Goal: Task Accomplishment & Management: Manage account settings

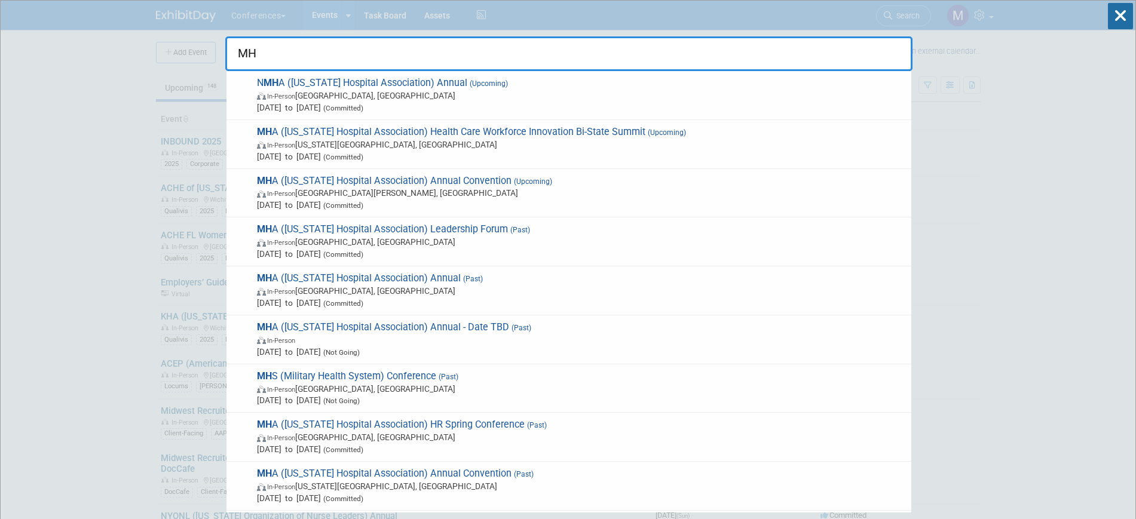
type input "MHA"
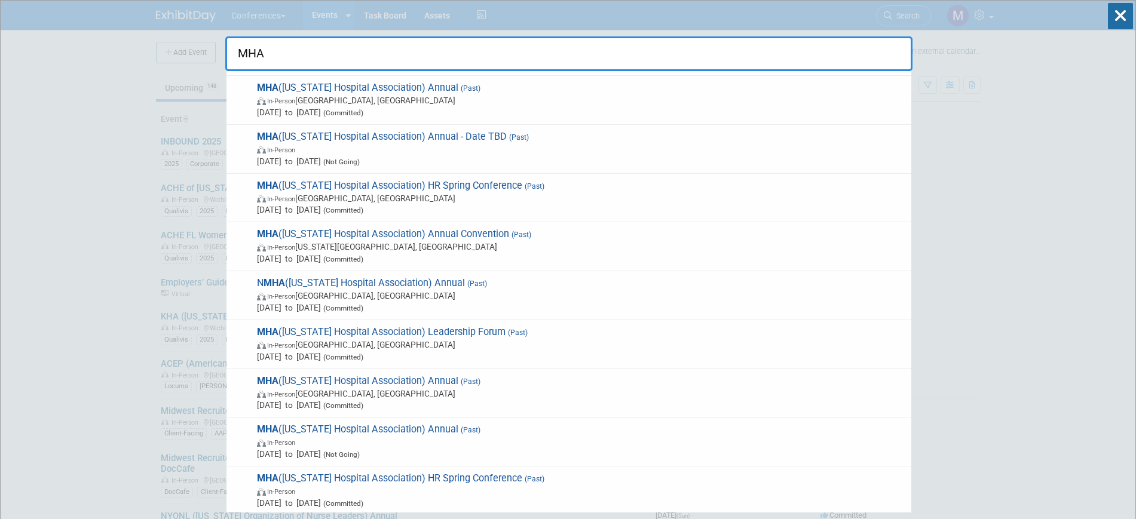
scroll to position [224, 0]
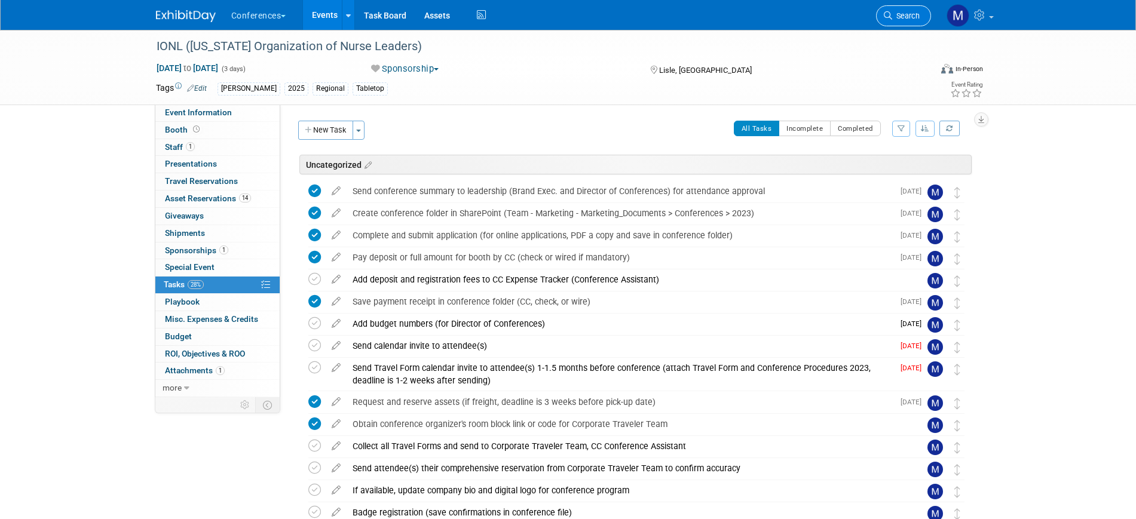
click at [912, 14] on span "Search" at bounding box center [905, 15] width 27 height 9
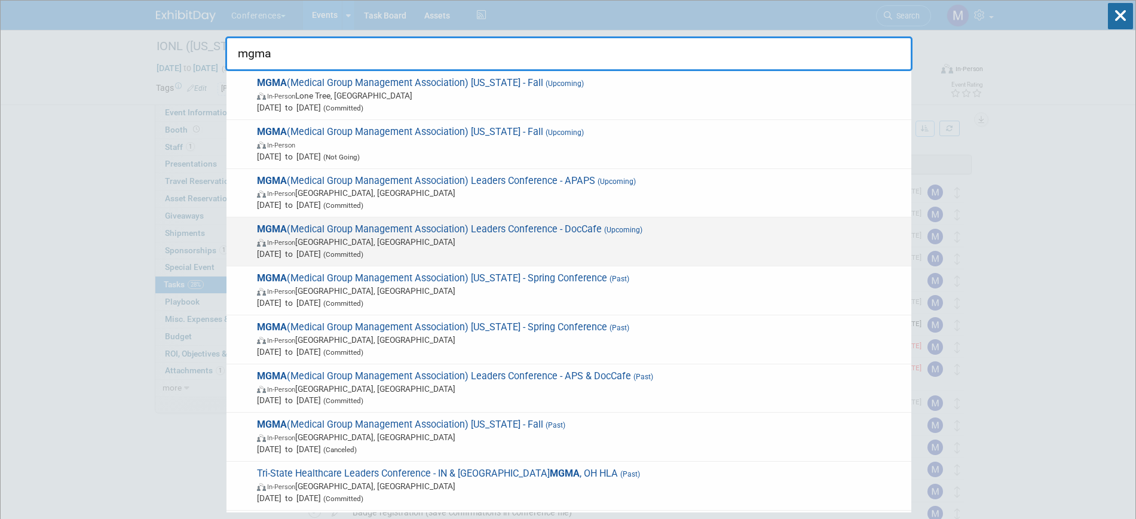
type input "mgma"
click at [539, 226] on span "MGMA (Medical Group Management Association) Leaders Conference - DocCafe (Upcom…" at bounding box center [579, 241] width 652 height 36
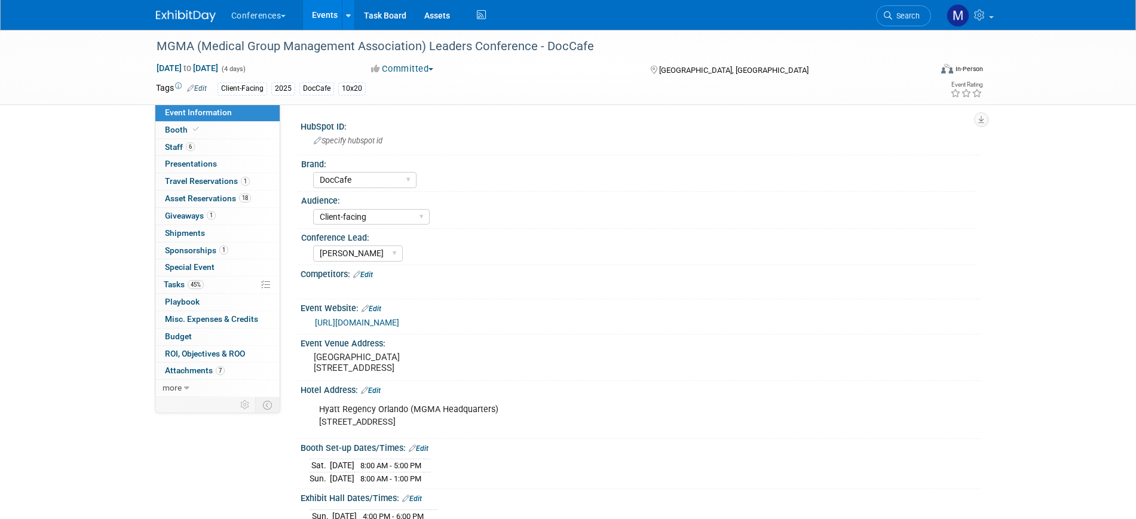
select select "DocCafe"
select select "Client-facing"
select select "[PERSON_NAME]"
click at [194, 286] on span "45%" at bounding box center [196, 284] width 16 height 9
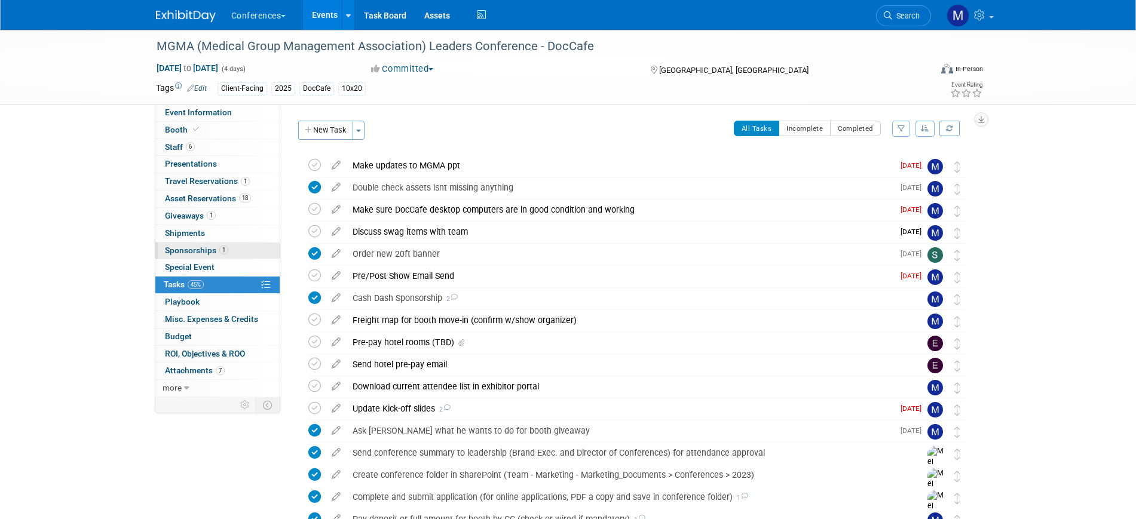
click at [183, 253] on span "Sponsorships 1" at bounding box center [196, 251] width 63 height 10
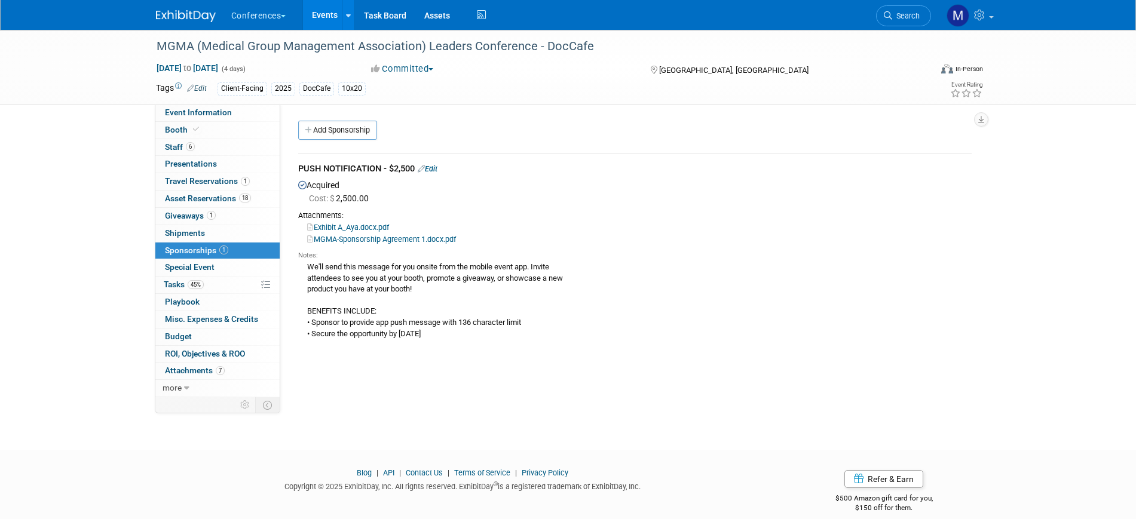
click at [434, 168] on link "Edit" at bounding box center [428, 168] width 20 height 9
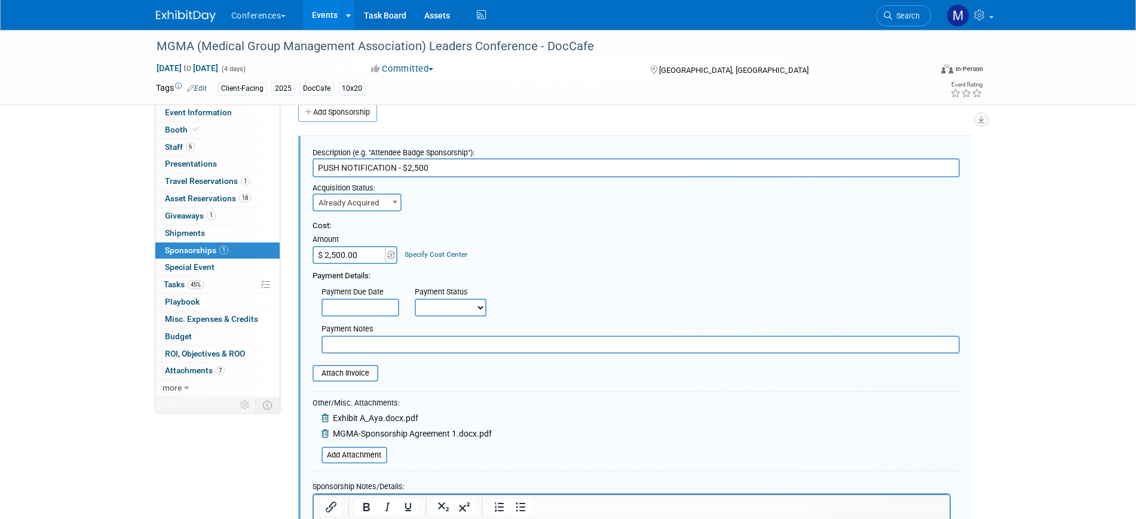
click at [453, 296] on div "Payment Status" at bounding box center [455, 293] width 80 height 12
click at [450, 318] on div "Payment Notes" at bounding box center [635, 335] width 665 height 37
click at [453, 312] on select "Not Paid Yet Partially Paid Paid in Full" at bounding box center [451, 308] width 72 height 18
select select "1"
click at [415, 299] on select "Not Paid Yet Partially Paid Paid in Full" at bounding box center [451, 308] width 72 height 18
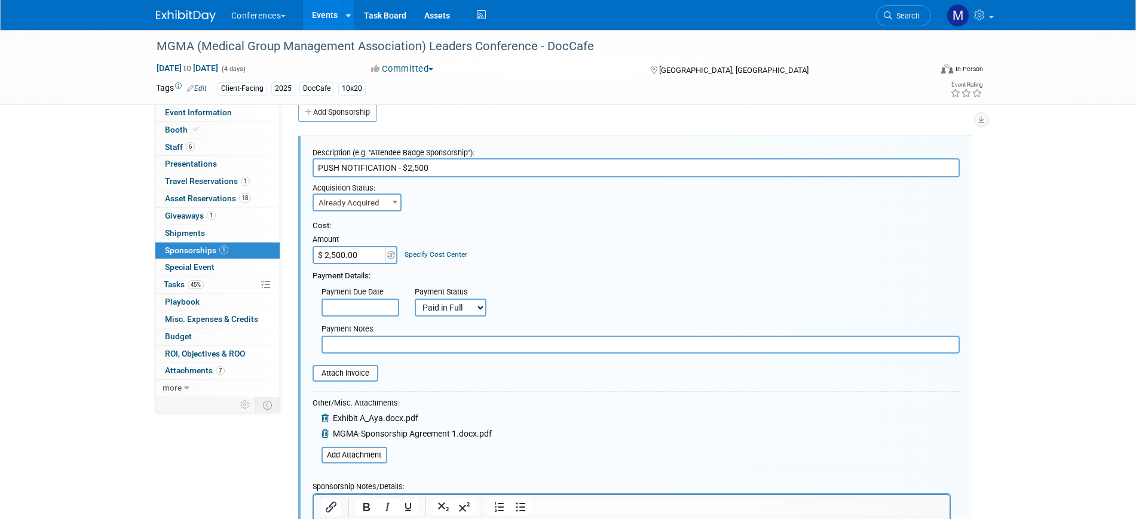
scroll to position [93, 0]
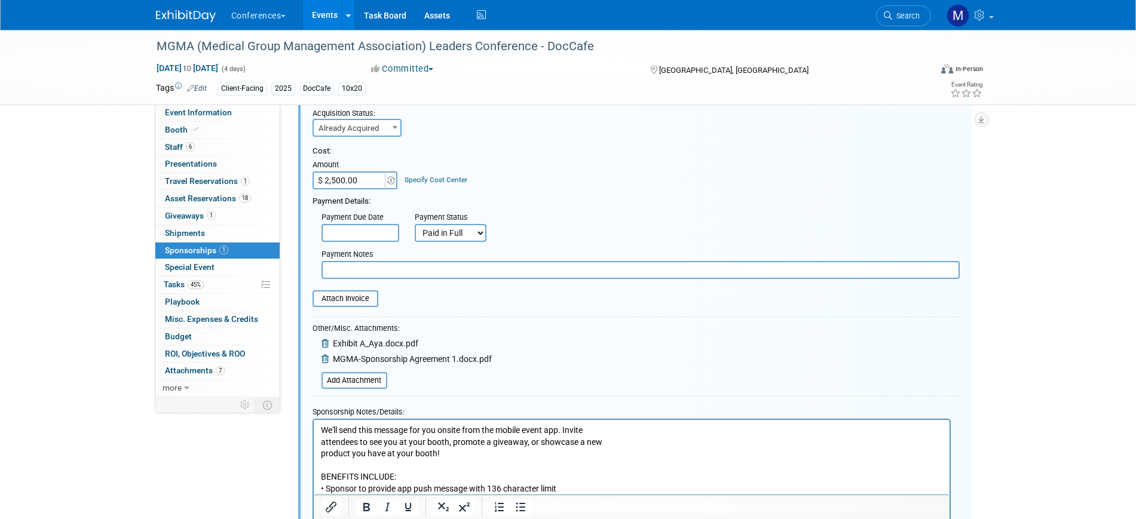
click at [382, 275] on input "text" at bounding box center [640, 270] width 638 height 18
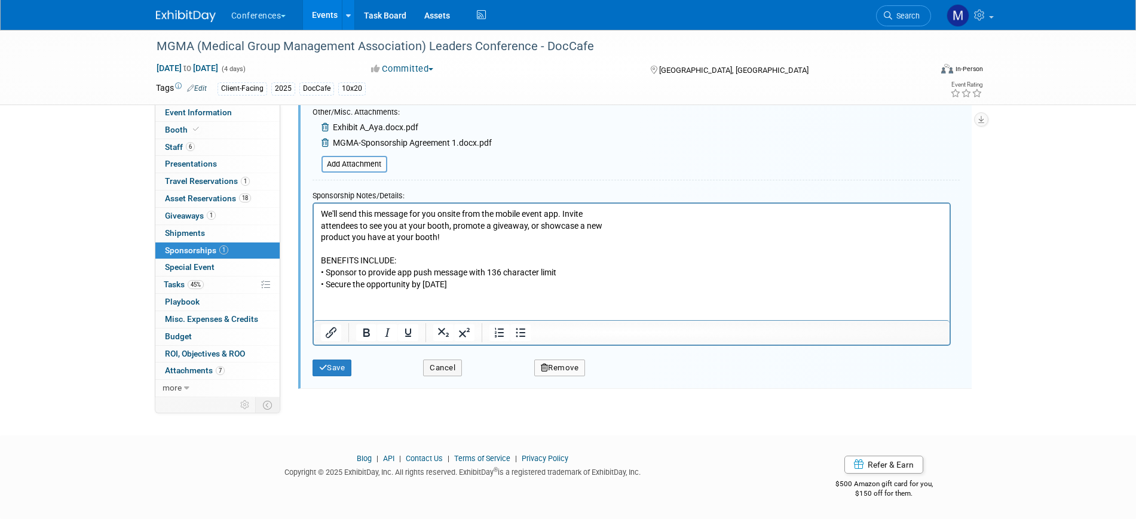
scroll to position [309, 0]
type input "paid using the link they sent"
click at [345, 373] on button "Save" at bounding box center [331, 368] width 39 height 17
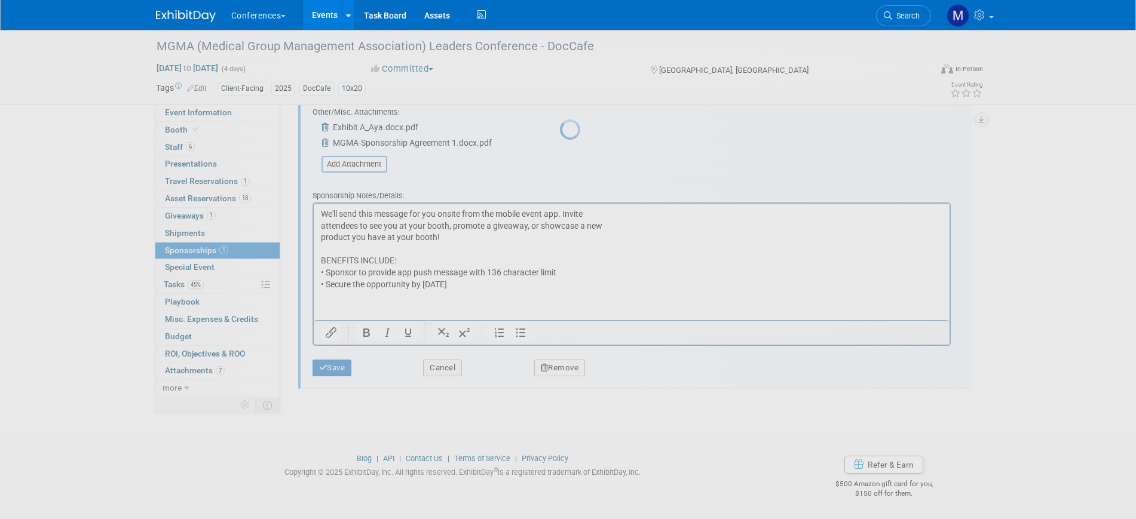
scroll to position [14, 0]
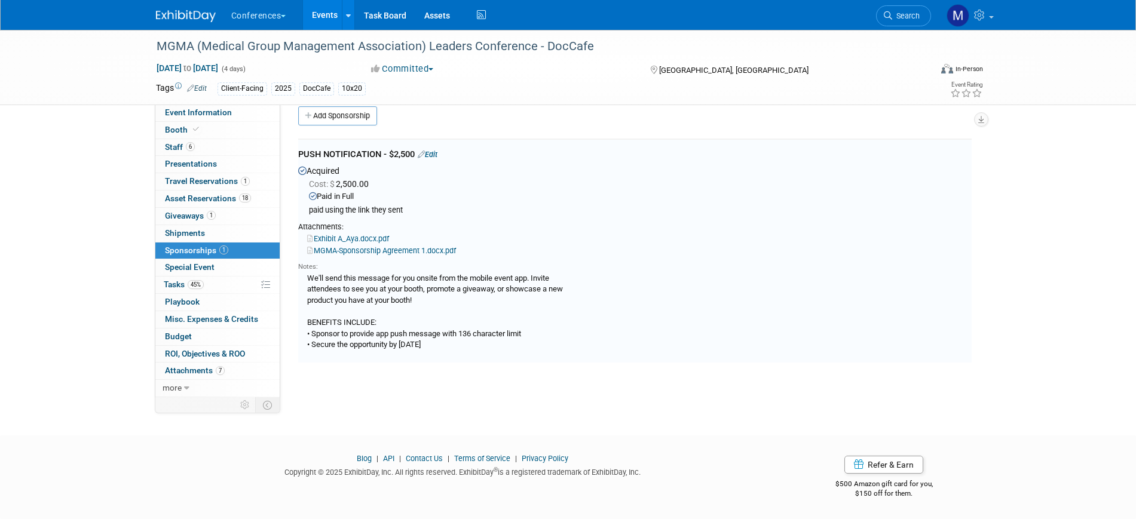
drag, startPoint x: 203, startPoint y: 287, endPoint x: 285, endPoint y: 287, distance: 81.8
click at [203, 287] on span "45%" at bounding box center [196, 284] width 16 height 9
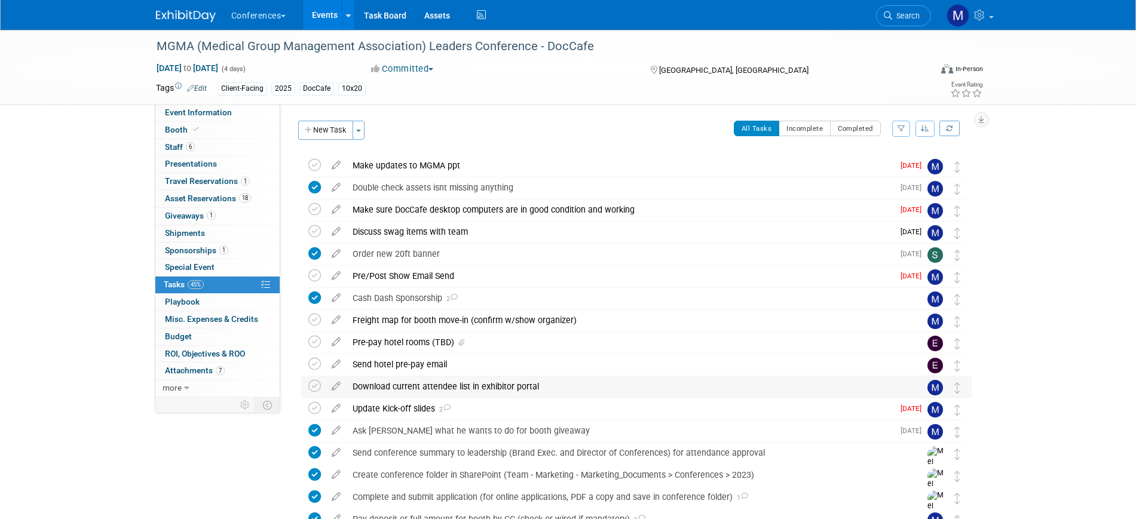
scroll to position [149, 0]
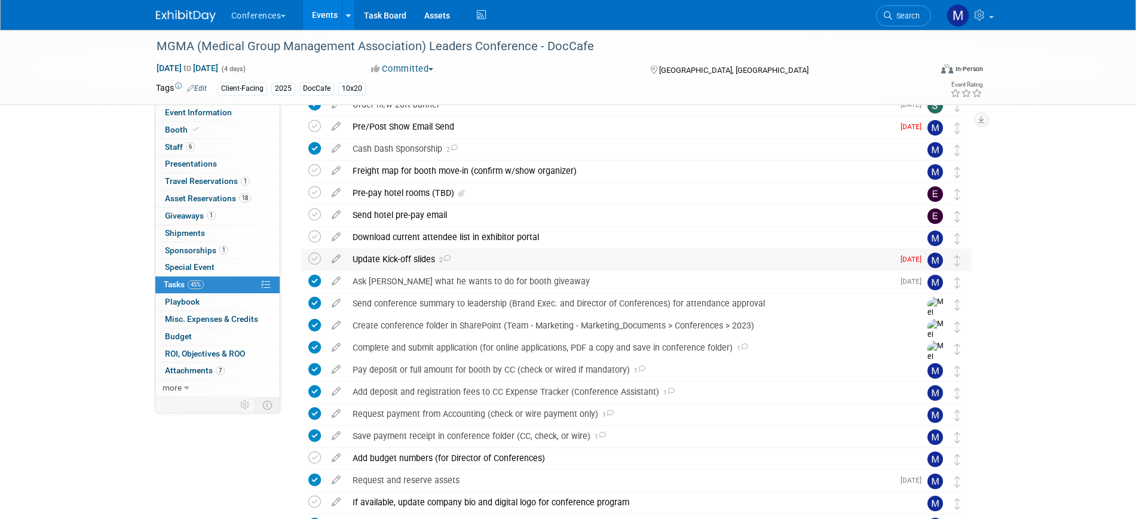
click at [450, 260] on icon at bounding box center [447, 258] width 8 height 7
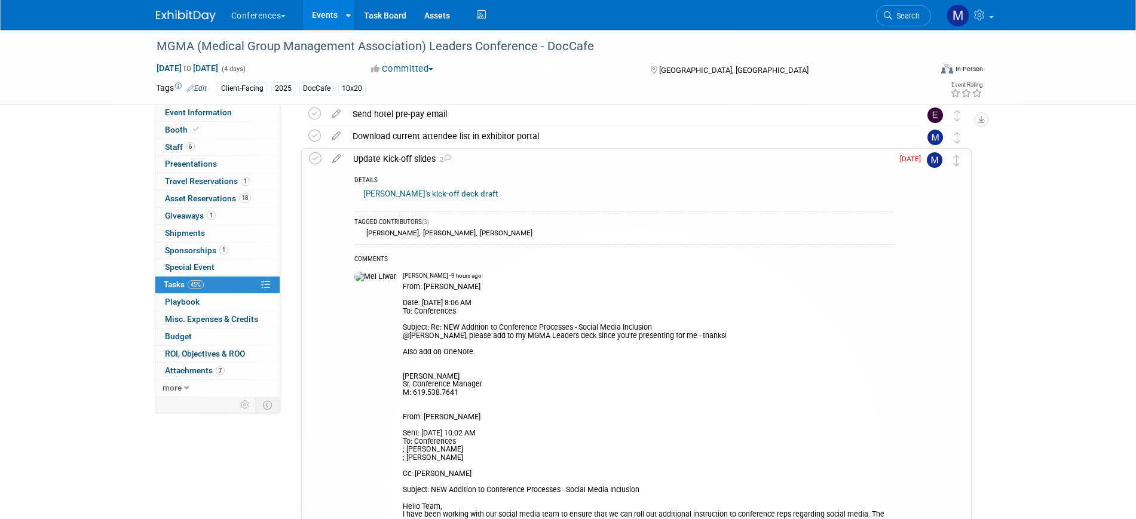
scroll to position [224, 0]
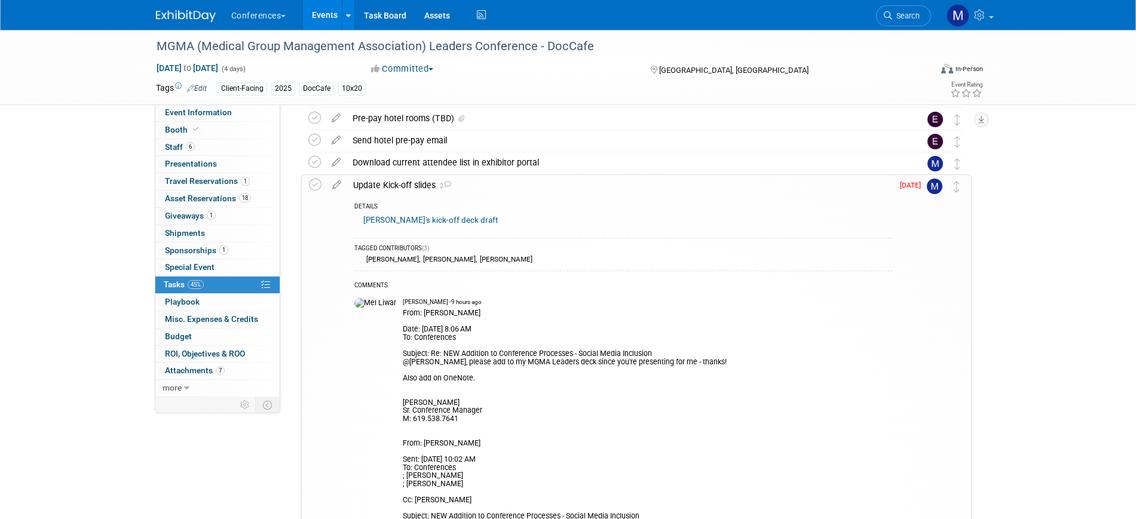
click at [406, 218] on link "Mel's kick-off deck draft" at bounding box center [430, 220] width 134 height 9
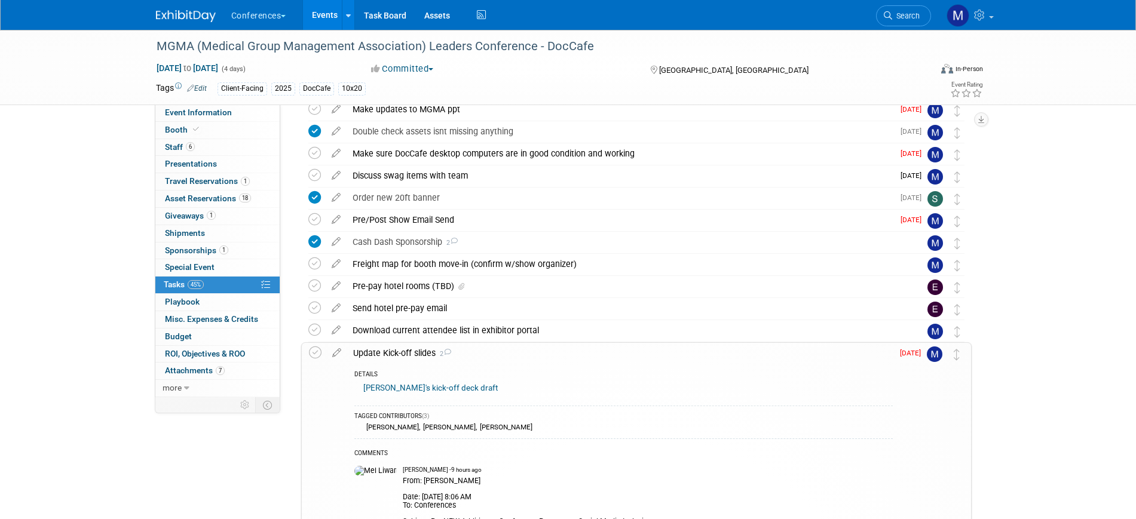
scroll to position [0, 0]
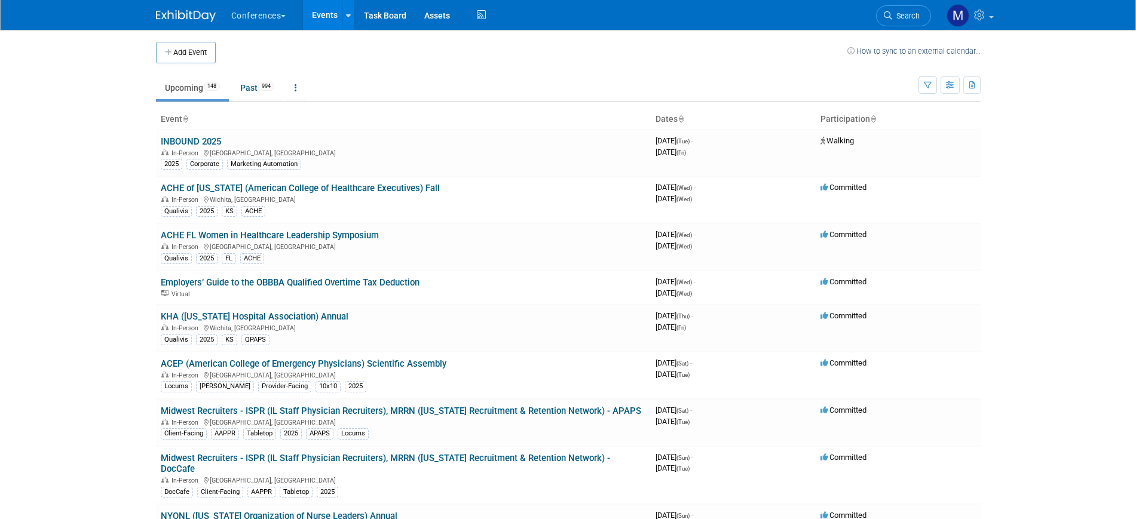
click at [895, 27] on li "Search" at bounding box center [903, 14] width 55 height 29
click at [905, 13] on span "Search" at bounding box center [905, 15] width 27 height 9
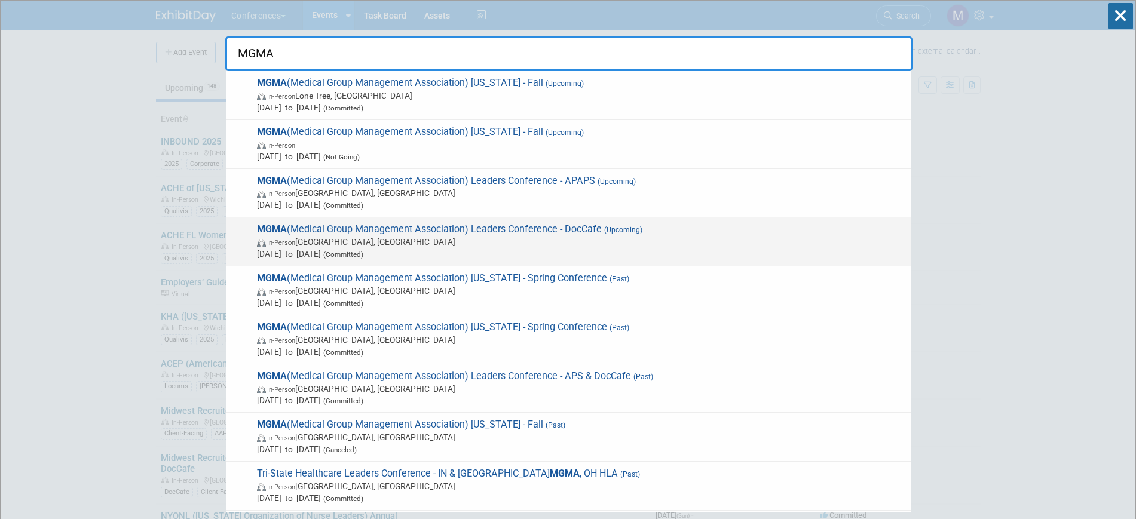
type input "MGMA"
click at [522, 241] on span "In-Person Orlando, FL" at bounding box center [581, 242] width 648 height 12
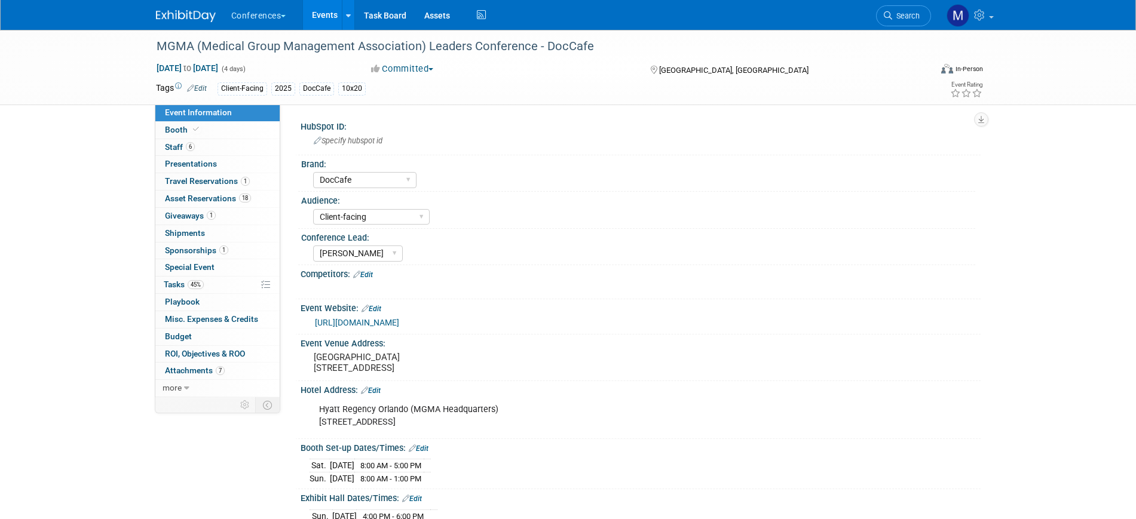
select select "DocCafe"
select select "Client-facing"
select select "[PERSON_NAME]"
drag, startPoint x: 228, startPoint y: 153, endPoint x: 194, endPoint y: 145, distance: 35.5
click at [228, 153] on link "6 Staff 6" at bounding box center [217, 147] width 124 height 17
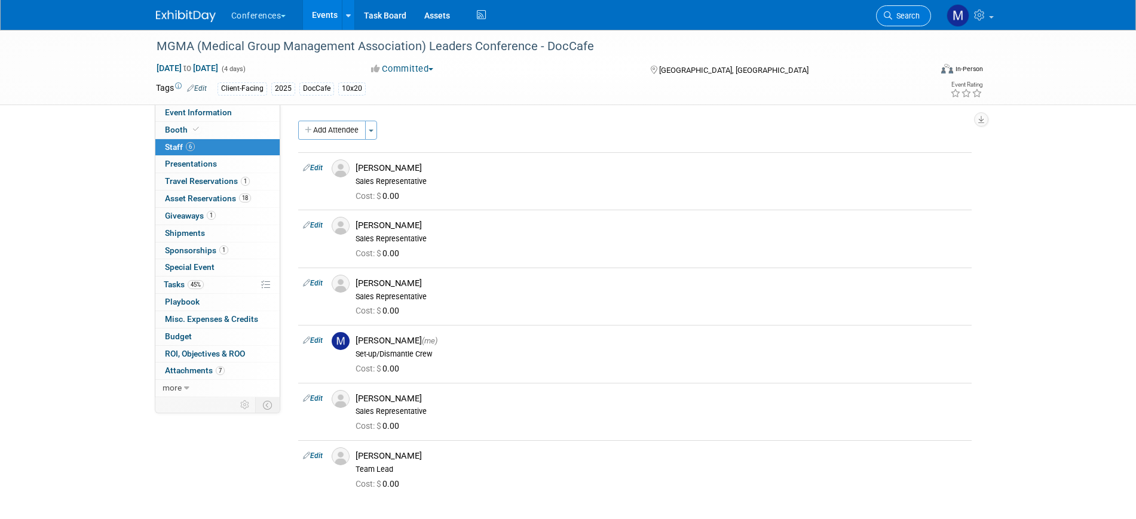
click at [895, 20] on span "Search" at bounding box center [905, 15] width 27 height 9
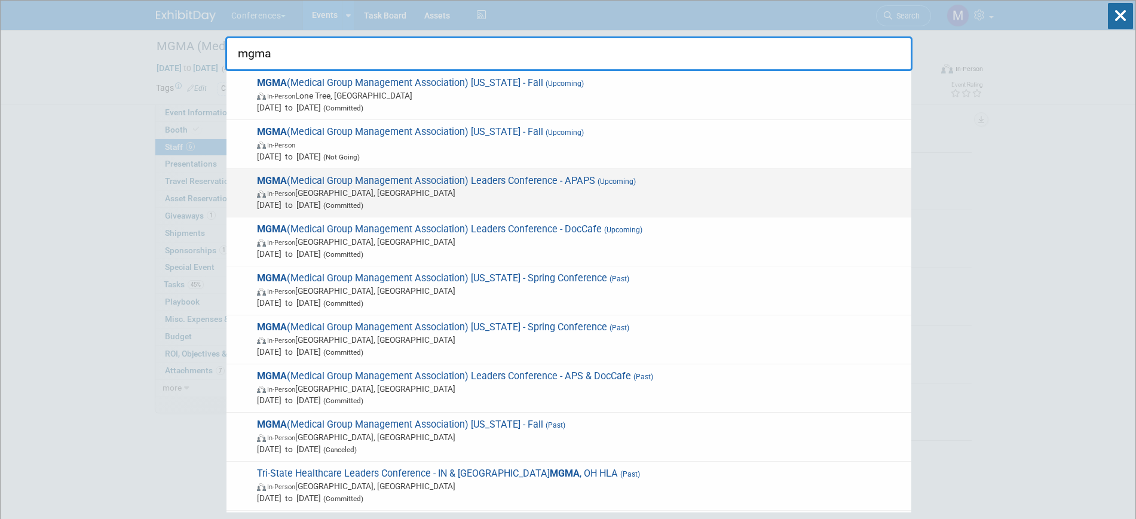
type input "mgma"
click at [727, 178] on span "MGMA (Medical Group Management Association) Leaders Conference - APAPS (Upcomin…" at bounding box center [579, 193] width 652 height 36
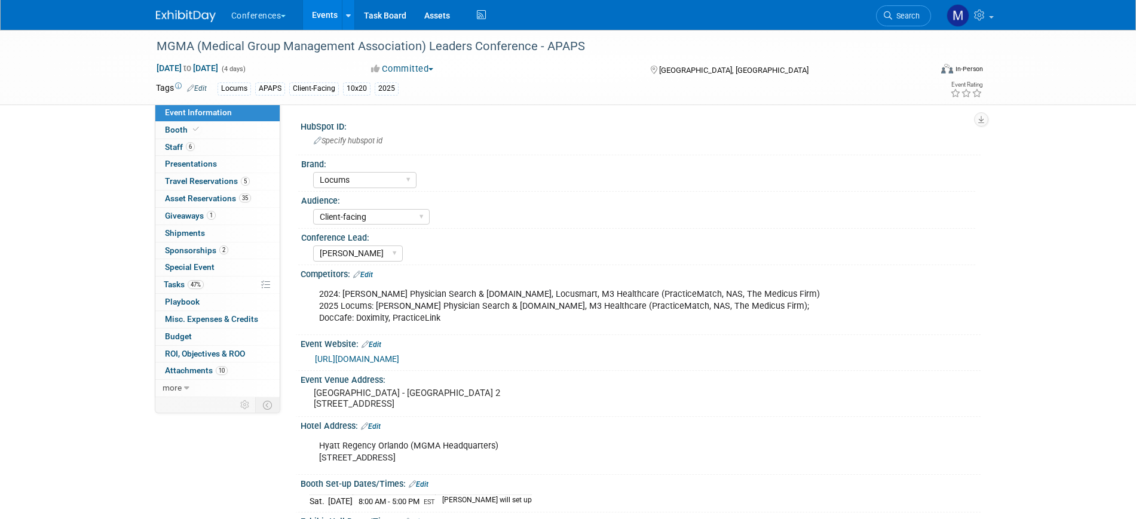
select select "Locums"
select select "Client-facing"
select select "[PERSON_NAME]"
click at [231, 147] on link "6 Staff 6" at bounding box center [217, 147] width 124 height 17
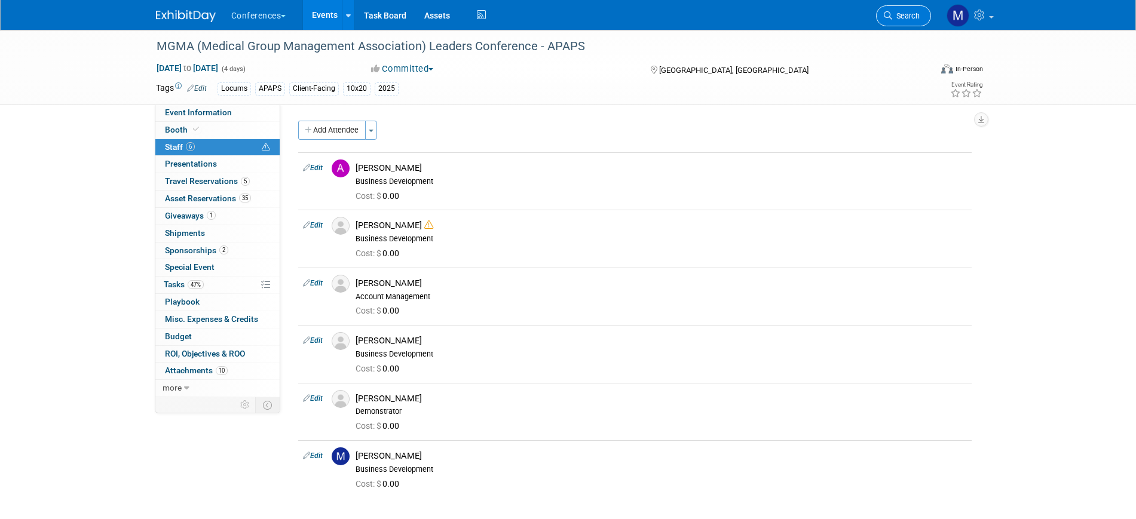
click at [897, 18] on span "Search" at bounding box center [905, 15] width 27 height 9
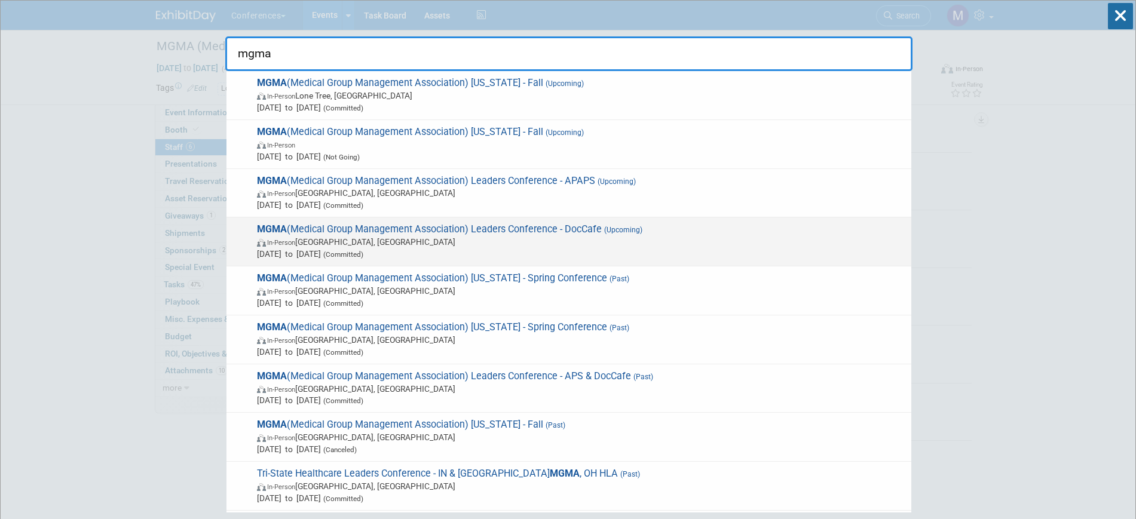
type input "mgma"
click at [604, 226] on span "(Upcoming)" at bounding box center [622, 230] width 41 height 8
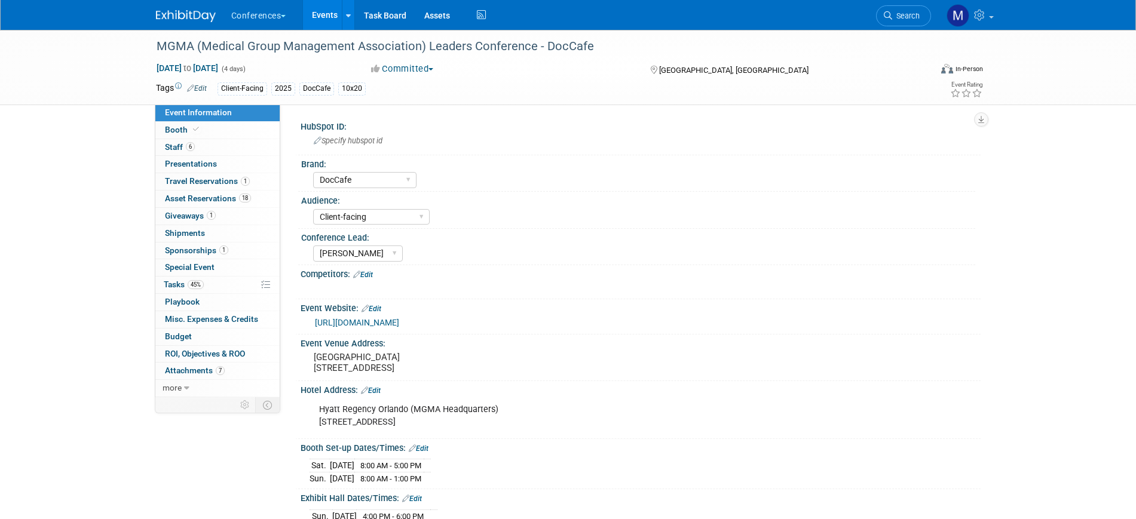
select select "DocCafe"
select select "Client-facing"
select select "[PERSON_NAME]"
click at [898, 16] on span "Search" at bounding box center [905, 15] width 27 height 9
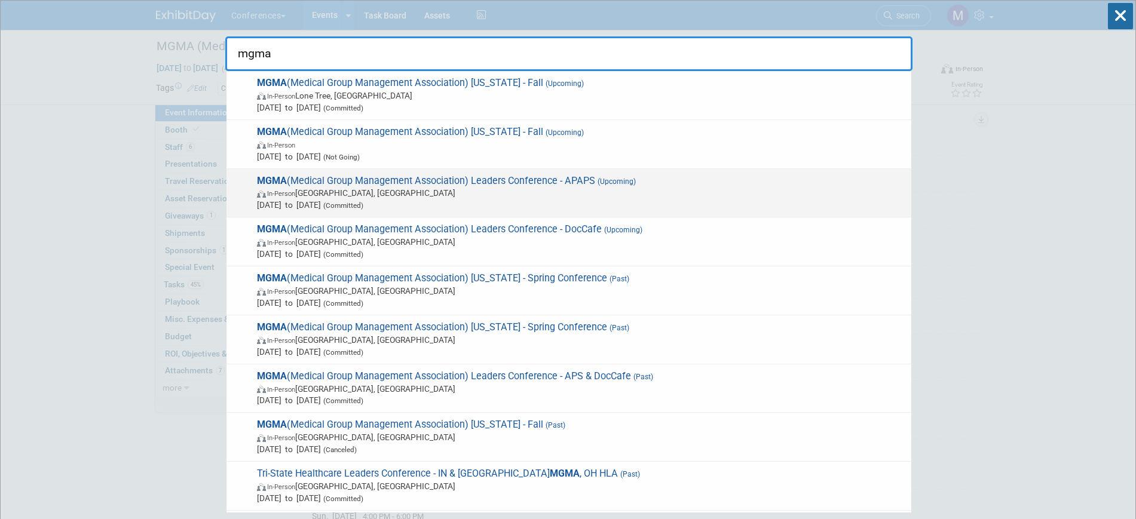
type input "mgma"
click at [644, 194] on span "In-Person Orlando, FL" at bounding box center [581, 193] width 648 height 12
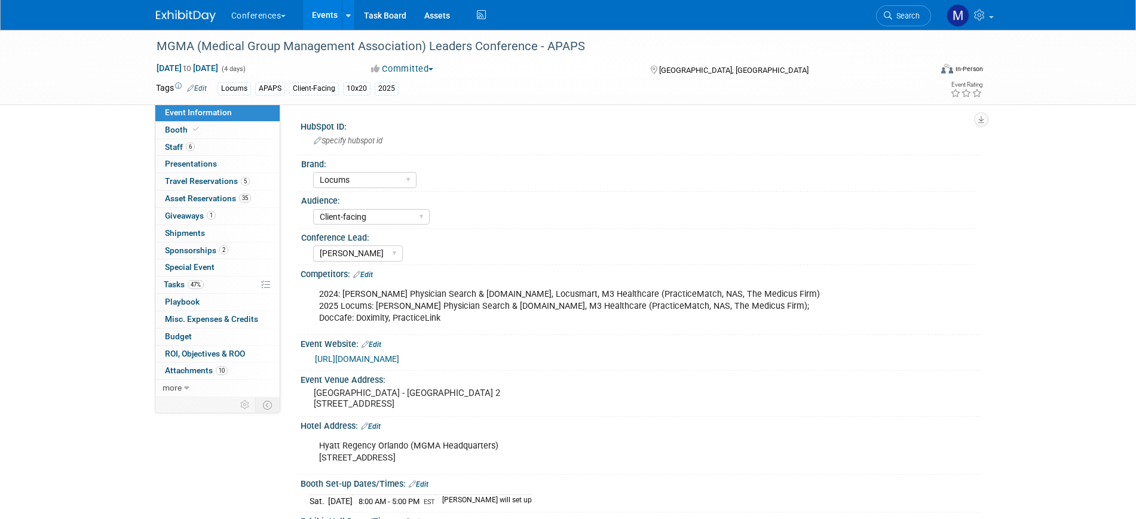
select select "Locums"
select select "Client-facing"
select select "[PERSON_NAME]"
click at [904, 20] on link "Search" at bounding box center [903, 15] width 55 height 21
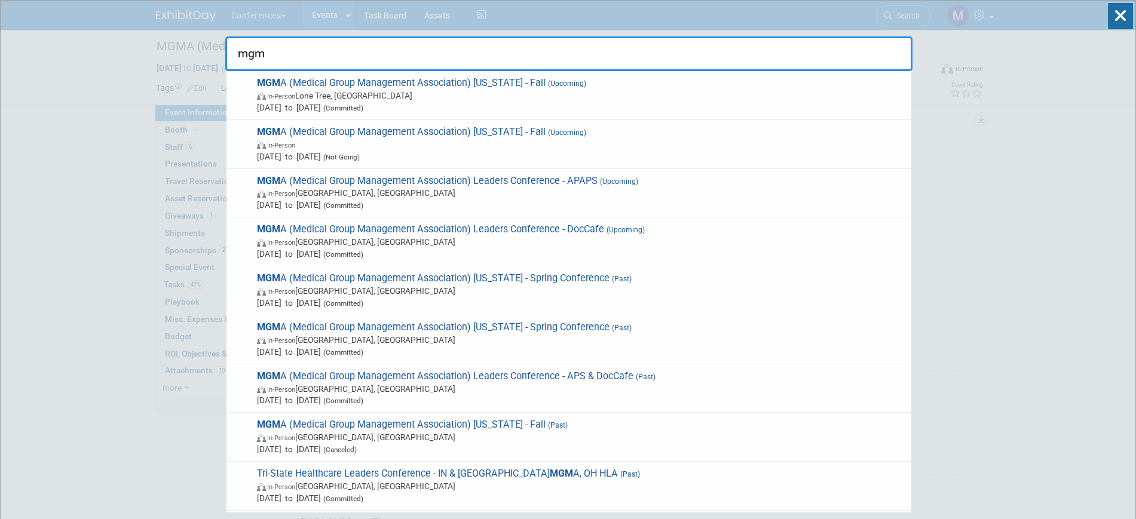
type input "mgm"
click at [624, 224] on span "MGM A (Medical Group Management Association) Leaders Conference - DocCafe (Upco…" at bounding box center [579, 241] width 652 height 36
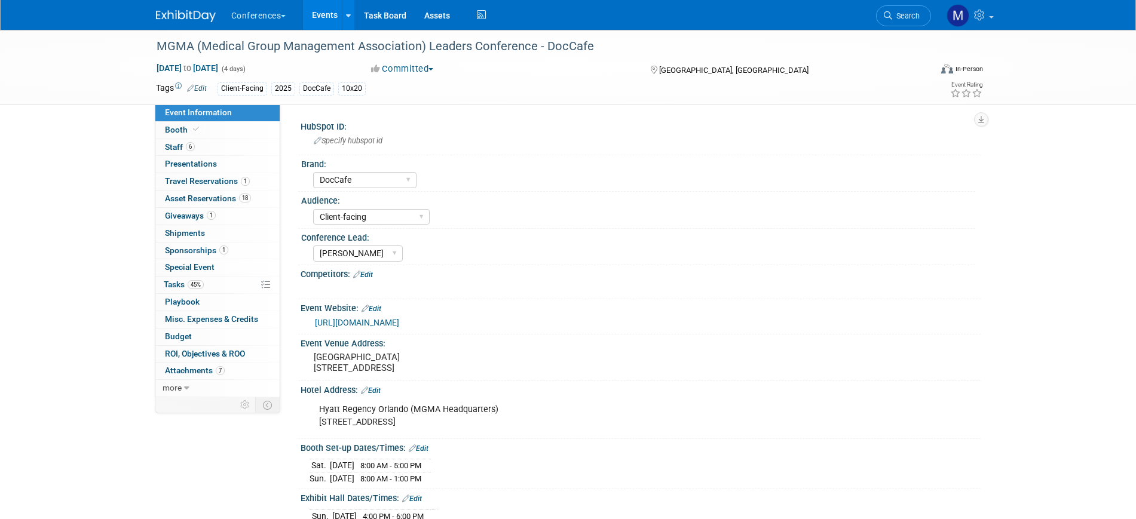
select select "DocCafe"
select select "Client-facing"
select select "[PERSON_NAME]"
click at [888, 18] on icon at bounding box center [888, 15] width 8 height 8
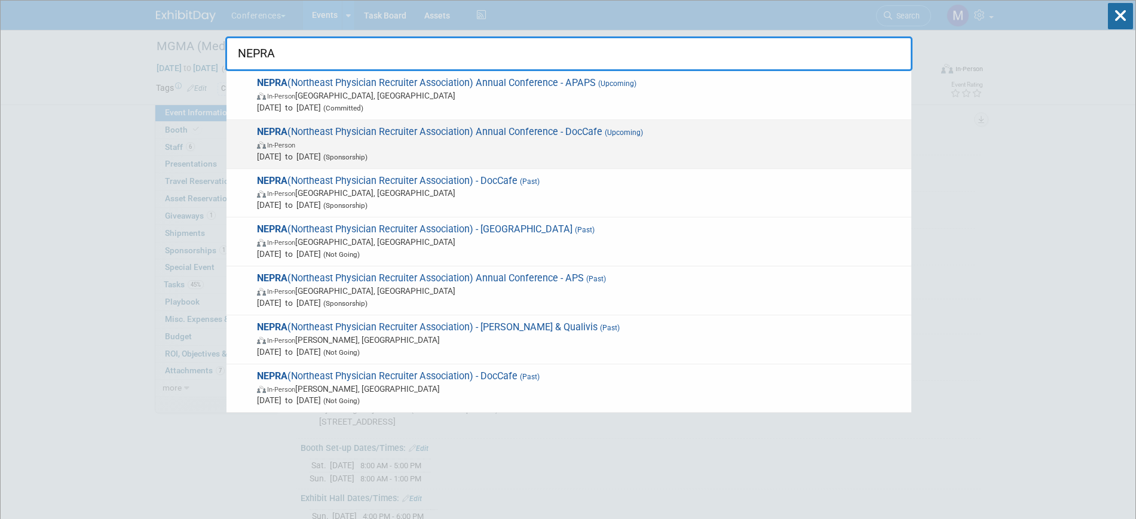
type input "NEPRA"
click at [602, 126] on span "NEPRA (Northeast Physician Recruiter Association) Annual Conference - DocCafe (…" at bounding box center [579, 144] width 652 height 36
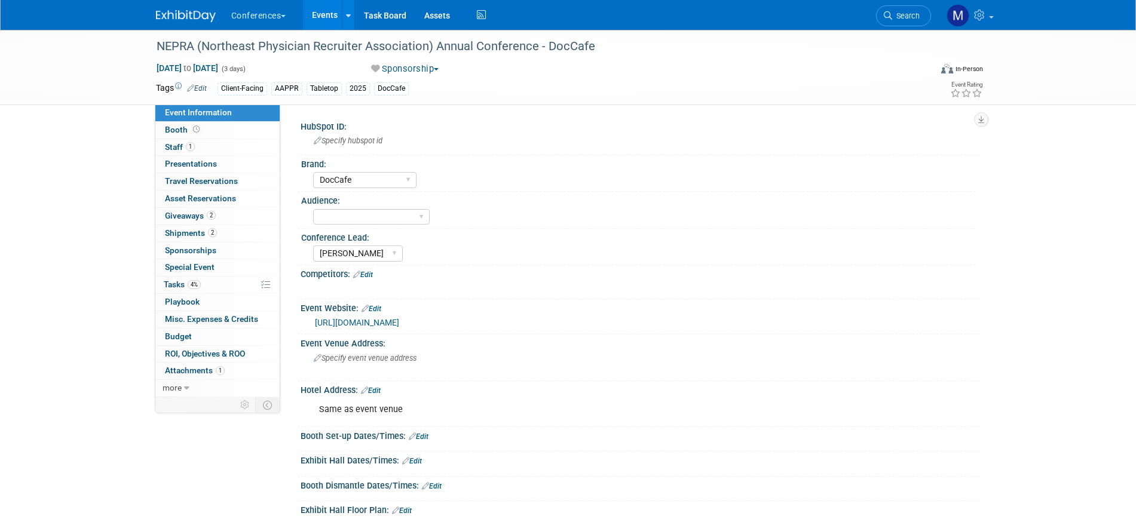
select select "DocCafe"
select select "[PERSON_NAME]"
click at [424, 71] on button "Sponsorship" at bounding box center [405, 69] width 76 height 13
click at [409, 205] on link "In Progress" at bounding box center [414, 205] width 94 height 17
click at [409, 216] on select "Client-facing Clinician/Provider-facing Both N/a" at bounding box center [371, 217] width 116 height 16
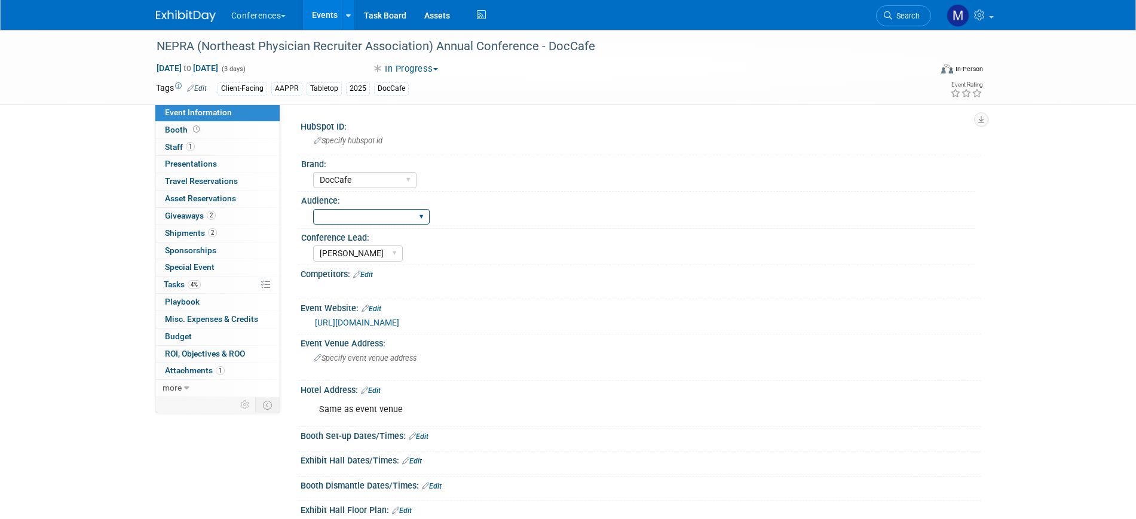
select select "Client-facing"
click at [313, 209] on select "Client-facing Clinician/Provider-facing Both N/a" at bounding box center [371, 217] width 116 height 16
click at [399, 323] on link "[URL][DOMAIN_NAME]" at bounding box center [357, 323] width 84 height 10
click at [373, 364] on div "Specify event venue address" at bounding box center [441, 362] width 265 height 27
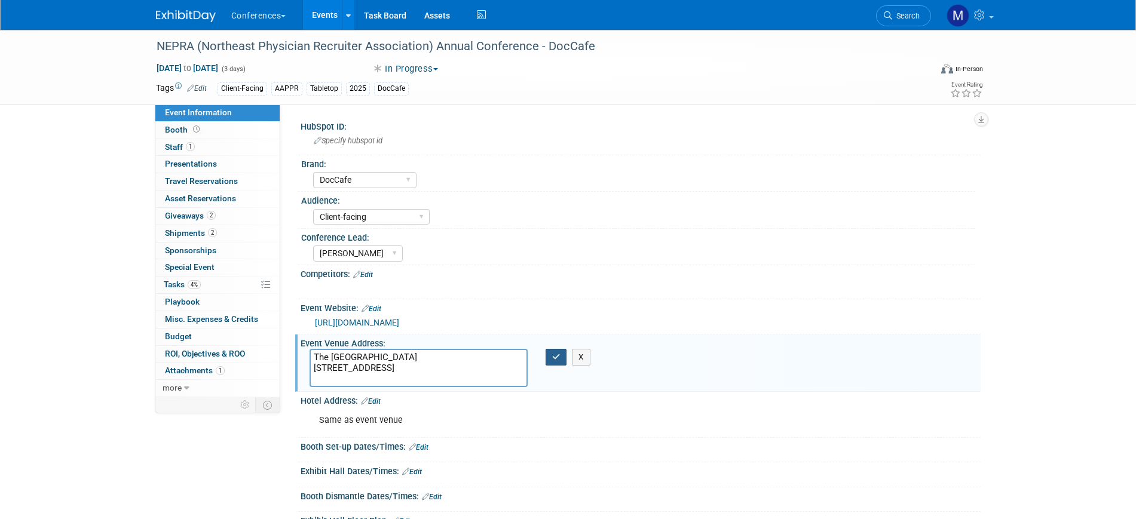
type textarea "The Westin Portland Harborview 157 High Street Portland, ME 04101"
click at [562, 358] on button "button" at bounding box center [556, 357] width 22 height 17
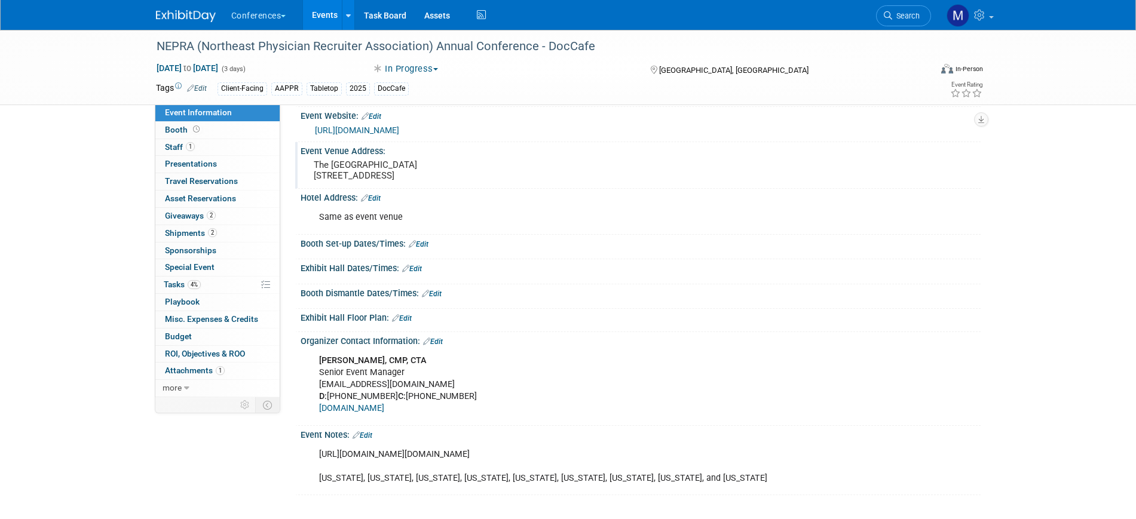
scroll to position [308, 0]
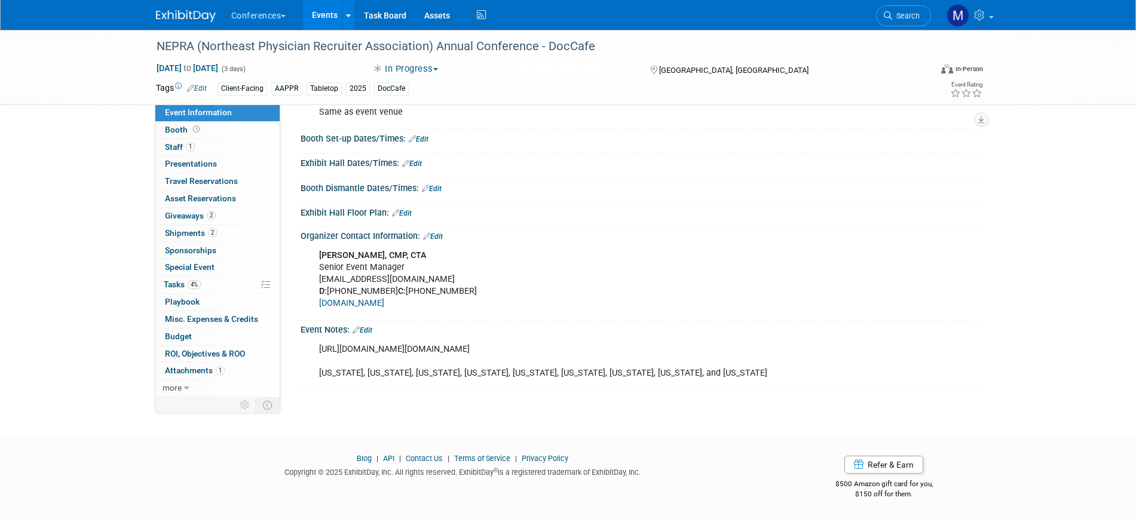
click at [370, 329] on link "Edit" at bounding box center [362, 330] width 20 height 8
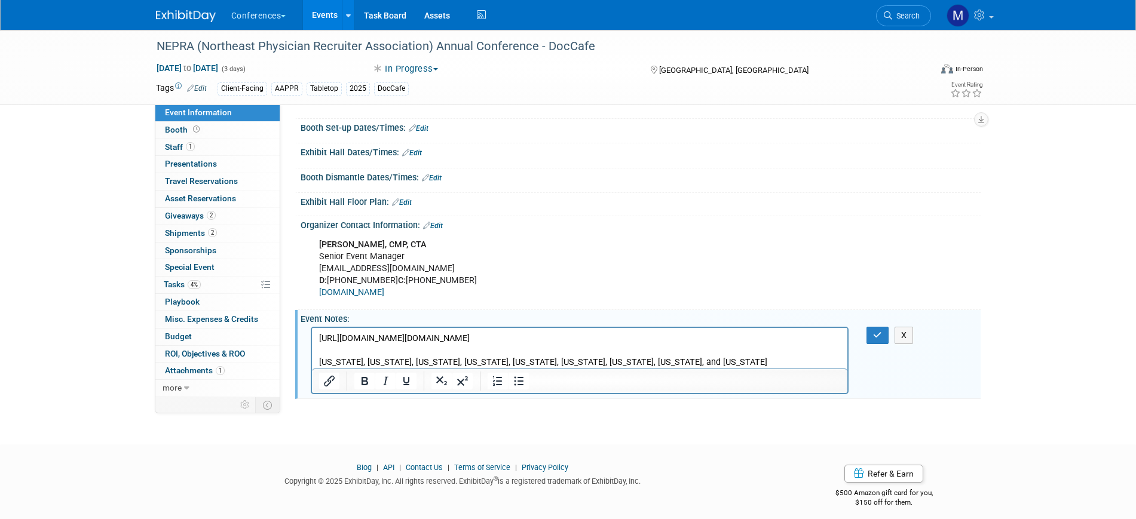
scroll to position [0, 0]
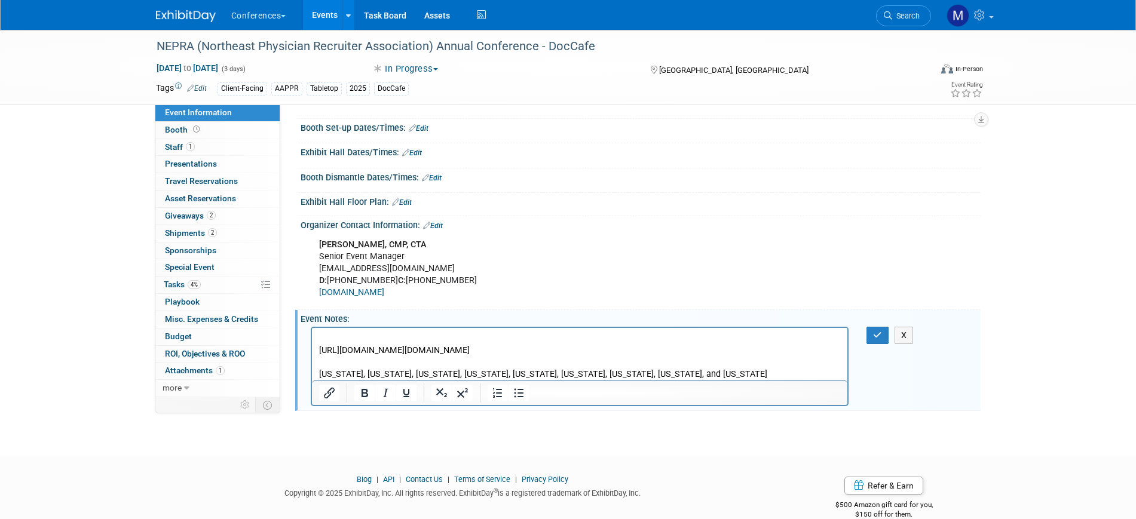
click at [324, 336] on p "https://cdn.ymaws.com/member.aappr.org/resource/resmgr/events/nepra/2024/2024_n…" at bounding box center [579, 357] width 522 height 48
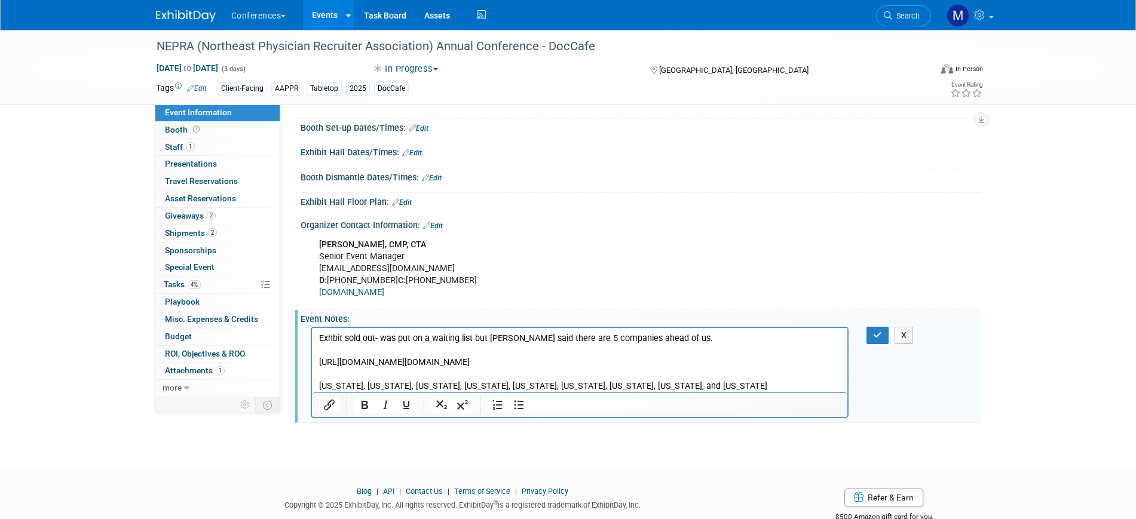
click at [688, 342] on p "Exhbit sold out- was put on a waiting list but Amber said there are 5 companies…" at bounding box center [579, 363] width 522 height 60
click at [881, 344] on button "button" at bounding box center [877, 335] width 22 height 17
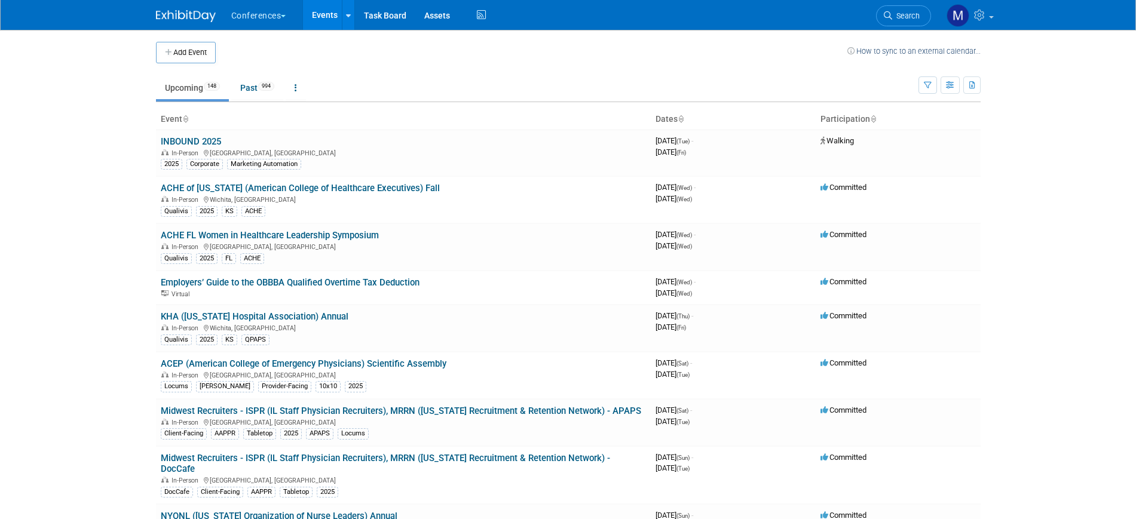
click at [900, 13] on span "Search" at bounding box center [905, 15] width 27 height 9
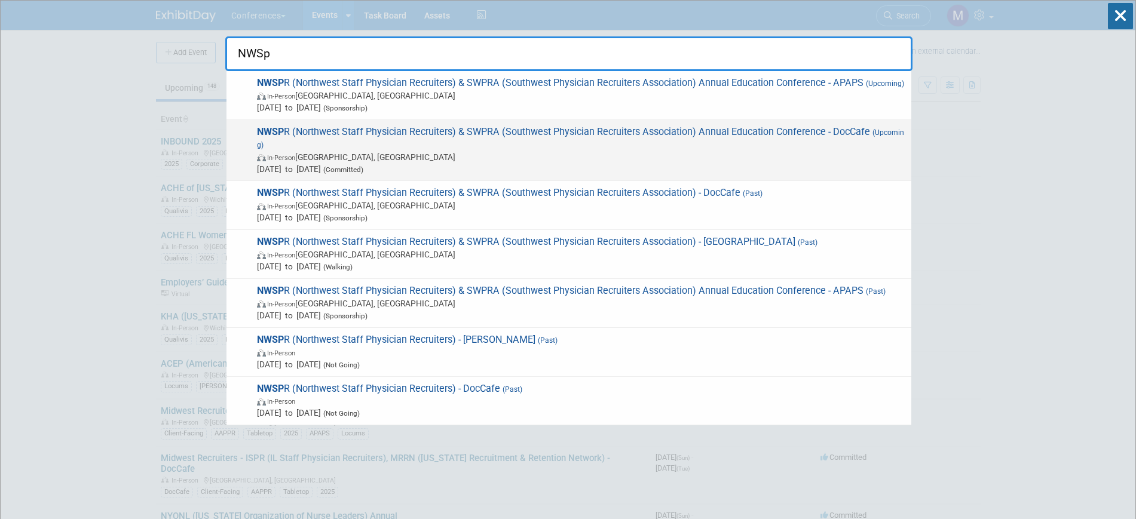
type input "NWSp"
click at [798, 134] on span "NWSP R (Northwest Staff Physician Recruiters) & SWPRA (Southwest Physician Recr…" at bounding box center [579, 150] width 652 height 49
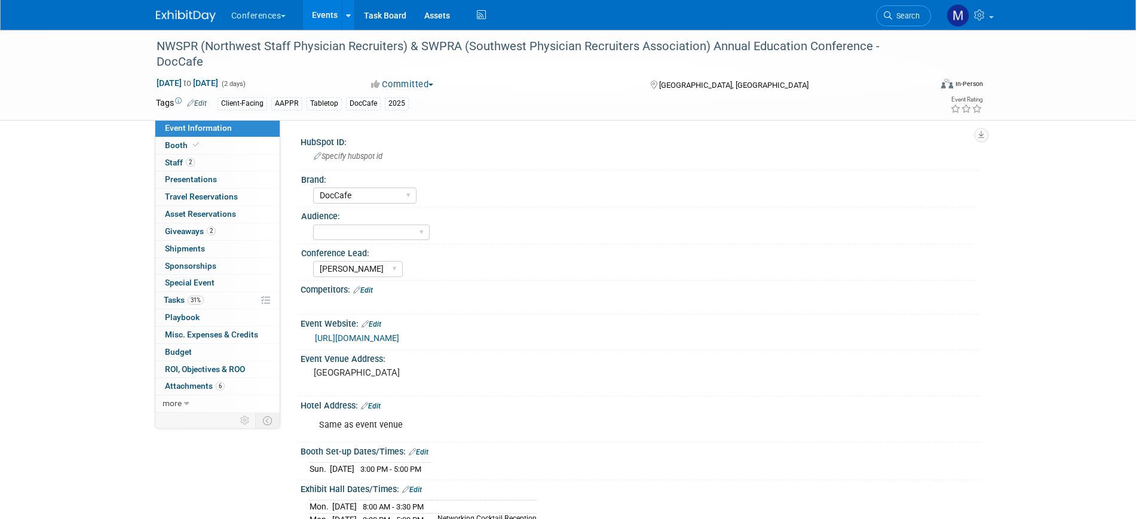
select select "DocCafe"
select select "[PERSON_NAME]"
click at [214, 170] on link "2 Staff 2" at bounding box center [217, 163] width 124 height 17
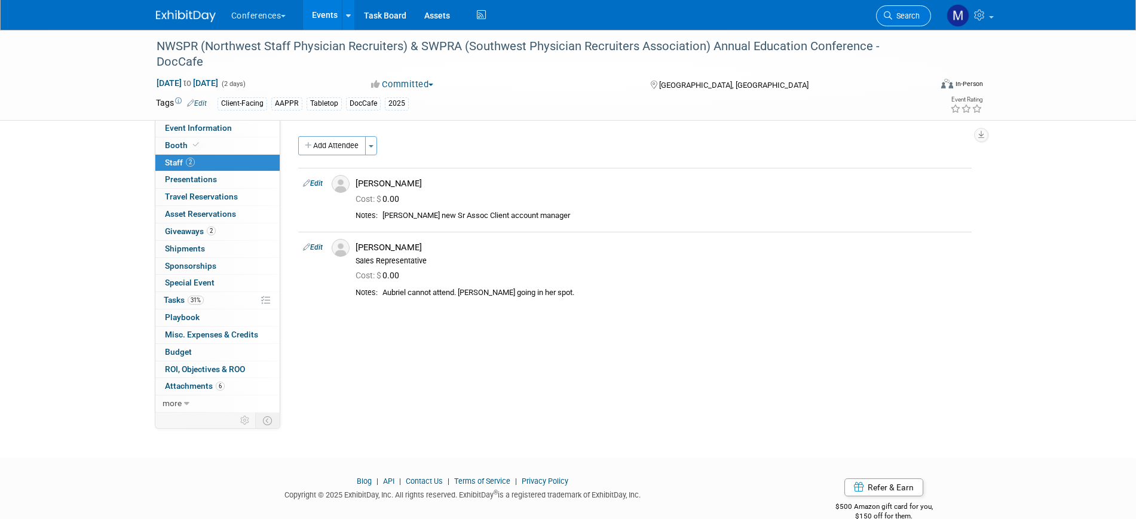
click at [900, 9] on link "Search" at bounding box center [903, 15] width 55 height 21
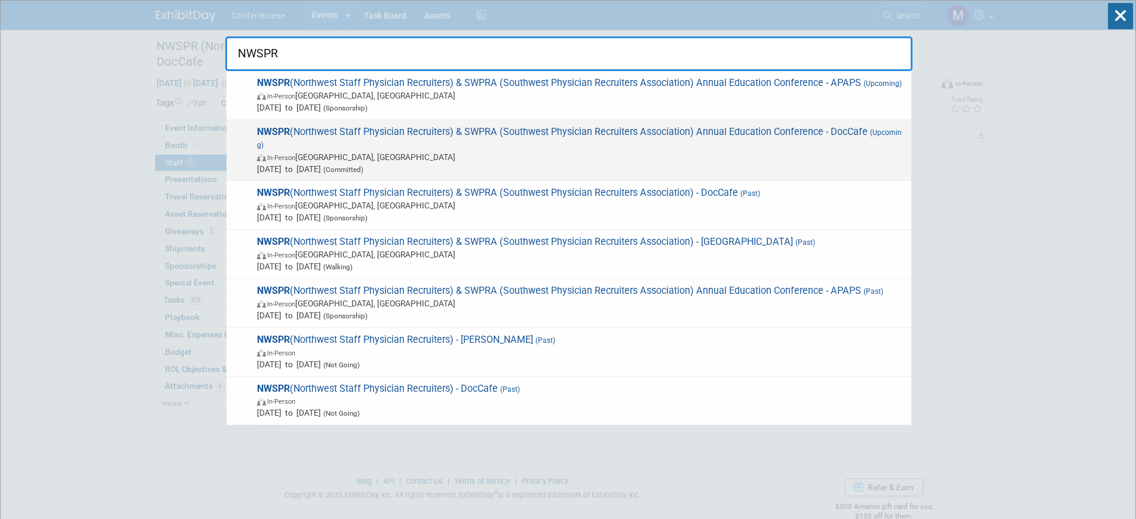
type input "NWSPR"
click at [828, 140] on span "NWSPR (Northwest Staff Physician Recruiters) & SWPRA (Southwest Physician Recru…" at bounding box center [579, 150] width 652 height 49
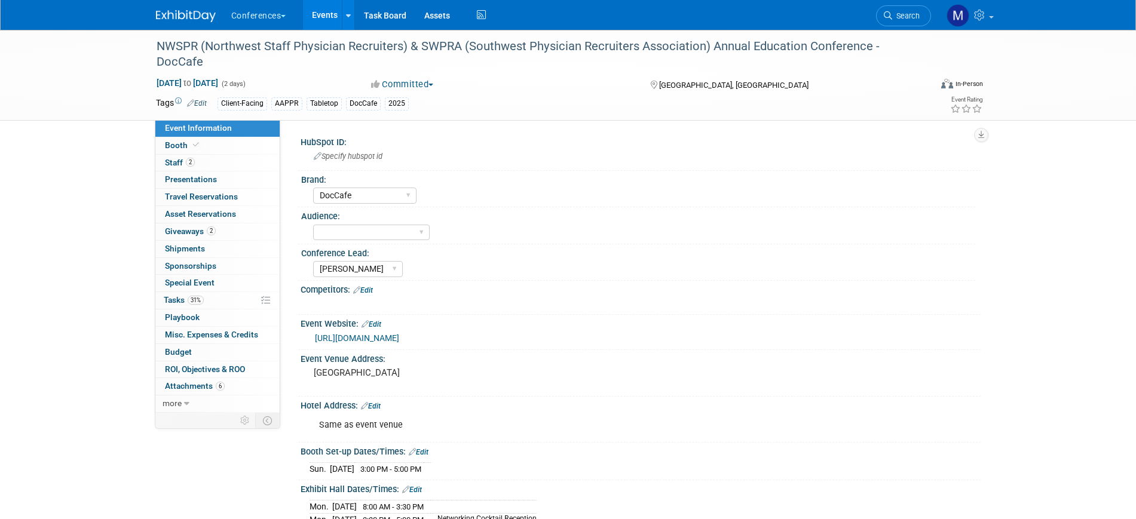
select select "DocCafe"
select select "[PERSON_NAME]"
click at [223, 150] on link "Booth" at bounding box center [217, 145] width 124 height 17
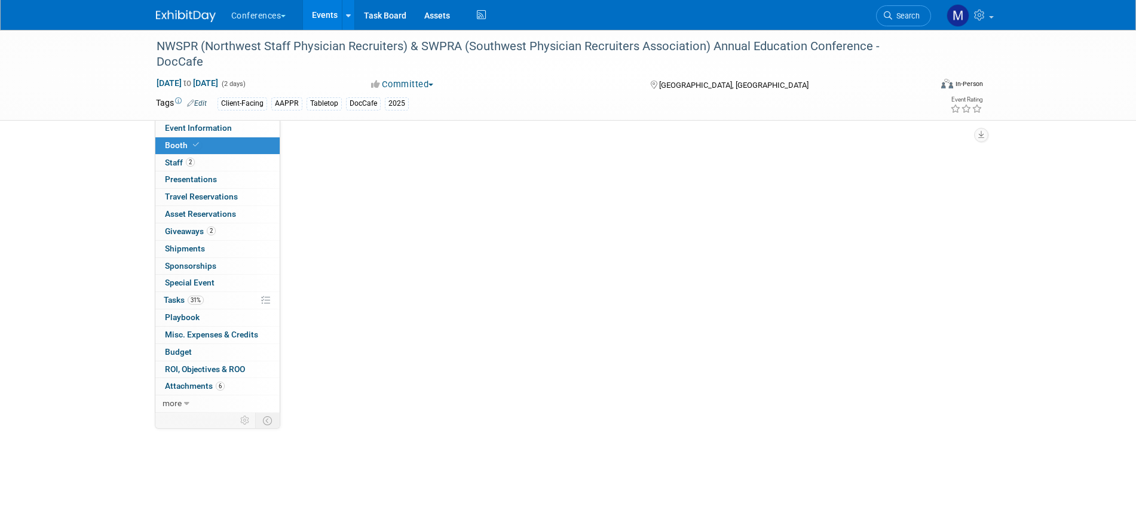
select select "6' tabletop"
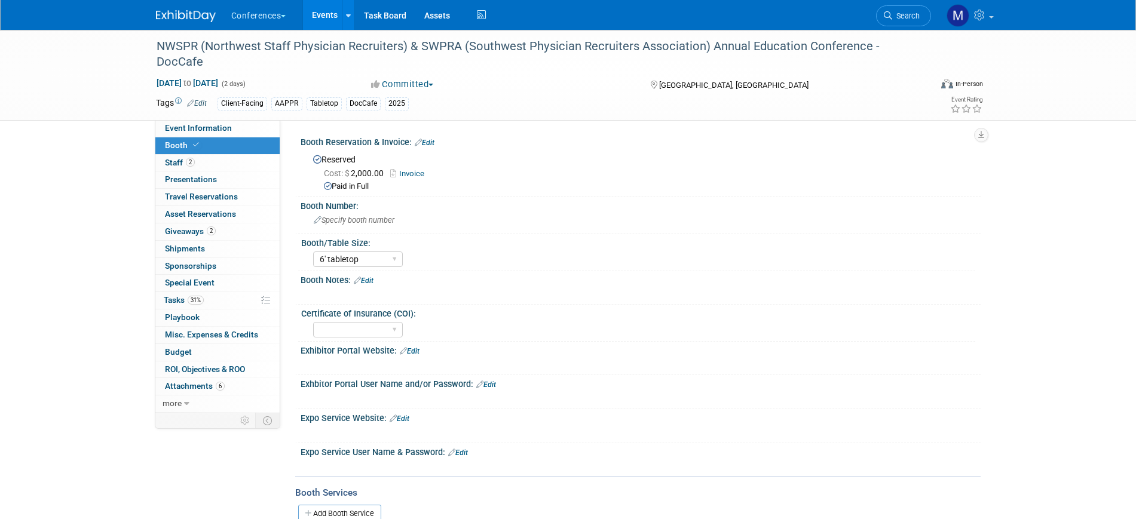
click at [419, 171] on link "Invoice" at bounding box center [410, 173] width 40 height 9
click at [180, 49] on div "NWSPR (Northwest Staff Physician Recruiters) & SWPRA (Southwest Physician Recru…" at bounding box center [532, 54] width 760 height 36
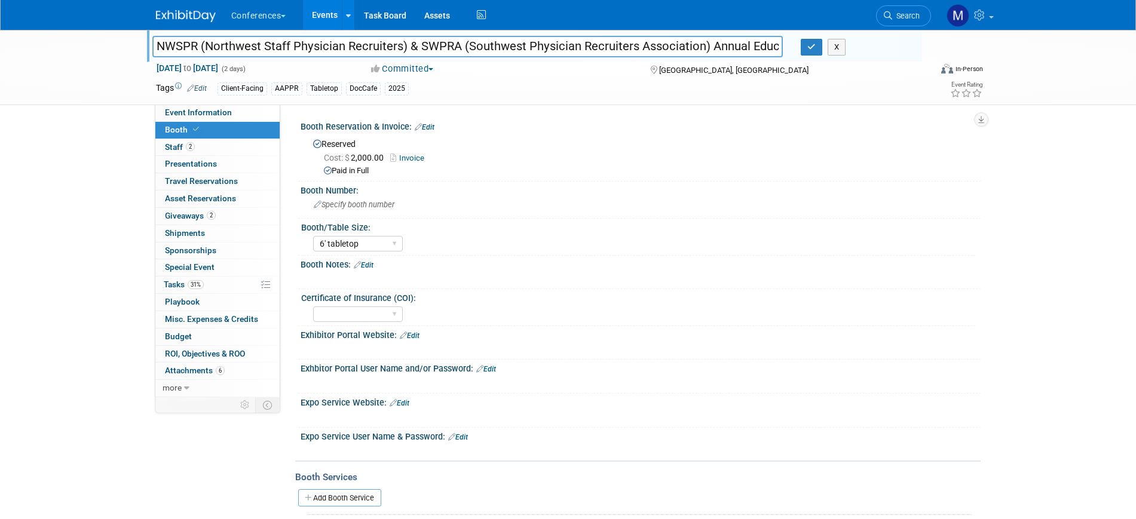
click at [180, 49] on input "NWSPR (Northwest Staff Physician Recruiters) & SWPRA (Southwest Physician Recru…" at bounding box center [467, 46] width 631 height 21
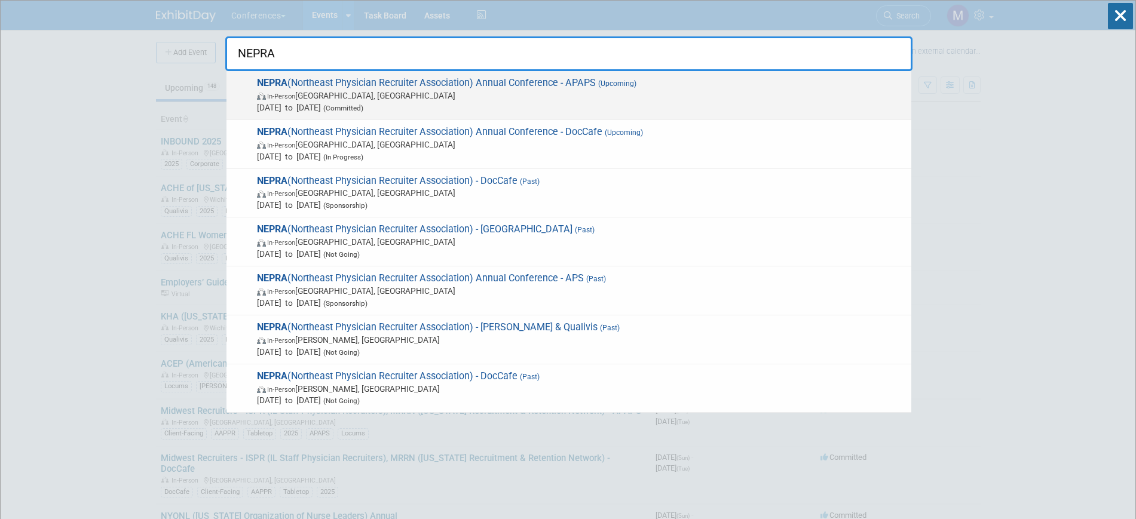
type input "NEPRA"
click at [349, 100] on span "In-Person Portland, ME" at bounding box center [581, 96] width 648 height 12
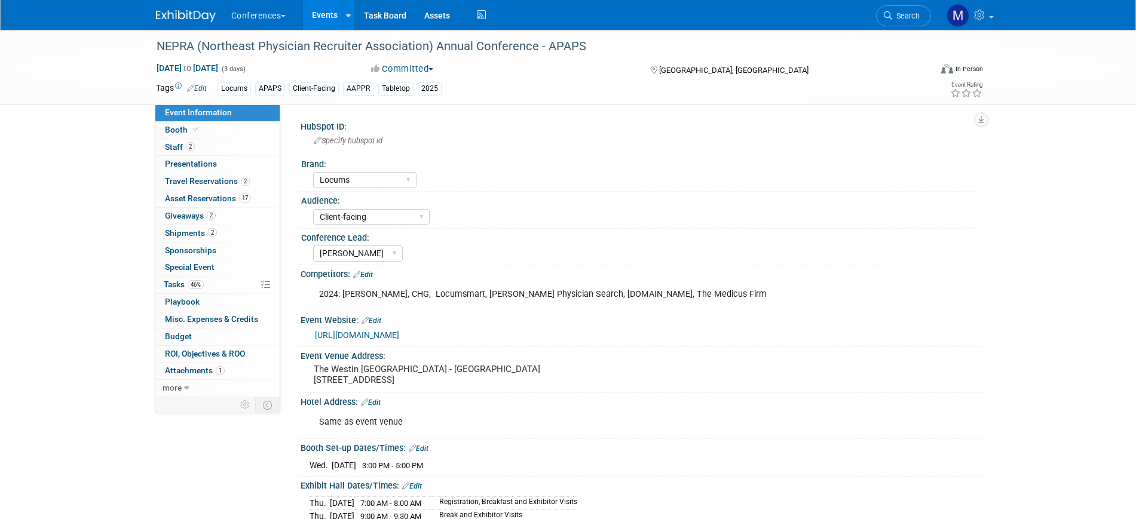
select select "Locums"
select select "Client-facing"
select select "[PERSON_NAME]"
click at [256, 182] on link "2 Travel Reservations 2" at bounding box center [217, 181] width 124 height 17
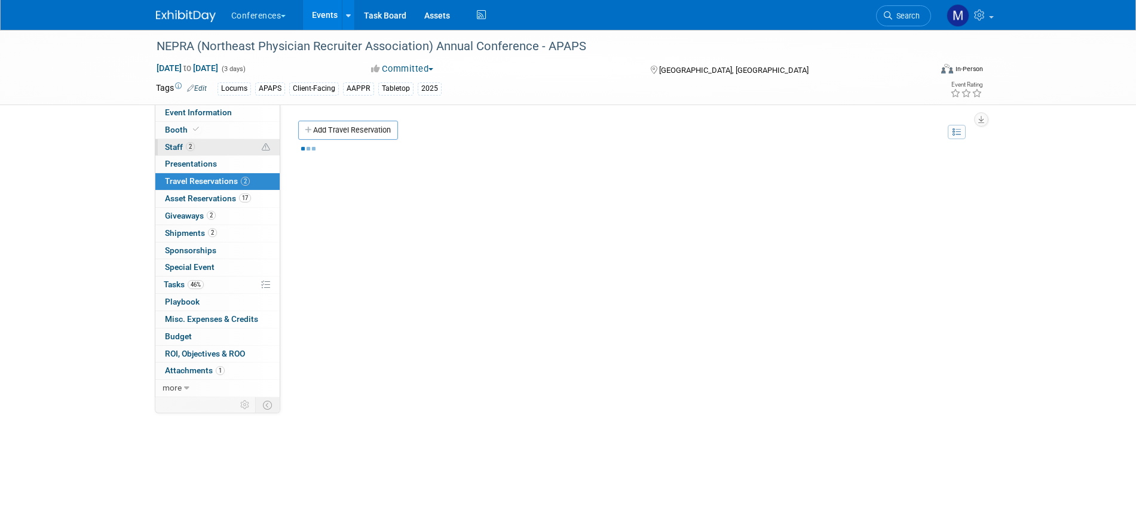
click at [232, 143] on link "2 Staff 2" at bounding box center [217, 147] width 124 height 17
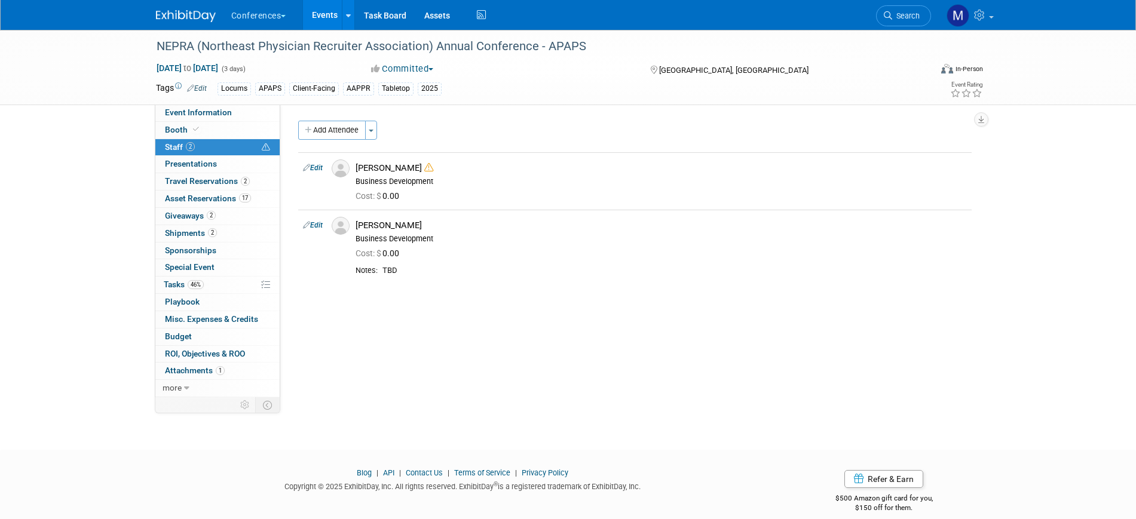
click at [187, 17] on img at bounding box center [186, 16] width 60 height 12
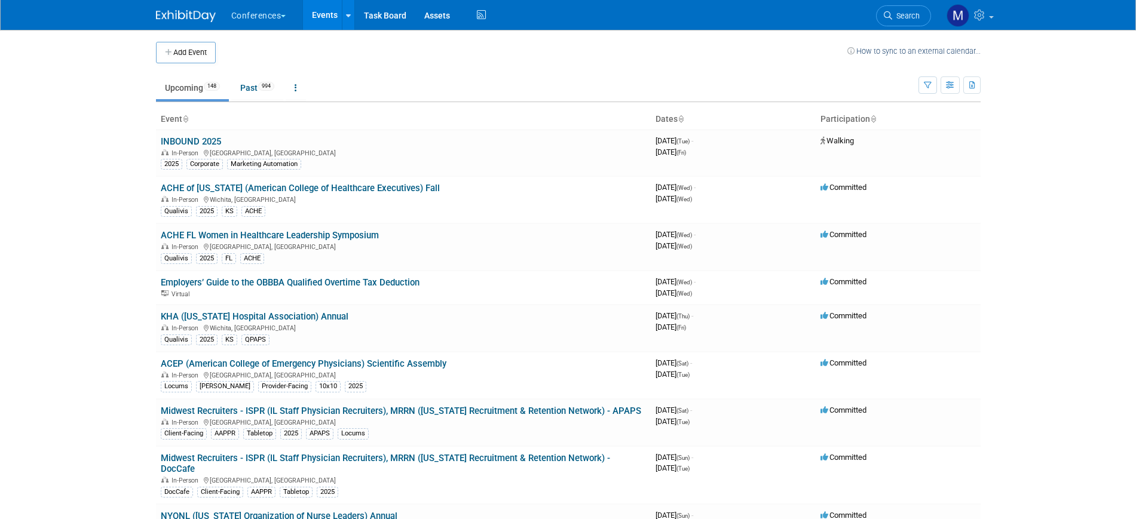
click at [901, 10] on link "Search" at bounding box center [903, 15] width 55 height 21
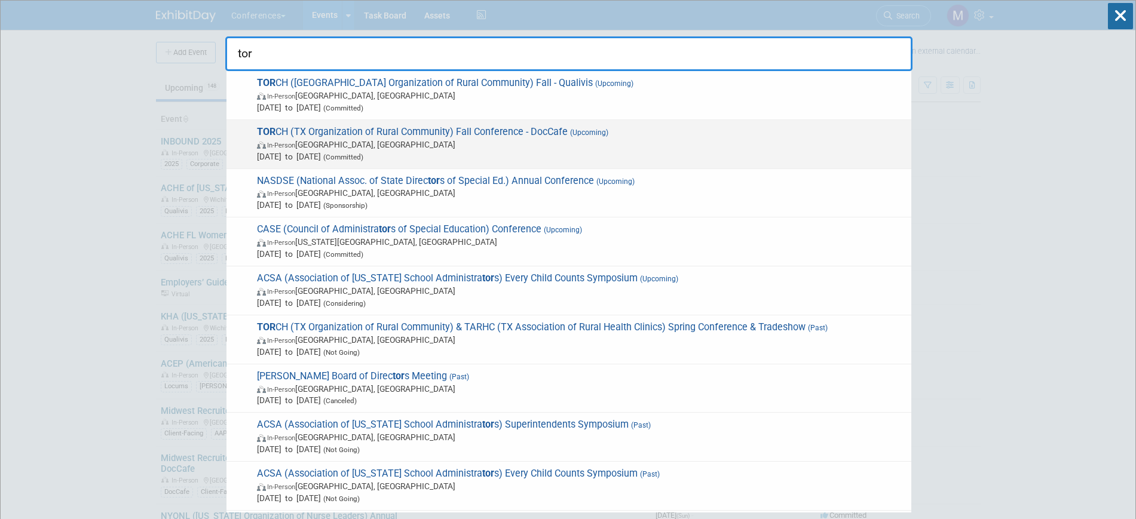
type input "tor"
click at [401, 132] on span "TOR CH (TX Organization of Rural Community) Fall Conference - DocCafe (Upcoming…" at bounding box center [579, 144] width 652 height 36
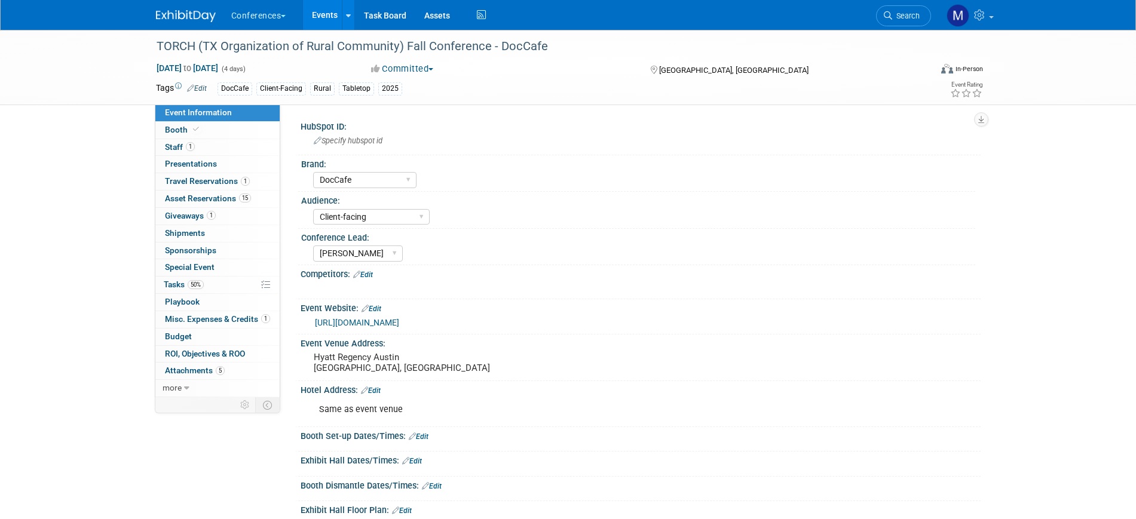
select select "DocCafe"
select select "Client-facing"
select select "[PERSON_NAME]"
click at [205, 143] on link "1 Staff 1" at bounding box center [217, 147] width 124 height 17
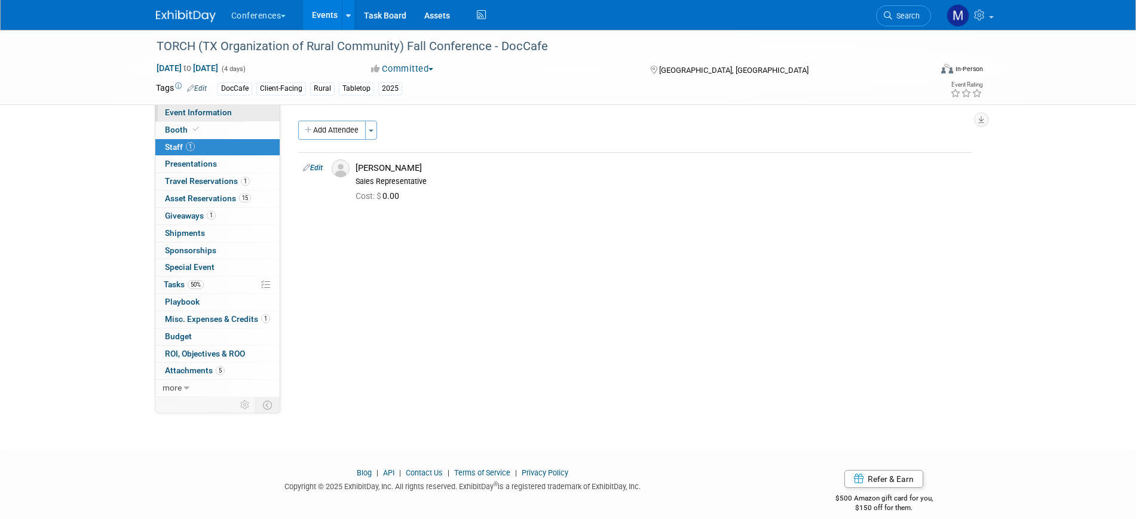
click at [221, 112] on span "Event Information" at bounding box center [198, 113] width 67 height 10
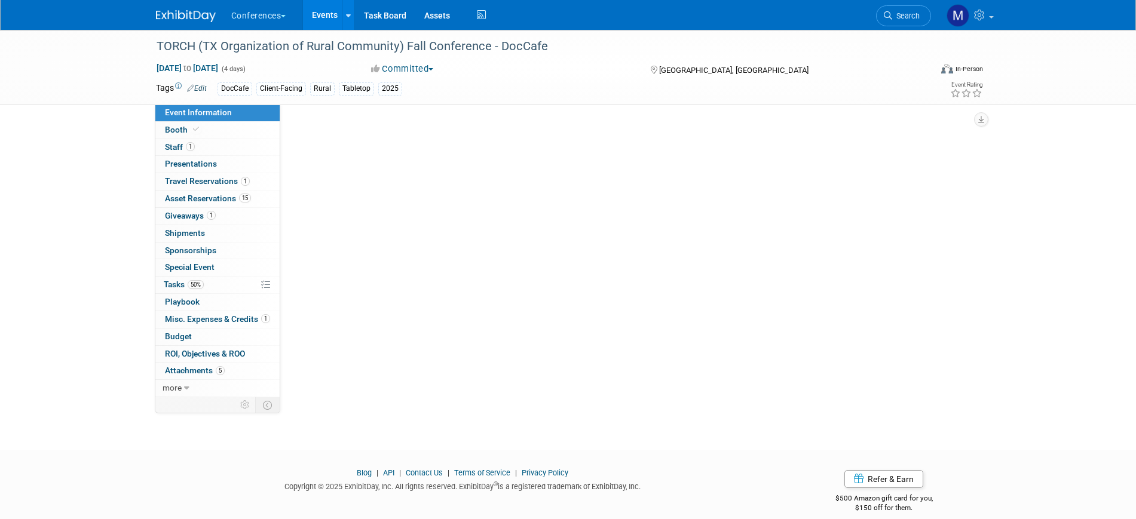
select select "DocCafe"
select select "Client-facing"
select select "[PERSON_NAME]"
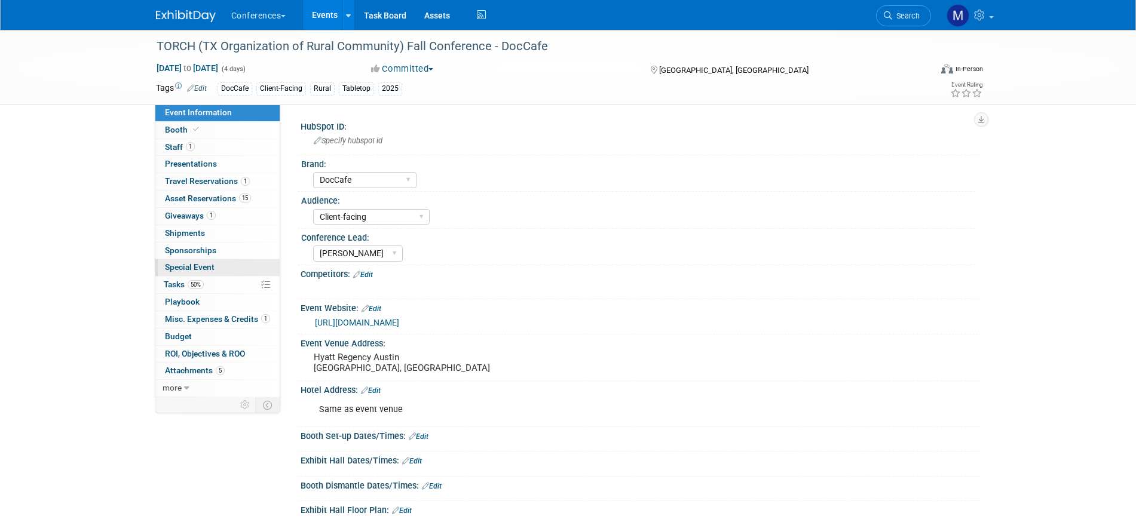
click at [216, 267] on link "Special Event" at bounding box center [217, 267] width 124 height 17
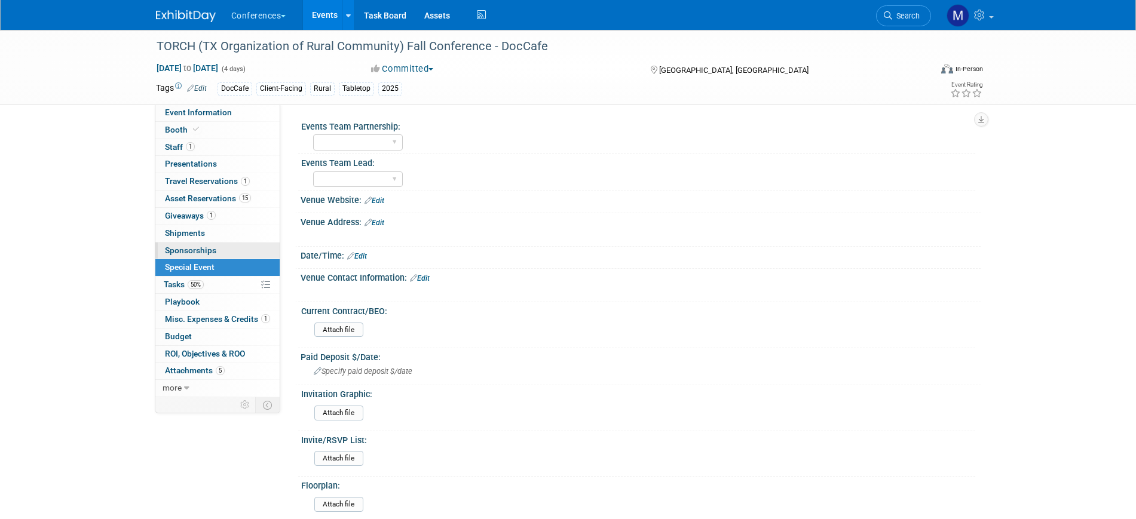
click at [201, 253] on span "Sponsorships 0" at bounding box center [190, 251] width 51 height 10
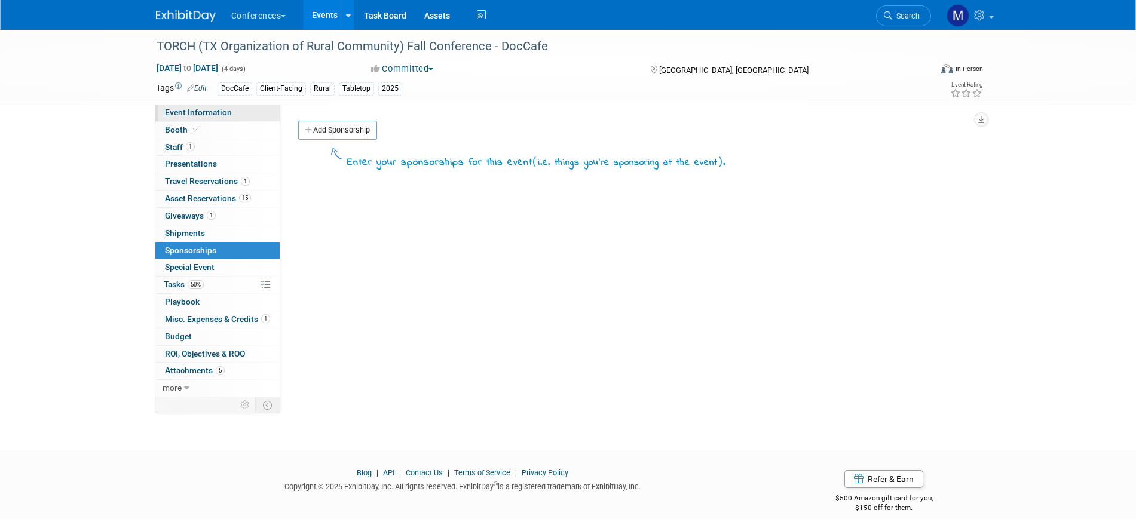
click at [210, 111] on span "Event Information" at bounding box center [198, 113] width 67 height 10
select select "DocCafe"
select select "Client-facing"
select select "[PERSON_NAME]"
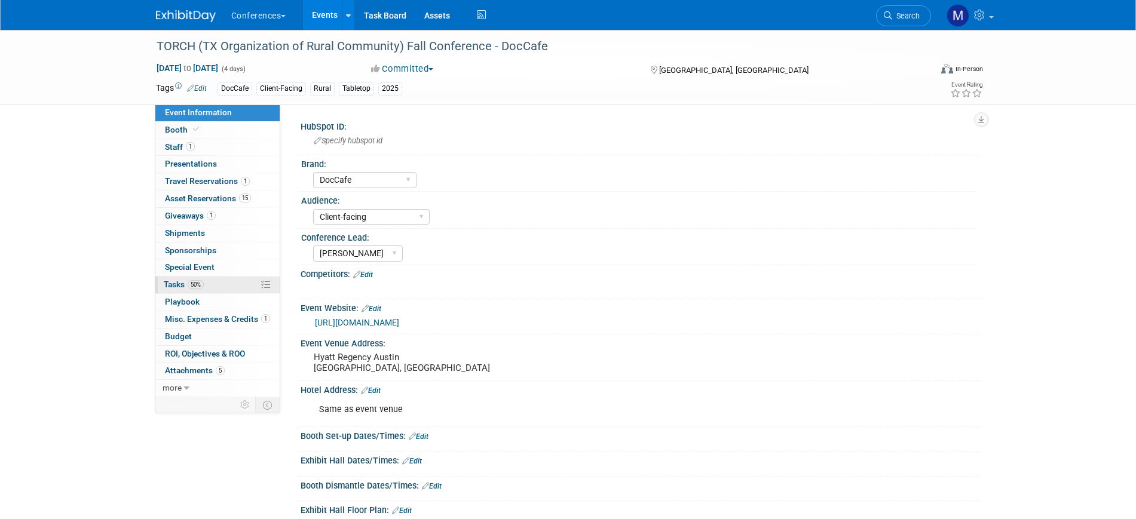
click at [220, 288] on link "50% Tasks 50%" at bounding box center [217, 285] width 124 height 17
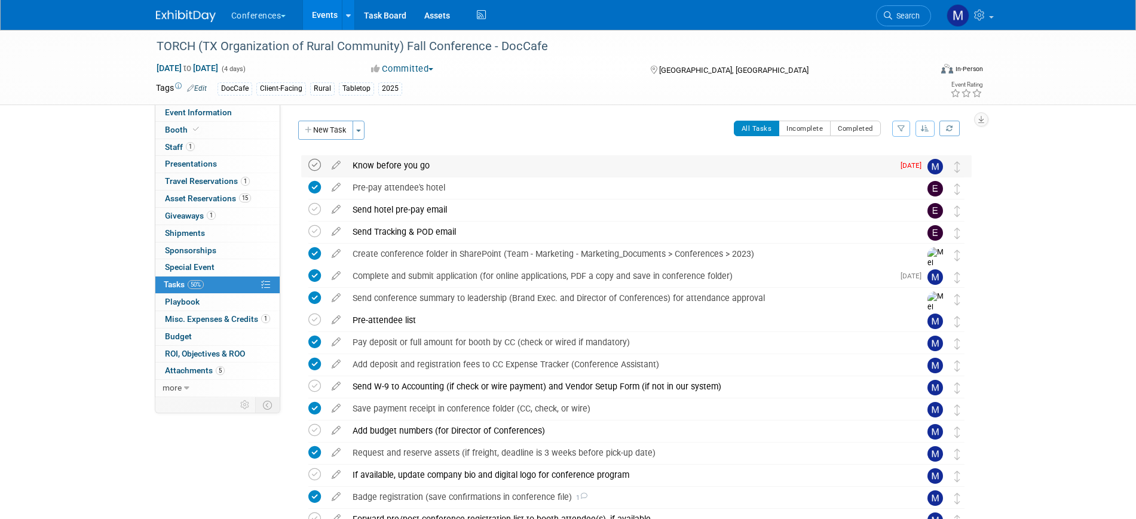
click at [314, 165] on icon at bounding box center [314, 165] width 13 height 13
click at [312, 316] on icon at bounding box center [314, 320] width 13 height 13
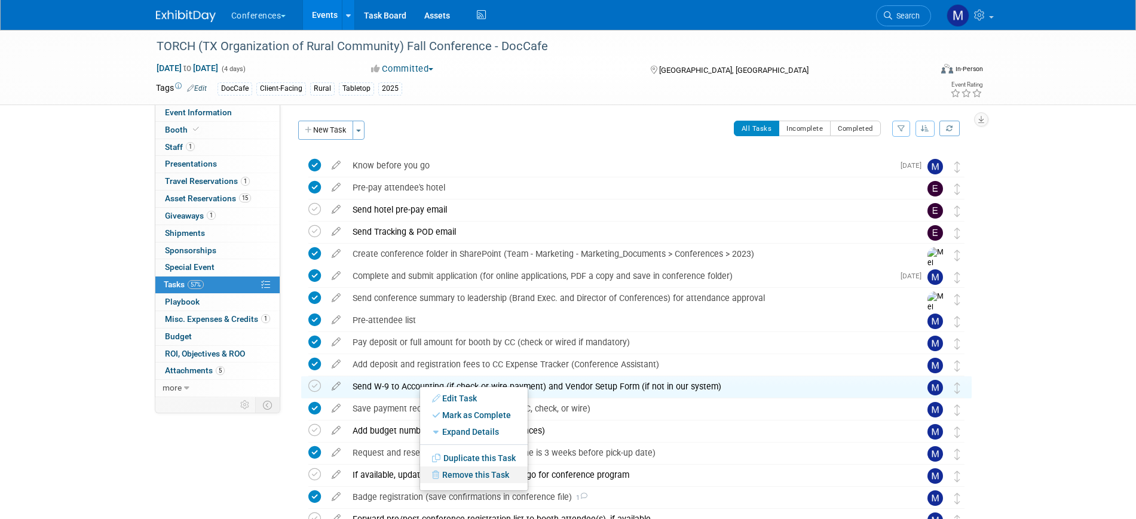
click at [469, 474] on link "Remove this Task" at bounding box center [474, 475] width 108 height 17
click at [574, 486] on link "Yes" at bounding box center [572, 484] width 35 height 19
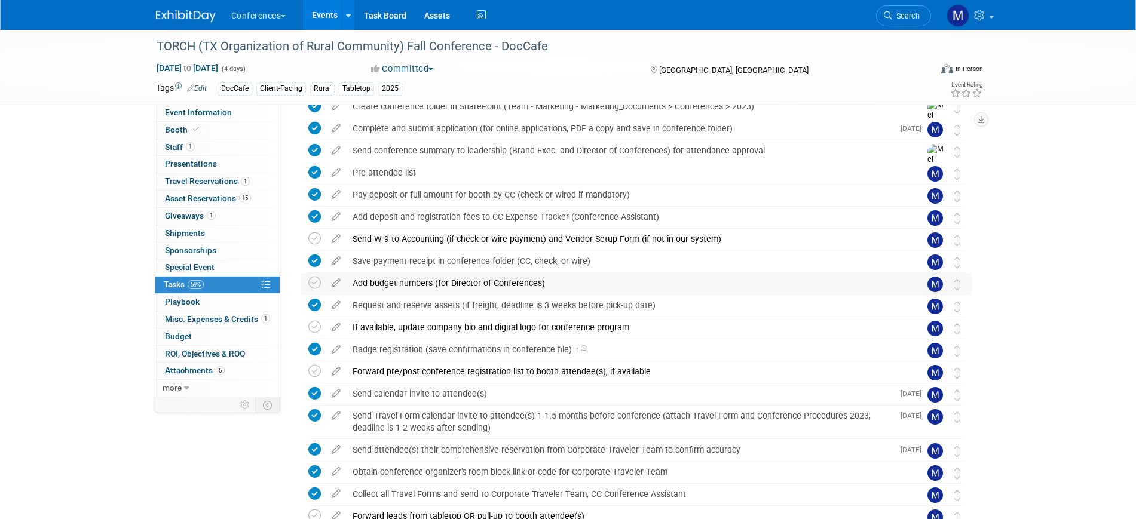
scroll to position [149, 0]
click at [427, 364] on div "Forward pre/post conference registration list to booth attendee(s), if available" at bounding box center [624, 370] width 557 height 20
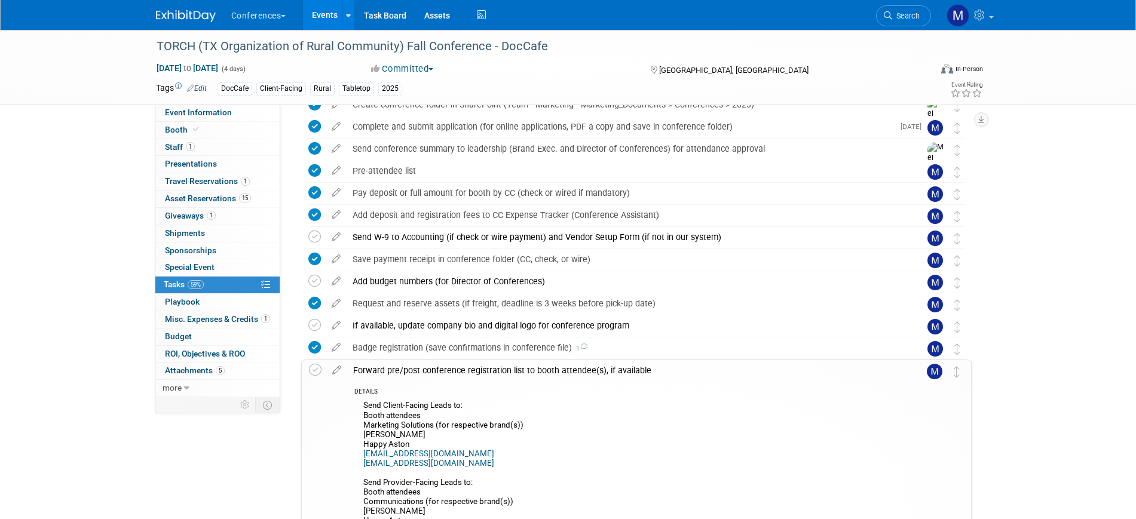
click at [441, 362] on div "Forward pre/post conference registration list to booth attendee(s), if available" at bounding box center [625, 370] width 556 height 20
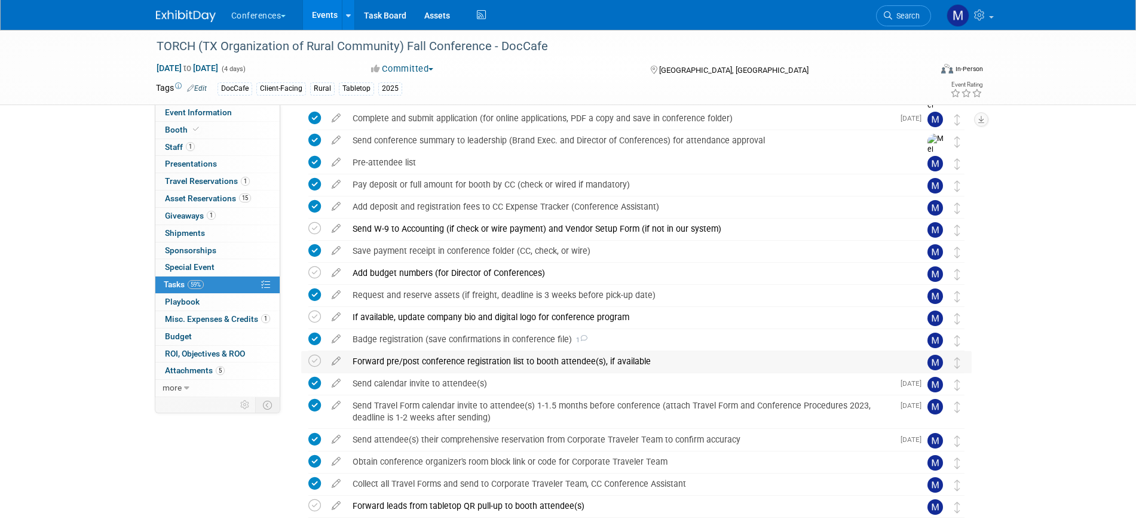
scroll to position [75, 0]
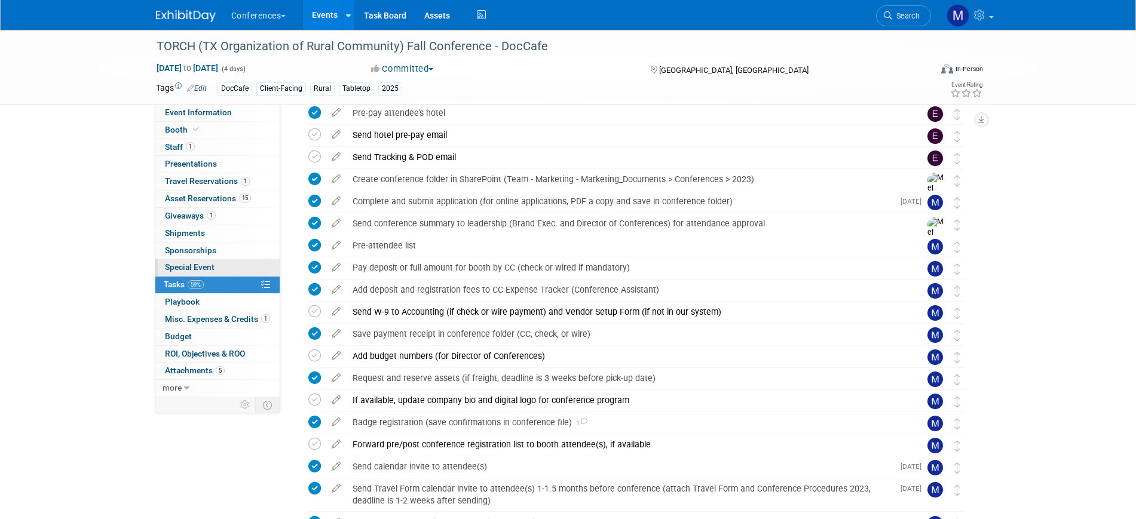
click at [204, 271] on span "Special Event" at bounding box center [190, 267] width 50 height 10
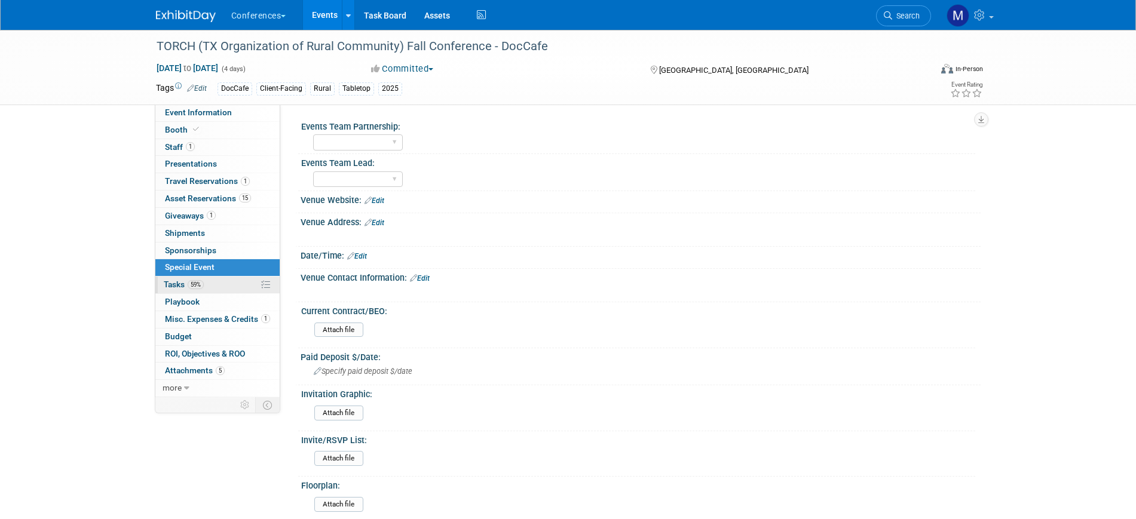
click at [211, 286] on link "59% Tasks 59%" at bounding box center [217, 285] width 124 height 17
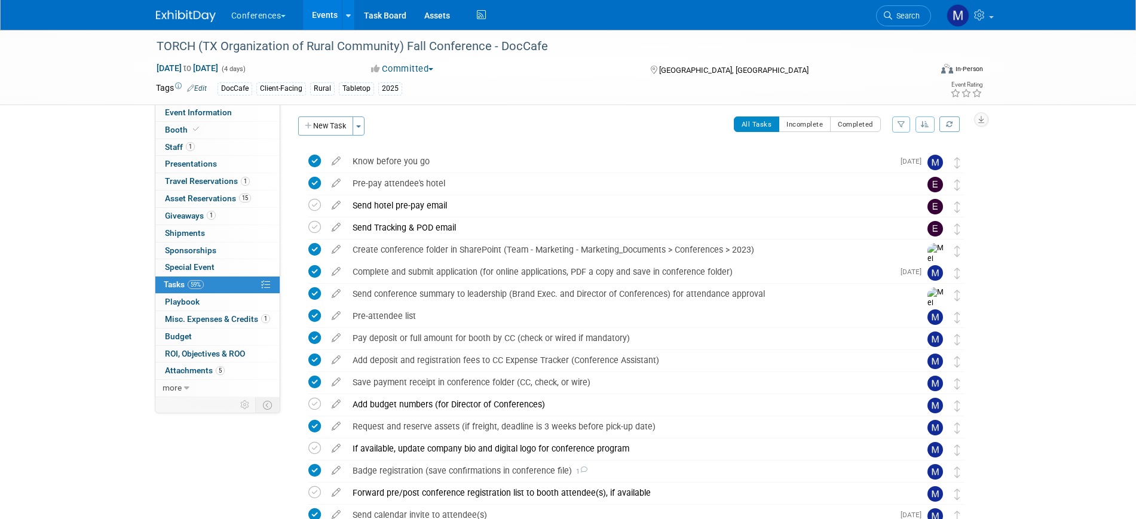
scroll to position [149, 0]
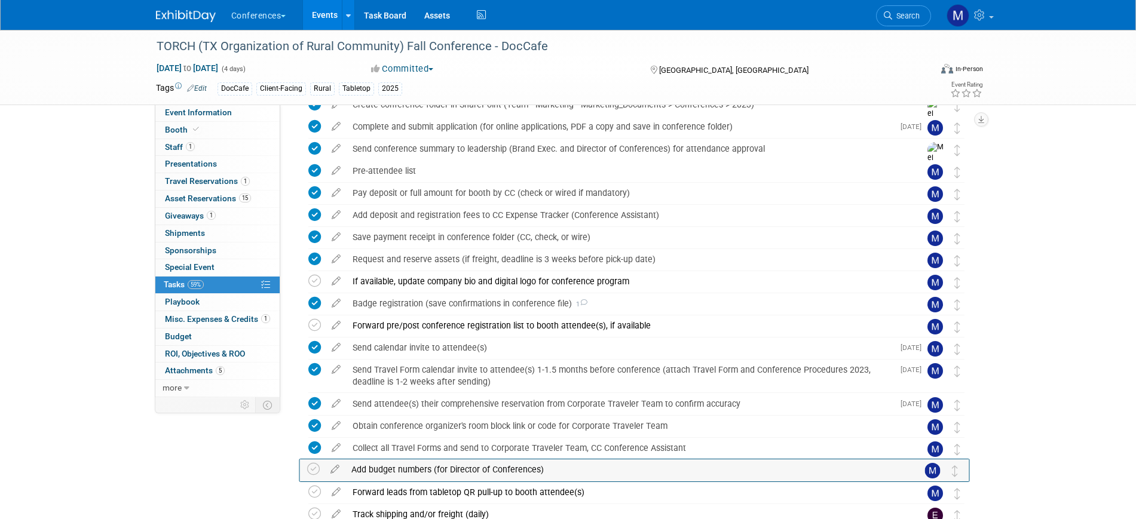
drag, startPoint x: 952, startPoint y: 263, endPoint x: 950, endPoint y: 473, distance: 209.7
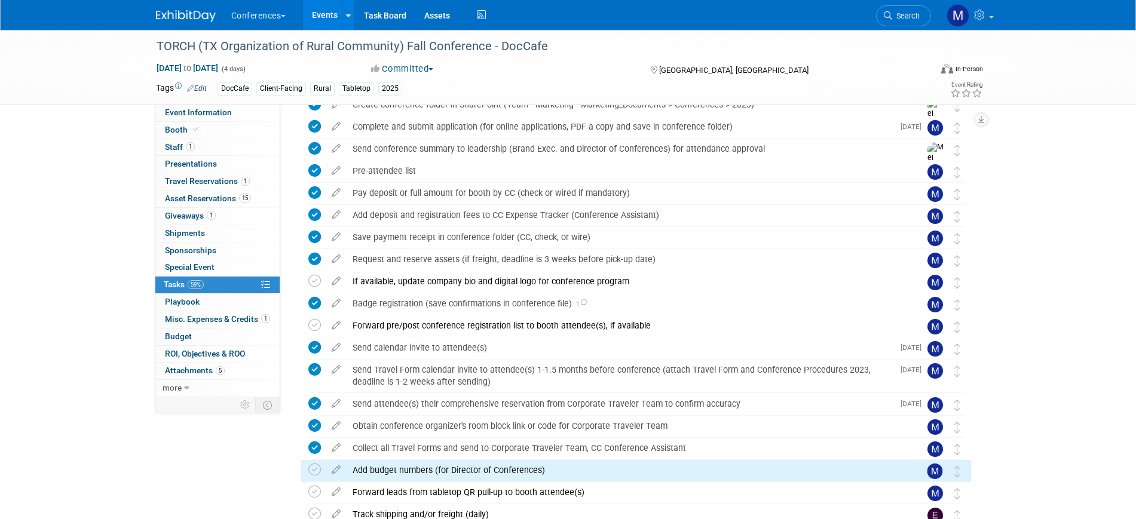
scroll to position [224, 0]
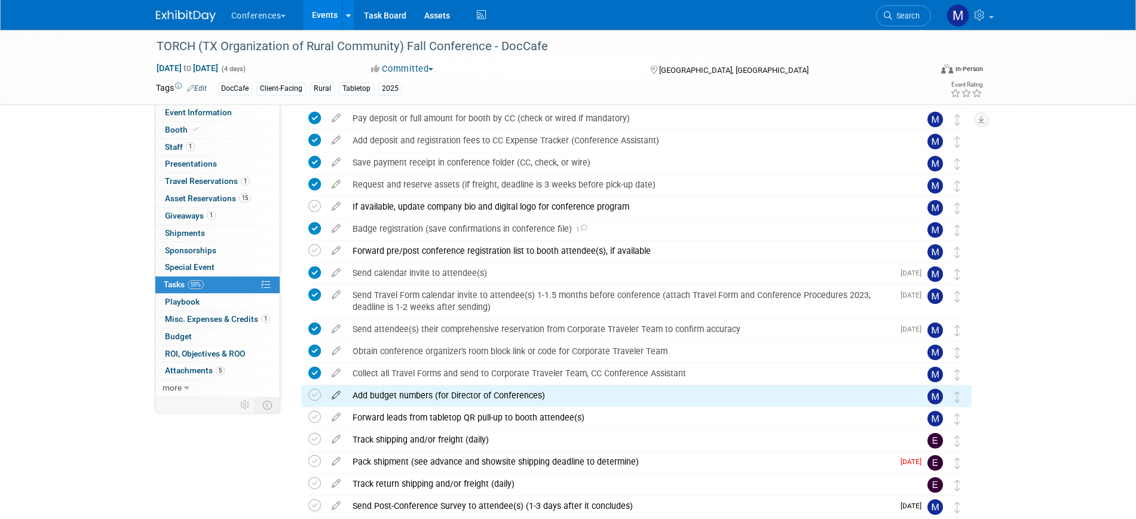
click at [335, 394] on icon at bounding box center [336, 392] width 21 height 15
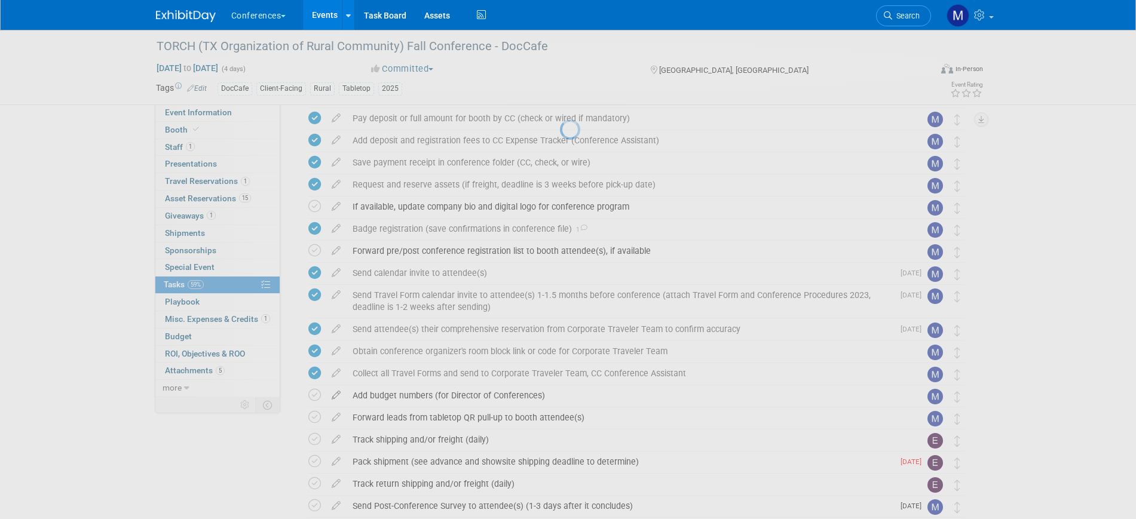
select select "8"
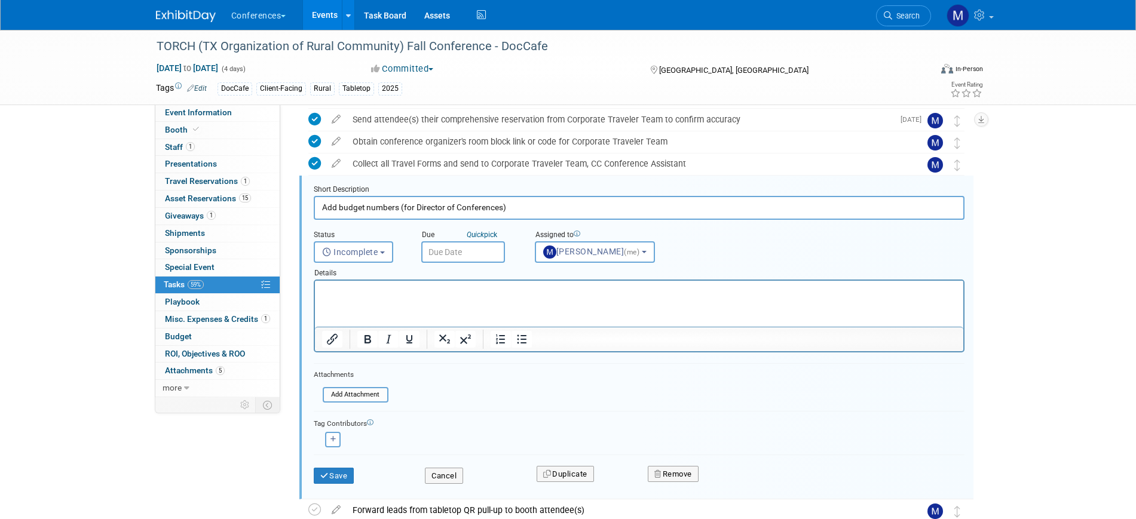
scroll to position [434, 0]
click at [471, 251] on input "text" at bounding box center [463, 252] width 84 height 22
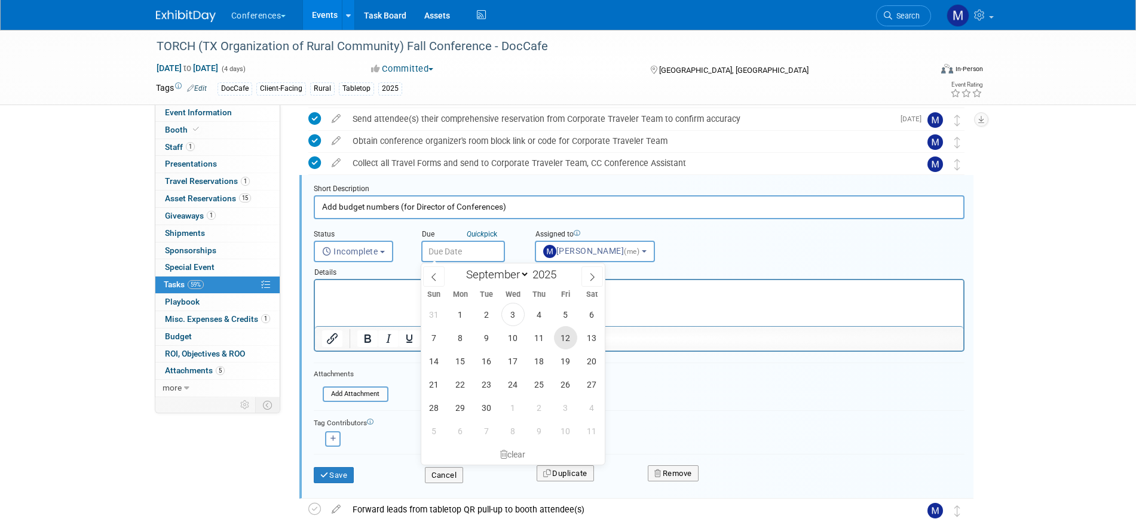
click at [566, 342] on span "12" at bounding box center [565, 337] width 23 height 23
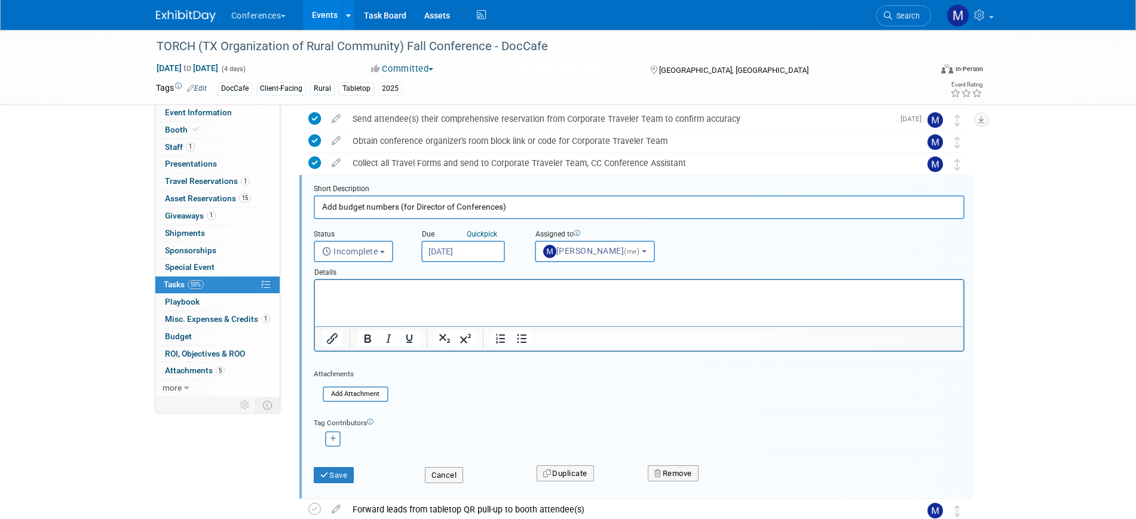
click at [487, 246] on input "Sep 12, 2025" at bounding box center [463, 252] width 84 height 22
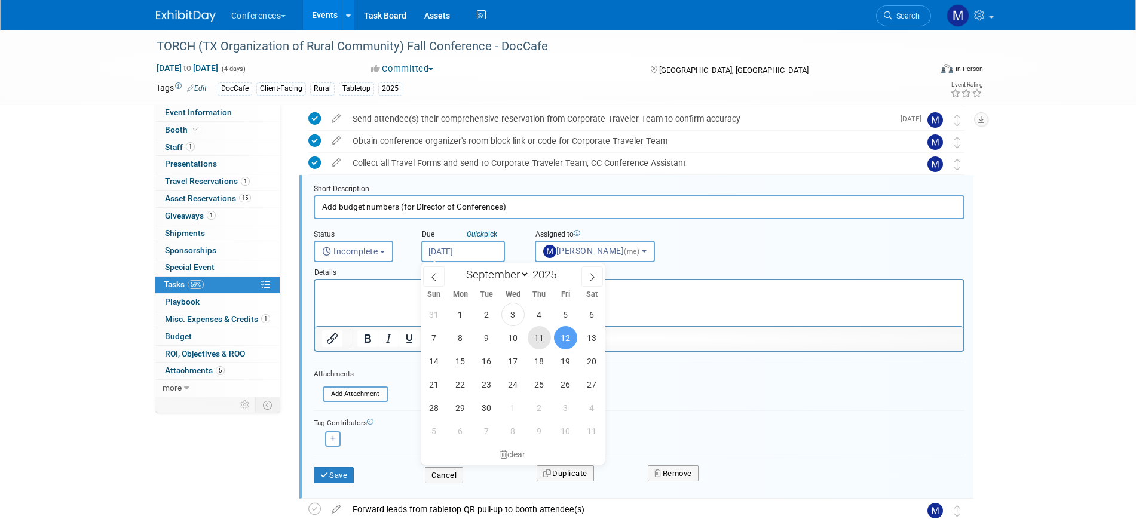
click at [536, 336] on span "11" at bounding box center [538, 337] width 23 height 23
type input "[DATE]"
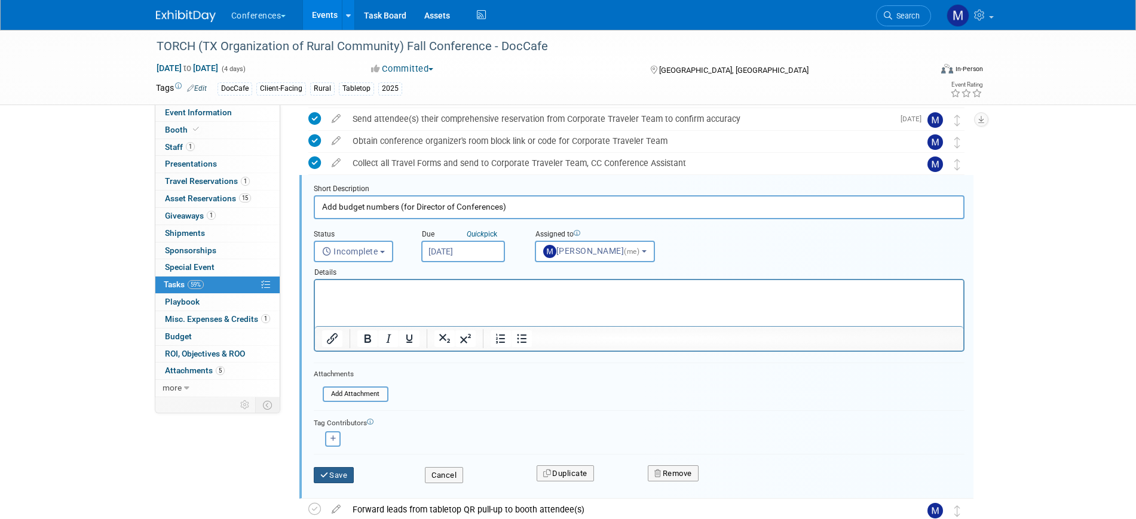
click at [337, 471] on button "Save" at bounding box center [334, 475] width 41 height 17
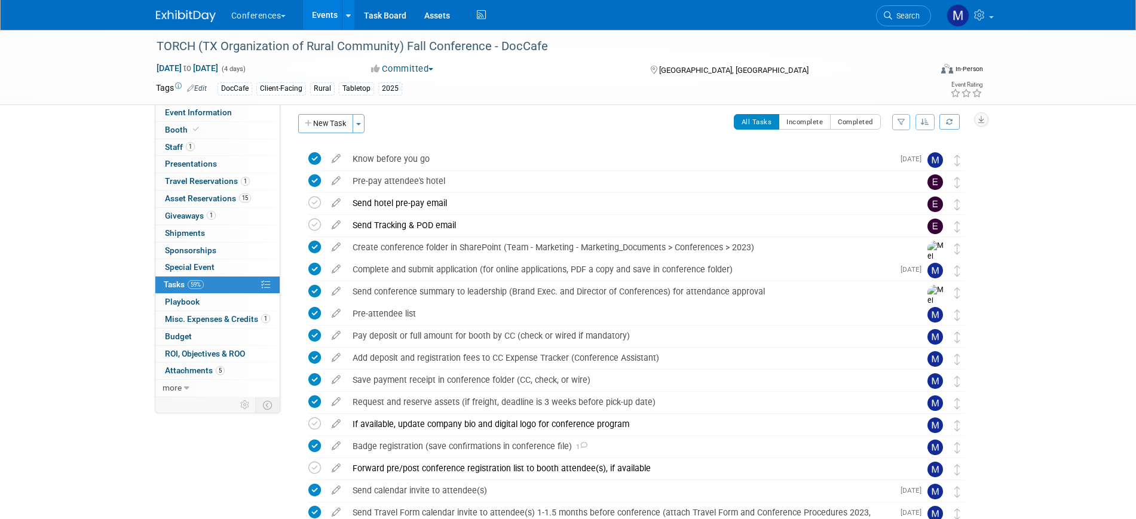
scroll to position [0, 0]
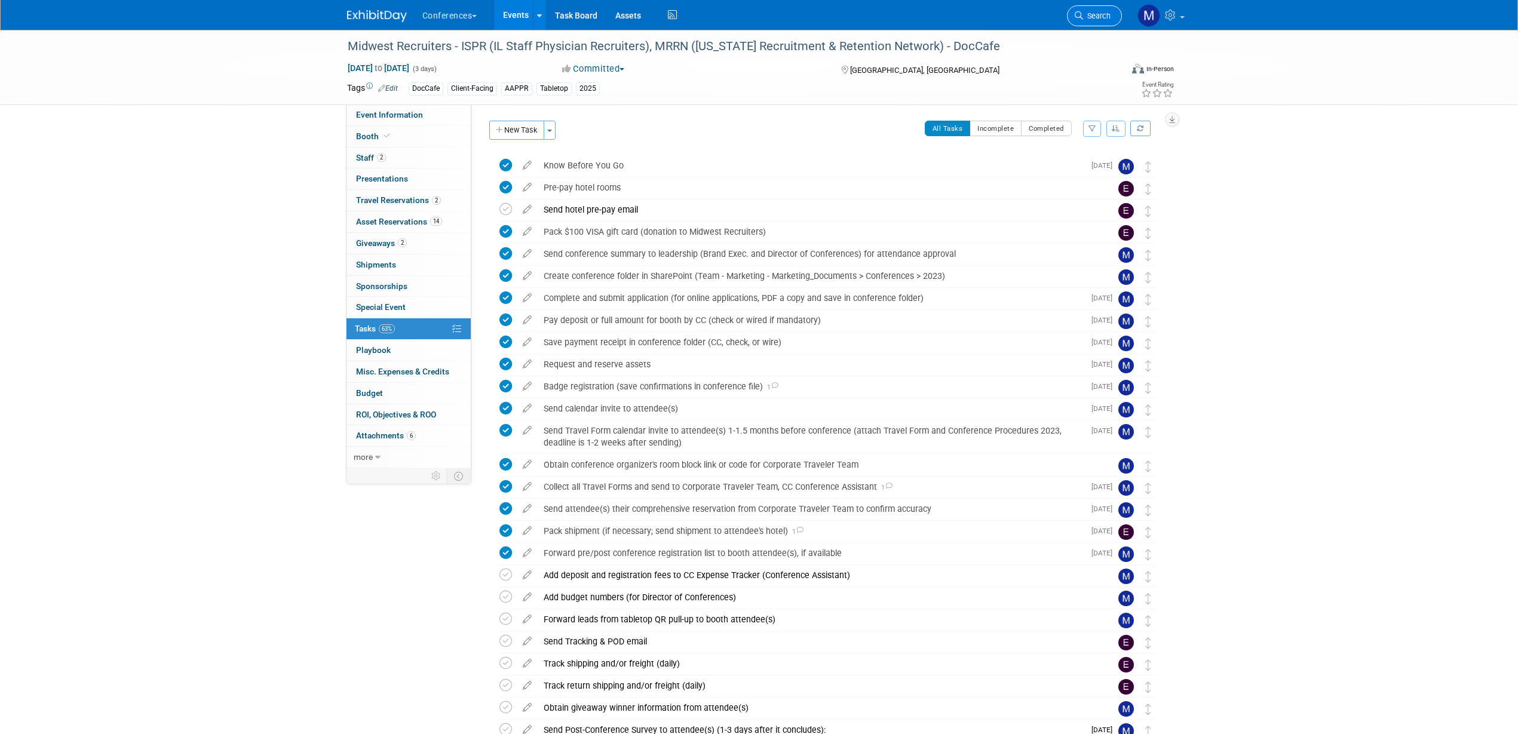
click at [1093, 15] on span "Search" at bounding box center [1096, 15] width 27 height 9
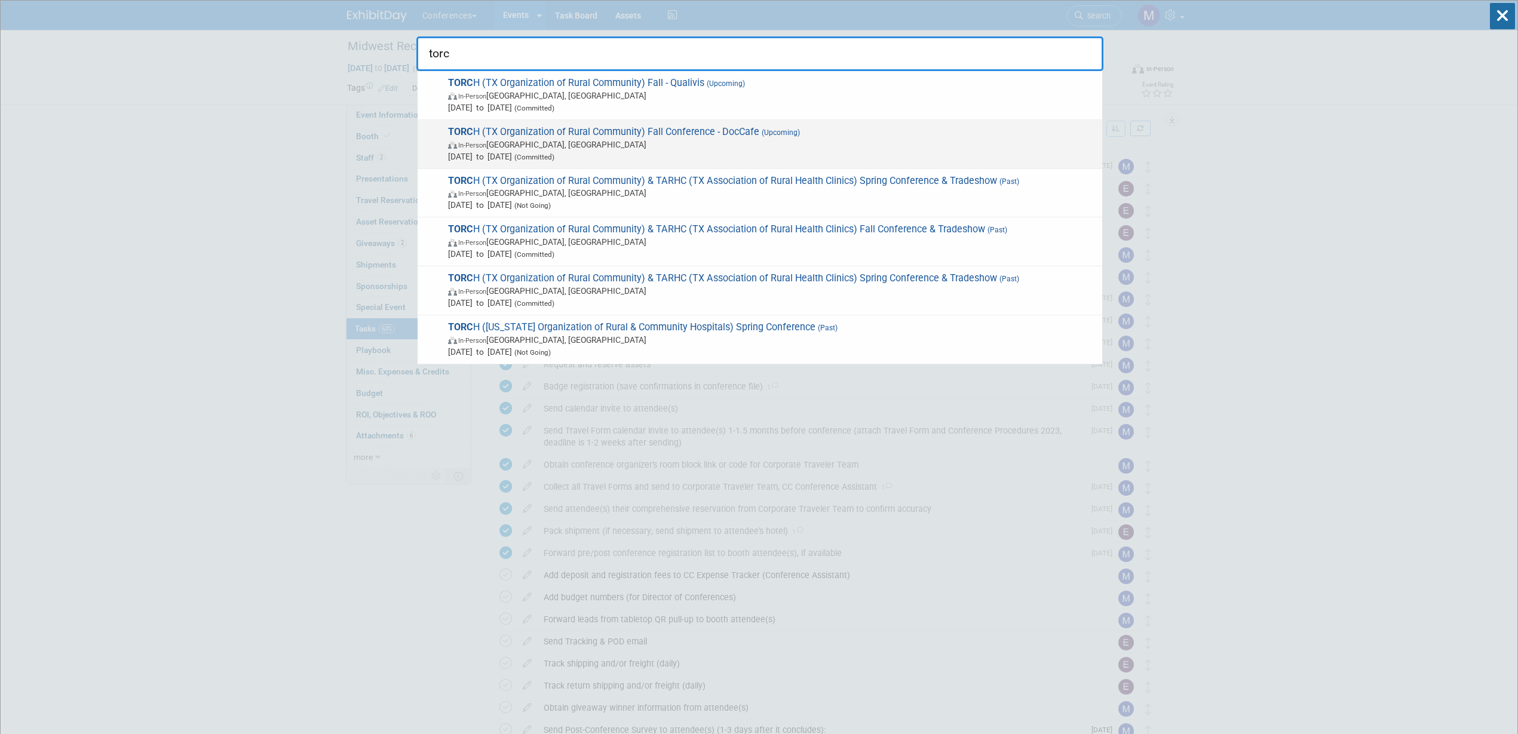
type input "torc"
click at [709, 133] on span "TORC H ([GEOGRAPHIC_DATA] Organization of Rural Community) Fall Conference - Do…" at bounding box center [770, 144] width 652 height 36
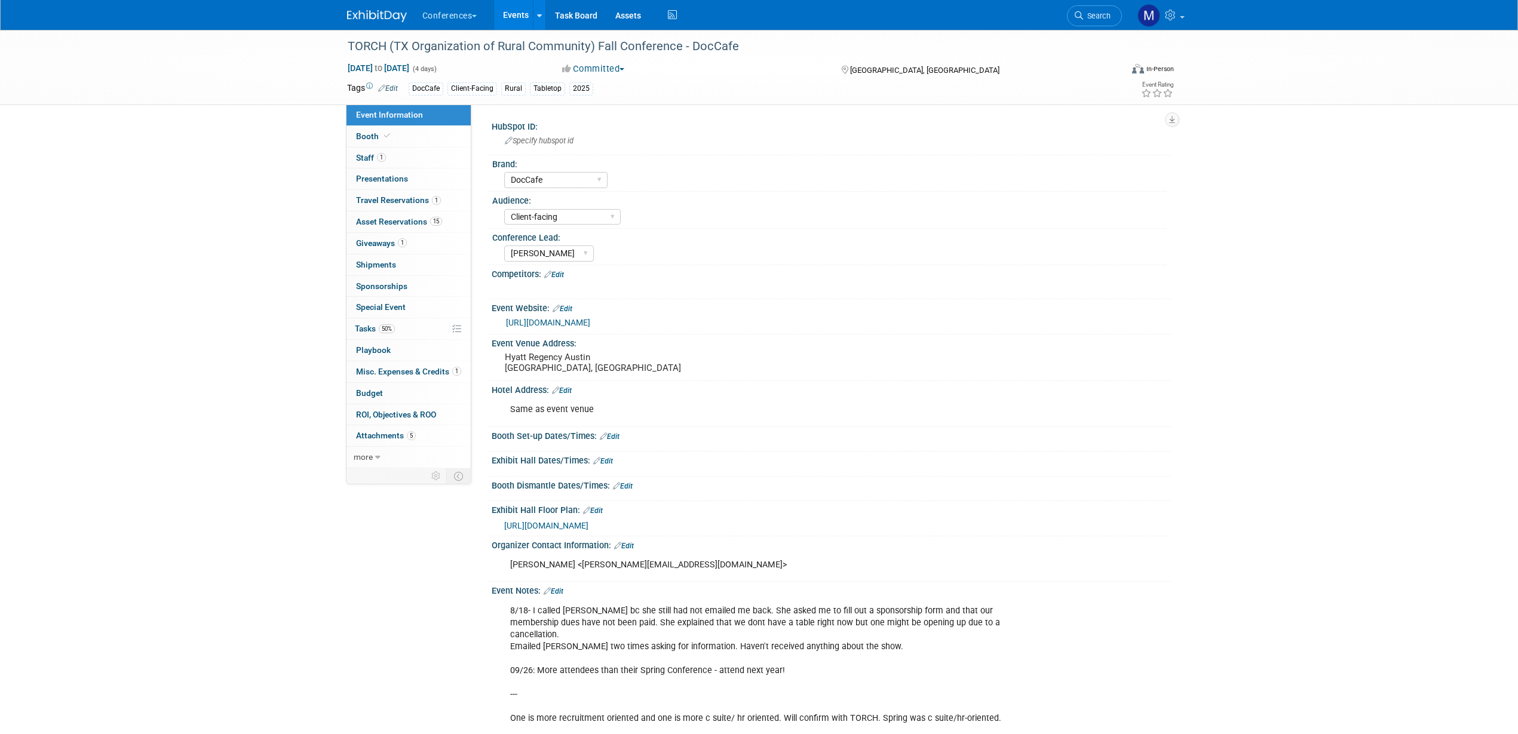
select select "DocCafe"
select select "Client-facing"
select select "[PERSON_NAME]"
click at [589, 325] on link "https://www.torchnet.org/upcoming-events.html" at bounding box center [548, 323] width 84 height 10
click at [390, 137] on span at bounding box center [387, 135] width 11 height 9
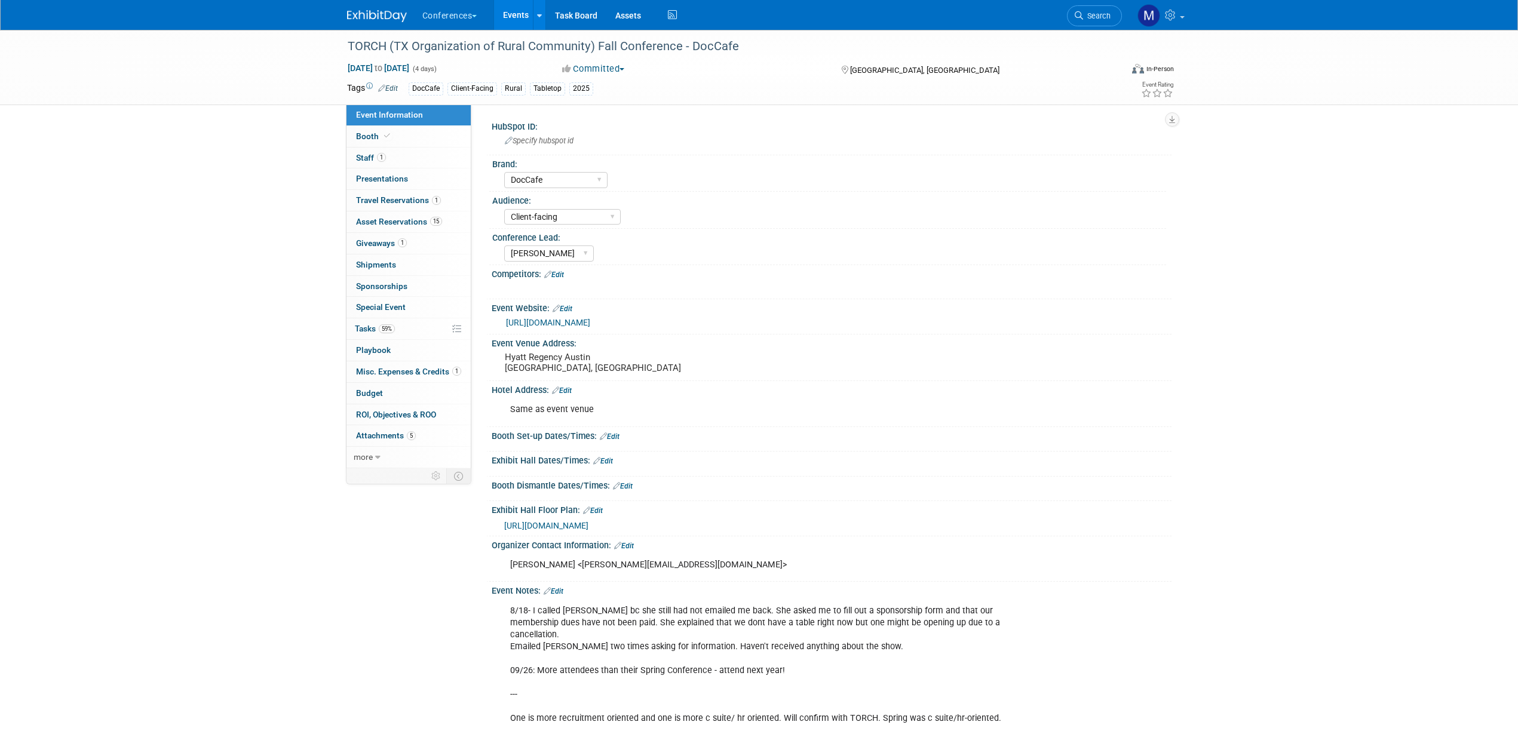
select select "36" bar table"
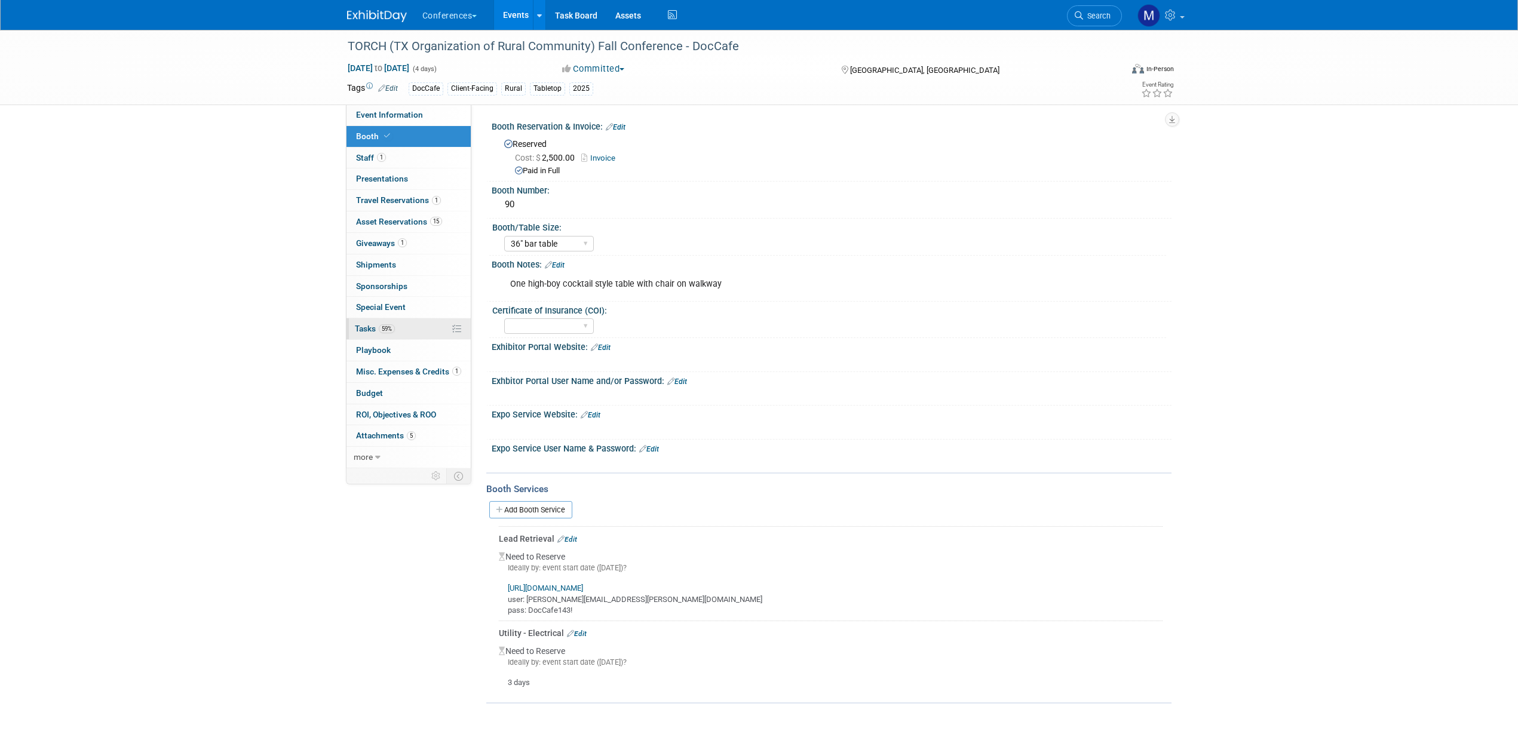
click at [391, 329] on span "59%" at bounding box center [387, 328] width 16 height 9
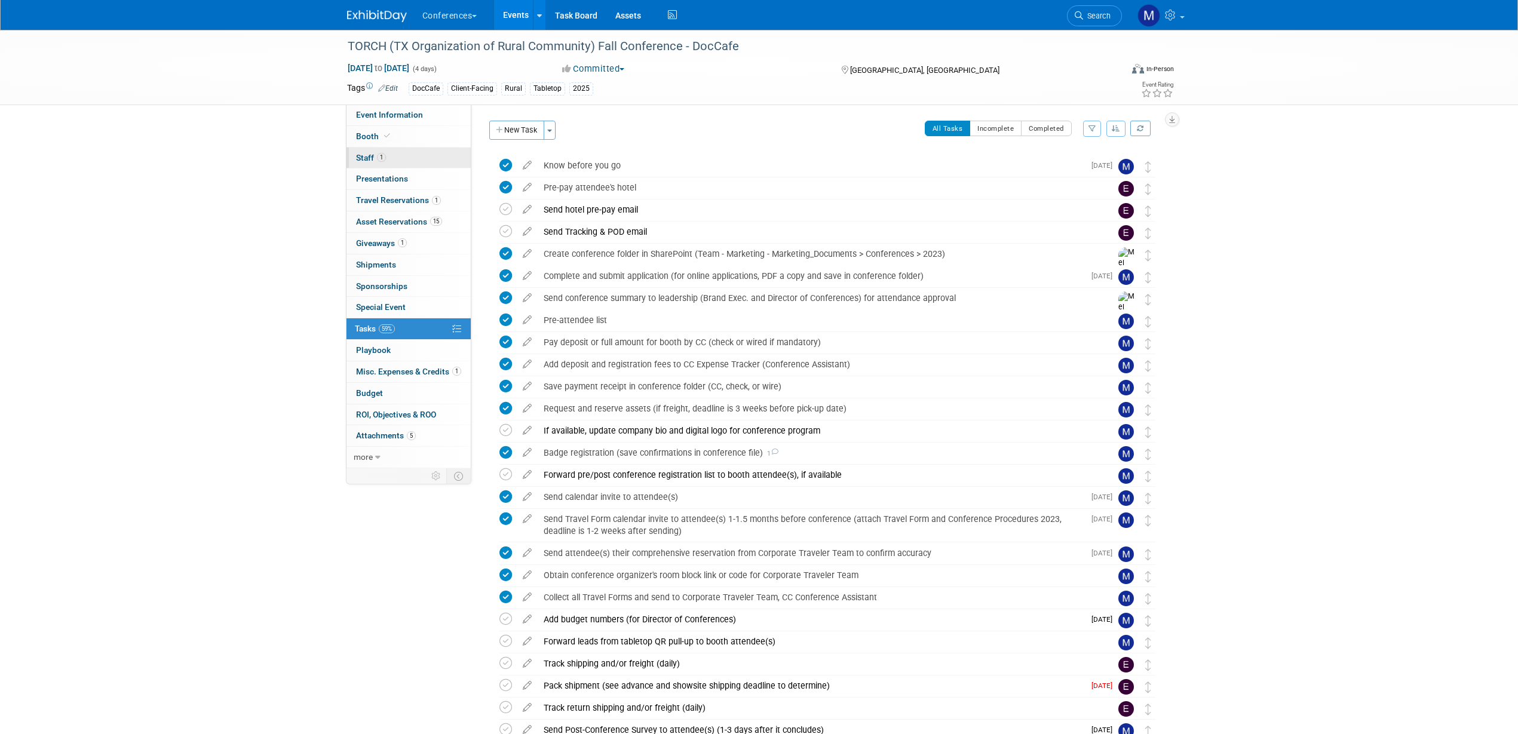
click at [391, 160] on link "1 Staff 1" at bounding box center [408, 158] width 124 height 21
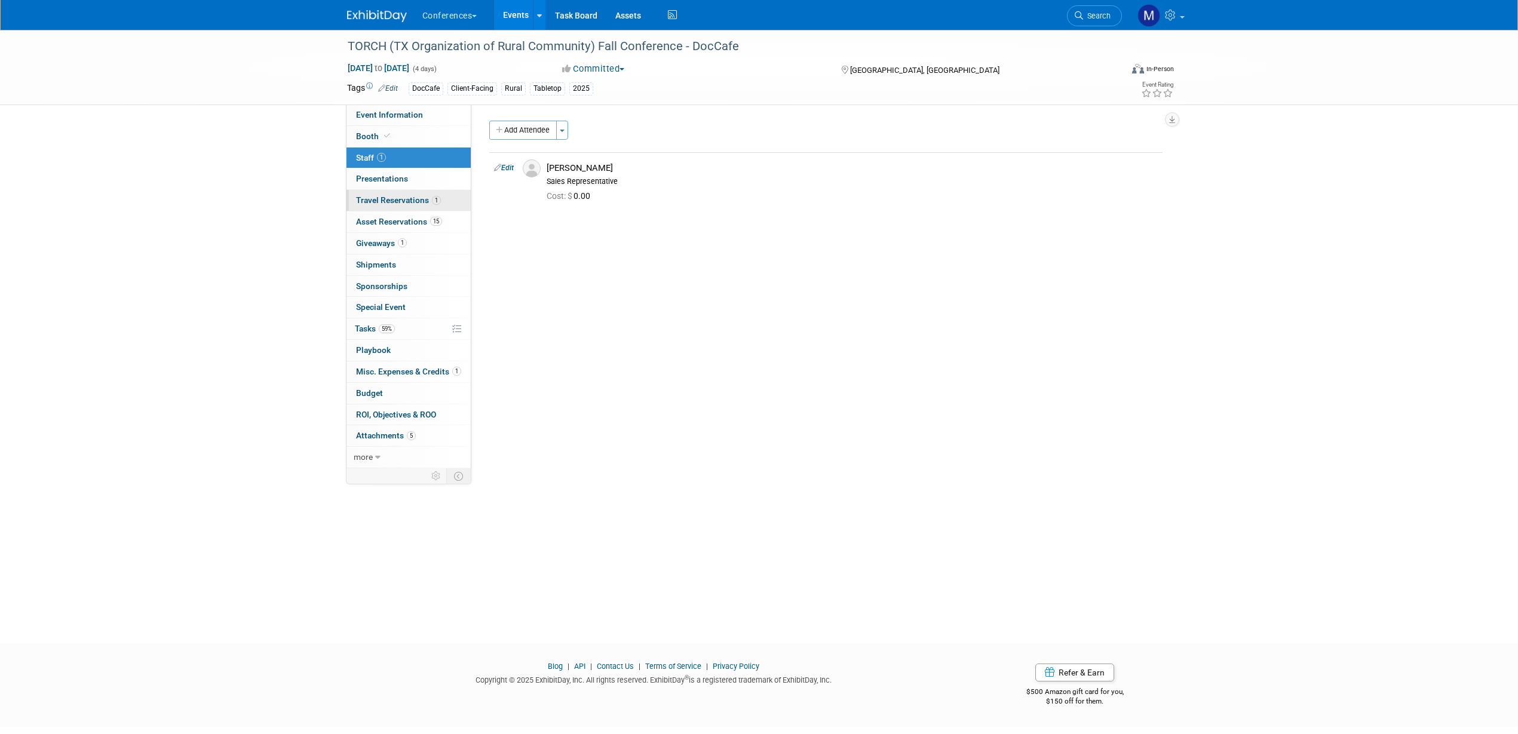
click at [391, 204] on span "Travel Reservations 1" at bounding box center [398, 200] width 85 height 10
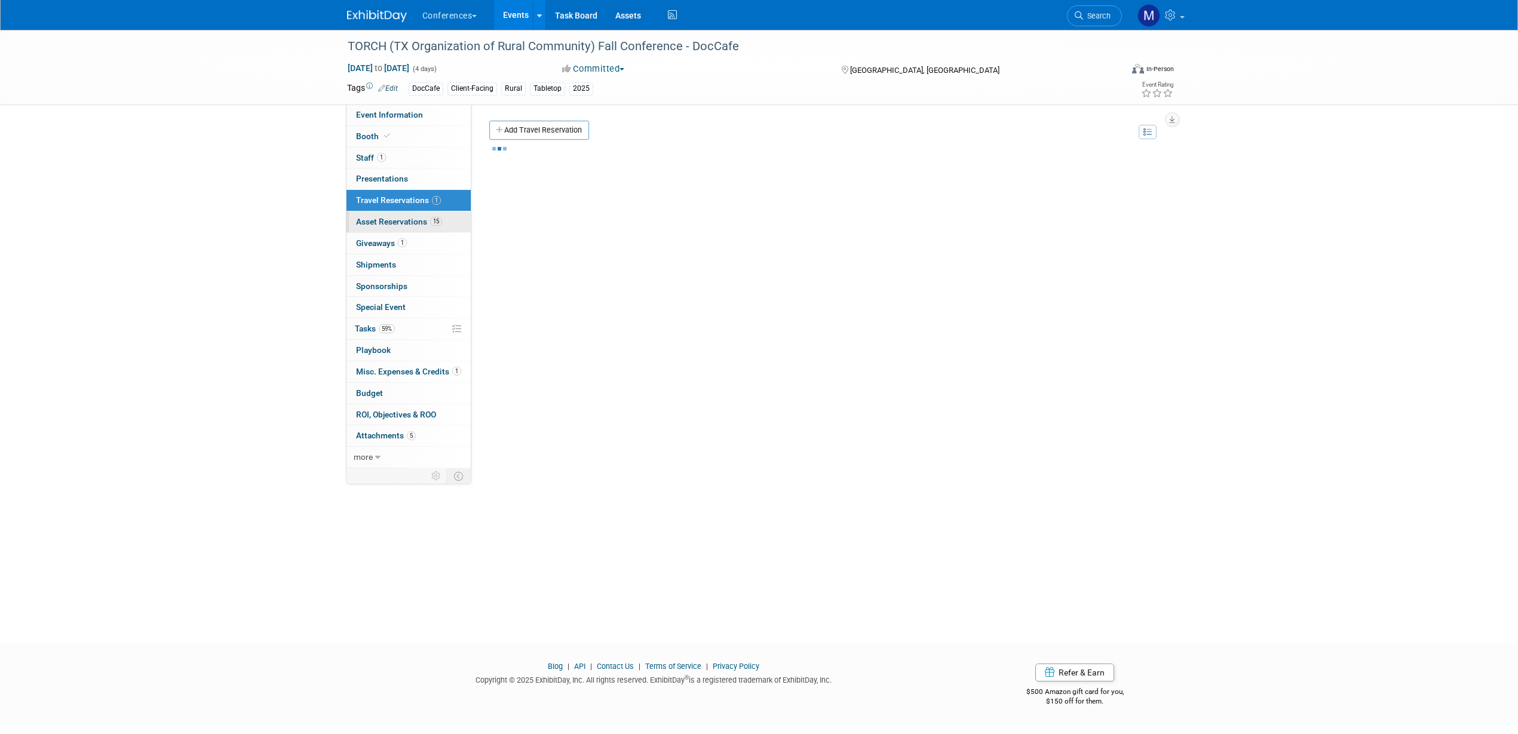
click at [395, 219] on span "Asset Reservations 15" at bounding box center [399, 222] width 86 height 10
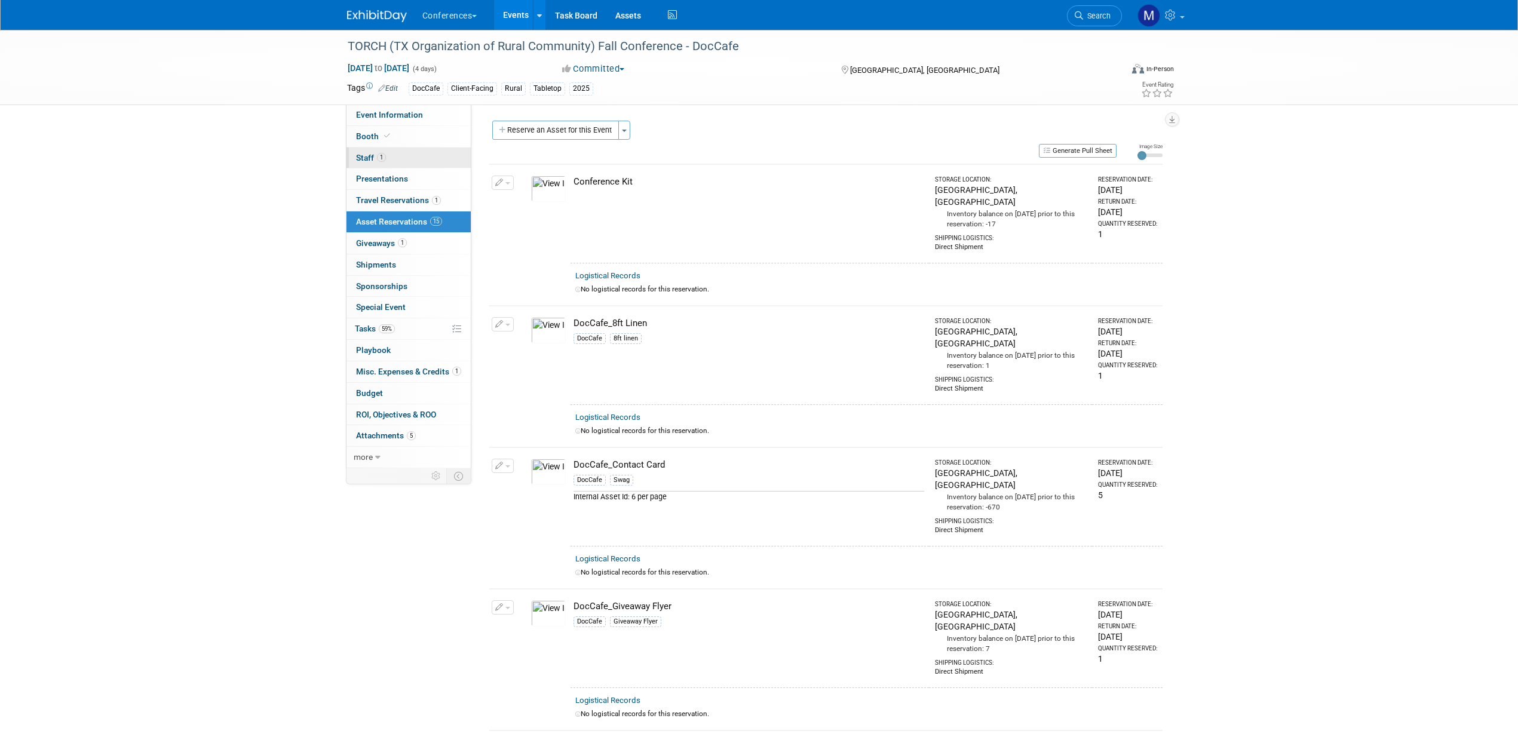
click at [407, 153] on link "1 Staff 1" at bounding box center [408, 158] width 124 height 21
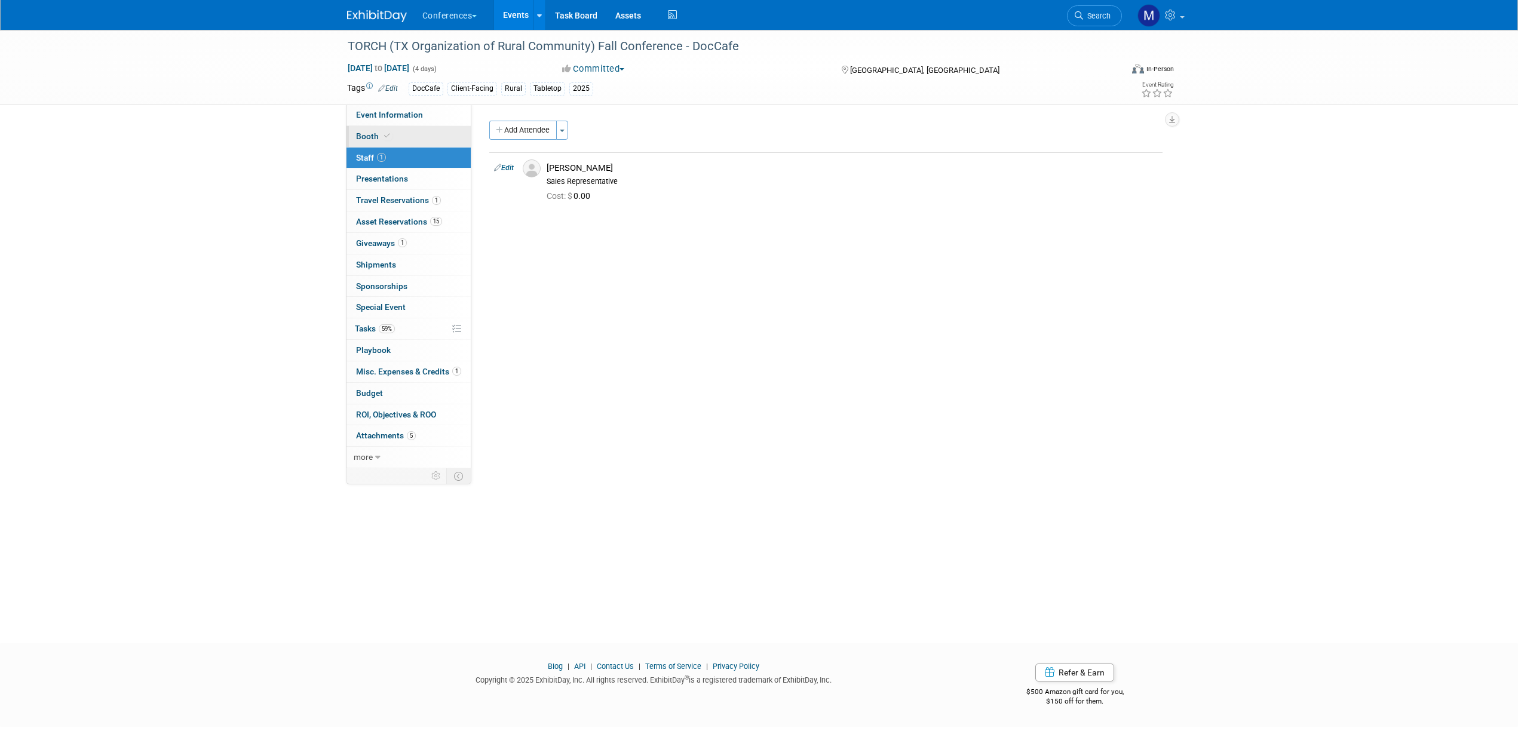
click at [409, 136] on link "Booth" at bounding box center [408, 136] width 124 height 21
select select "36" bar table"
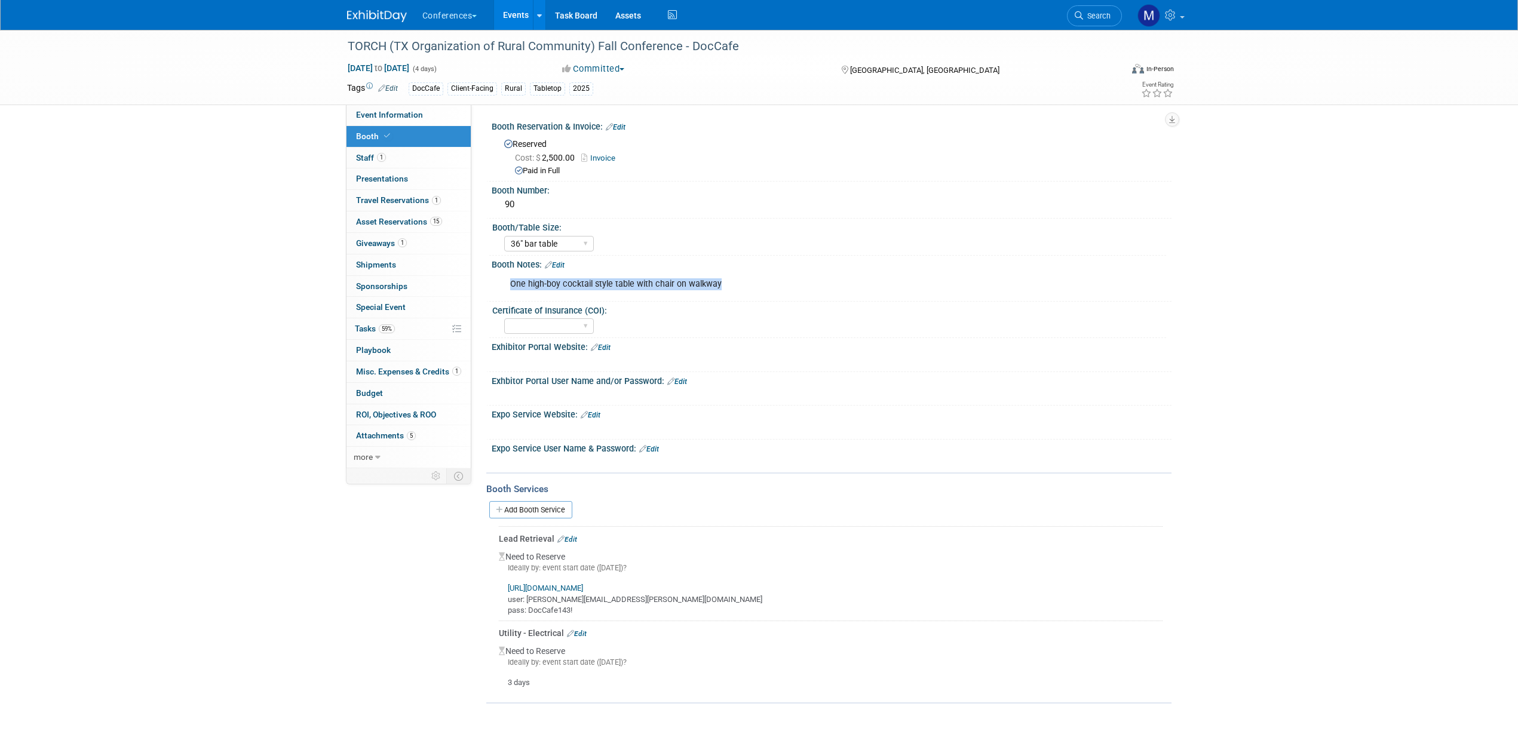
drag, startPoint x: 511, startPoint y: 283, endPoint x: 721, endPoint y: 285, distance: 209.7
click at [721, 285] on div "One high-boy cocktail style table with chair on walkway" at bounding box center [771, 284] width 538 height 24
click at [659, 285] on div "One high-boy cocktail style table with chair on walkway" at bounding box center [771, 284] width 538 height 24
click at [711, 286] on div "One high-boy cocktail style table with chair on walkway" at bounding box center [771, 284] width 538 height 24
drag, startPoint x: 511, startPoint y: 283, endPoint x: 717, endPoint y: 281, distance: 206.7
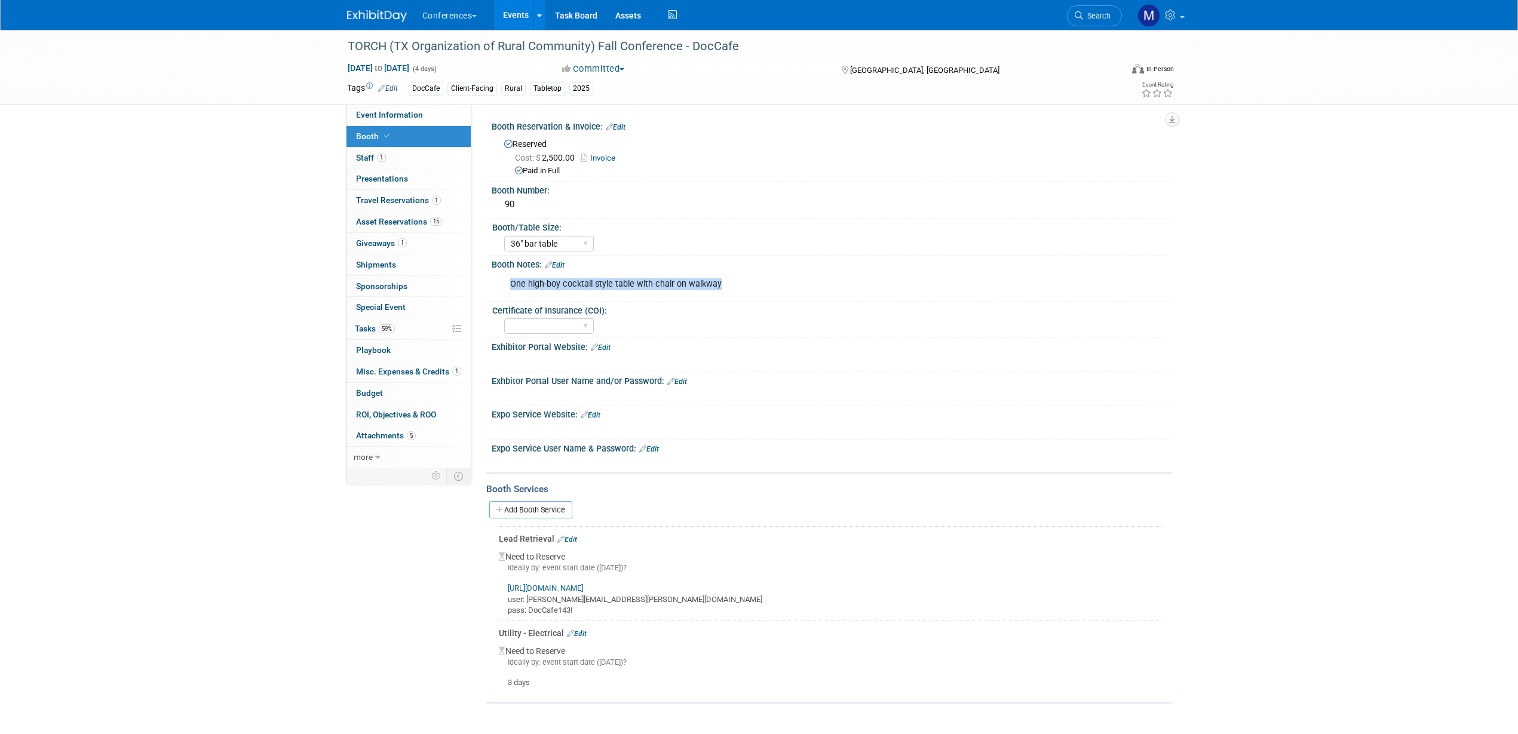
click at [717, 281] on div "One high-boy cocktail style table with chair on walkway" at bounding box center [771, 284] width 538 height 24
copy div "One high-boy cocktail style table with chair on walkway"
click at [696, 213] on div "90" at bounding box center [832, 204] width 662 height 19
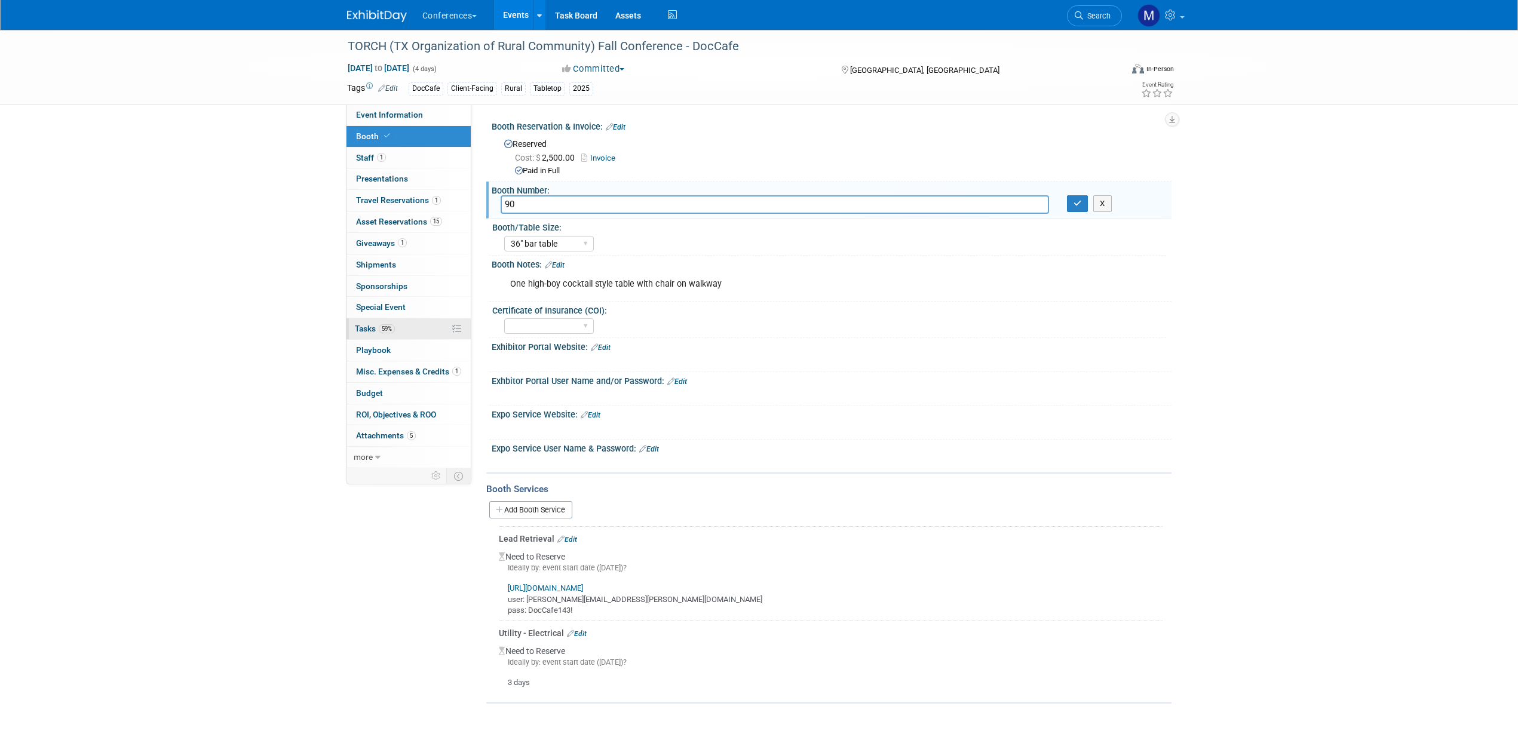
click at [396, 330] on link "59% Tasks 59%" at bounding box center [408, 328] width 124 height 21
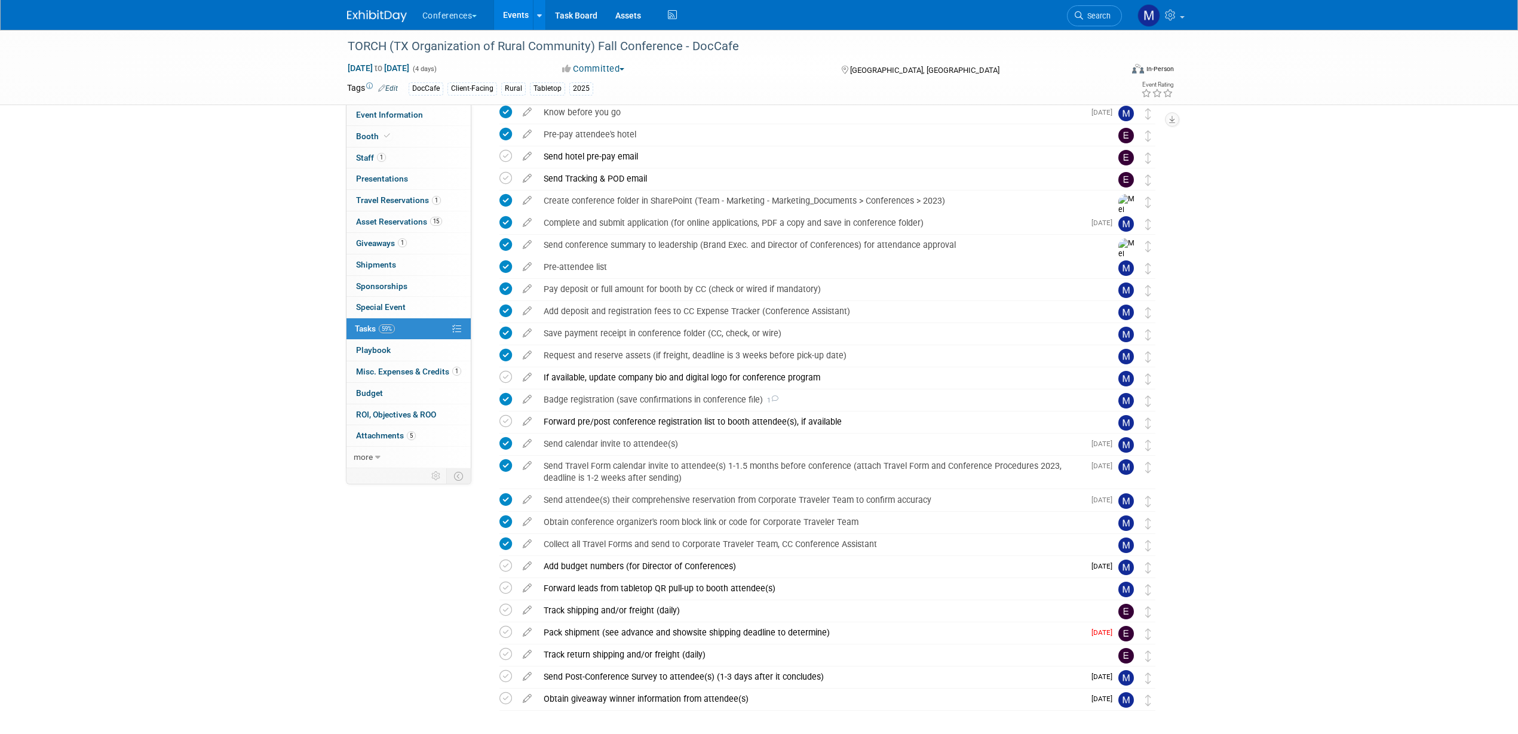
scroll to position [103, 0]
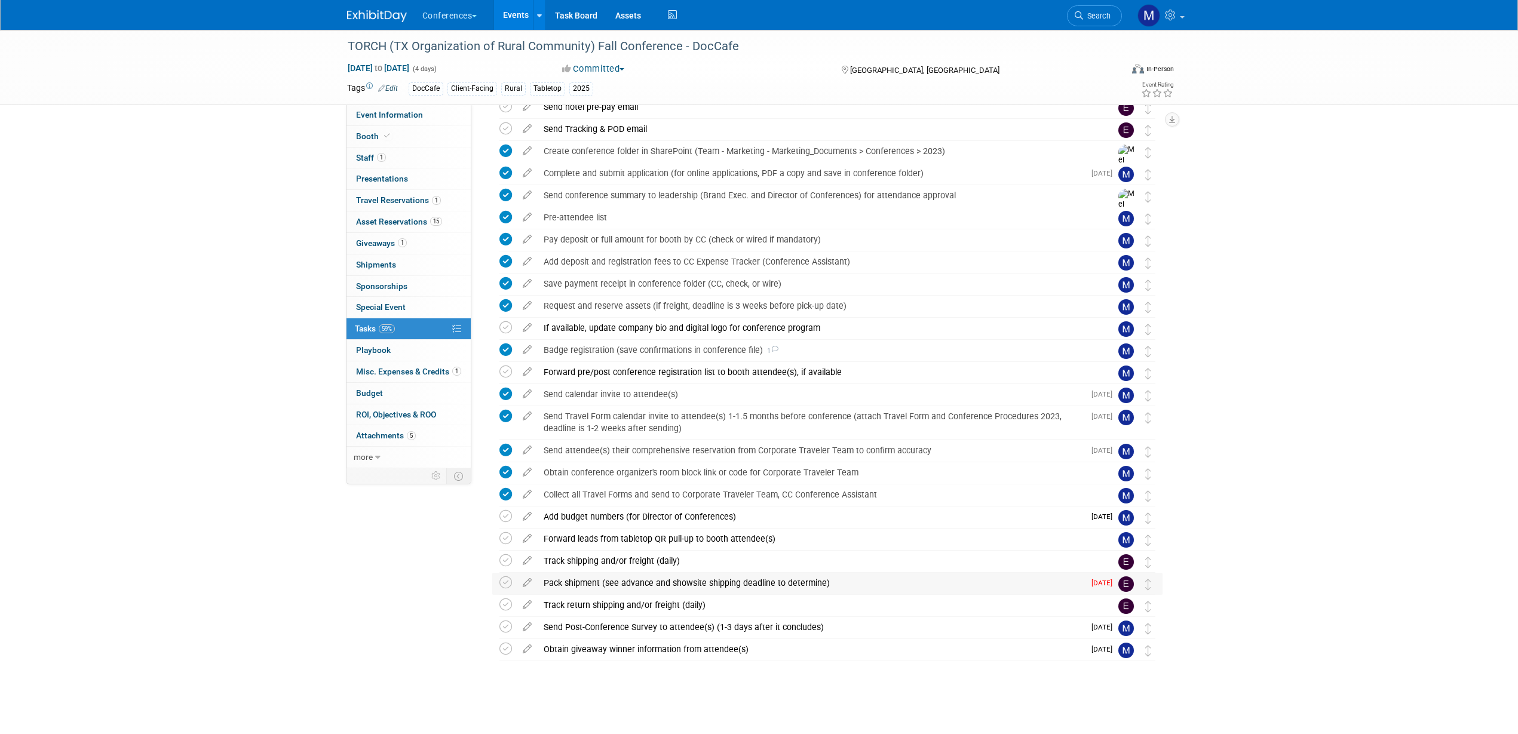
click at [608, 585] on div "Pack shipment (see advance and showsite shipping deadline to determine)" at bounding box center [811, 583] width 547 height 20
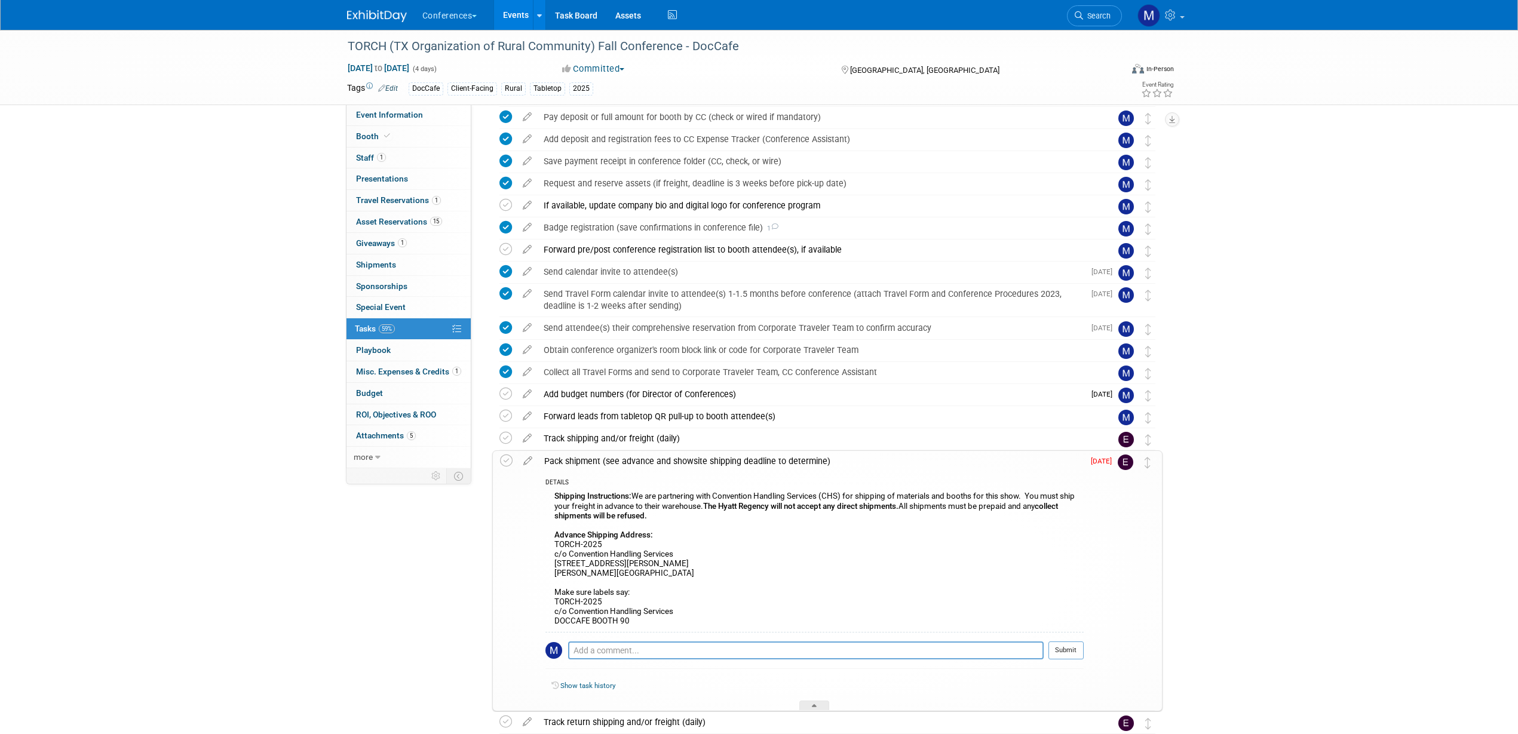
scroll to position [252, 0]
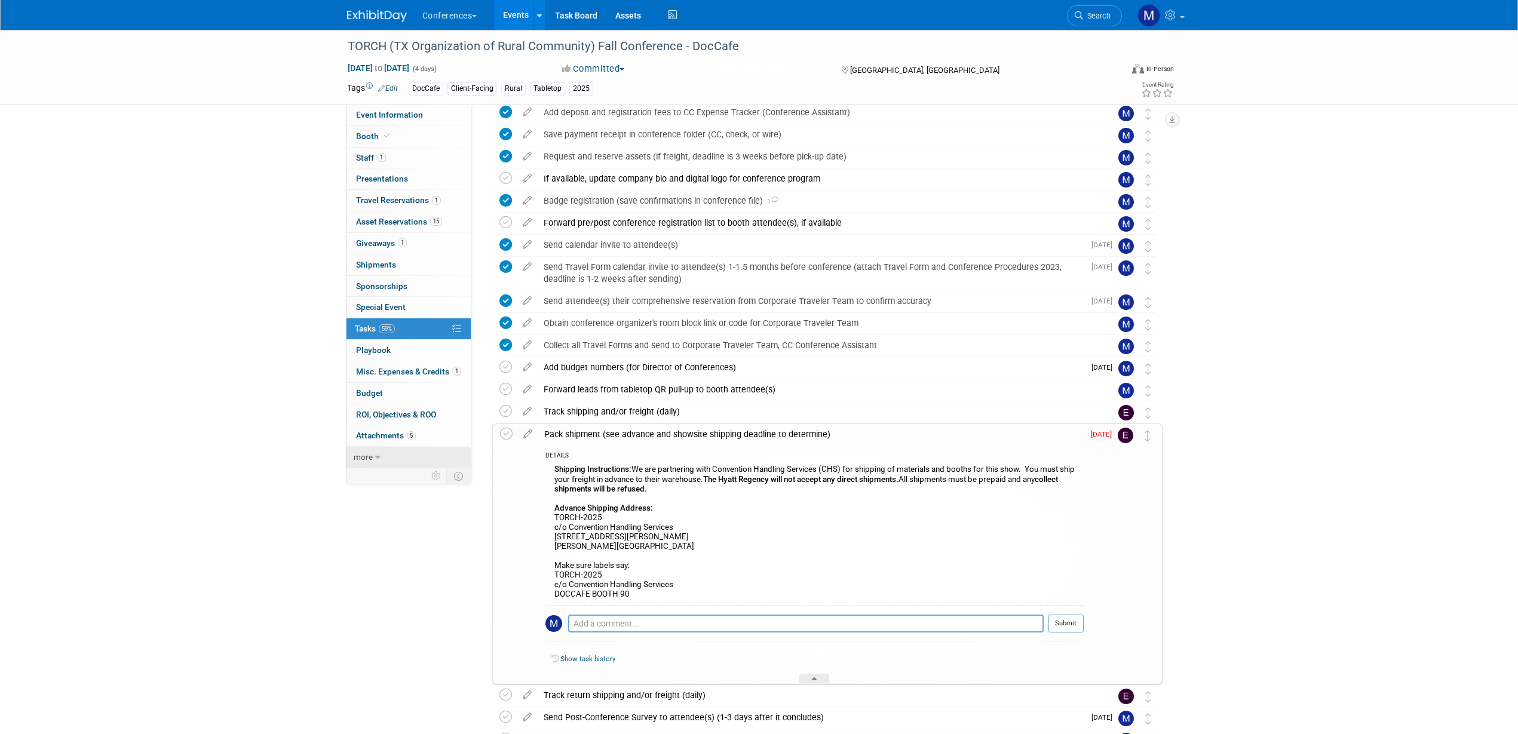
click at [383, 458] on link "more" at bounding box center [408, 457] width 124 height 21
click at [387, 544] on link "Logs" at bounding box center [408, 543] width 124 height 21
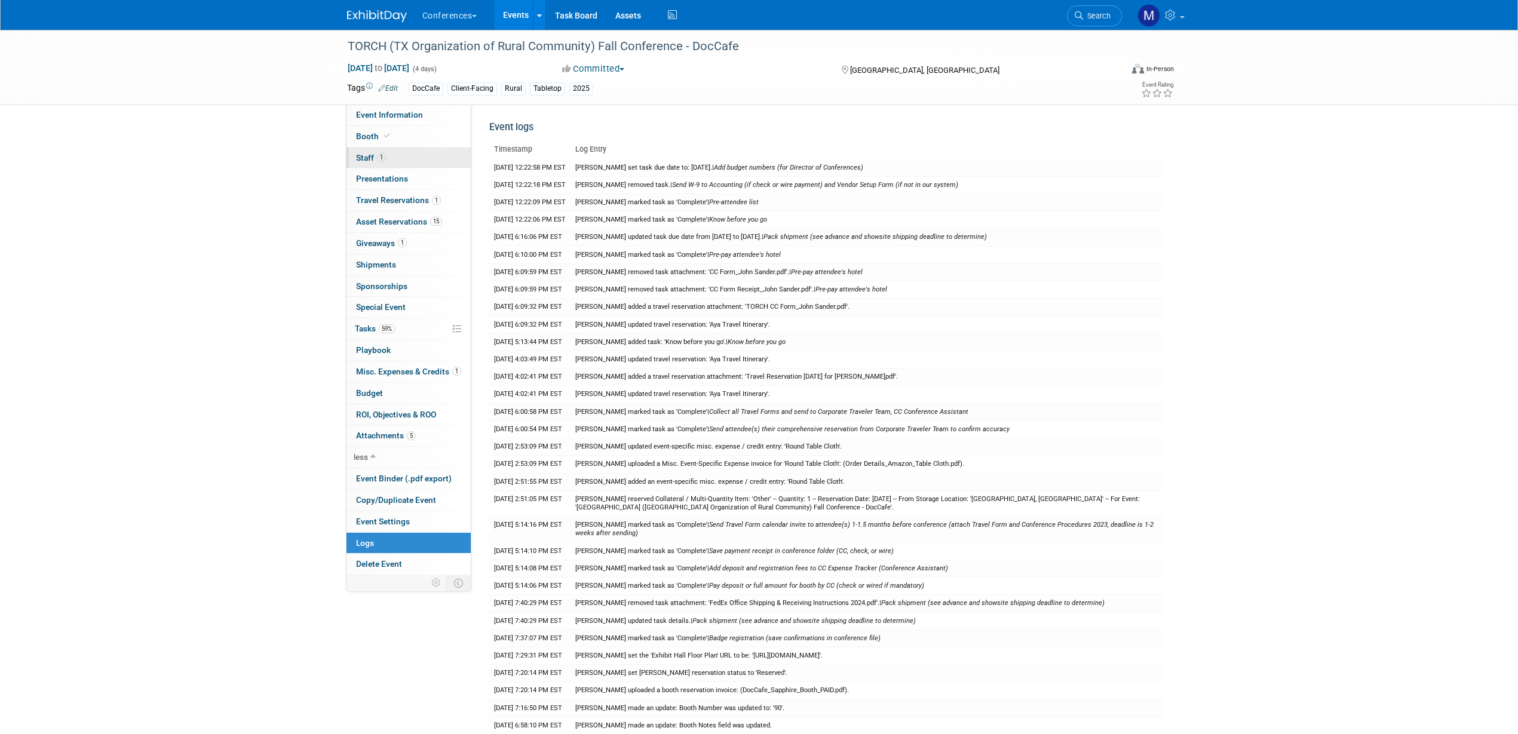
click at [384, 155] on span "1" at bounding box center [381, 157] width 9 height 9
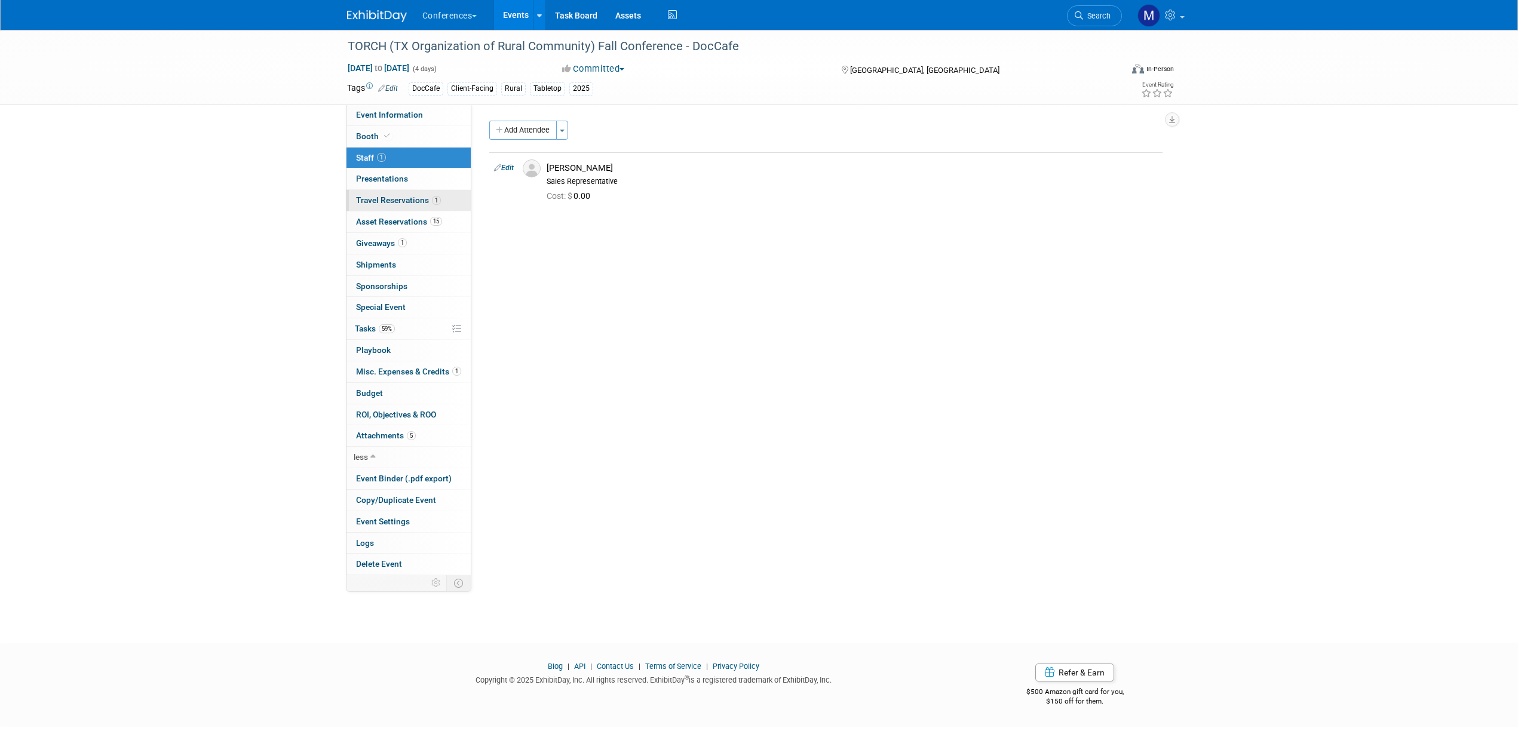
click at [397, 194] on link "1 Travel Reservations 1" at bounding box center [408, 200] width 124 height 21
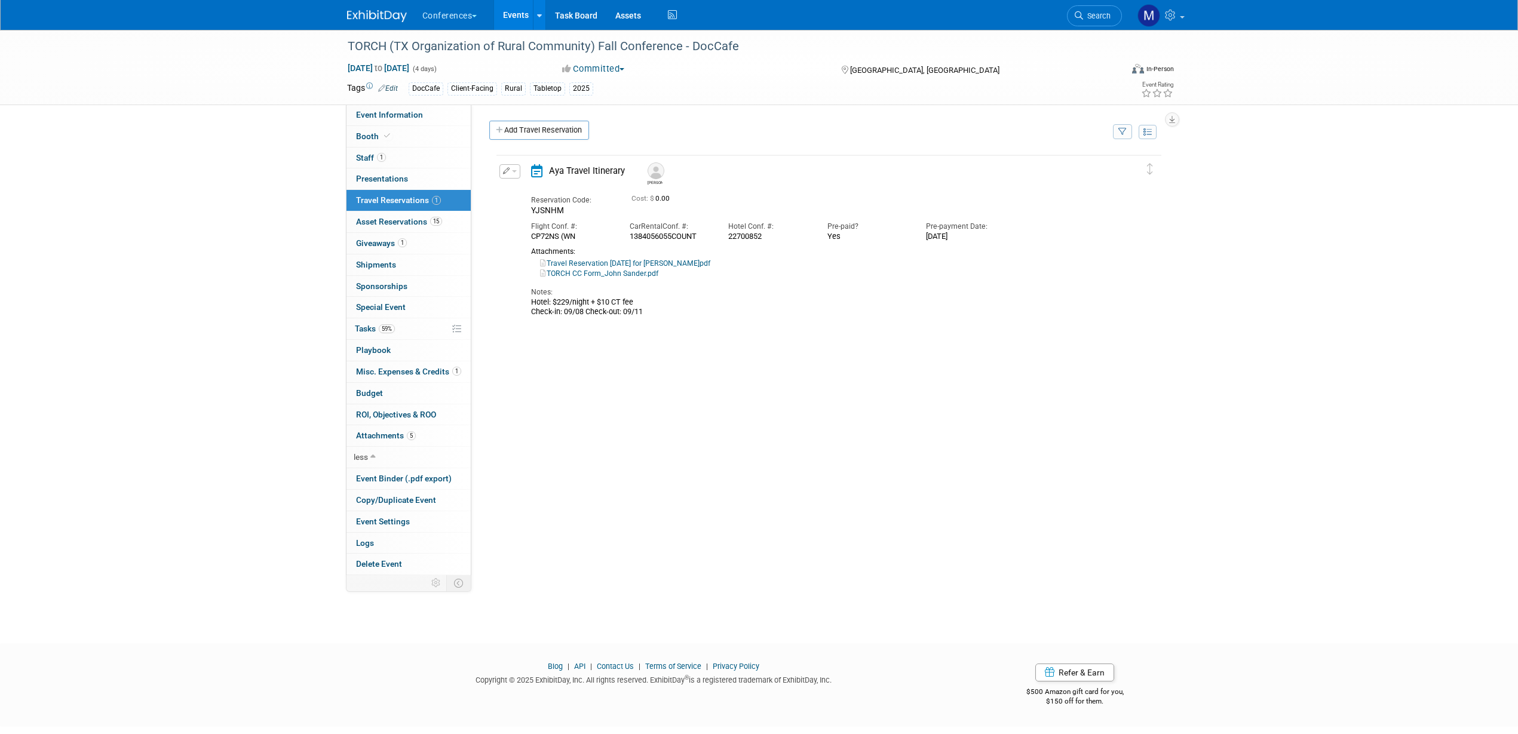
click at [596, 266] on link "Travel Reservation September 08 for JOHN LOUIS SANDER II.pdf" at bounding box center [625, 263] width 170 height 8
click at [394, 116] on span "Event Information" at bounding box center [389, 115] width 67 height 10
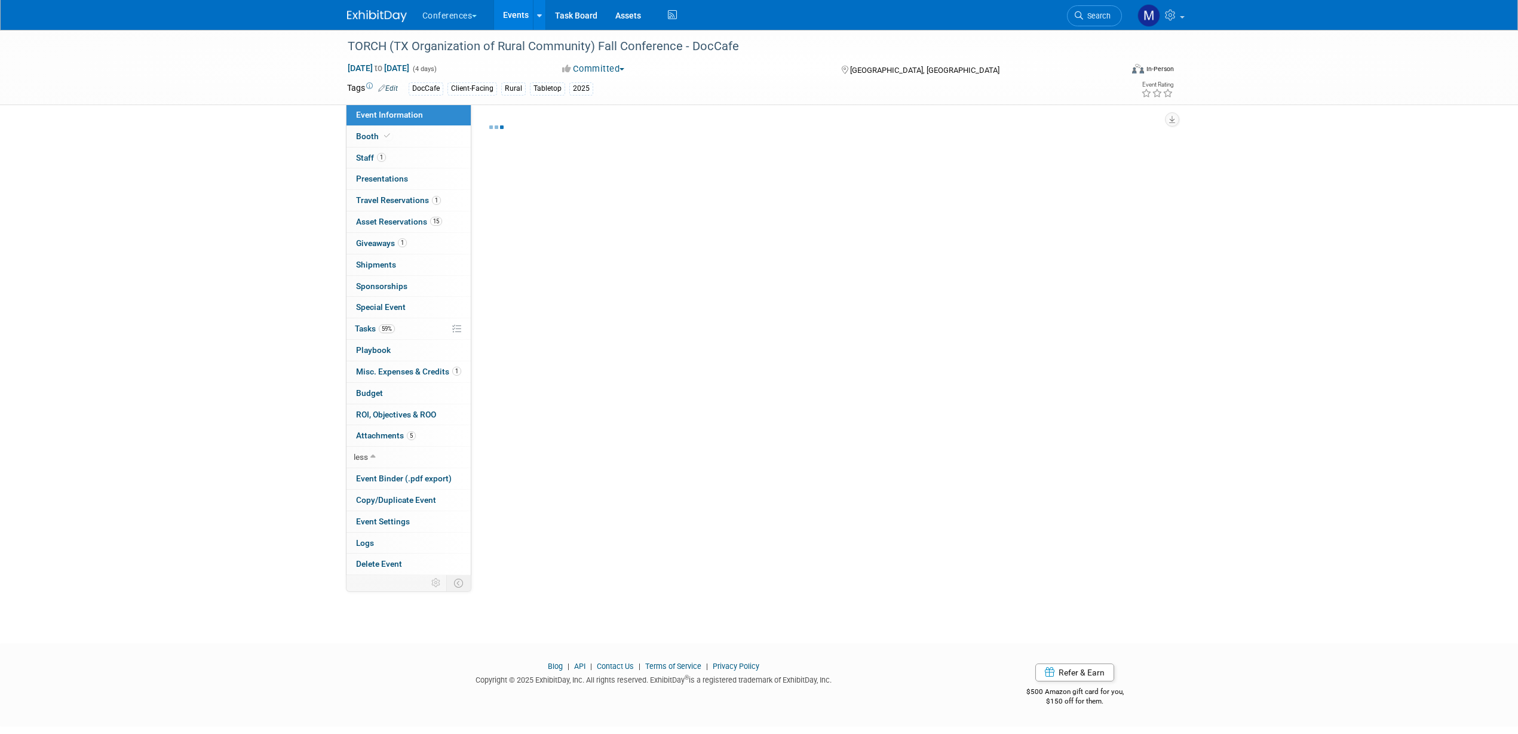
select select "DocCafe"
select select "Client-facing"
select select "[PERSON_NAME]"
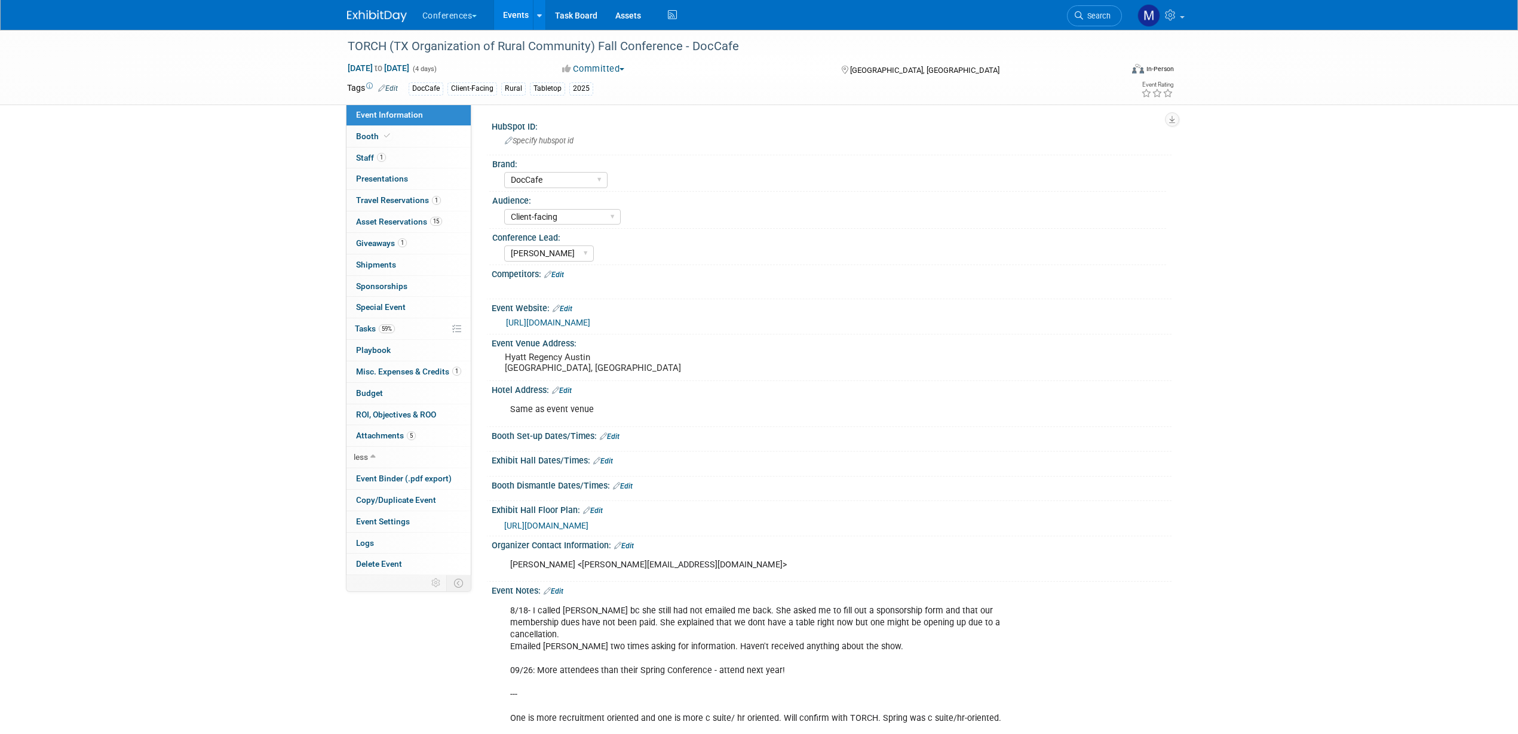
click at [529, 529] on span "[URL][DOMAIN_NAME]" at bounding box center [546, 526] width 84 height 10
click at [383, 322] on link "59% Tasks 59%" at bounding box center [408, 328] width 124 height 21
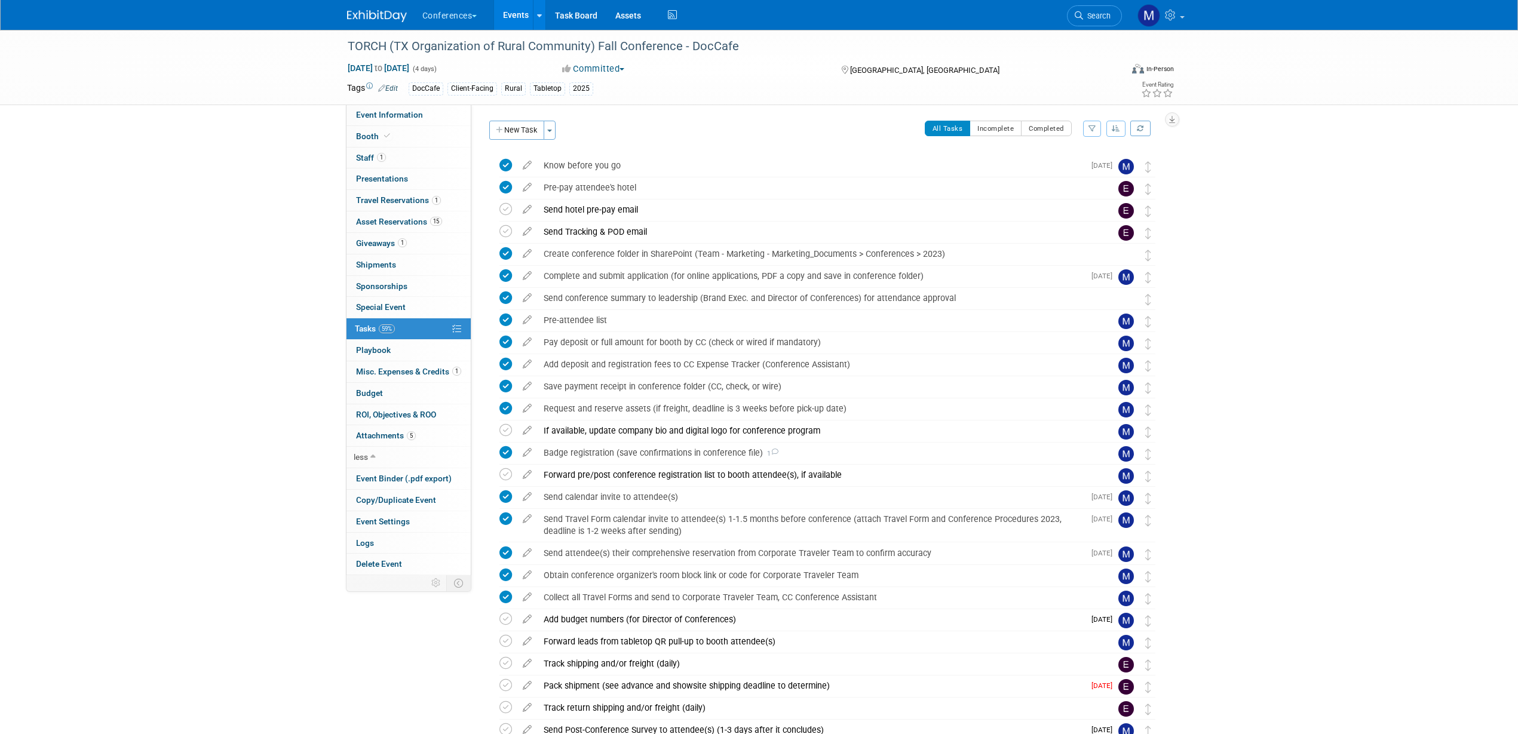
scroll to position [103, 0]
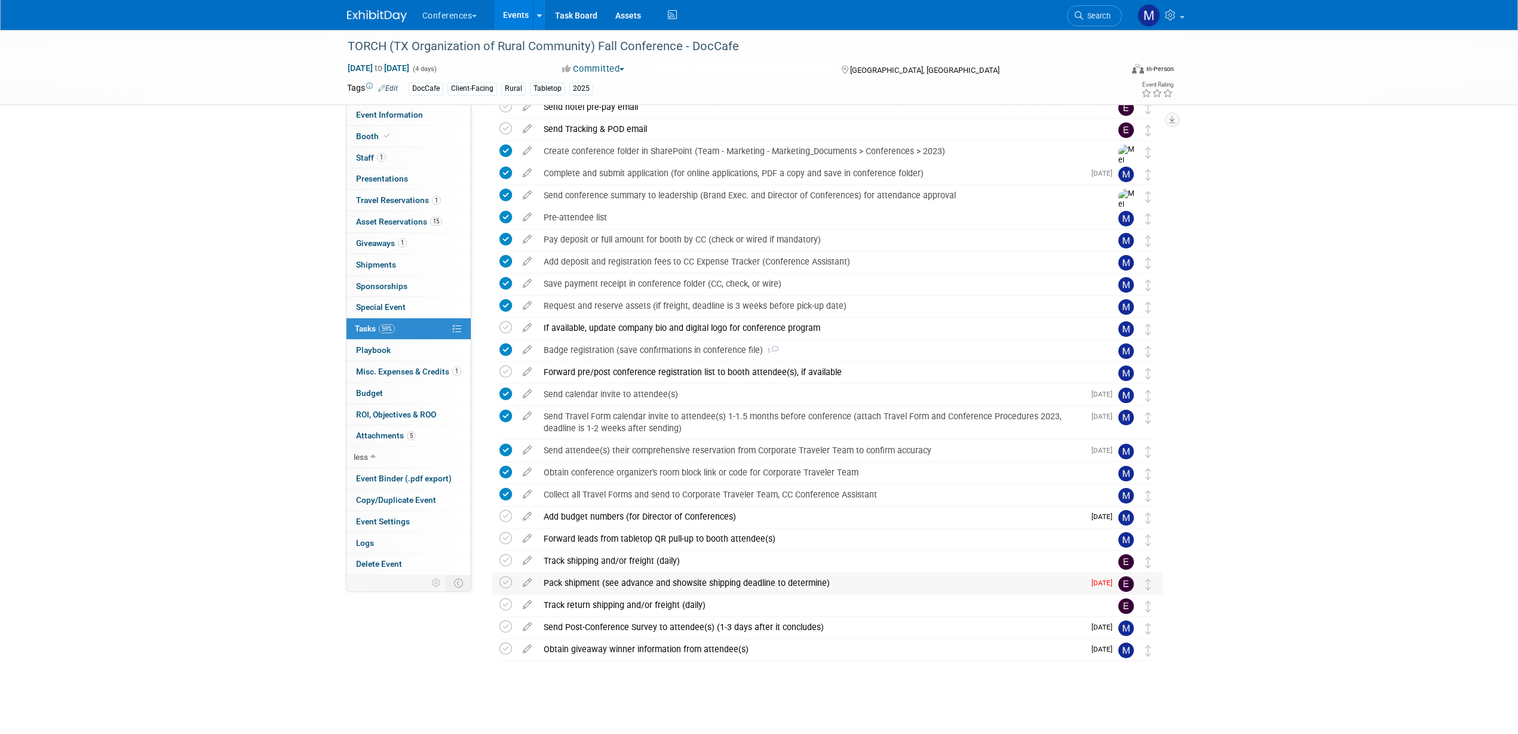
click at [584, 581] on div "Pack shipment (see advance and showsite shipping deadline to determine)" at bounding box center [811, 583] width 547 height 20
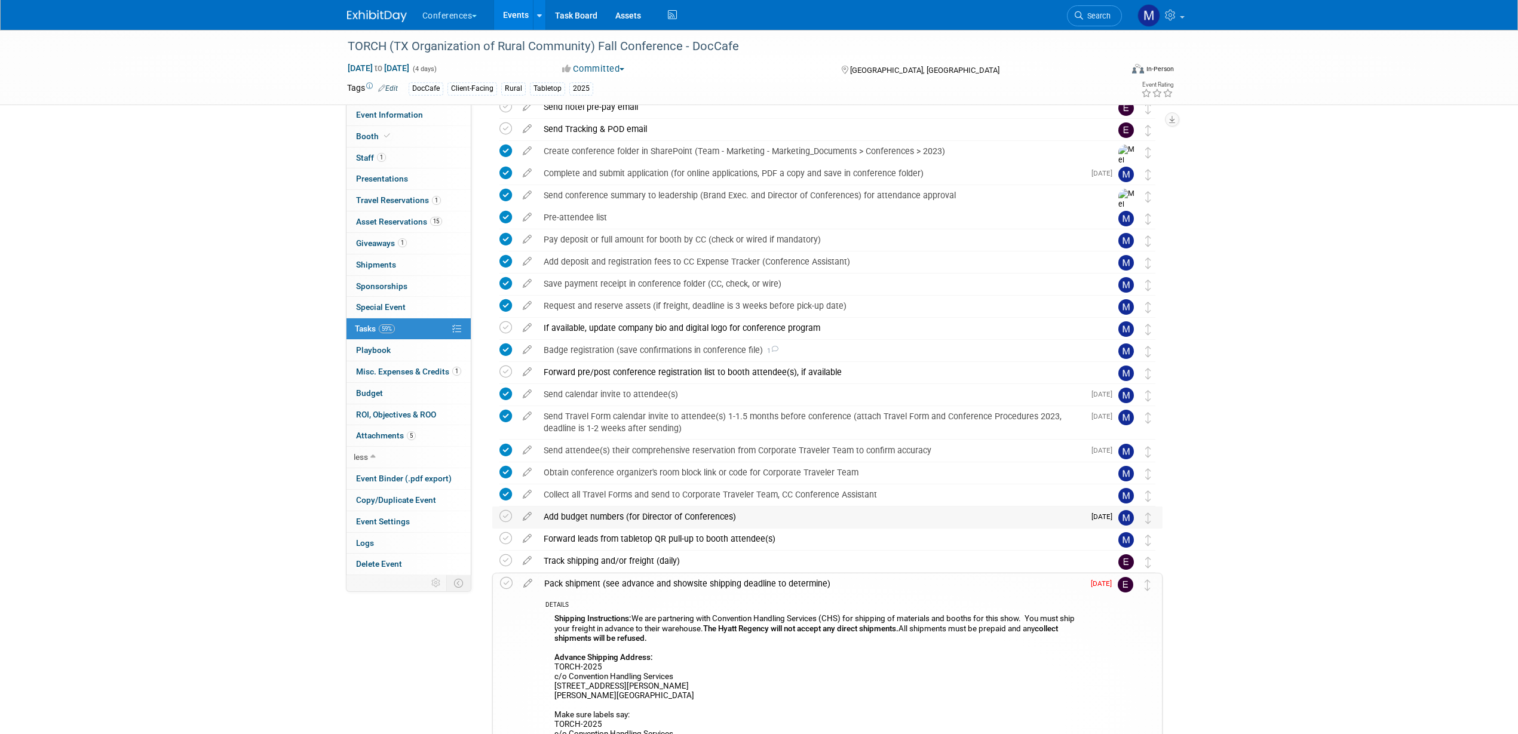
scroll to position [327, 0]
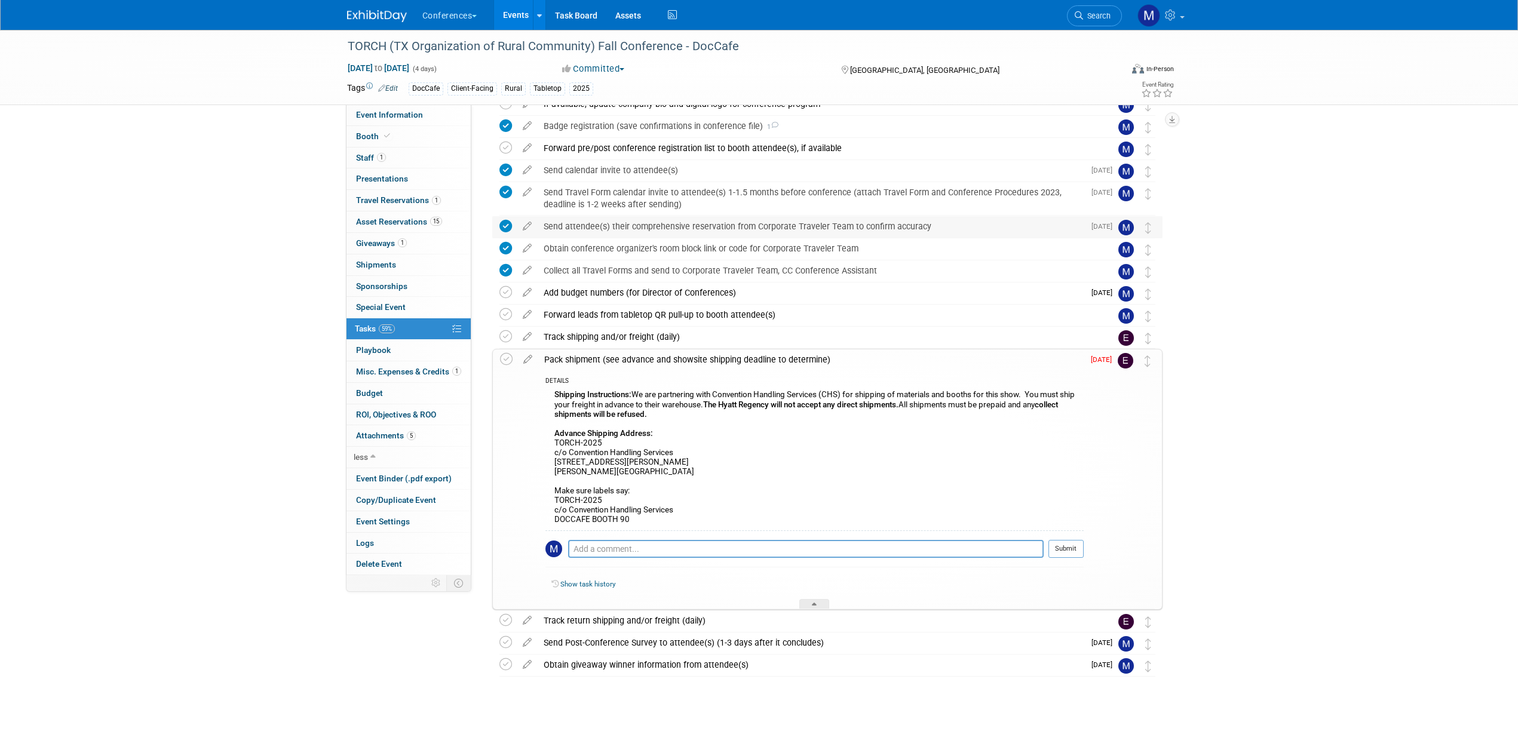
drag, startPoint x: 619, startPoint y: 361, endPoint x: 594, endPoint y: 329, distance: 41.3
click at [618, 361] on div "Pack shipment (see advance and showsite shipping deadline to determine)" at bounding box center [810, 359] width 545 height 20
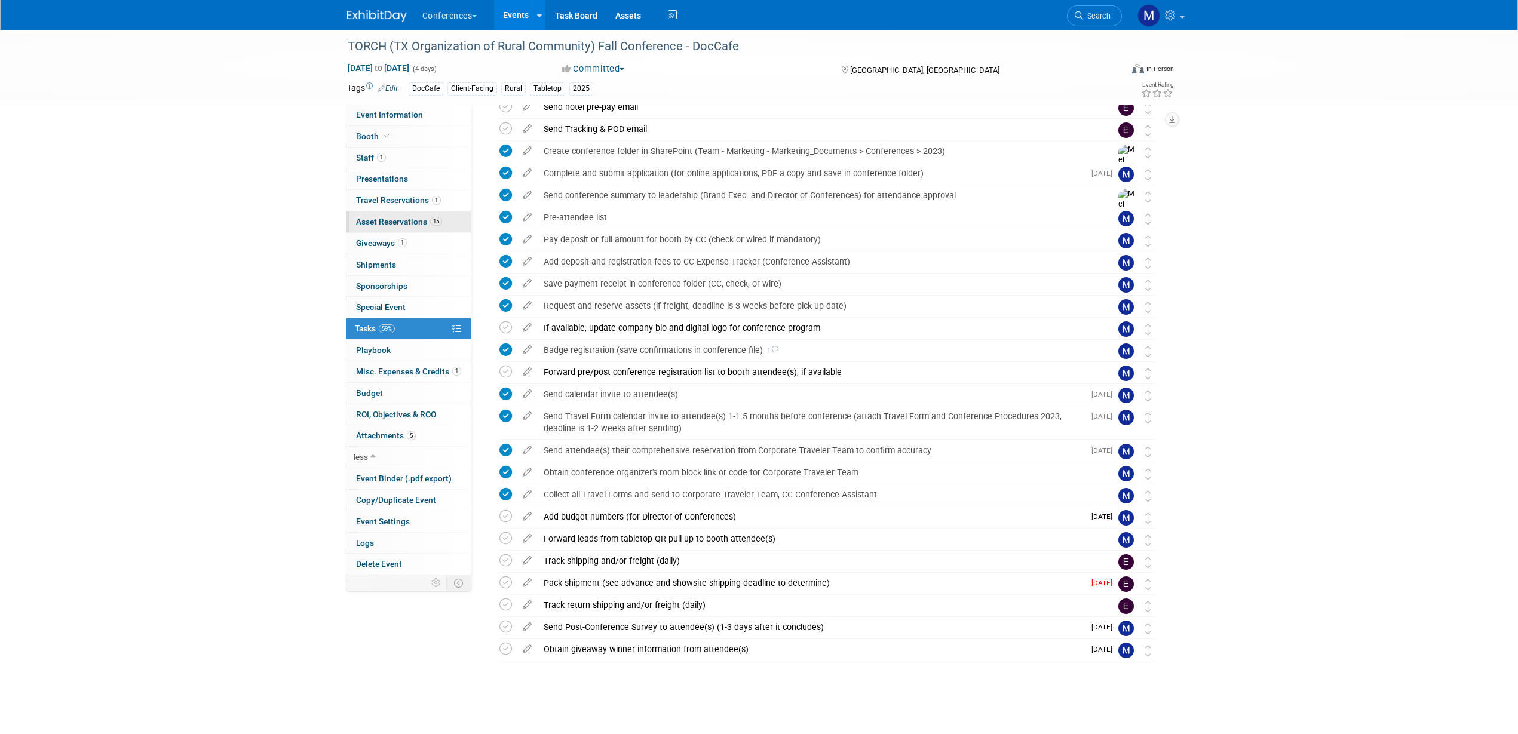
scroll to position [103, 0]
drag, startPoint x: 426, startPoint y: 221, endPoint x: 850, endPoint y: 397, distance: 459.3
click at [426, 220] on span "Asset Reservations 15" at bounding box center [399, 222] width 86 height 10
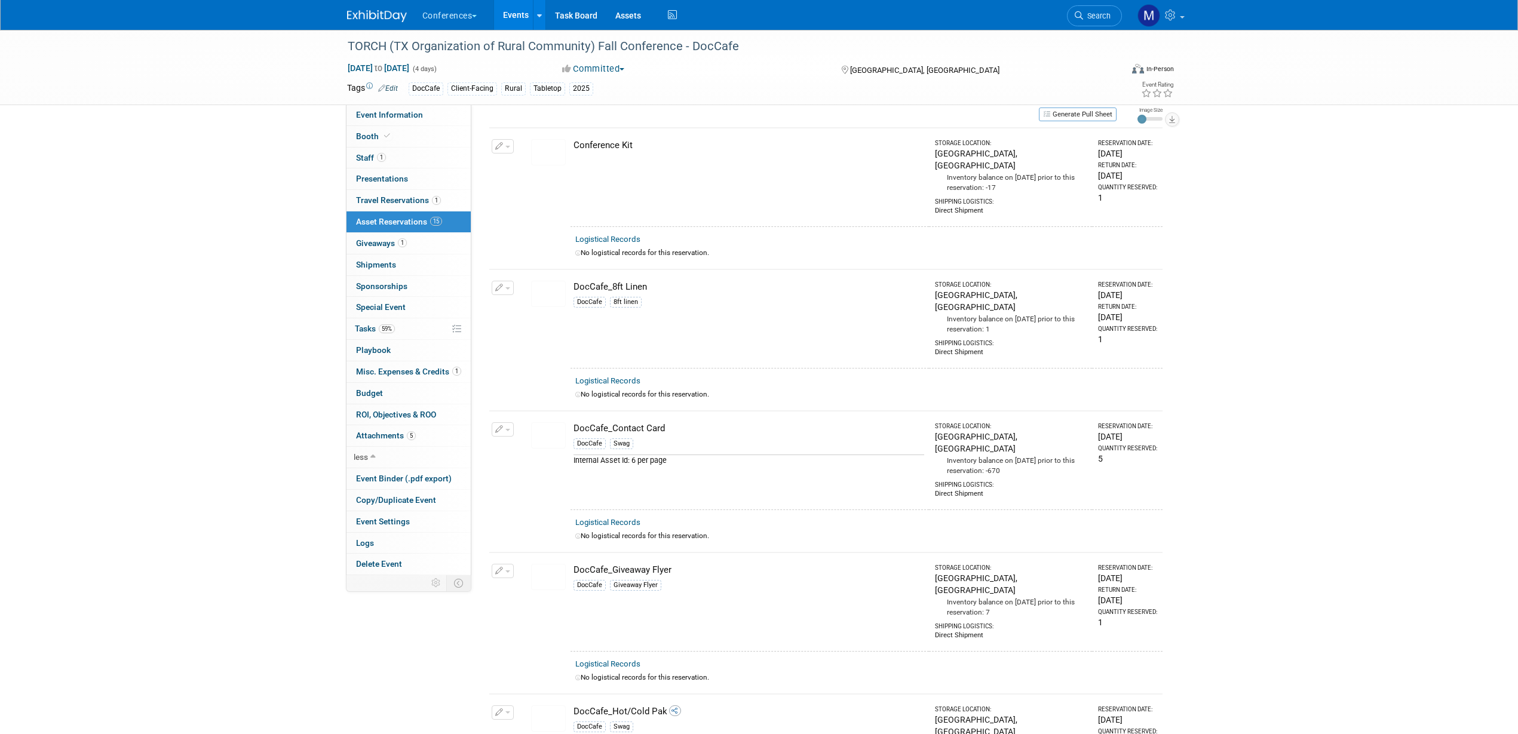
scroll to position [0, 0]
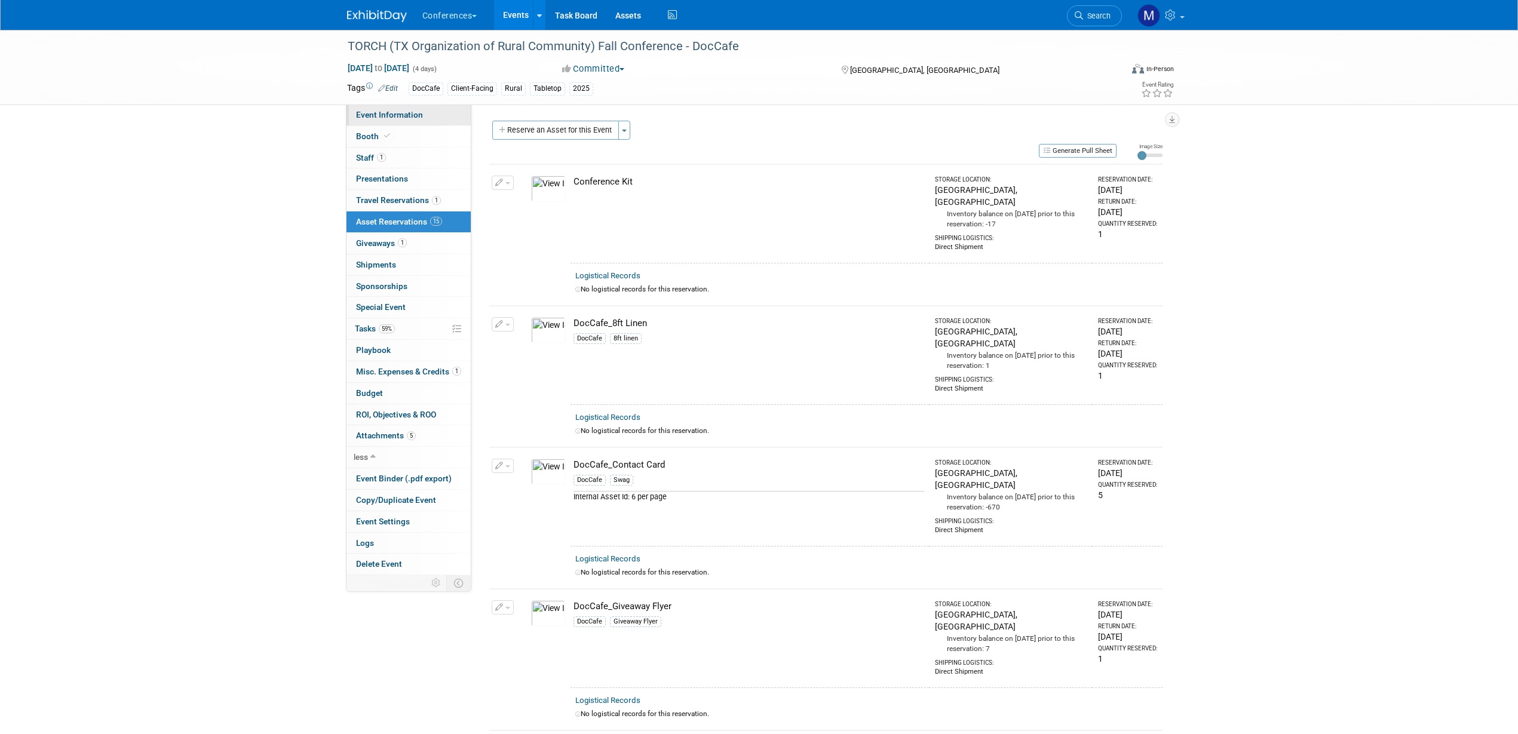
click at [423, 111] on link "Event Information" at bounding box center [408, 115] width 124 height 21
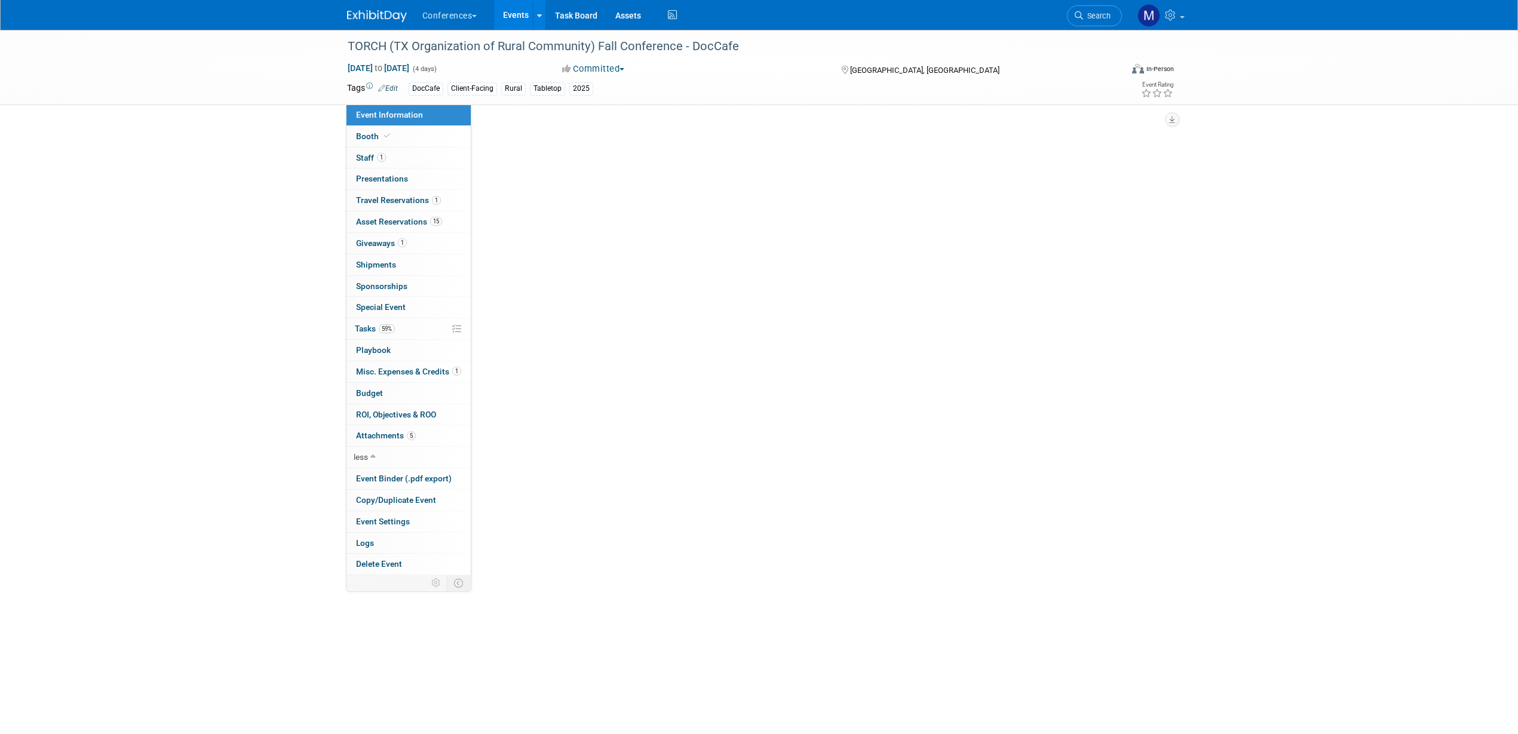
select select "DocCafe"
select select "Client-facing"
select select "[PERSON_NAME]"
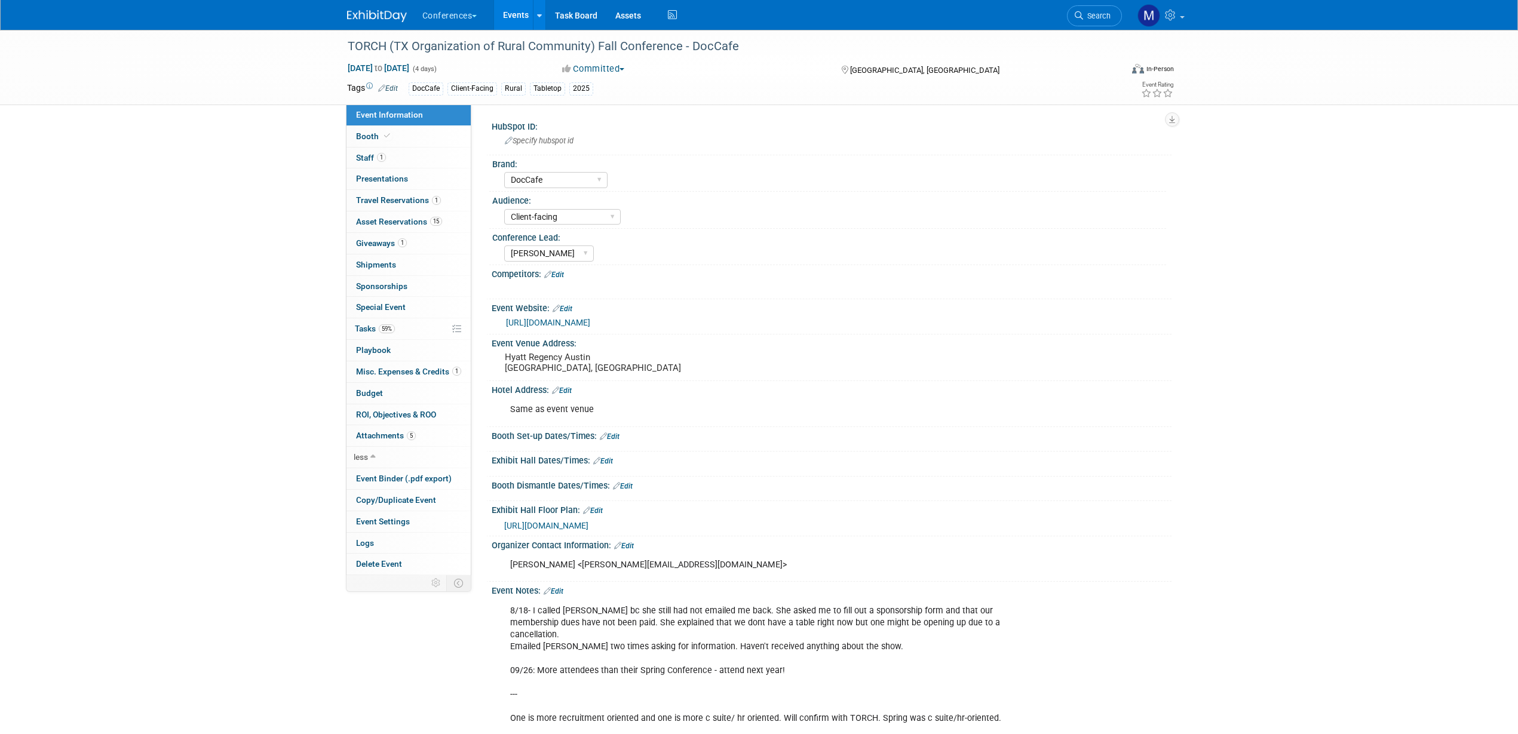
drag, startPoint x: 381, startPoint y: 156, endPoint x: 409, endPoint y: 125, distance: 42.3
click at [381, 156] on span "1" at bounding box center [381, 157] width 9 height 9
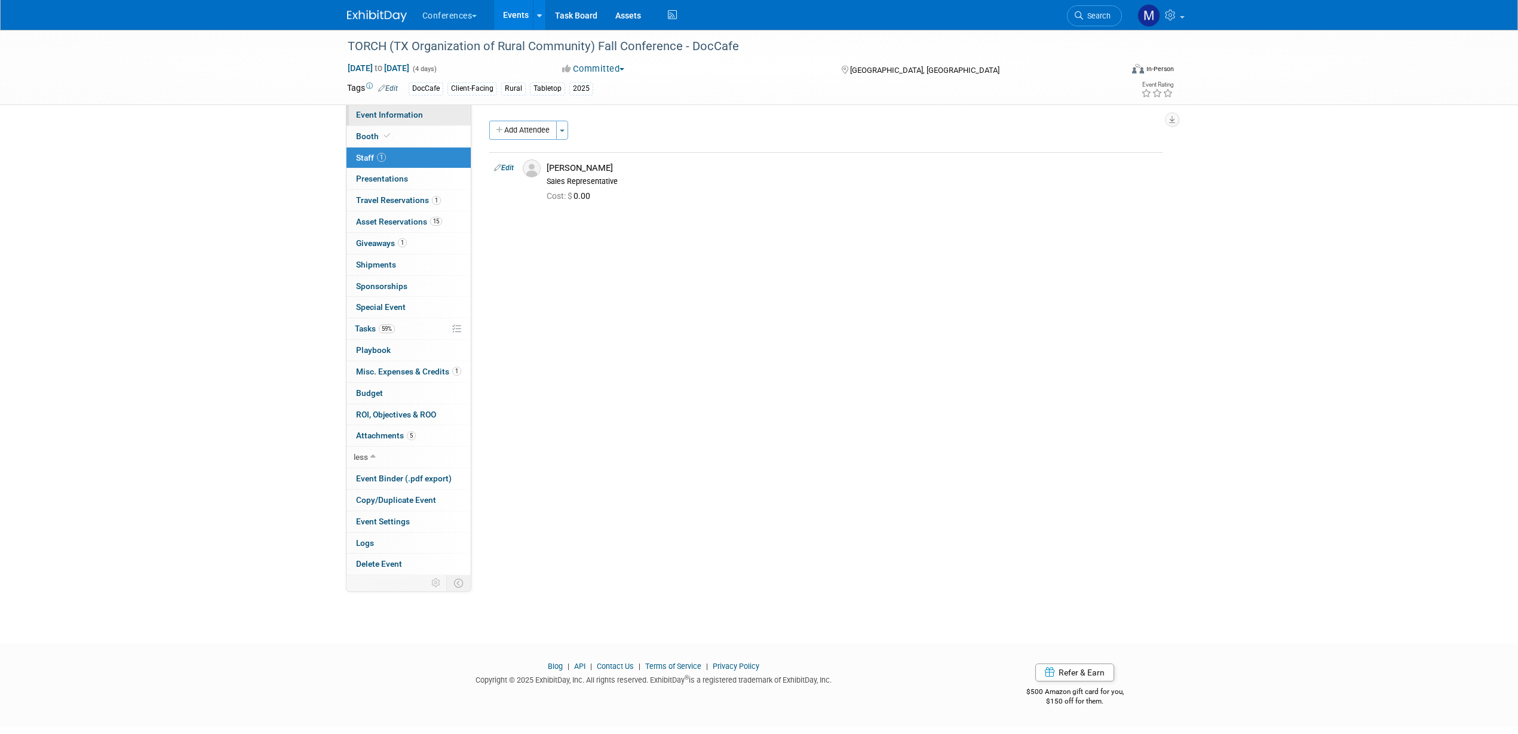
click at [415, 116] on span "Event Information" at bounding box center [389, 115] width 67 height 10
select select "DocCafe"
select select "Client-facing"
select select "[PERSON_NAME]"
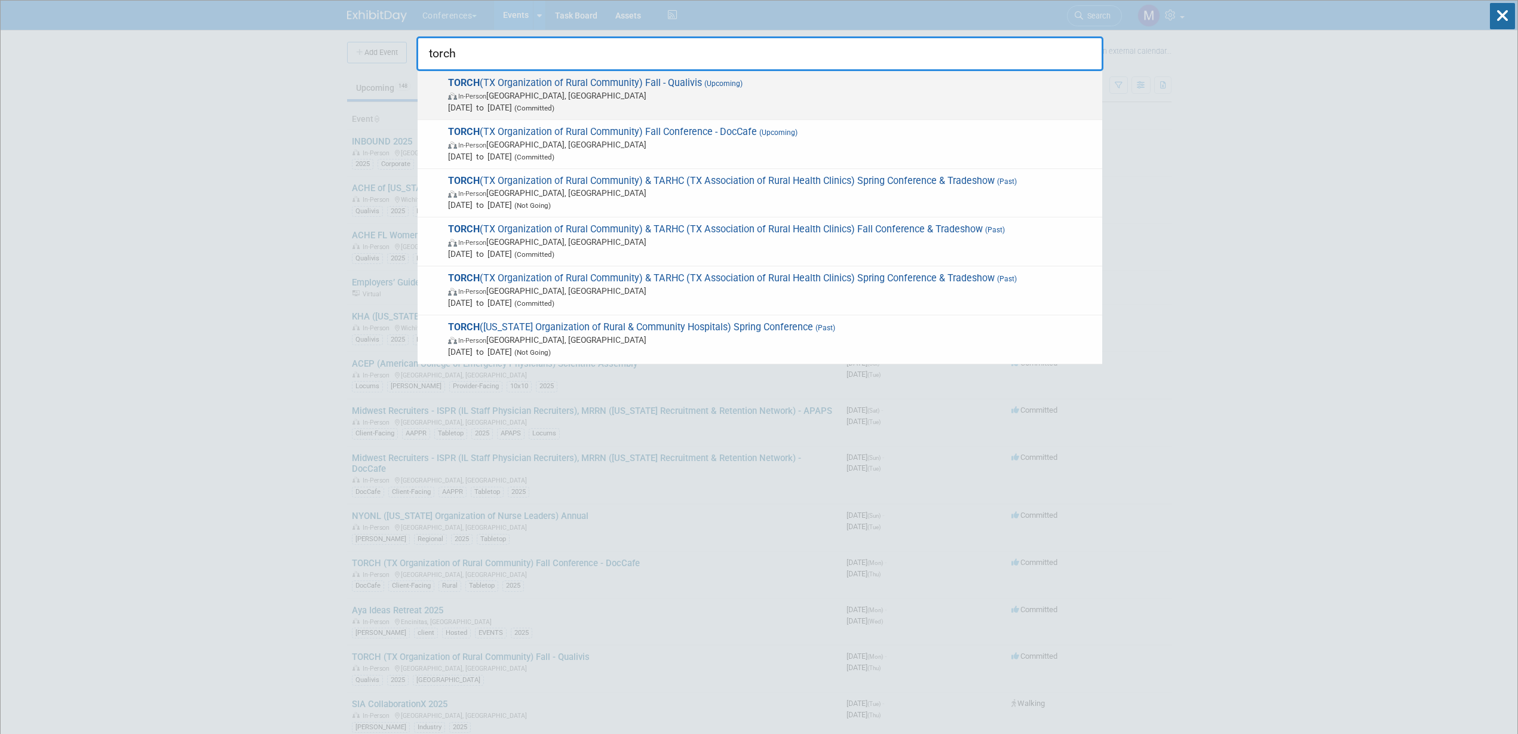
type input "torch"
click at [749, 88] on span "TORCH (TX Organization of Rural Community) Fall - Qualivis (Upcoming) In-Person…" at bounding box center [770, 95] width 652 height 36
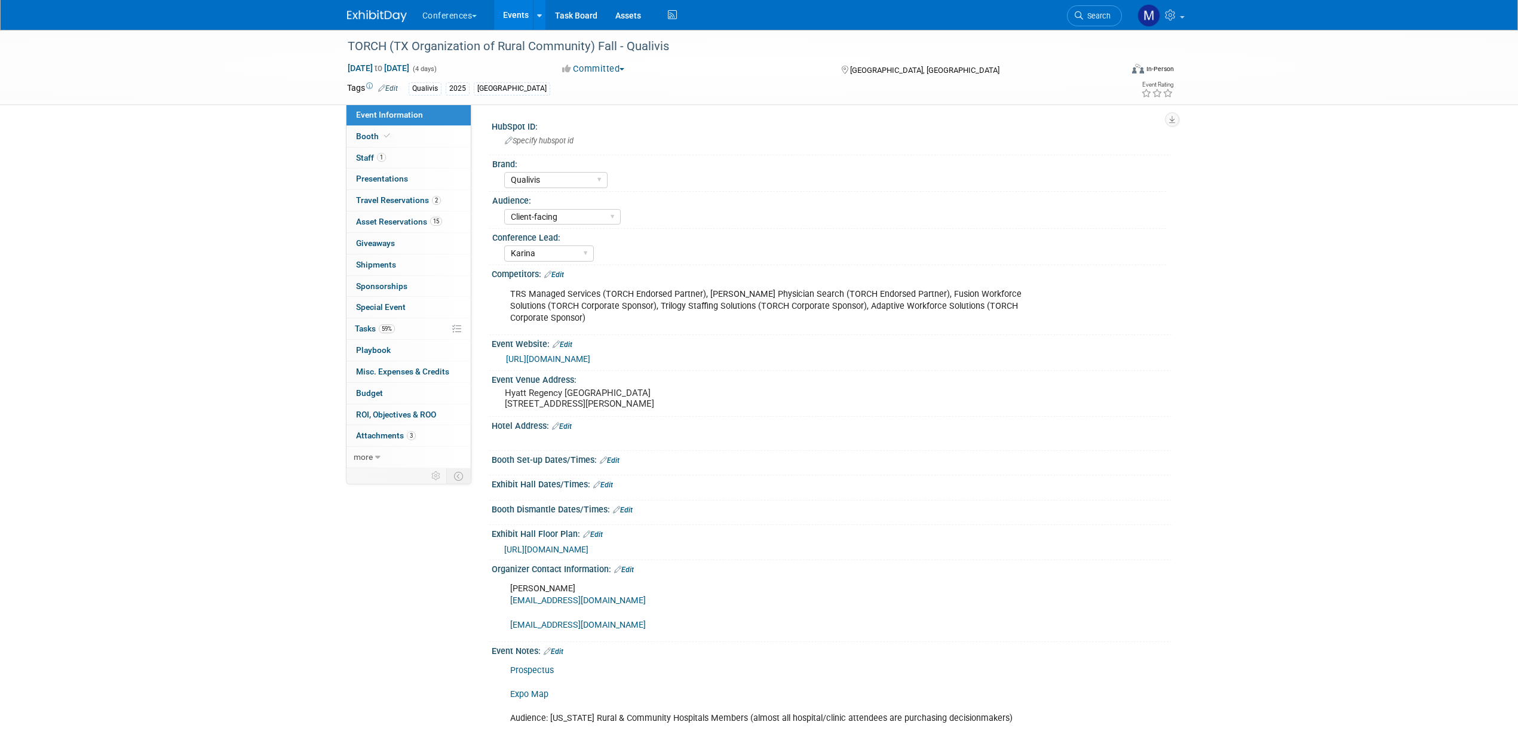
select select "Qualivis"
select select "Client-facing"
select select "Karina"
click at [388, 329] on span "59%" at bounding box center [387, 328] width 16 height 9
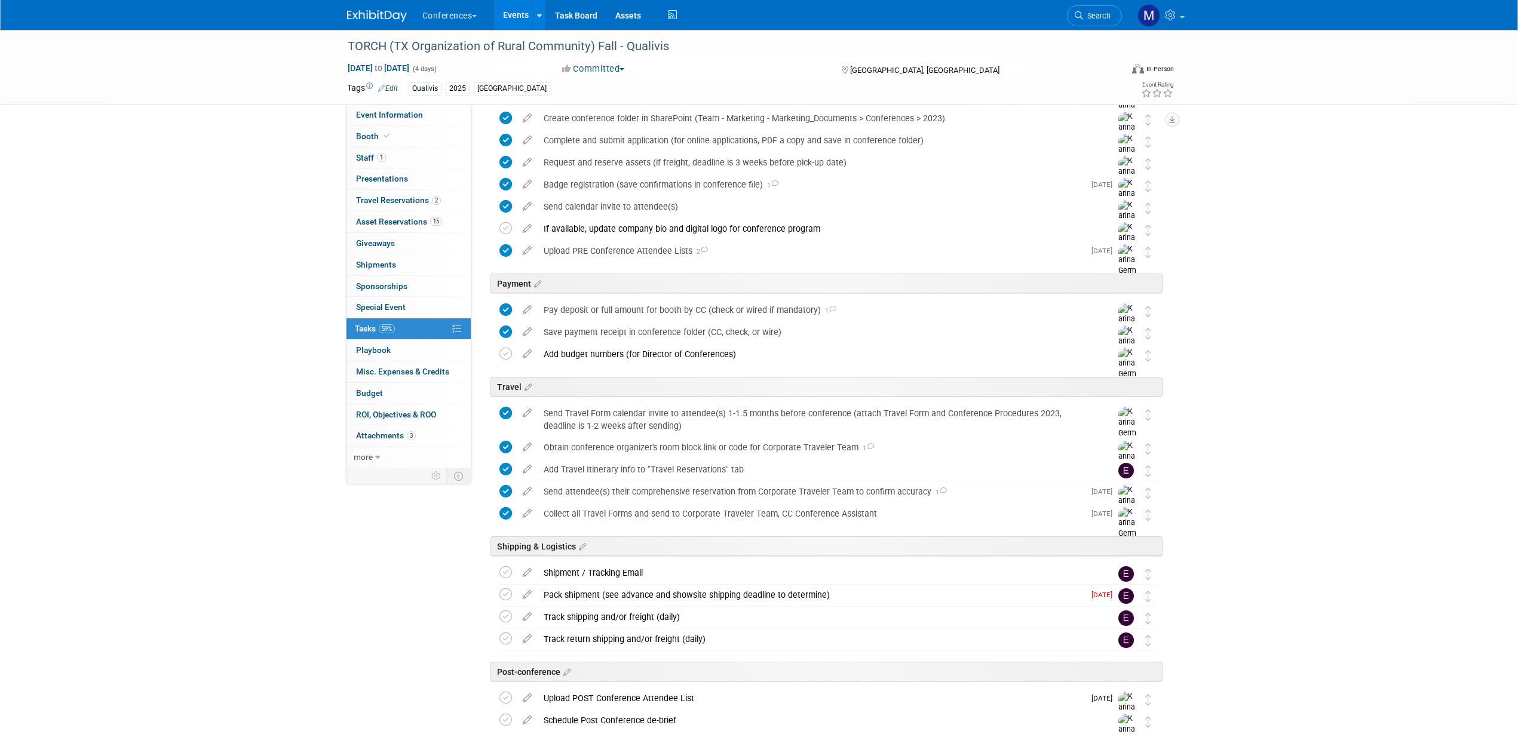
scroll to position [277, 0]
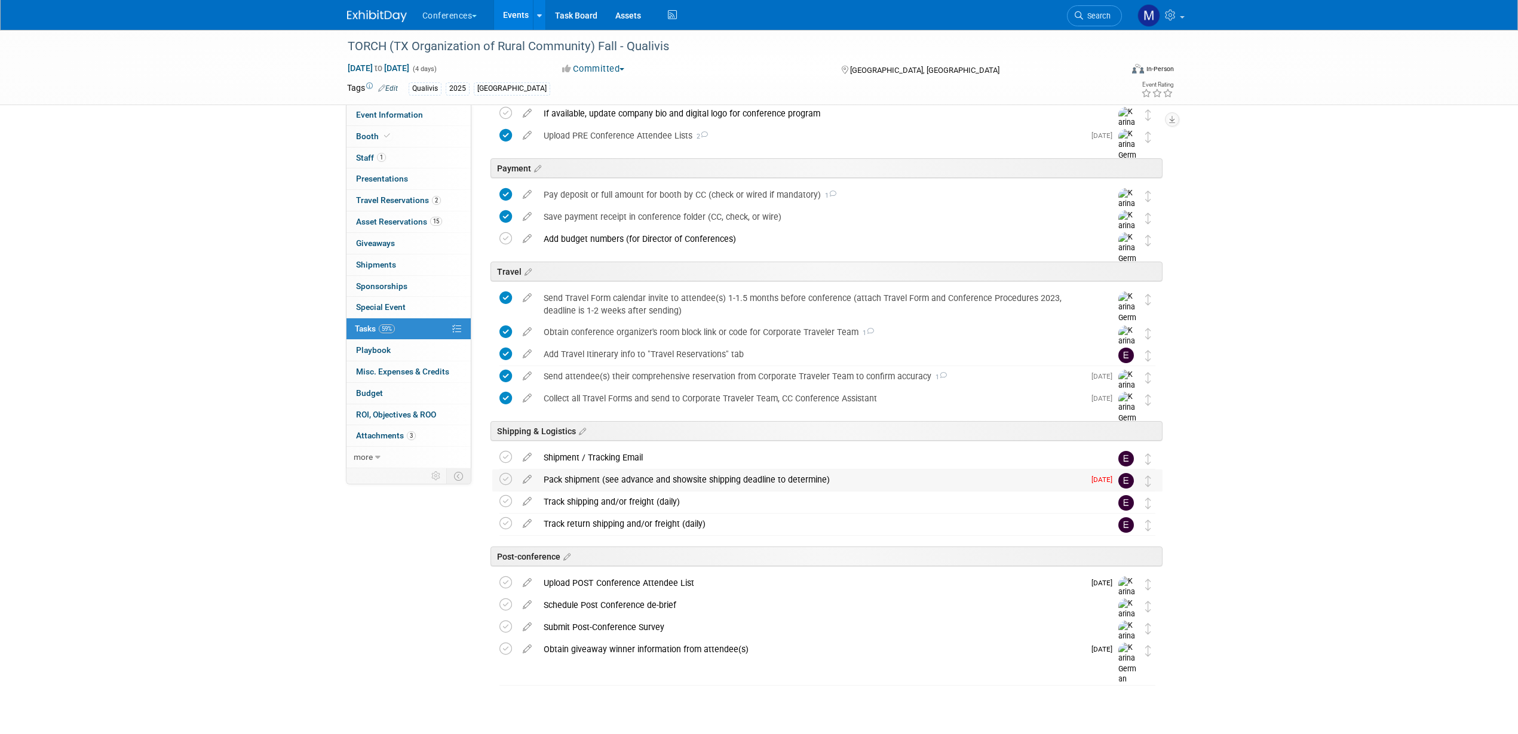
click at [623, 479] on div "Pack shipment (see advance and showsite shipping deadline to determine)" at bounding box center [811, 480] width 547 height 20
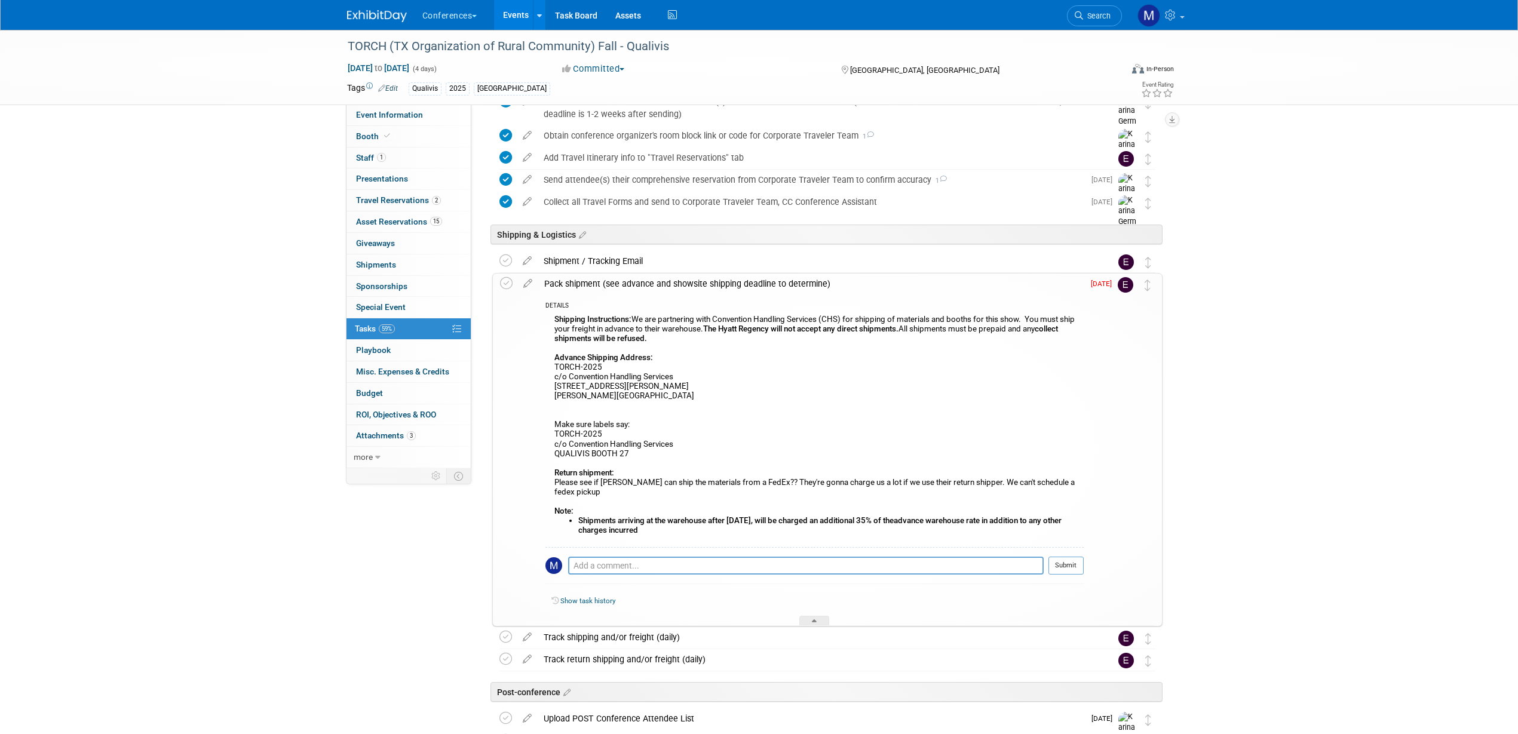
scroll to position [501, 0]
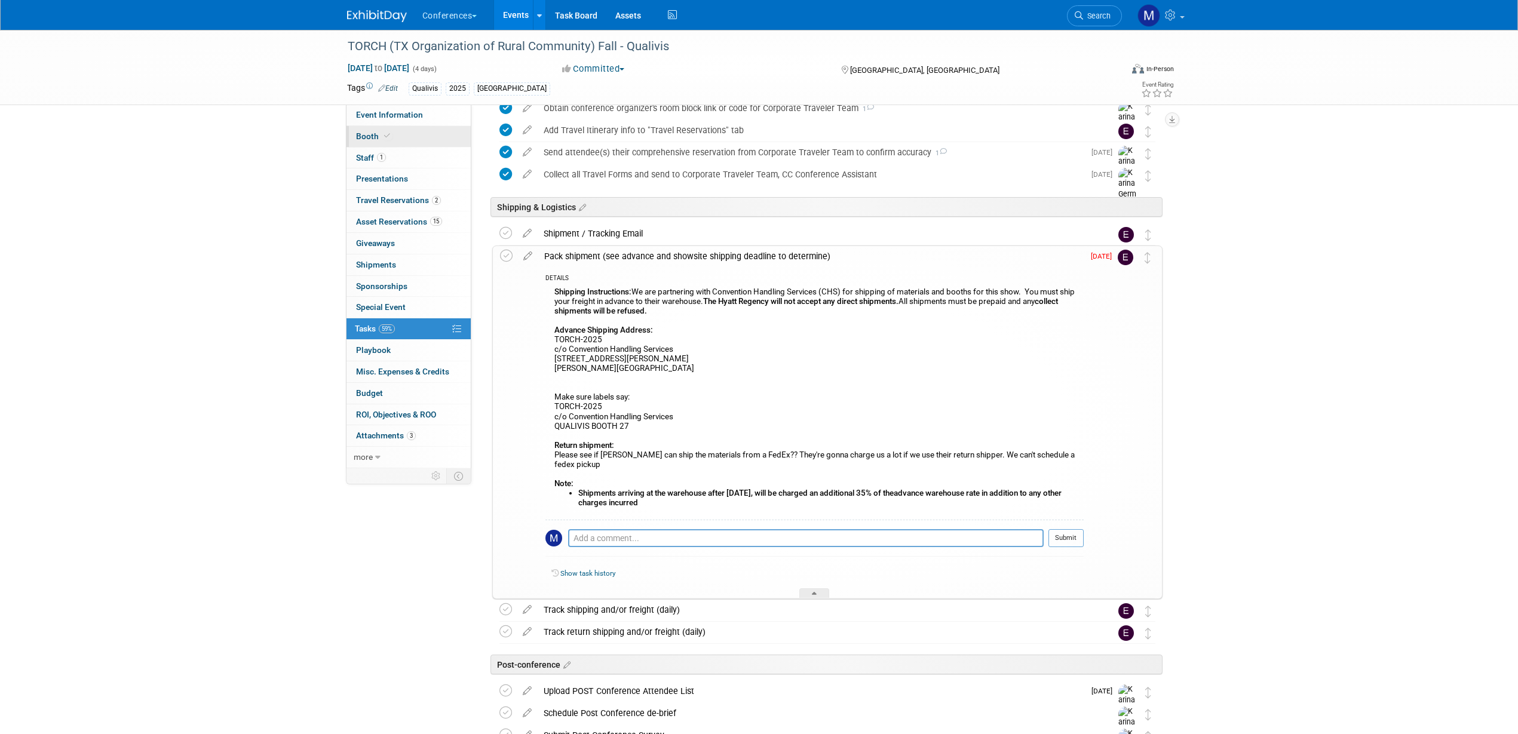
click at [410, 133] on link "Booth" at bounding box center [408, 136] width 124 height 21
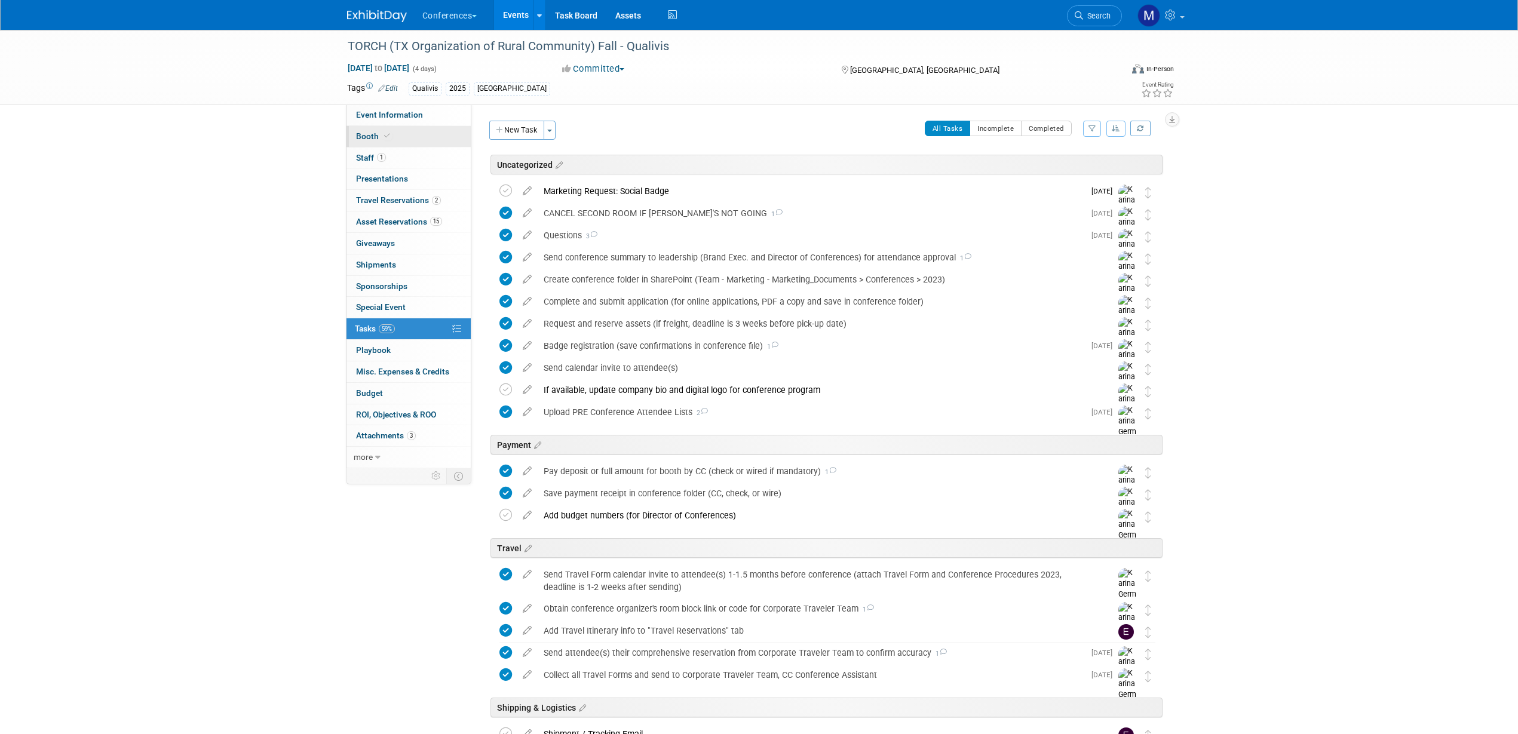
select select "6' tabletop"
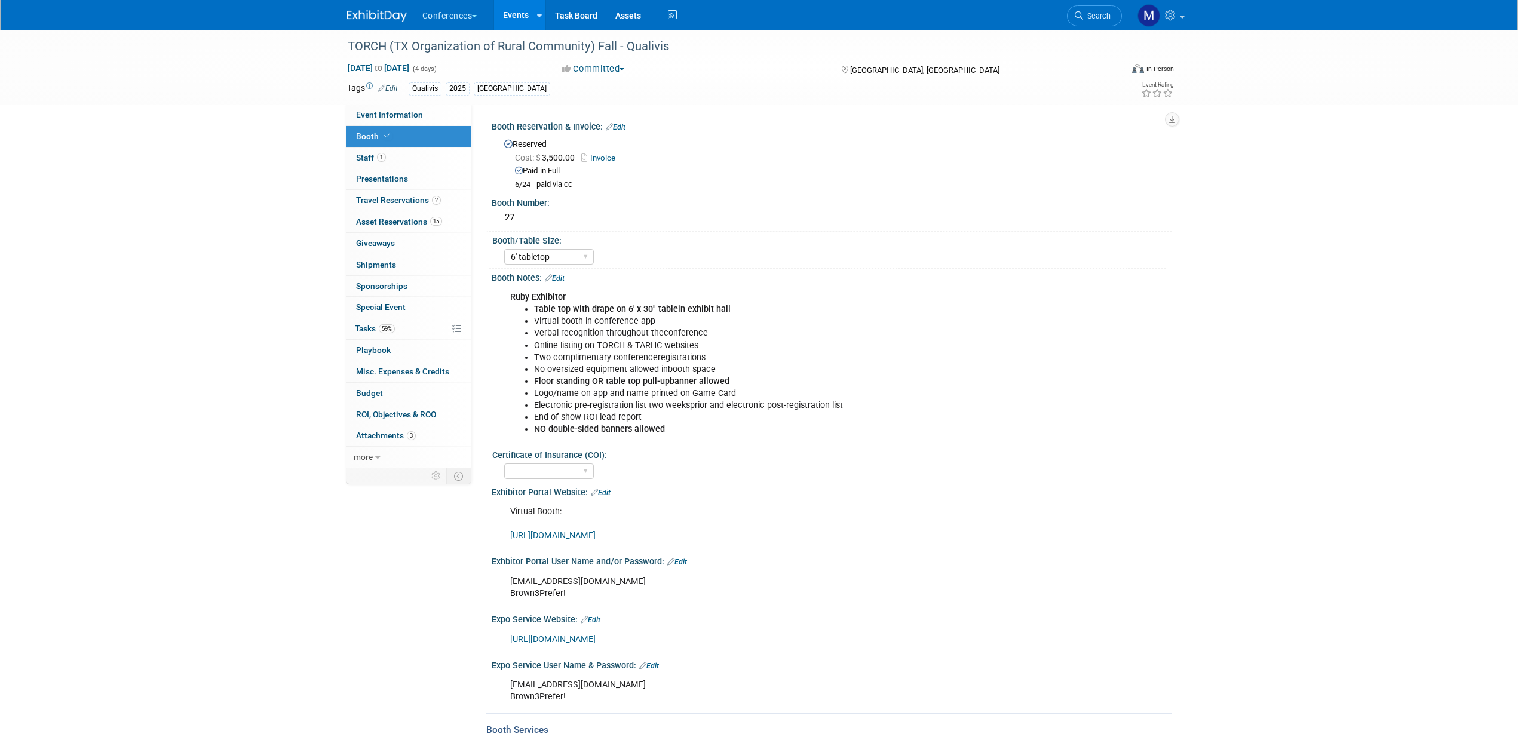
click at [410, 100] on div "TORCH (TX Organization of Rural Community) Fall - Qualivis Sep 8, 2025 to Sep 1…" at bounding box center [759, 67] width 842 height 75
click at [416, 122] on link "Event Information" at bounding box center [408, 115] width 124 height 21
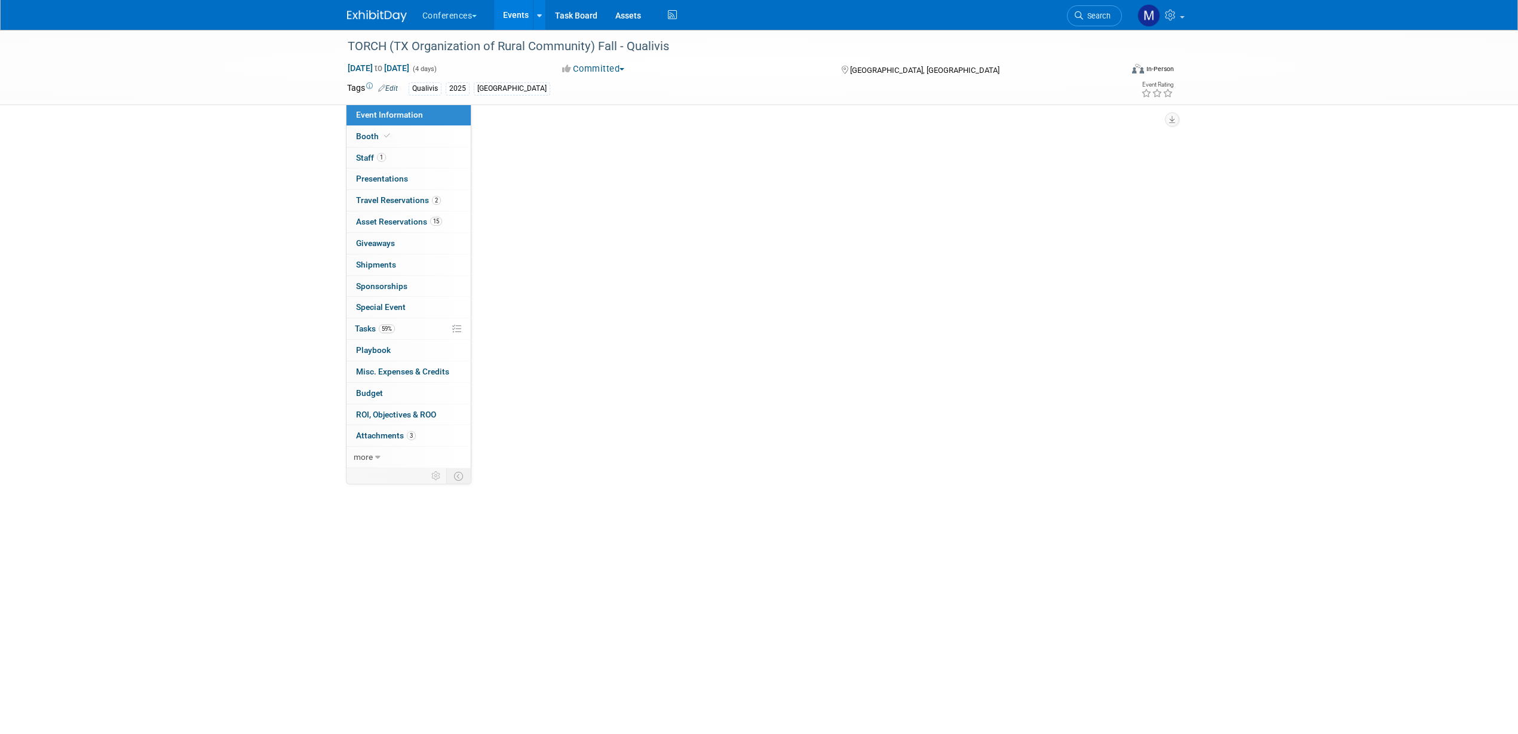
select select "Qualivis"
select select "Client-facing"
select select "Karina"
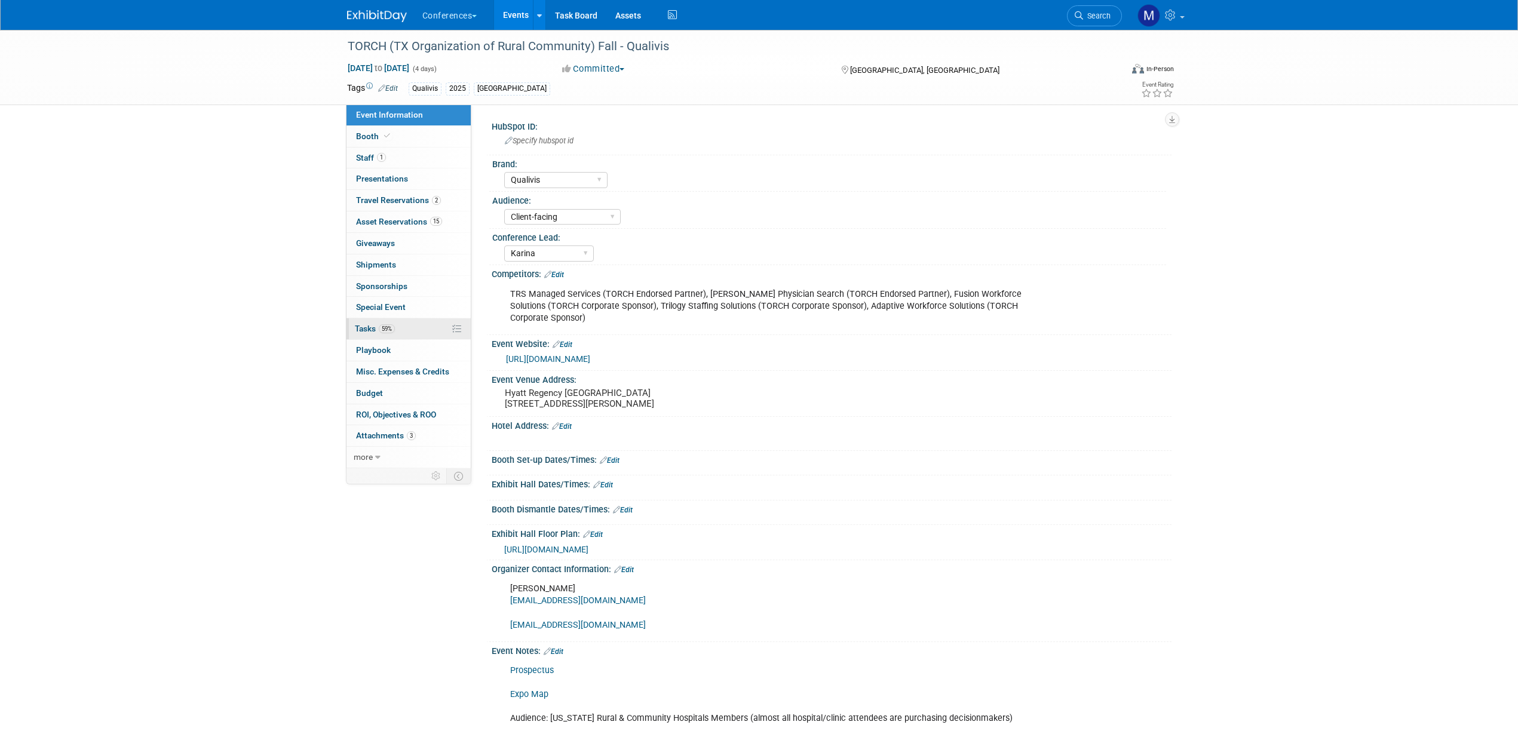
click at [376, 329] on span "Tasks 59%" at bounding box center [375, 329] width 40 height 10
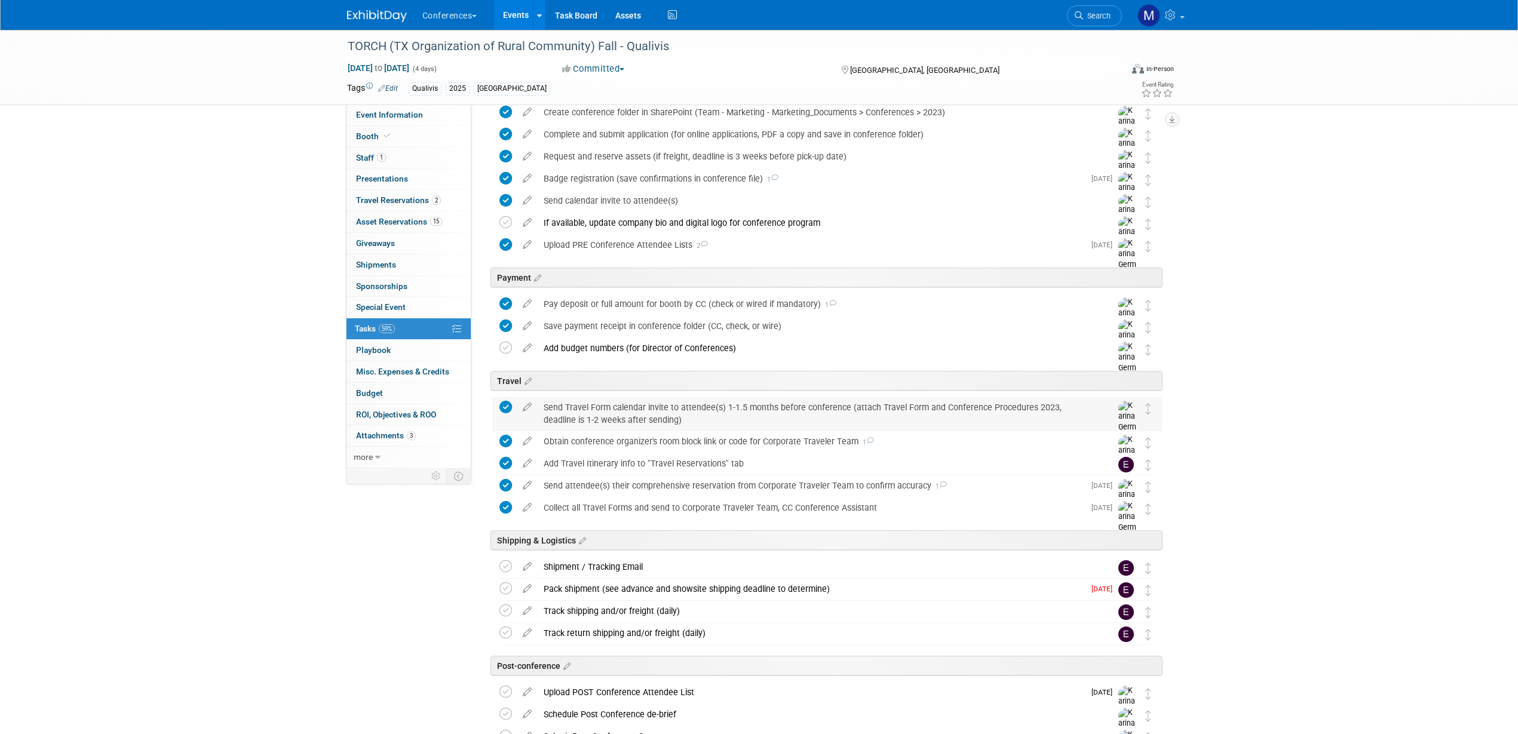
scroll to position [277, 0]
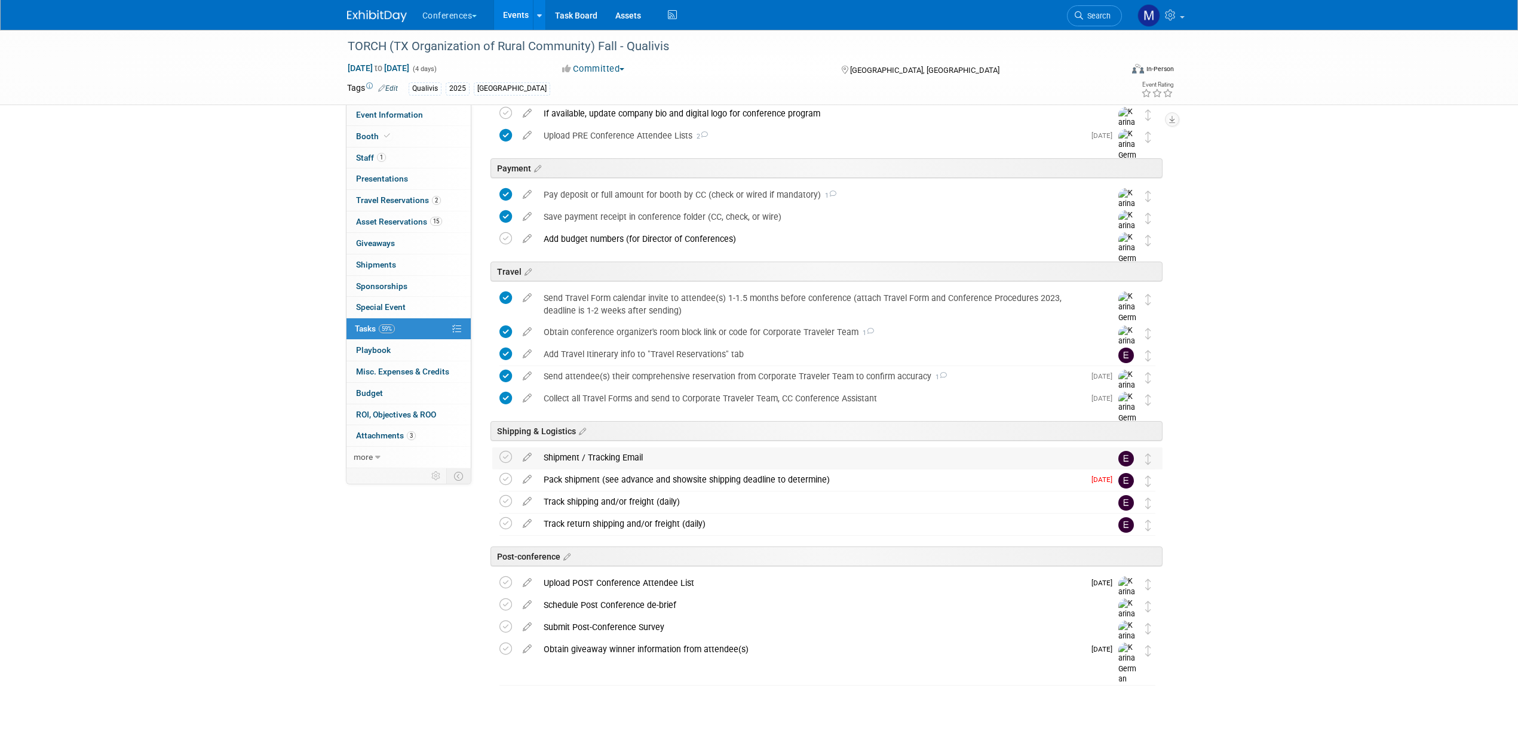
click at [598, 449] on div "Shipment / Tracking Email" at bounding box center [816, 457] width 557 height 20
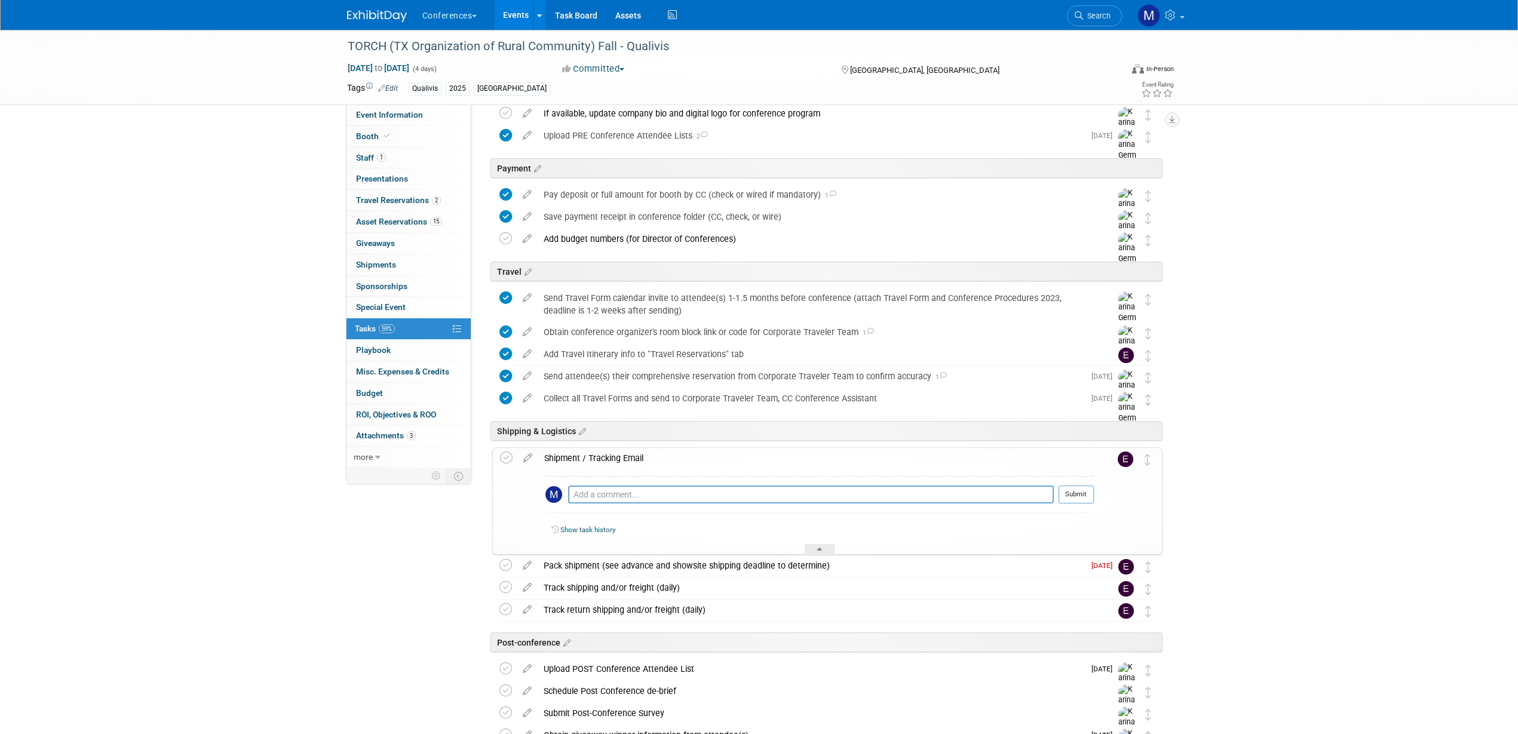
click at [598, 449] on div "Shipment / Tracking Email" at bounding box center [816, 458] width 556 height 20
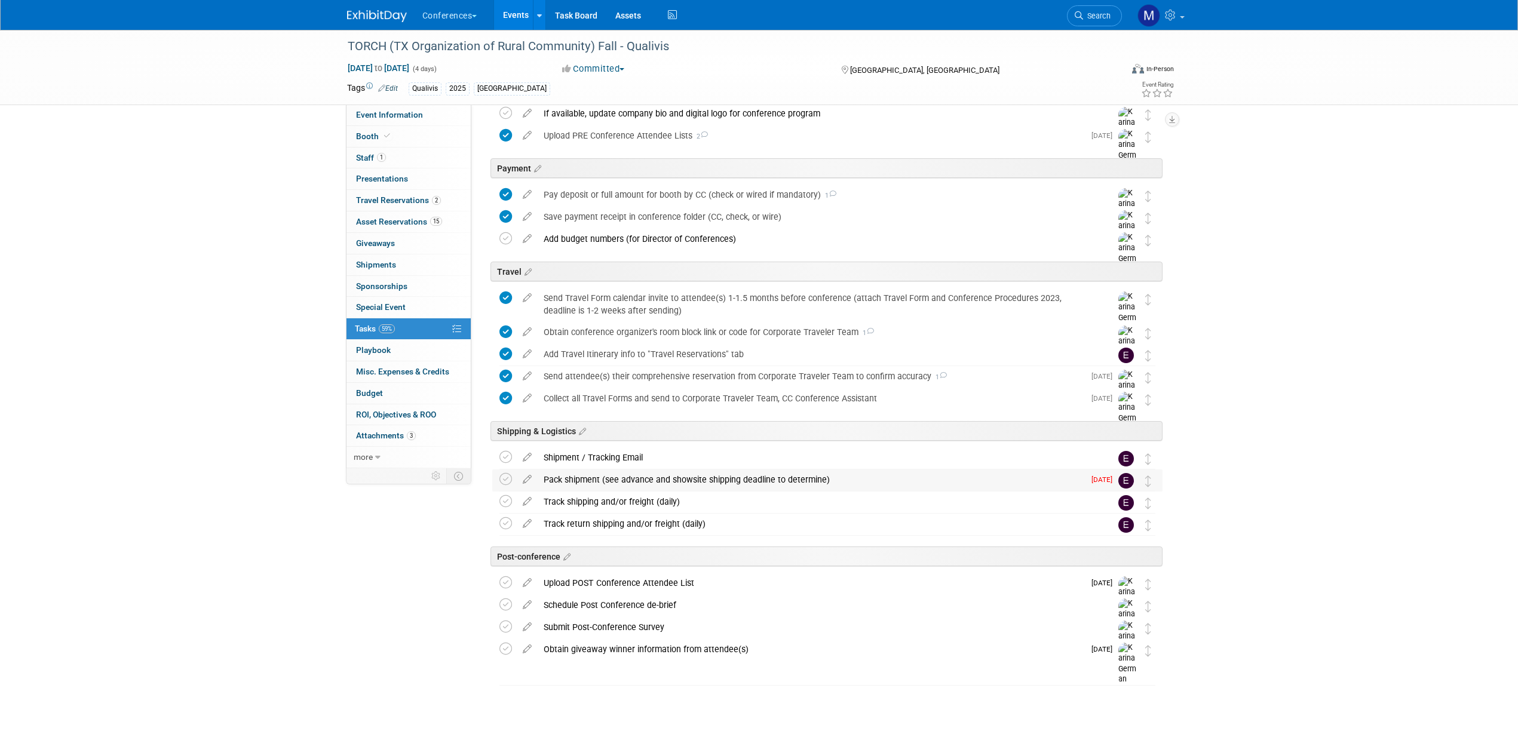
click at [600, 476] on div "Pack shipment (see advance and showsite shipping deadline to determine)" at bounding box center [811, 480] width 547 height 20
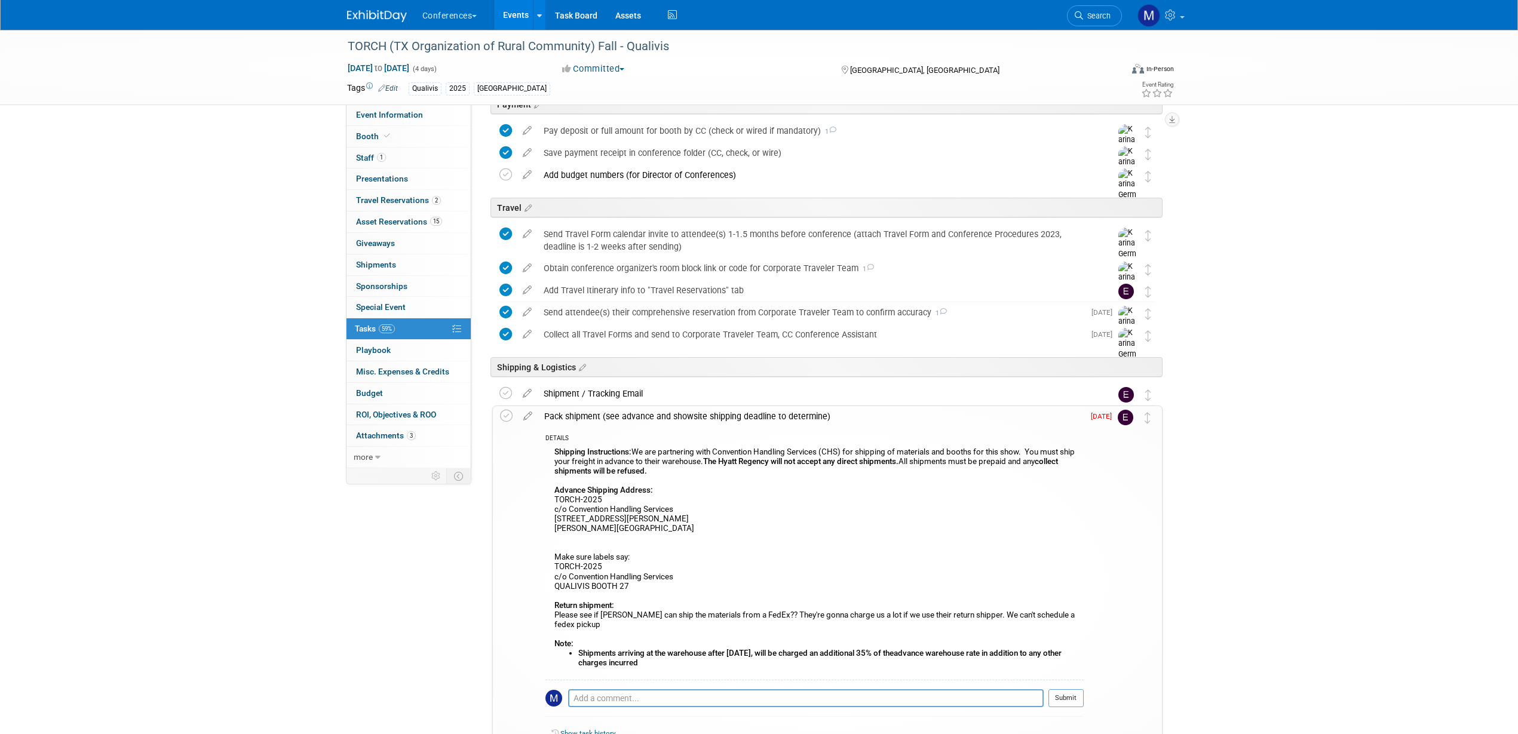
scroll to position [426, 0]
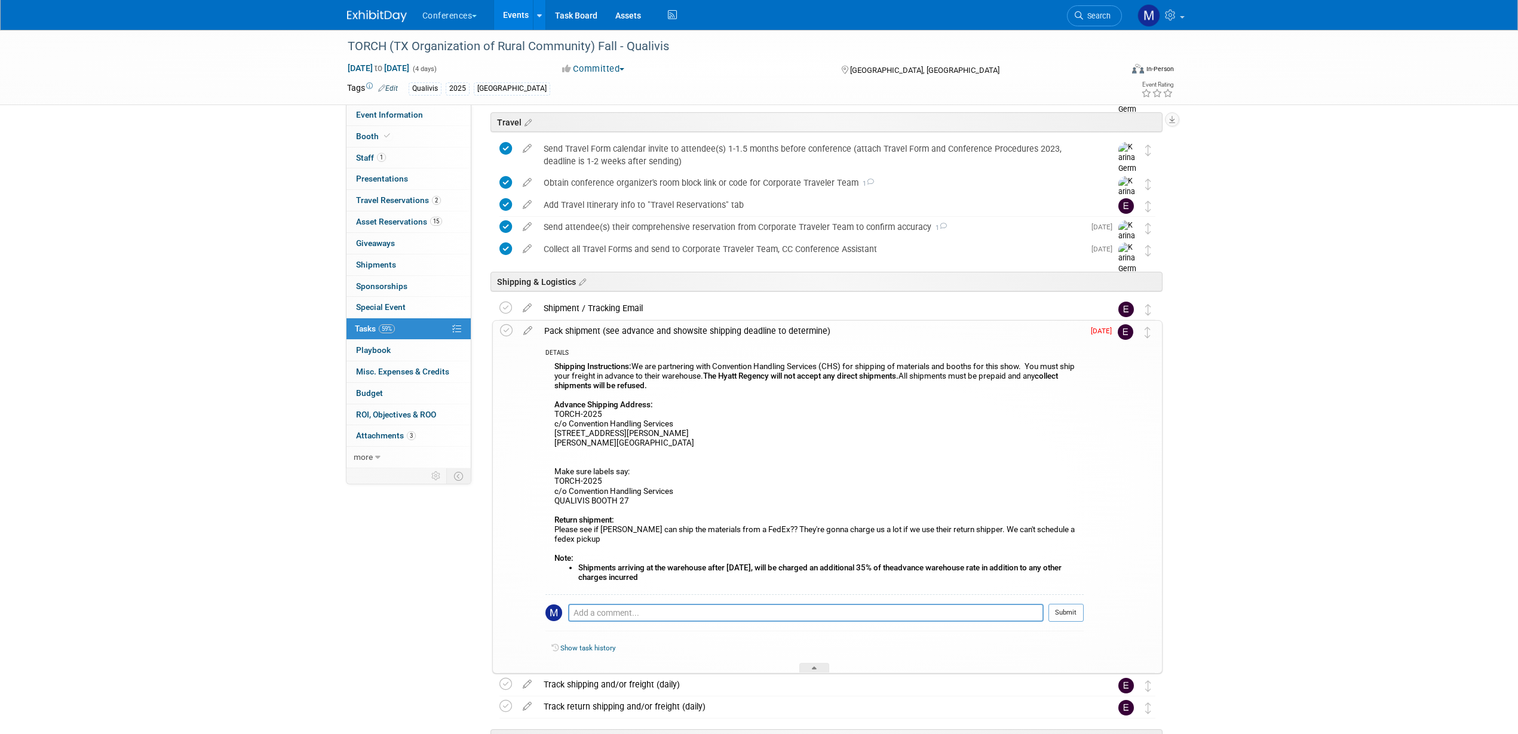
click at [645, 324] on div "Pack shipment (see advance and showsite shipping deadline to determine)" at bounding box center [810, 331] width 545 height 20
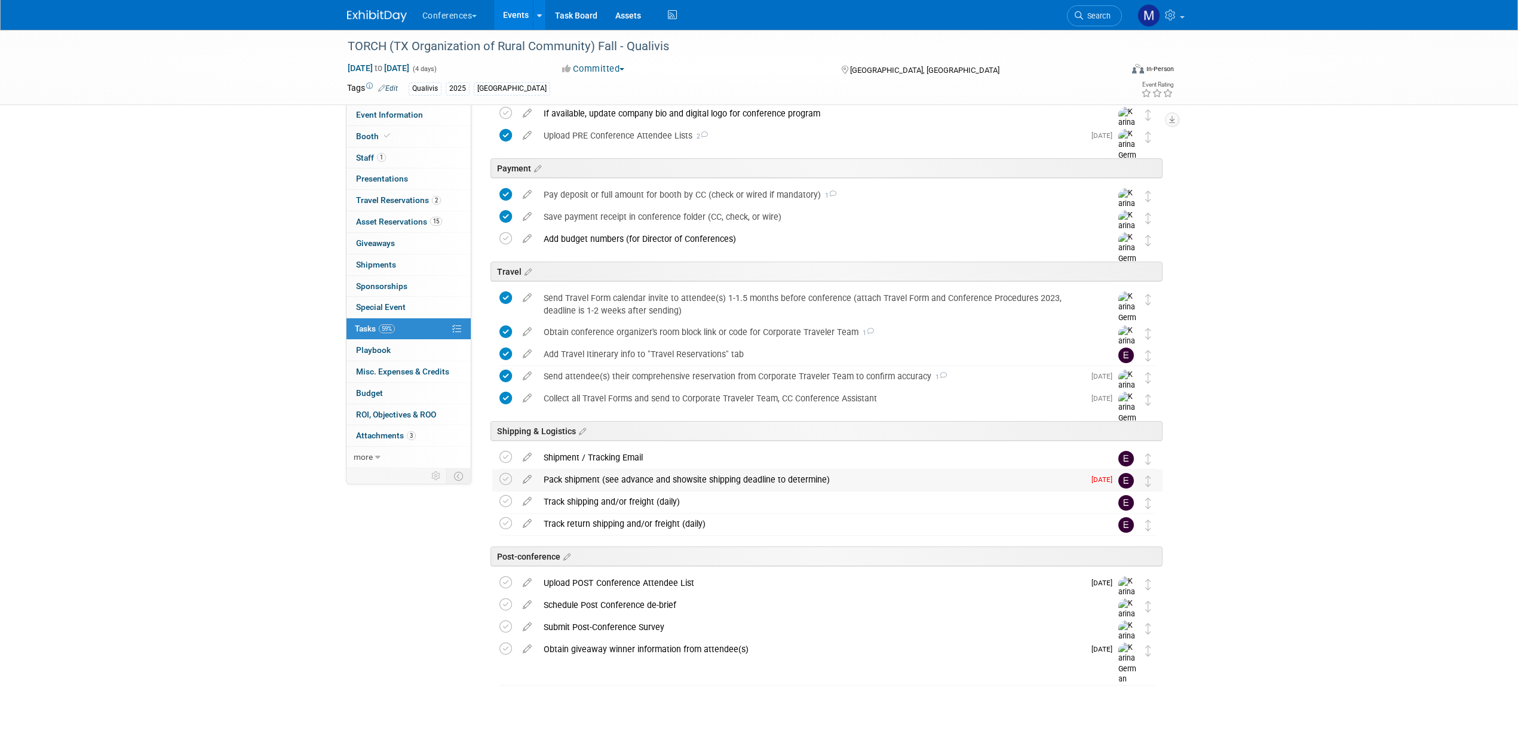
scroll to position [277, 0]
click at [423, 207] on link "2 Travel Reservations 2" at bounding box center [408, 200] width 124 height 21
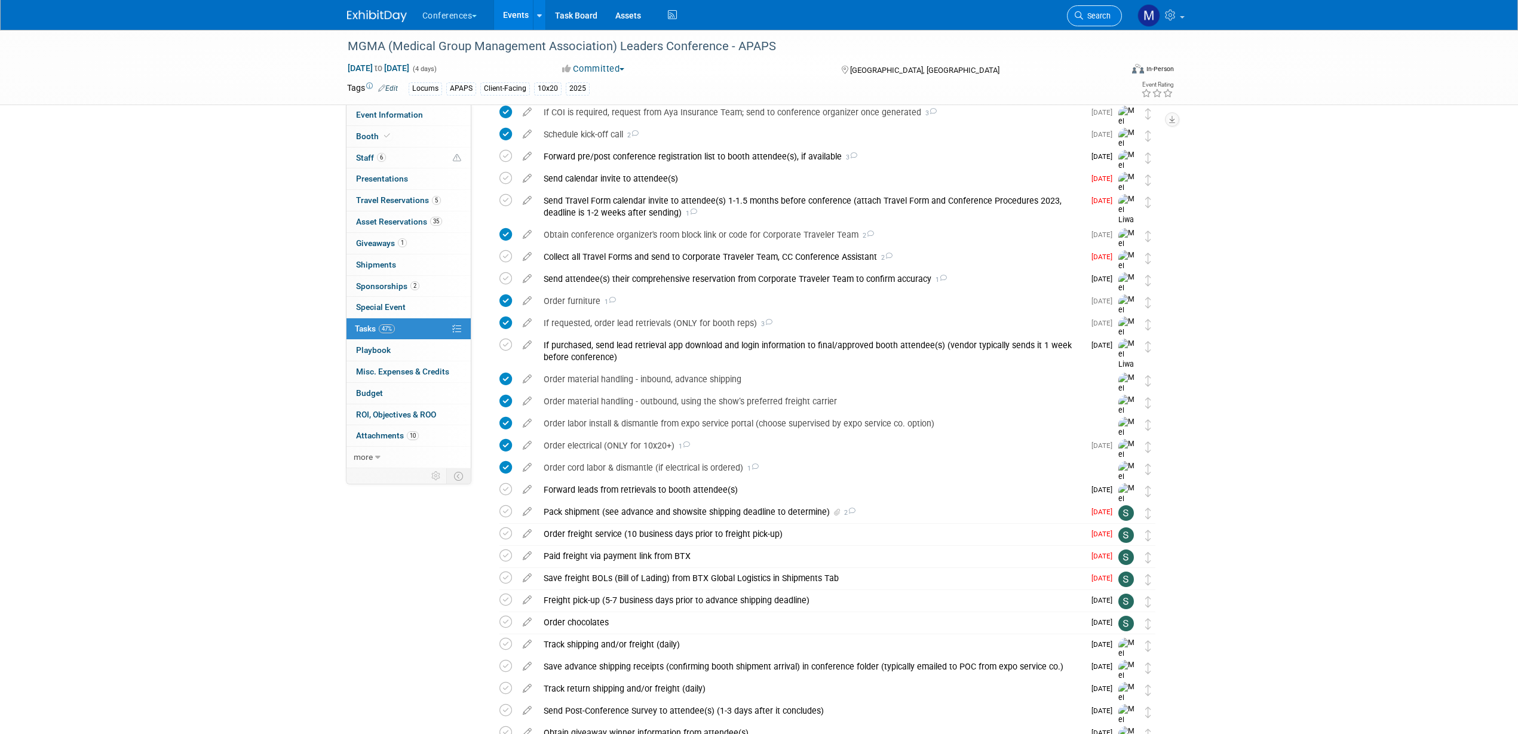
click at [1114, 16] on link "Search" at bounding box center [1094, 15] width 55 height 21
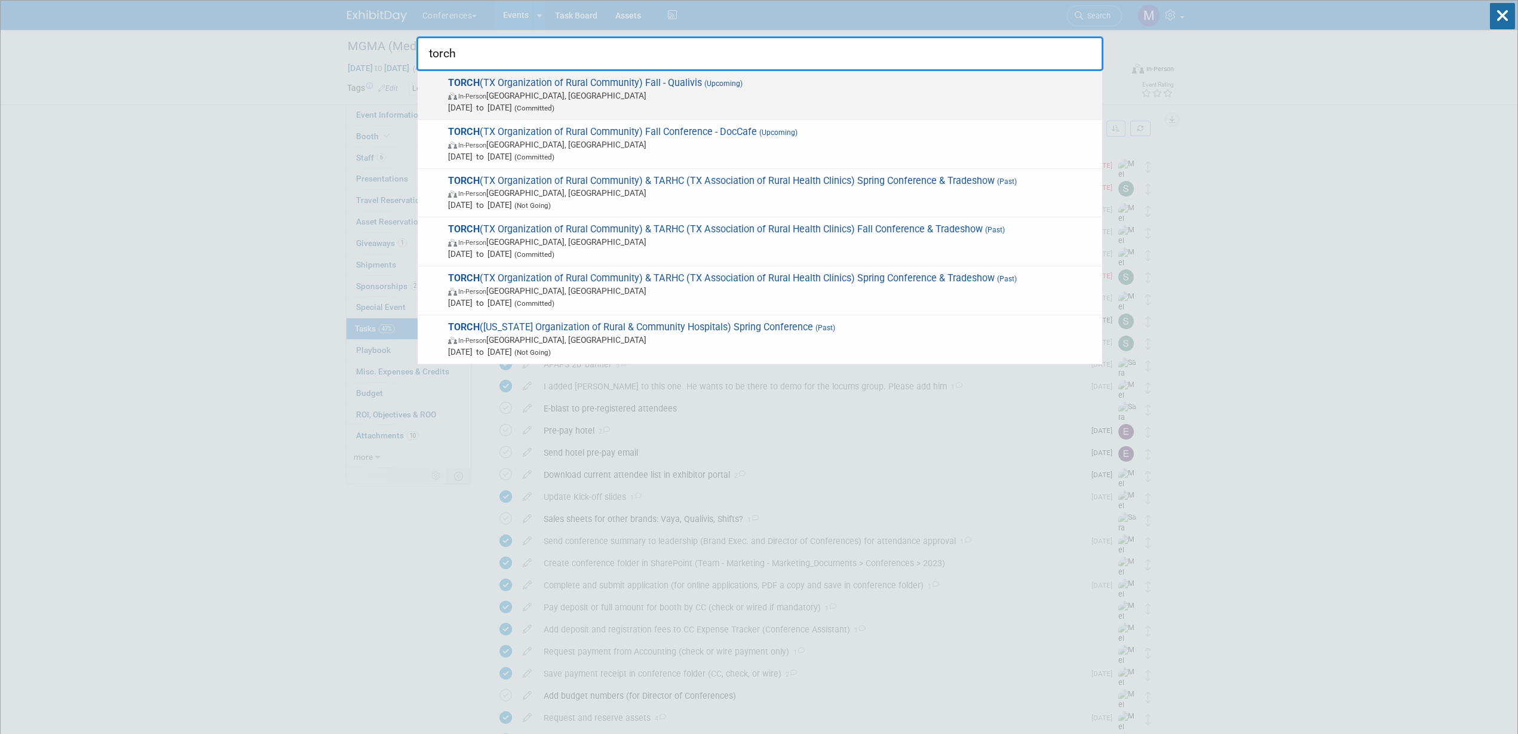
type input "torch"
click at [683, 109] on span "[DATE] to [DATE] (Committed)" at bounding box center [772, 108] width 648 height 12
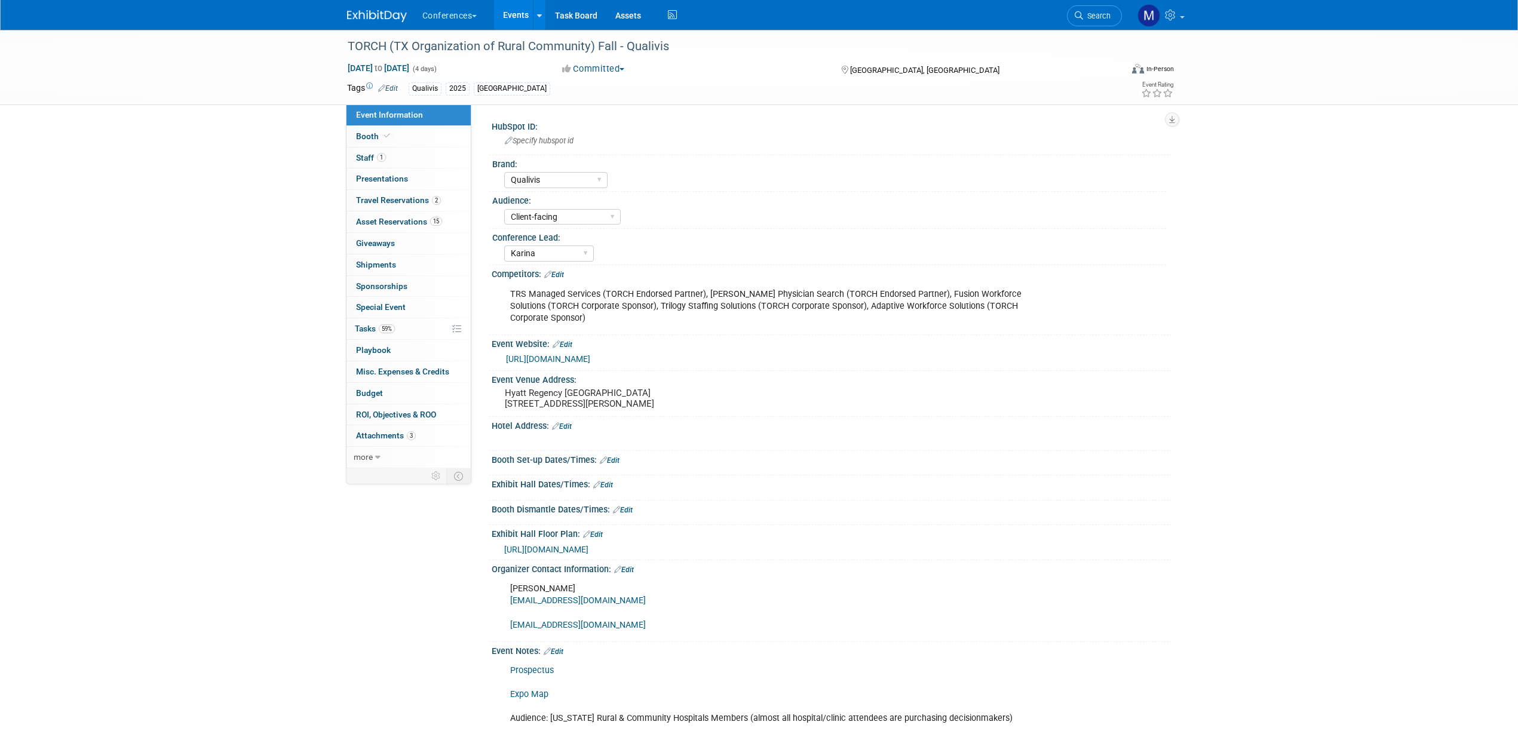
select select "Qualivis"
select select "Client-facing"
select select "Karina"
click at [386, 328] on span "59%" at bounding box center [387, 328] width 16 height 9
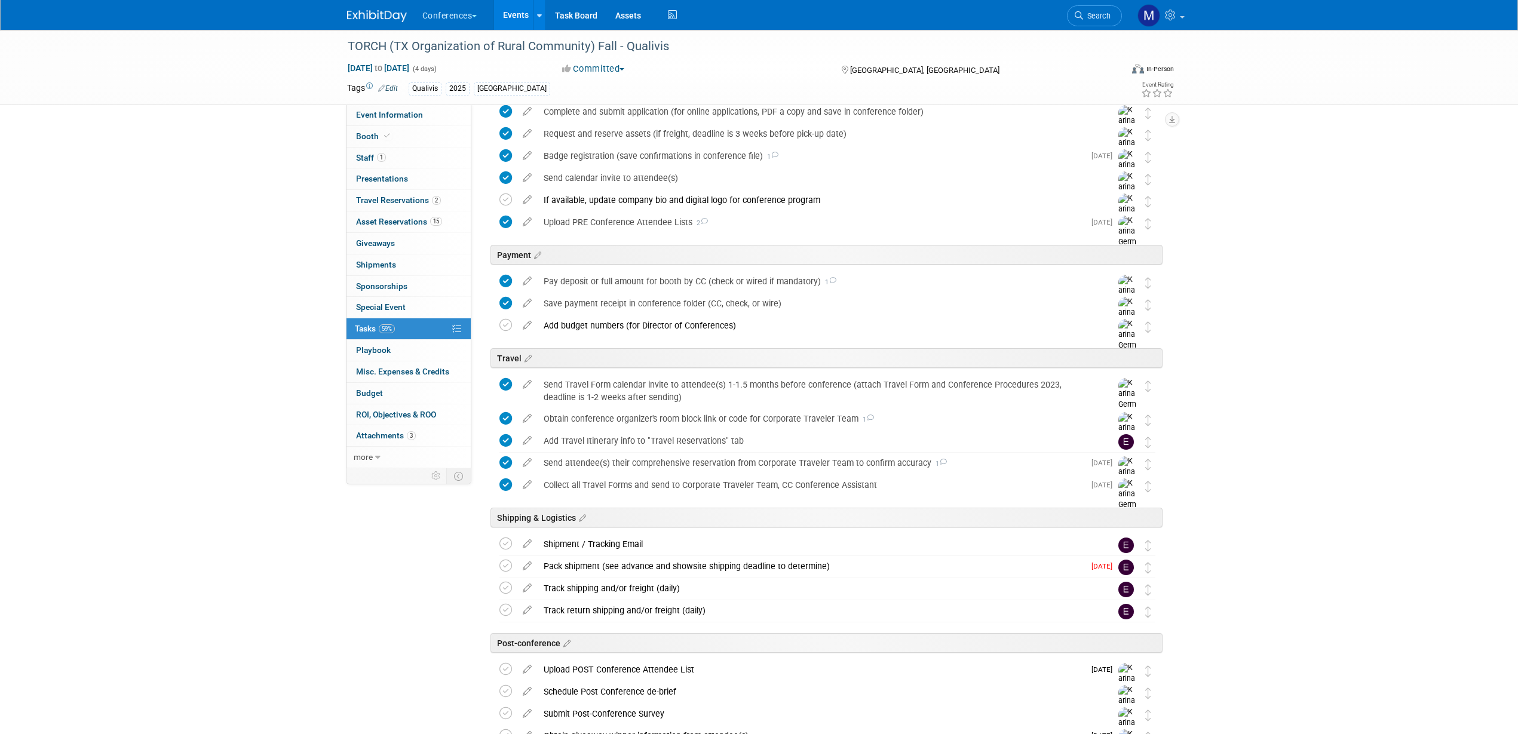
scroll to position [277, 0]
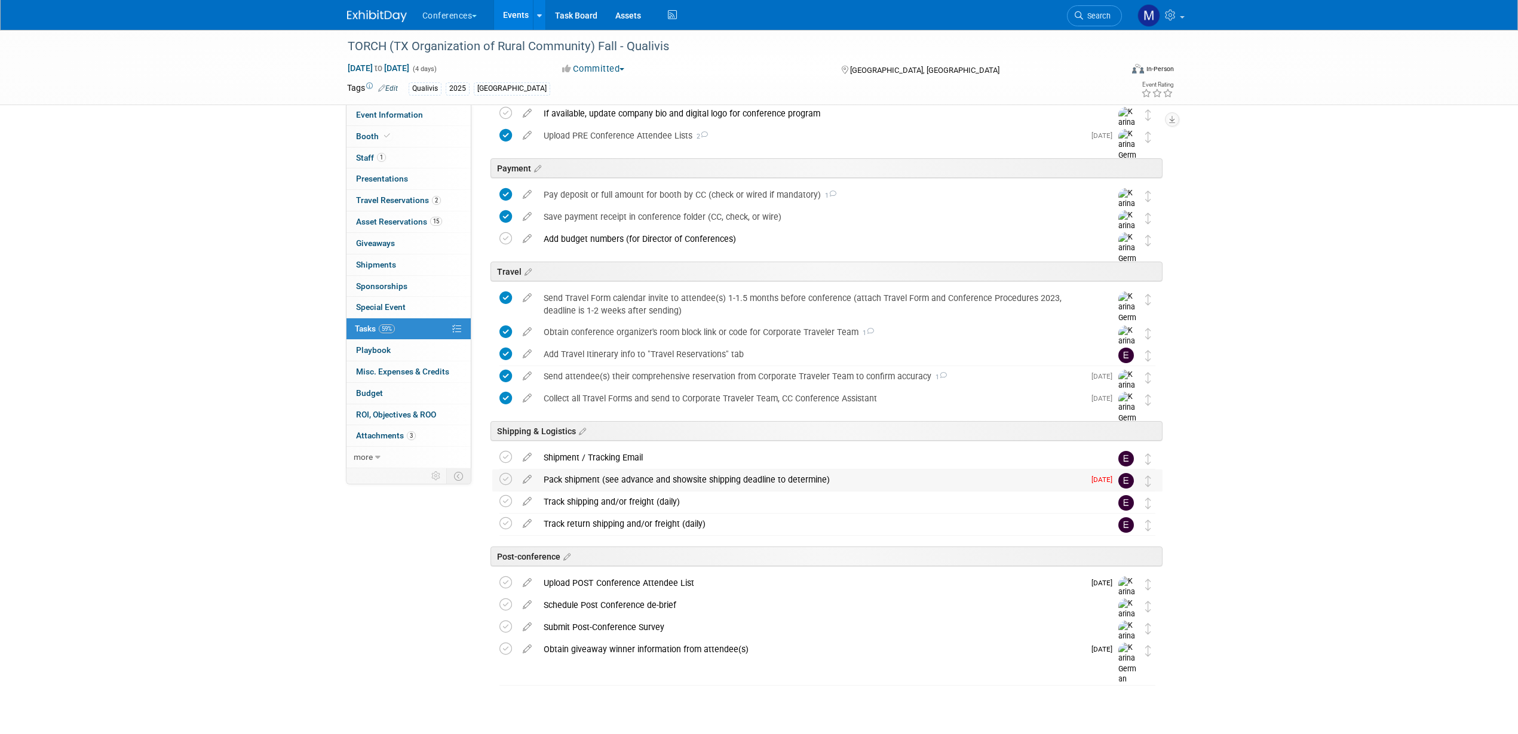
click at [597, 473] on div "Pack shipment (see advance and showsite shipping deadline to determine)" at bounding box center [811, 480] width 547 height 20
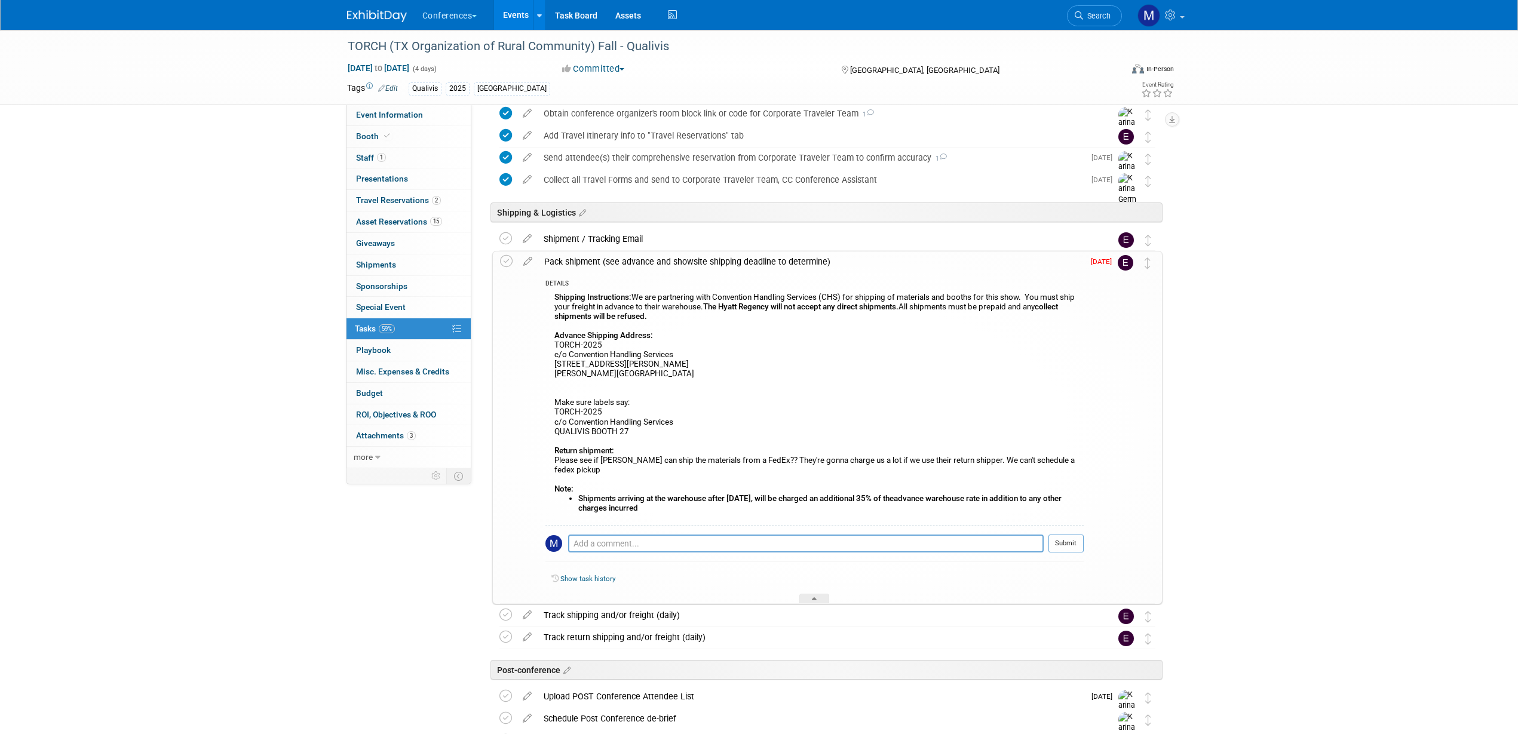
scroll to position [501, 0]
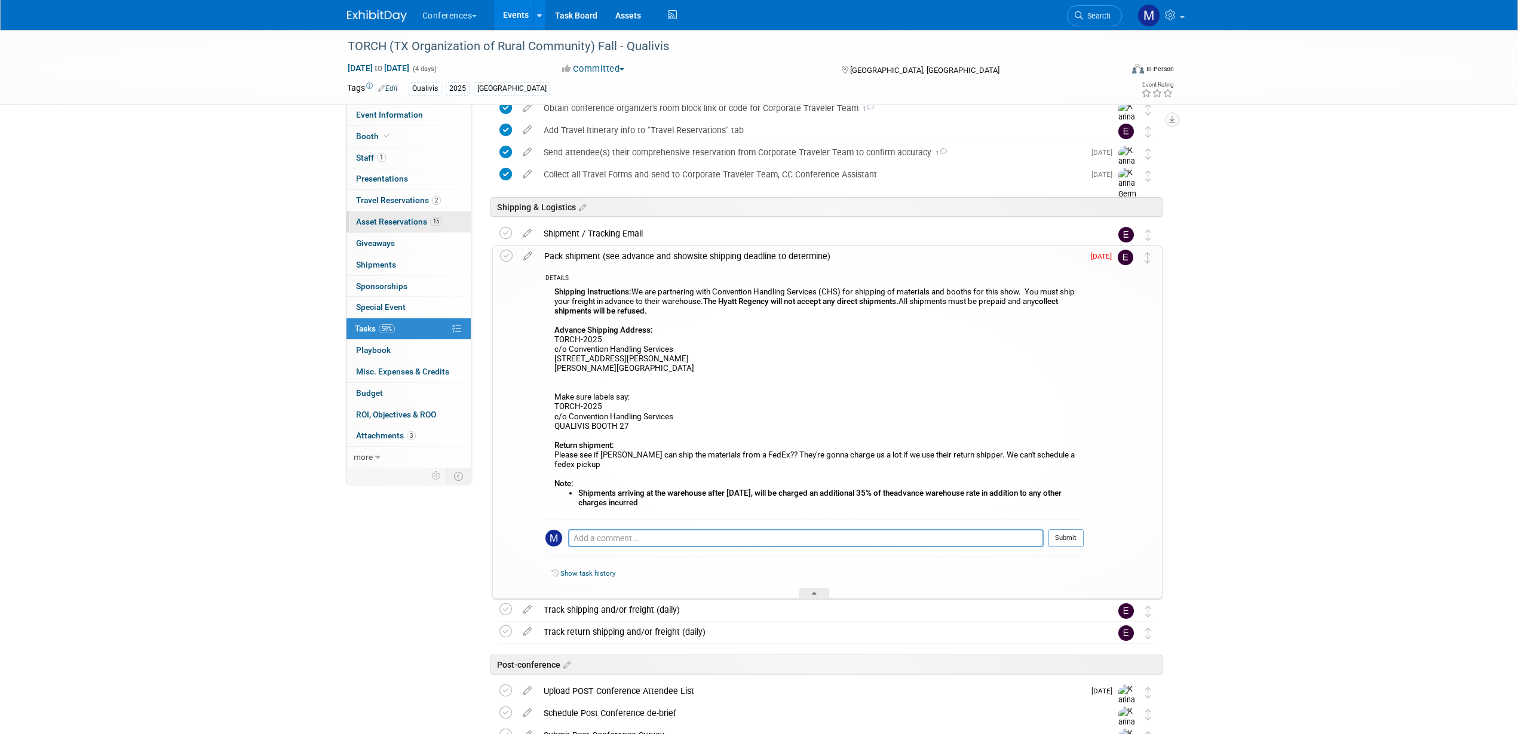
click at [412, 223] on span "Asset Reservations 15" at bounding box center [399, 222] width 86 height 10
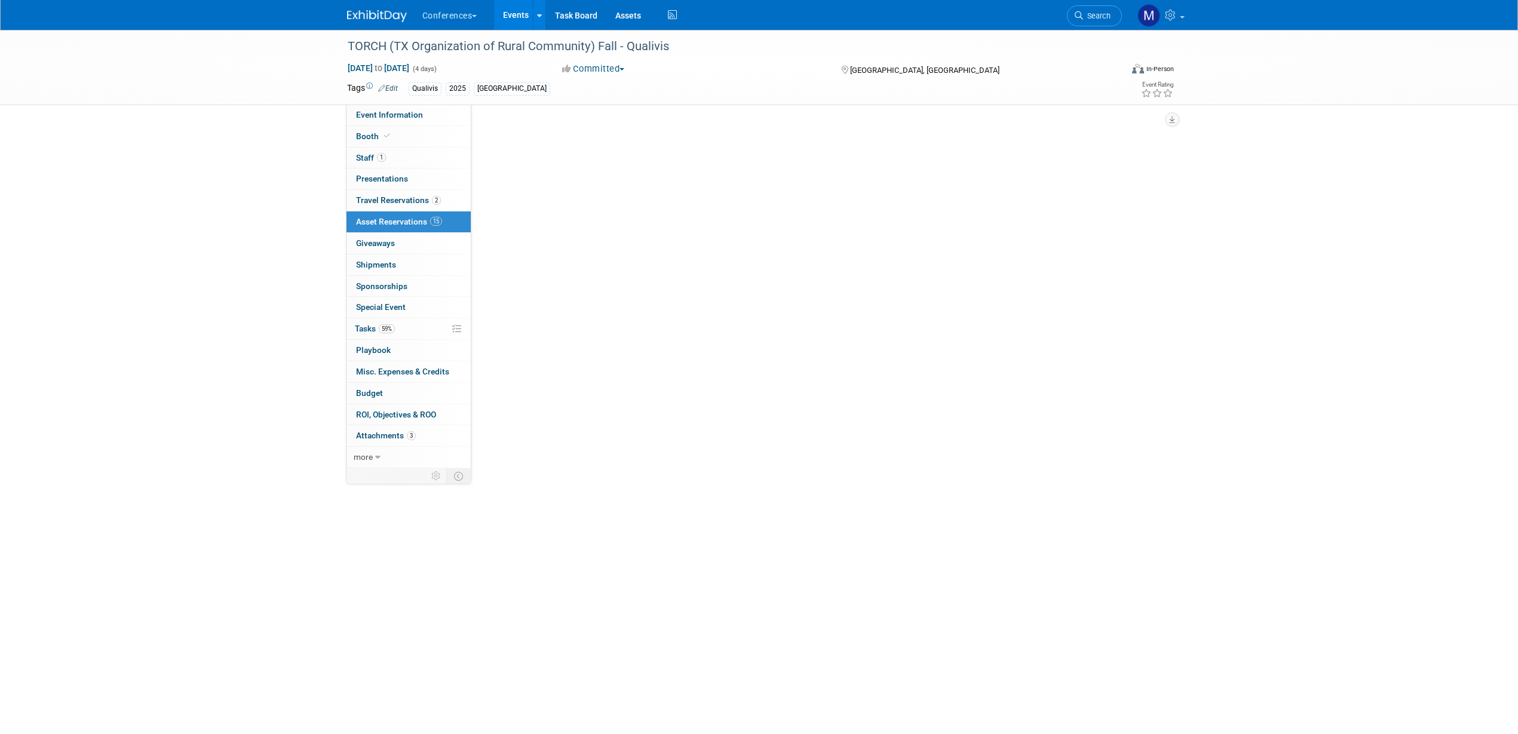
scroll to position [0, 0]
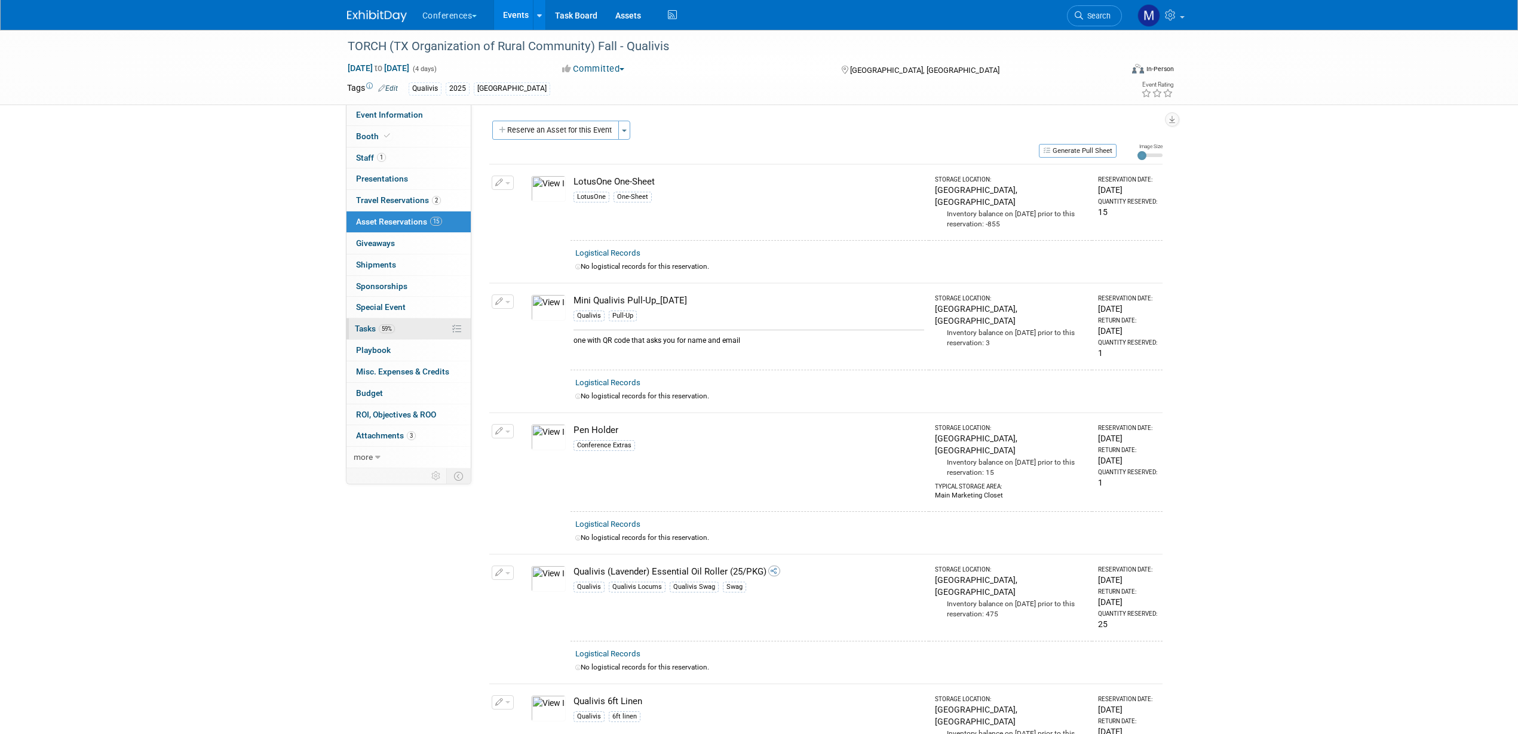
click at [376, 328] on span "Tasks 59%" at bounding box center [375, 329] width 40 height 10
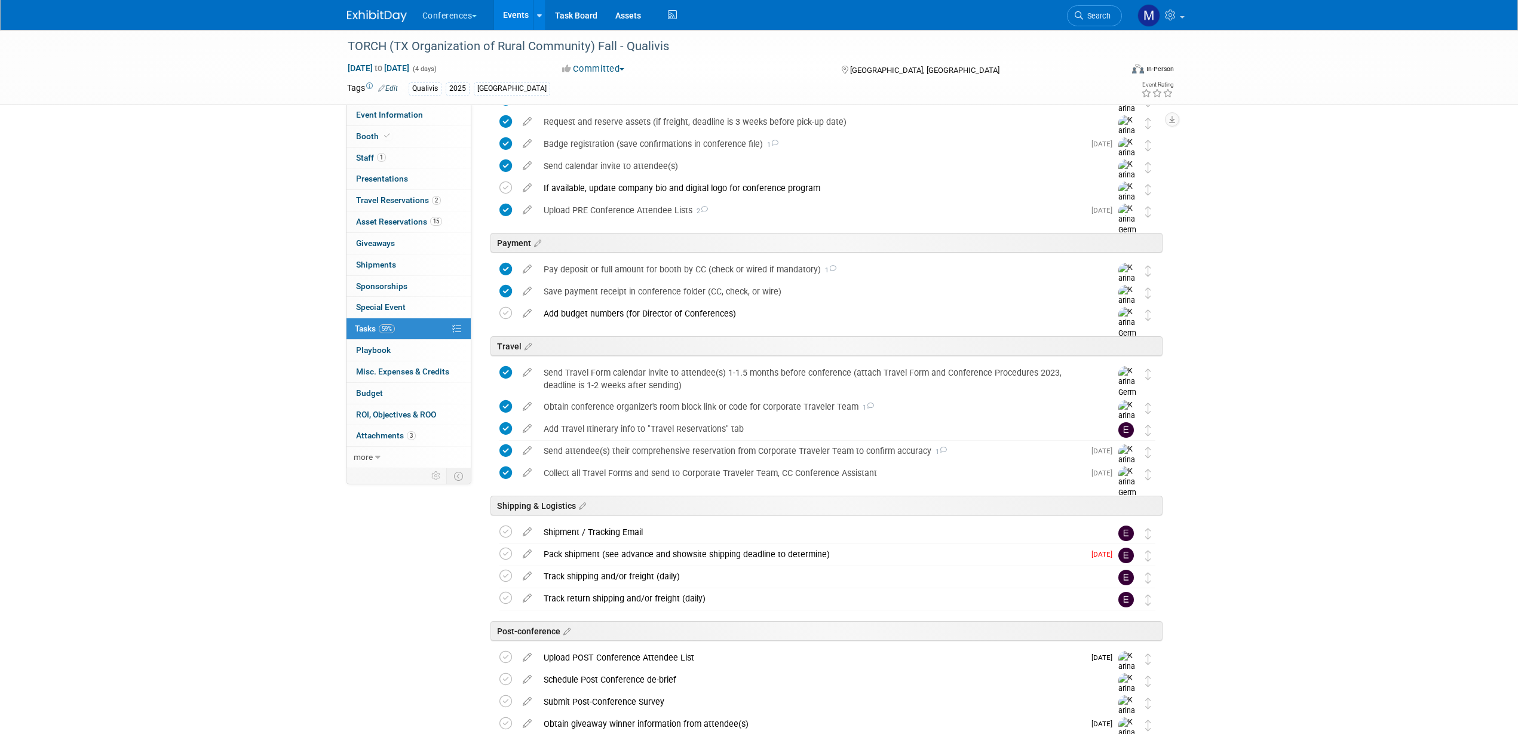
scroll to position [277, 0]
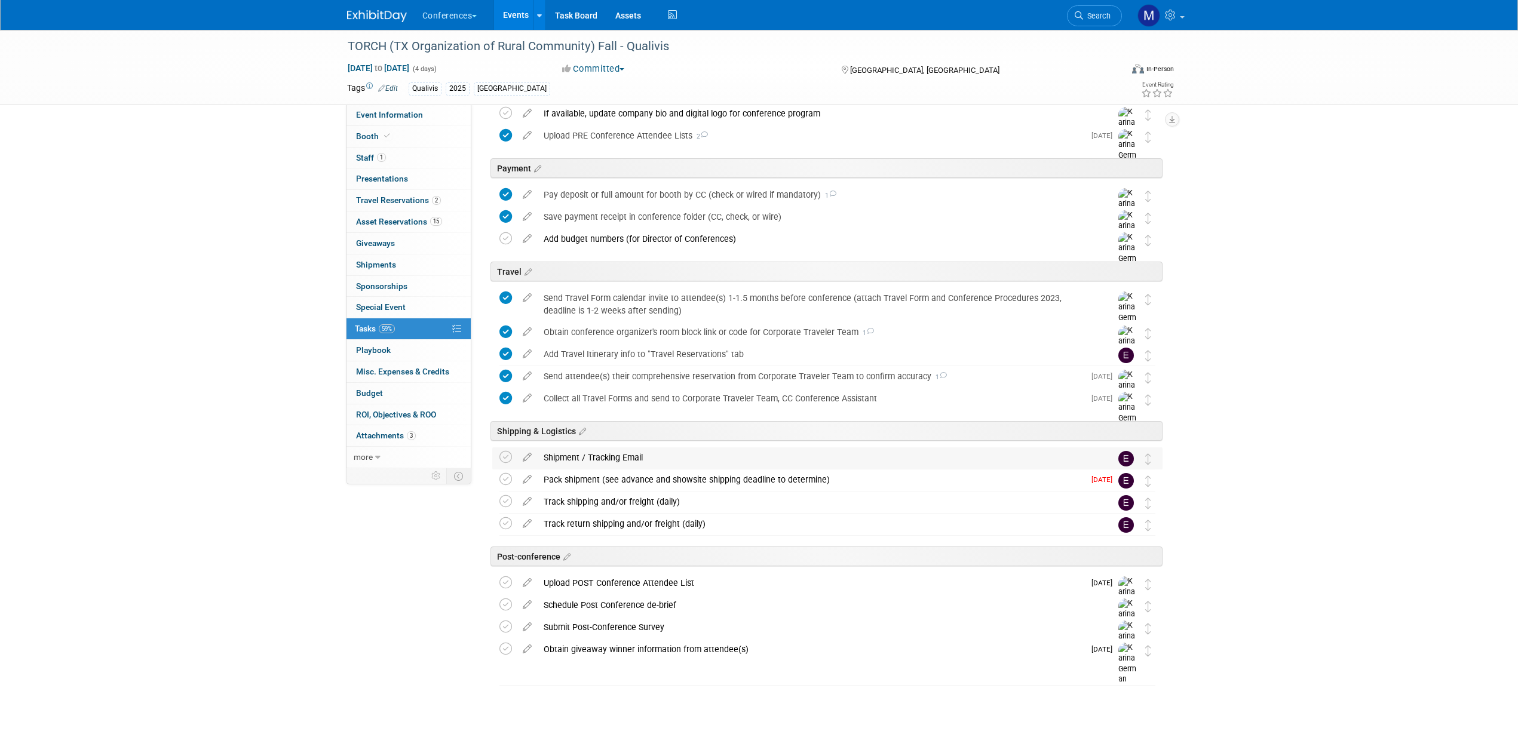
click at [610, 452] on div "Shipment / Tracking Email" at bounding box center [816, 457] width 557 height 20
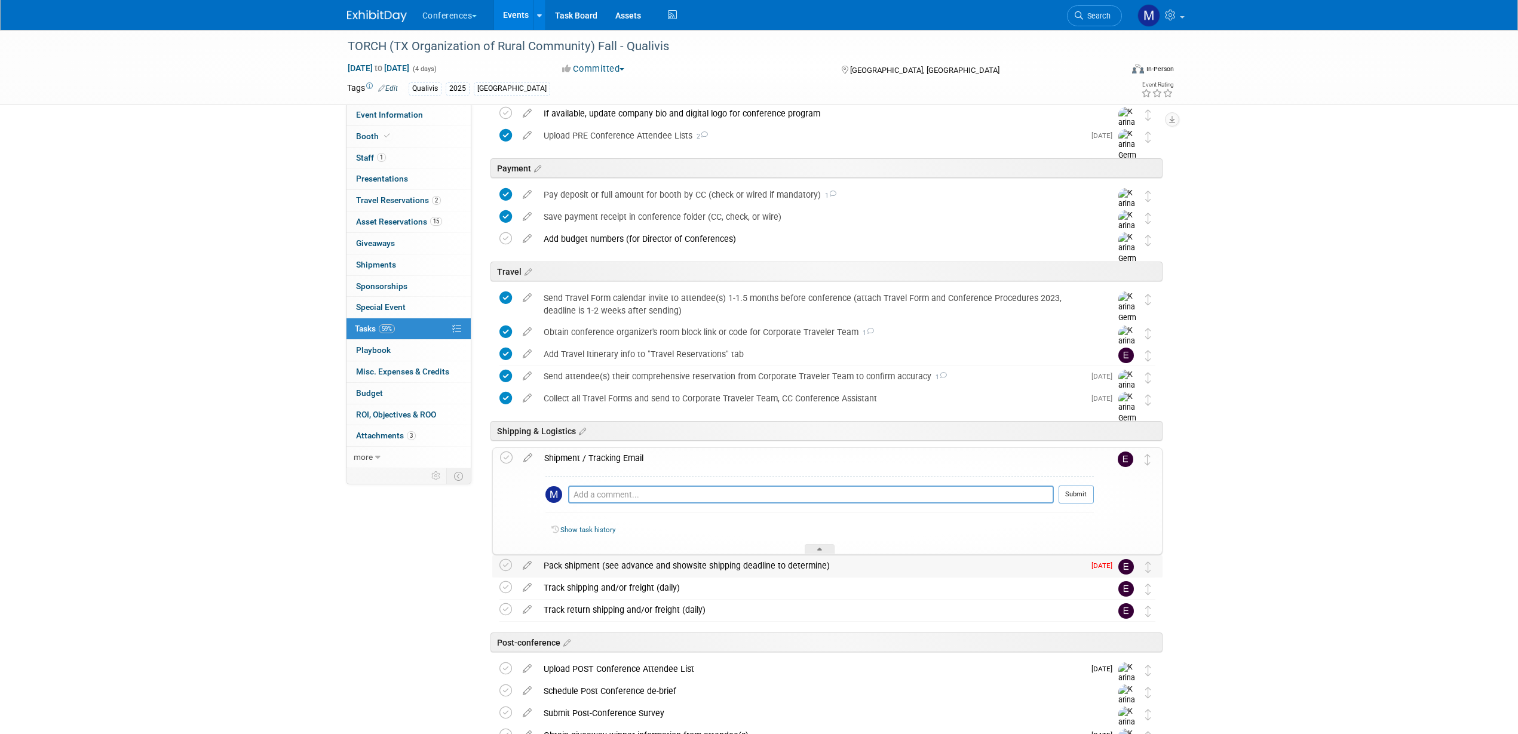
click at [595, 558] on div "Pack shipment (see advance and showsite shipping deadline to determine)" at bounding box center [811, 566] width 547 height 20
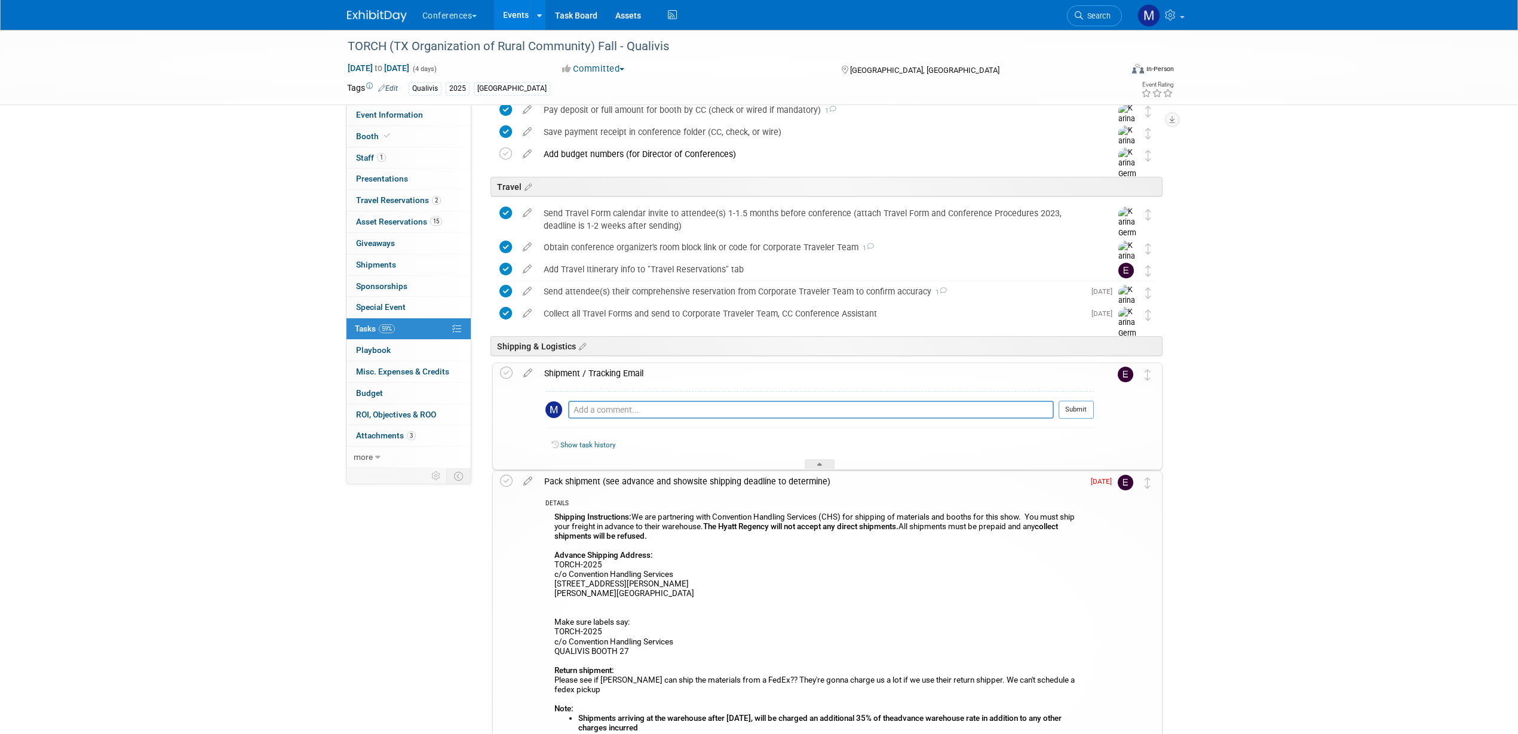
scroll to position [501, 0]
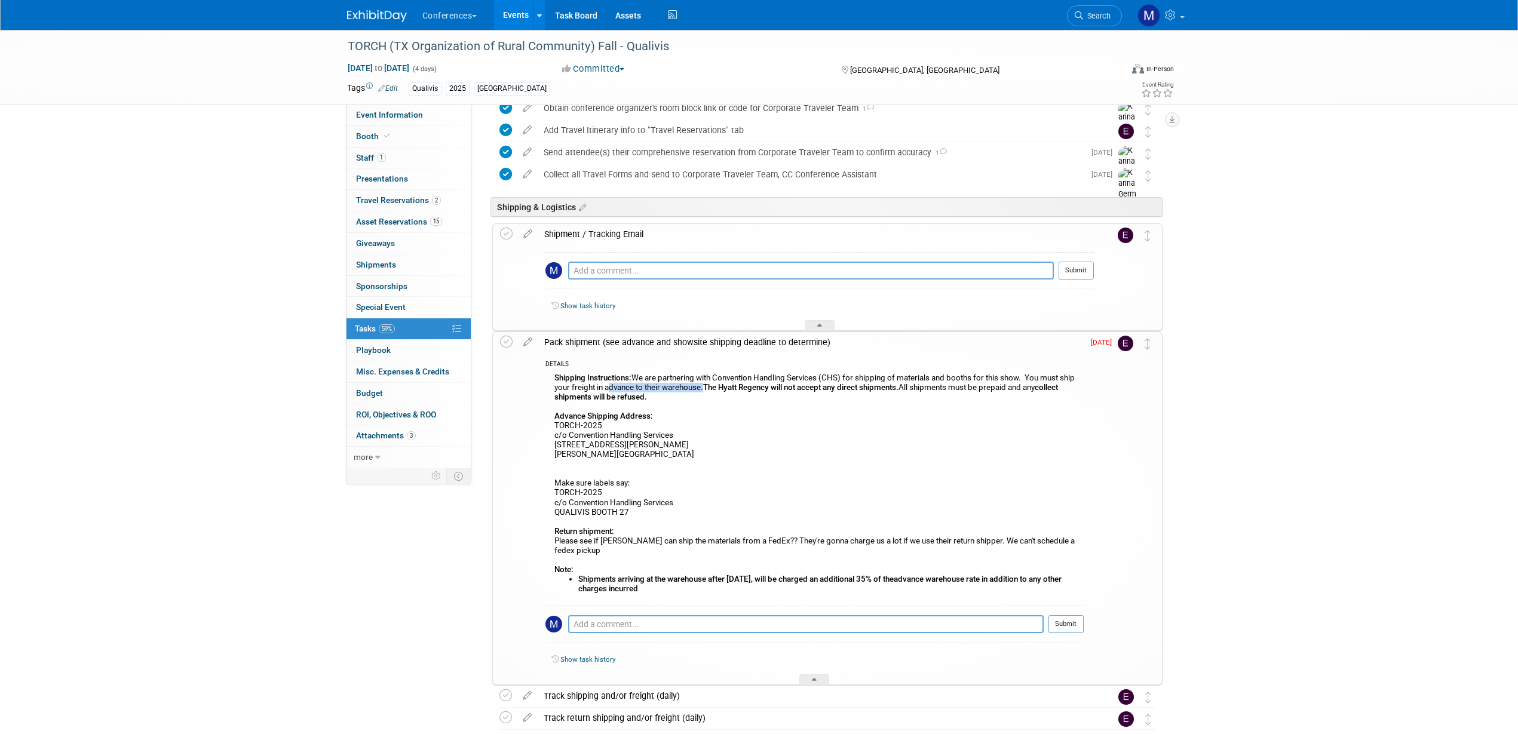
drag, startPoint x: 605, startPoint y: 389, endPoint x: 701, endPoint y: 390, distance: 96.2
click at [701, 390] on div "Shipping Instructions: We are partnering with Convention Handling Services (CHS…" at bounding box center [814, 487] width 538 height 235
copy div "advance to their warehouse"
click at [645, 338] on div "Pack shipment (see advance and showsite shipping deadline to determine)" at bounding box center [810, 342] width 545 height 20
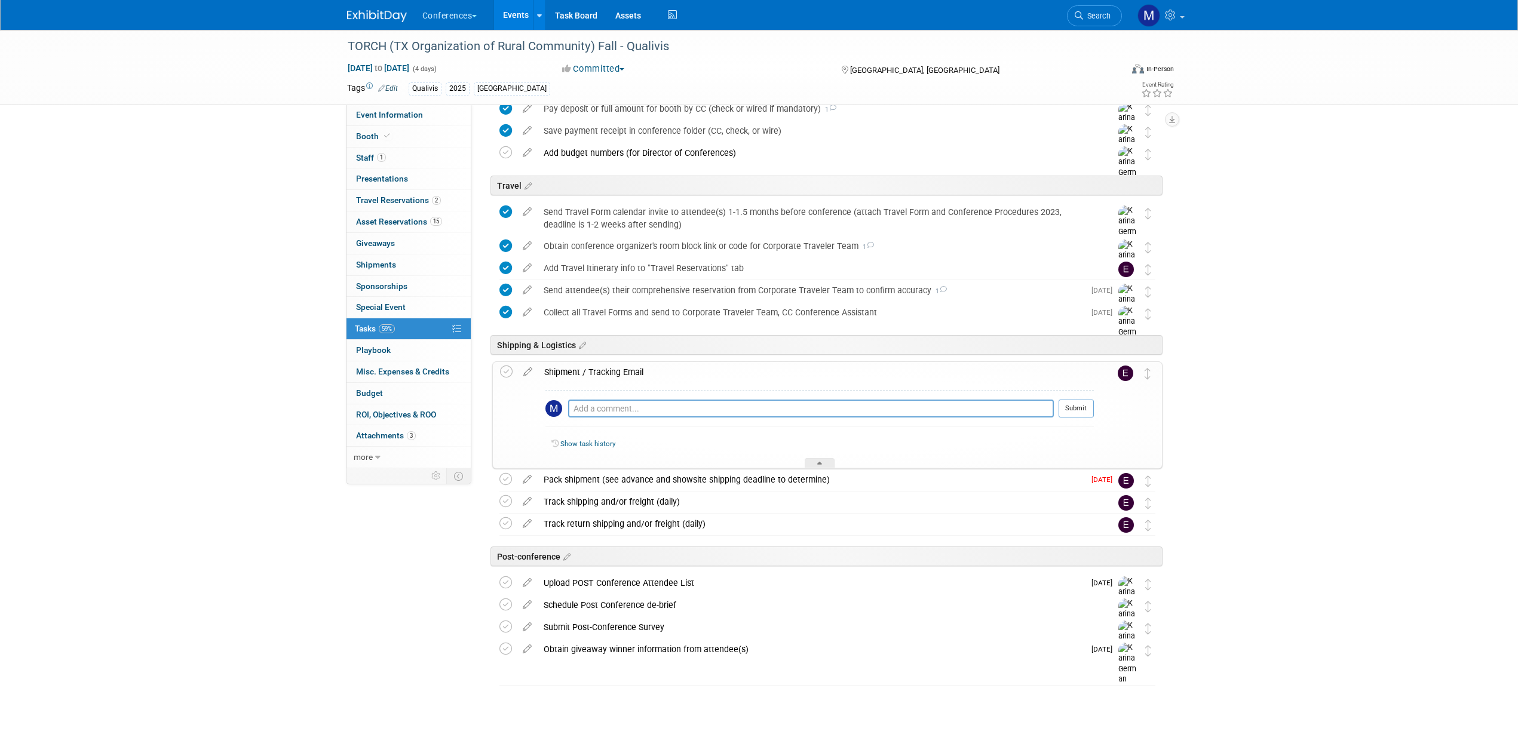
click at [587, 372] on div "Shipment / Tracking Email" at bounding box center [816, 372] width 556 height 20
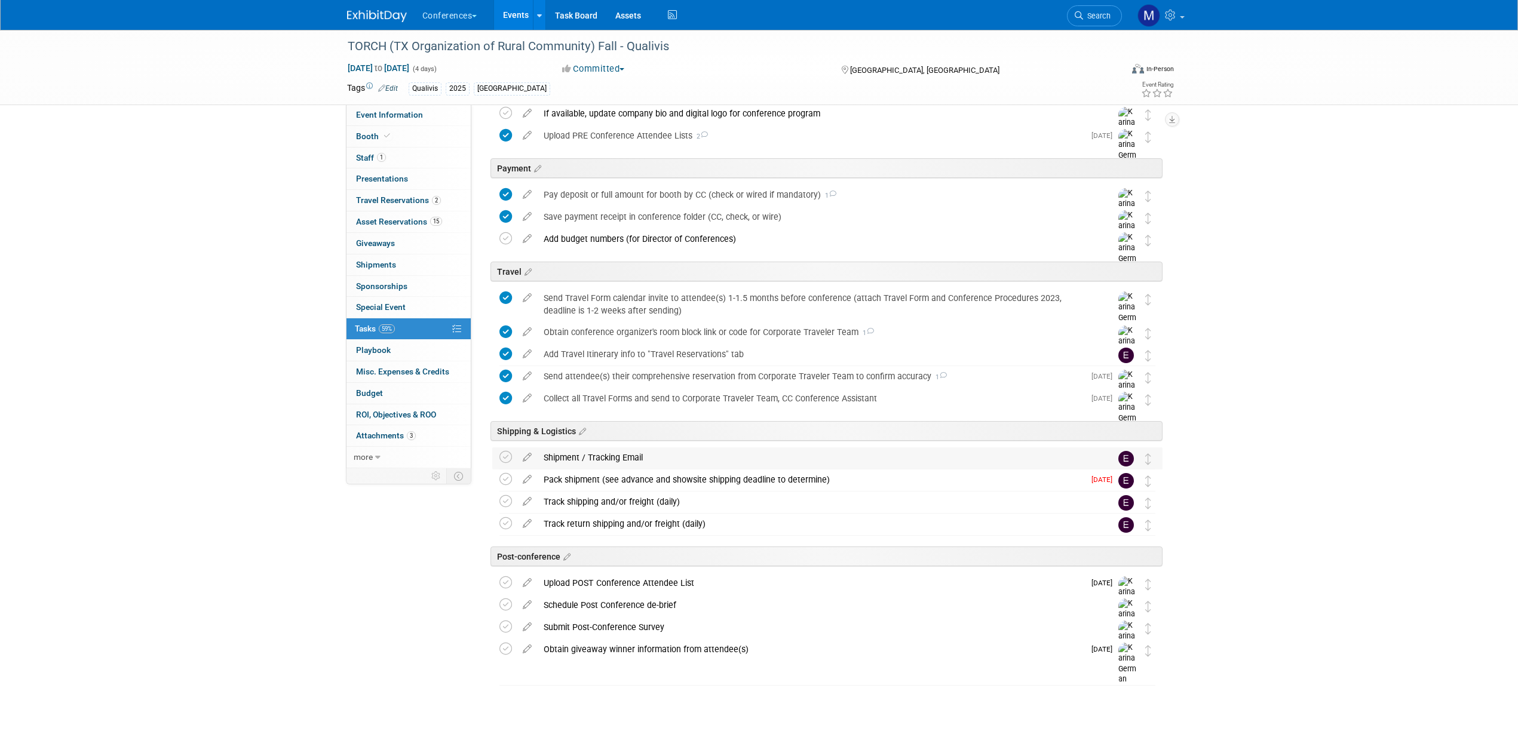
scroll to position [277, 0]
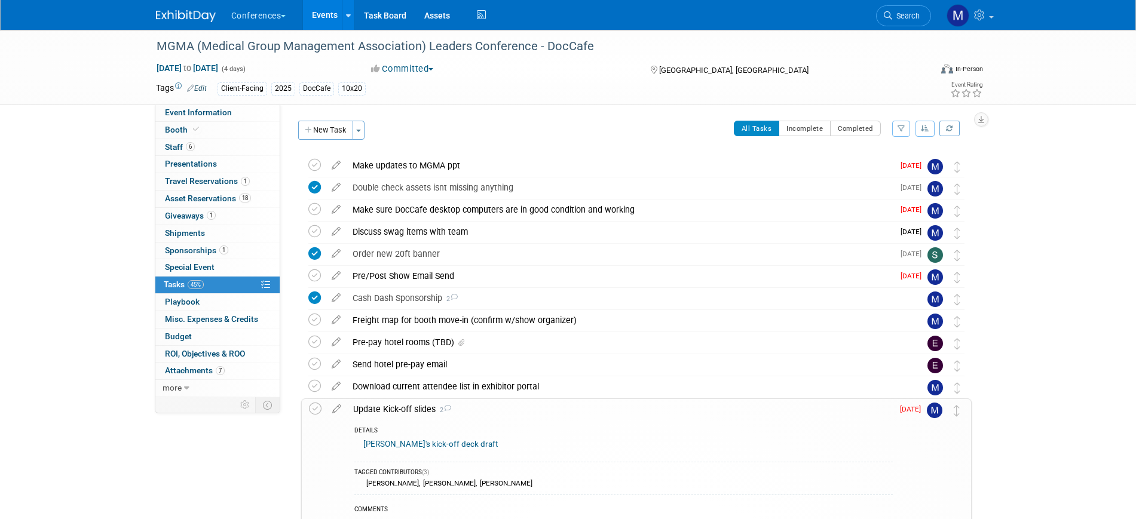
click at [414, 410] on div "Update Kick-off slides 2" at bounding box center [619, 409] width 545 height 20
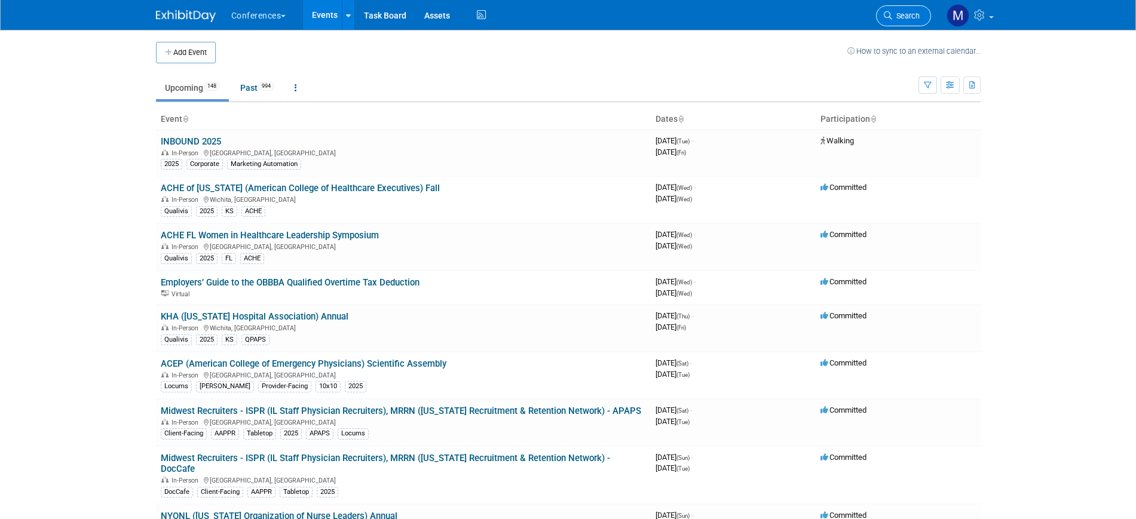
click at [894, 18] on span "Search" at bounding box center [905, 15] width 27 height 9
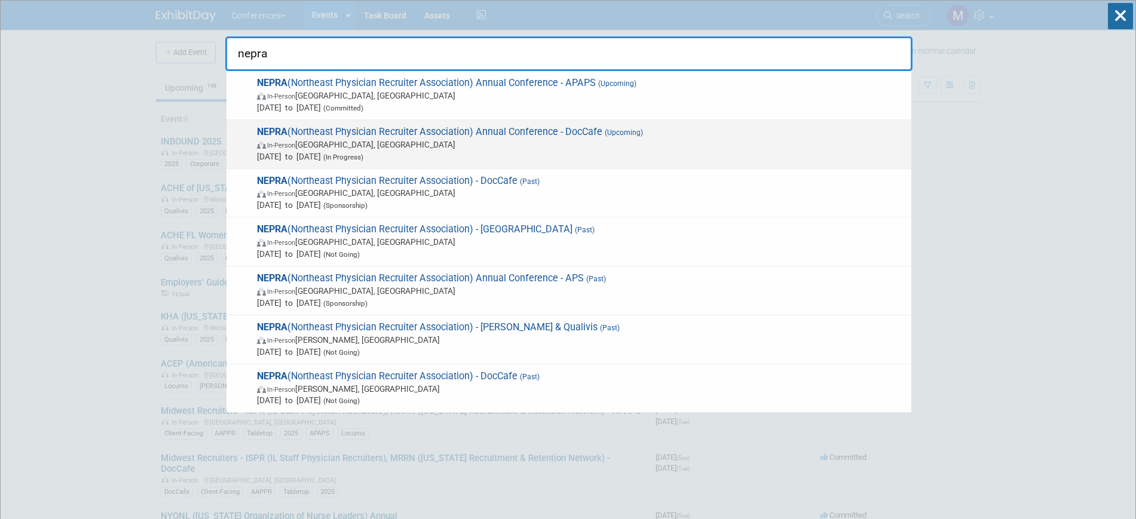
type input "nepra"
click at [611, 144] on span "In-Person Portland, ME" at bounding box center [581, 145] width 648 height 12
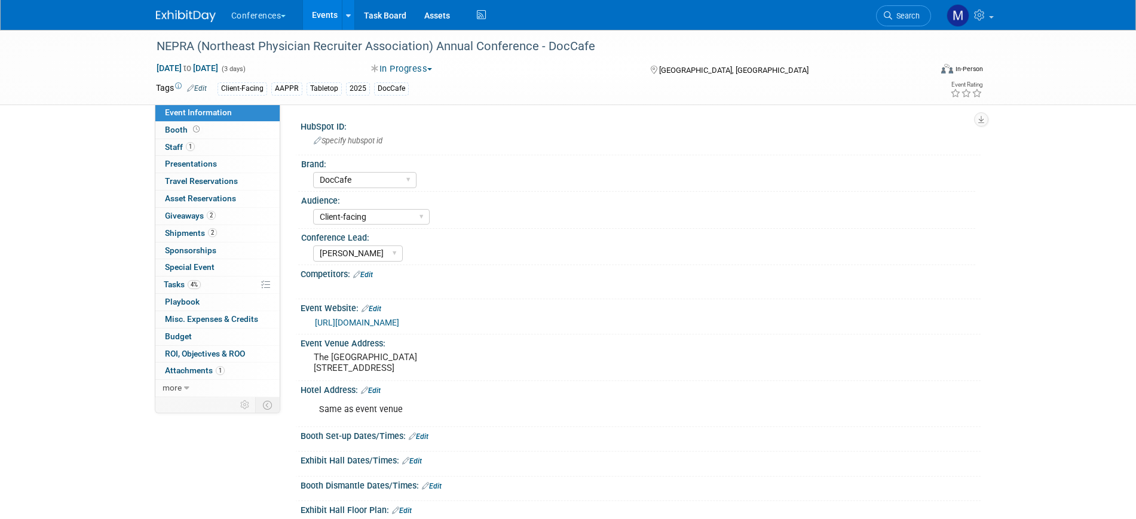
select select "DocCafe"
select select "Client-facing"
select select "[PERSON_NAME]"
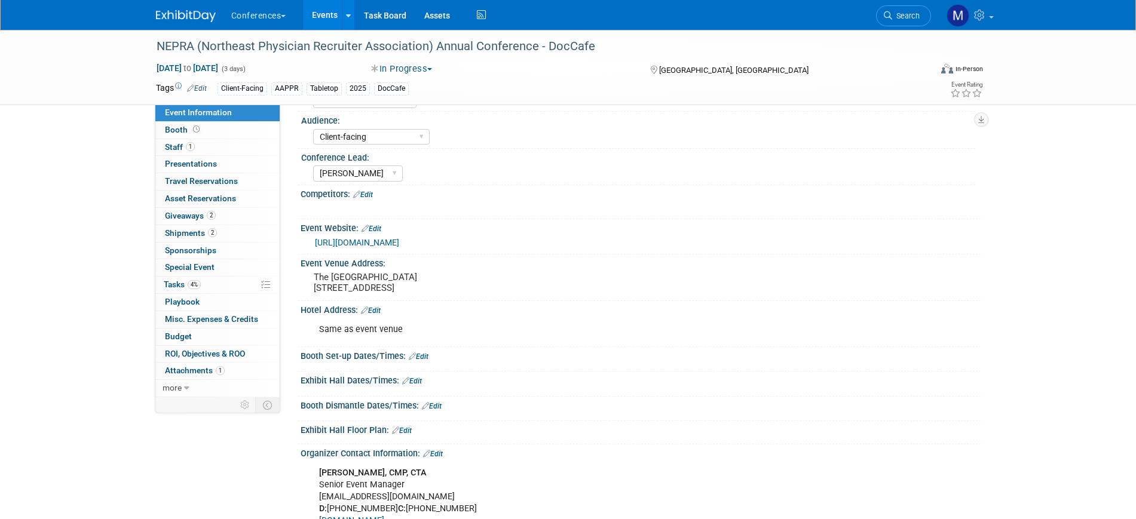
scroll to position [332, 0]
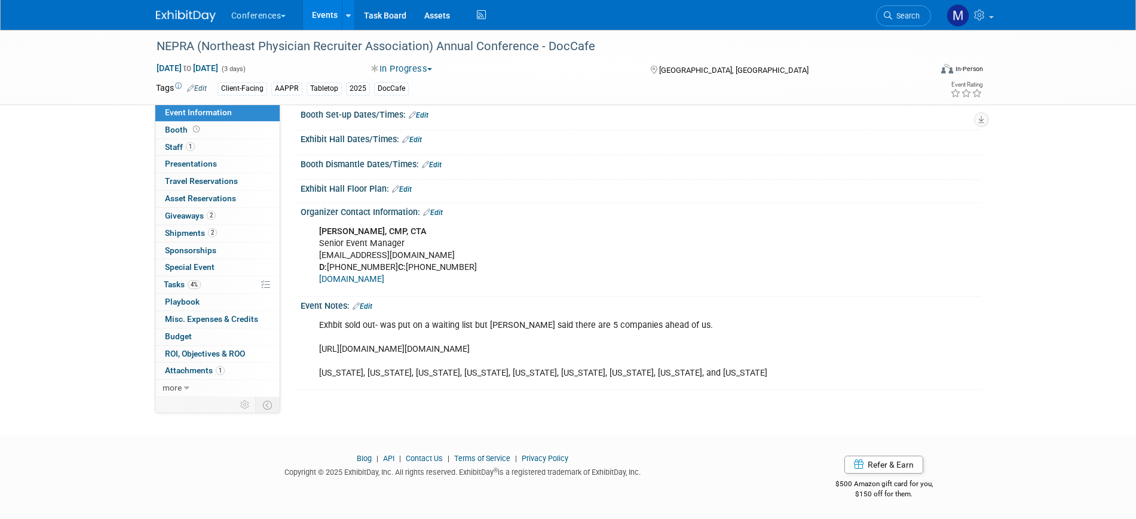
click at [370, 306] on link "Edit" at bounding box center [362, 306] width 20 height 8
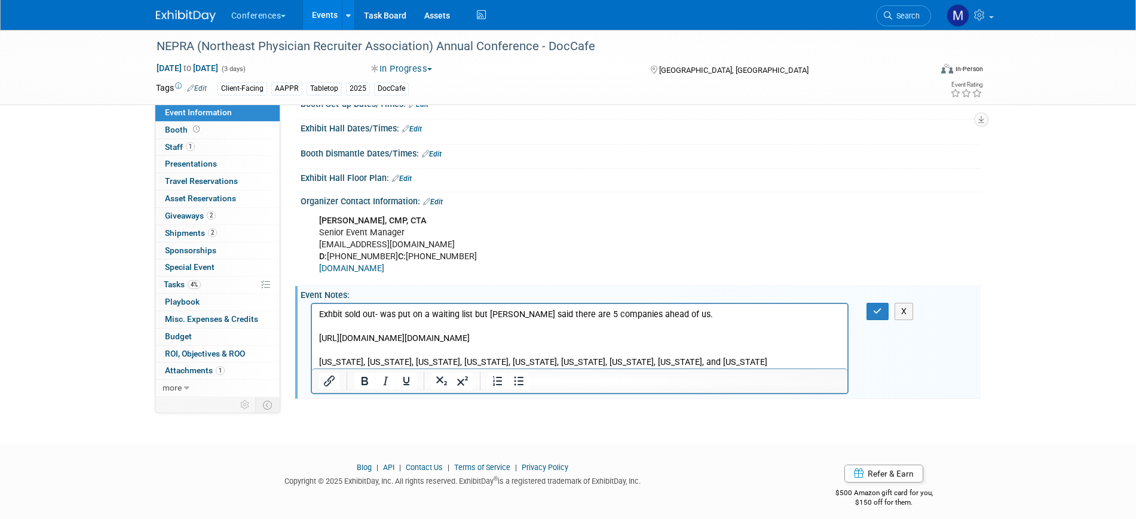
scroll to position [0, 0]
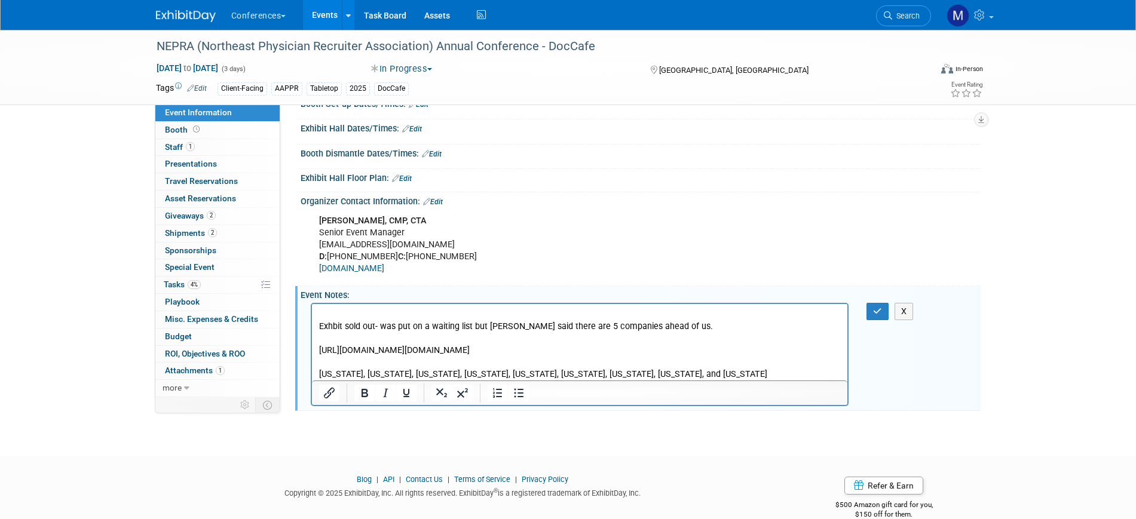
click at [329, 311] on p "Rich Text Area. Press ALT-0 for help." at bounding box center [579, 315] width 522 height 12
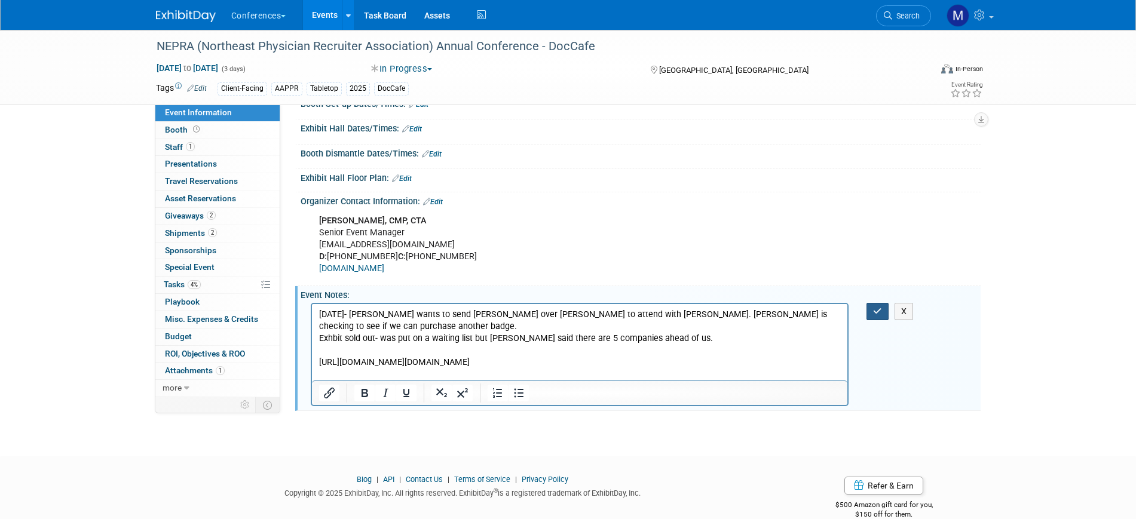
click at [884, 320] on button "button" at bounding box center [877, 311] width 22 height 17
click at [202, 150] on link "1 Staff 1" at bounding box center [217, 147] width 124 height 17
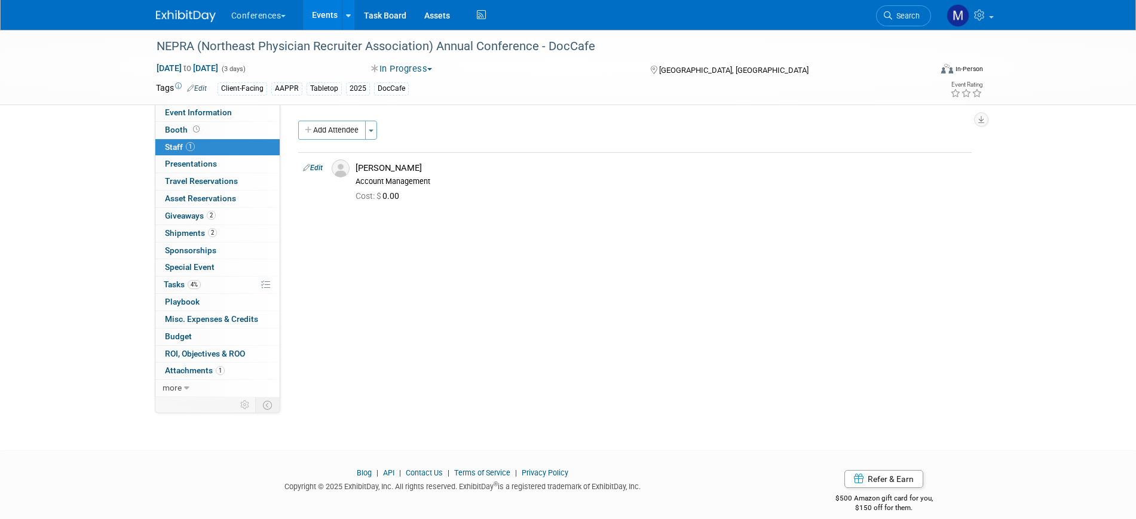
click at [310, 164] on link "Edit" at bounding box center [313, 168] width 20 height 8
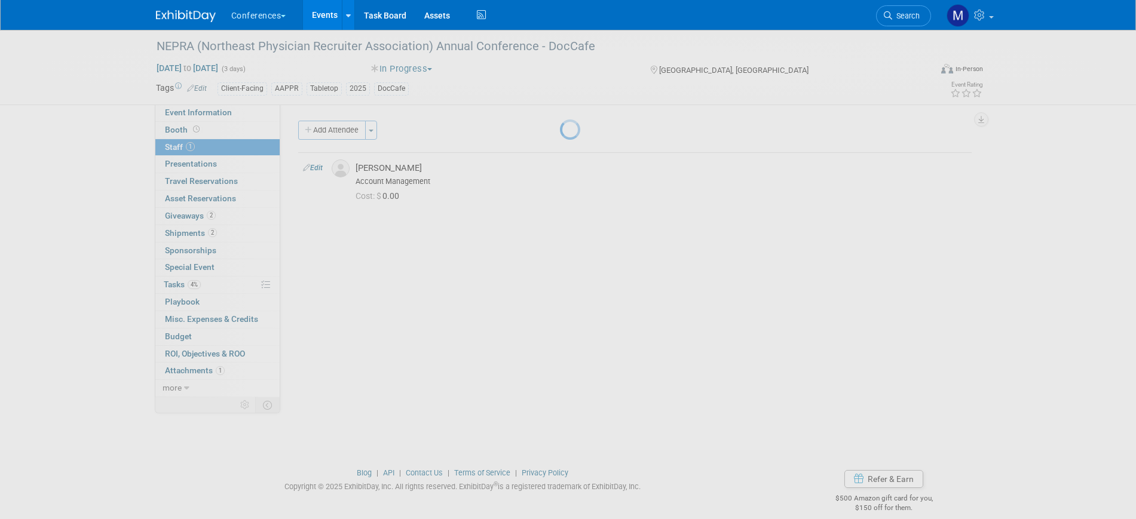
select select "0e9c7b07-f299-4bb0-9b14-9cff53a9f728"
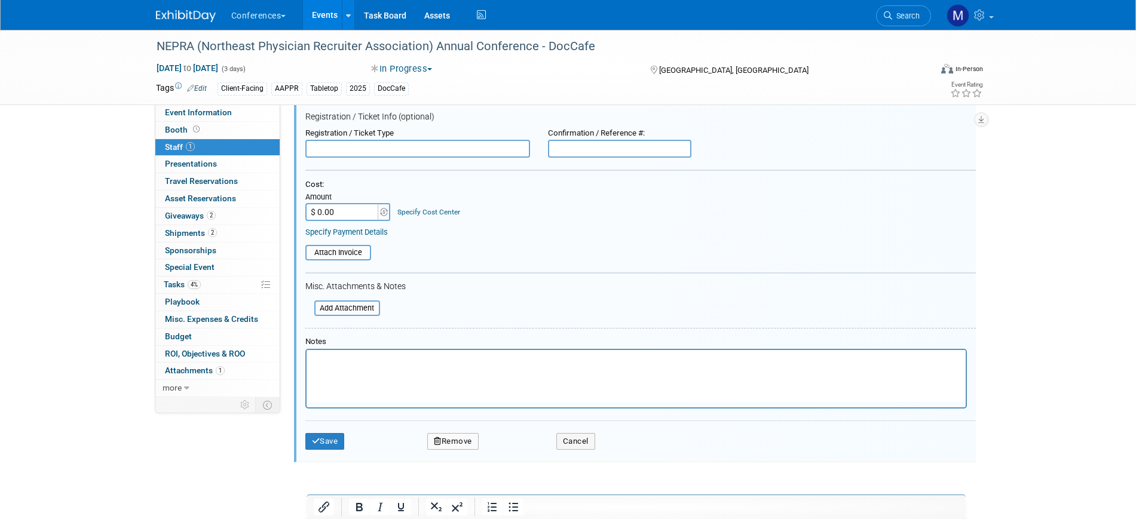
scroll to position [229, 0]
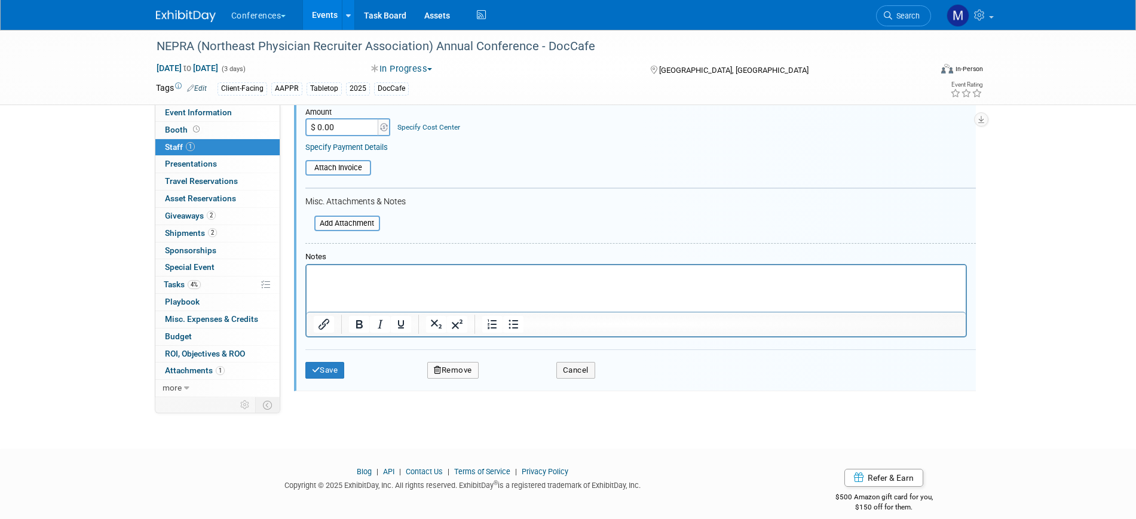
click at [455, 377] on button "Remove" at bounding box center [452, 370] width 51 height 17
click at [504, 377] on link "Yes" at bounding box center [518, 380] width 35 height 19
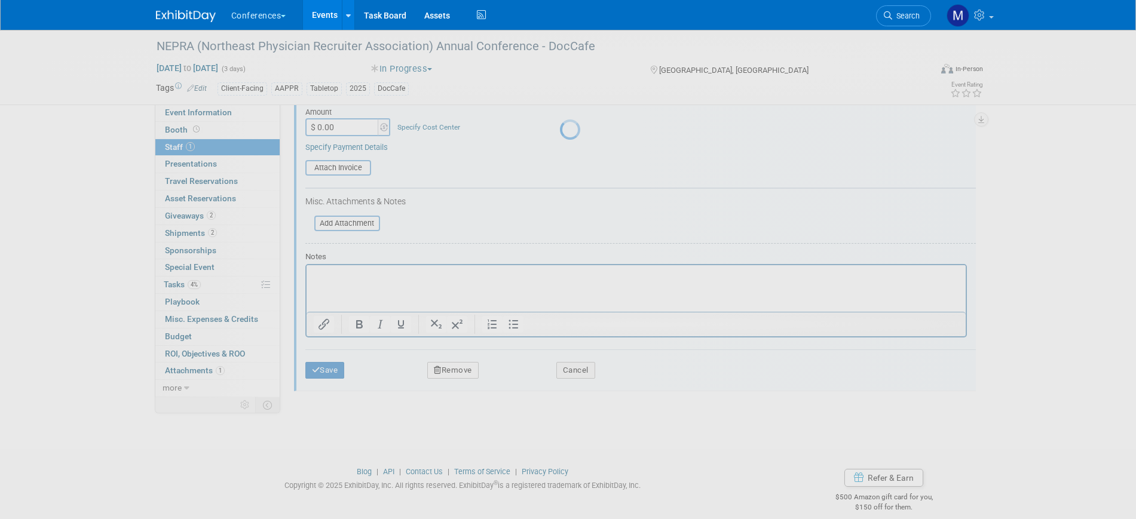
scroll to position [14, 0]
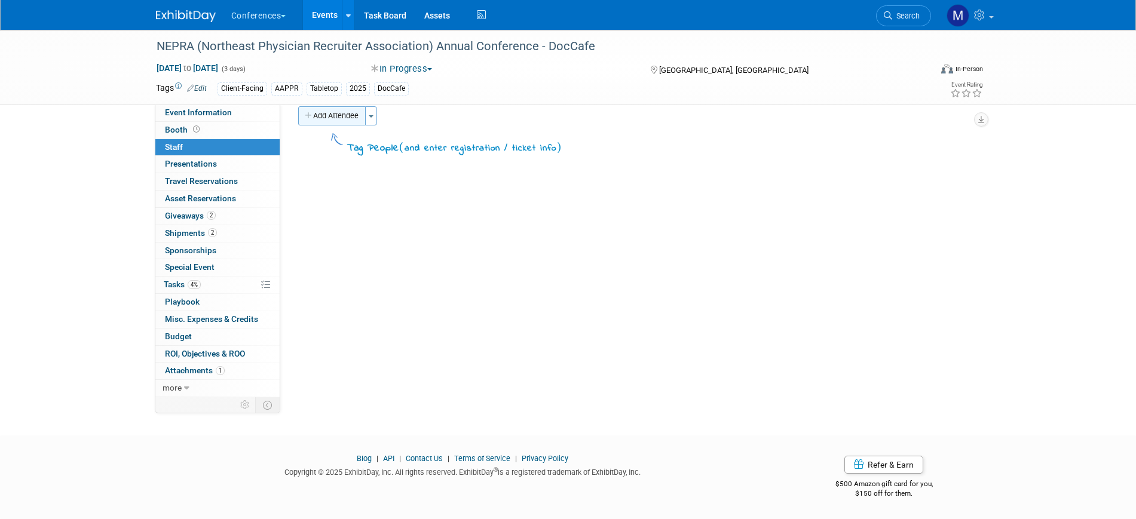
click at [328, 118] on button "Add Attendee" at bounding box center [332, 115] width 68 height 19
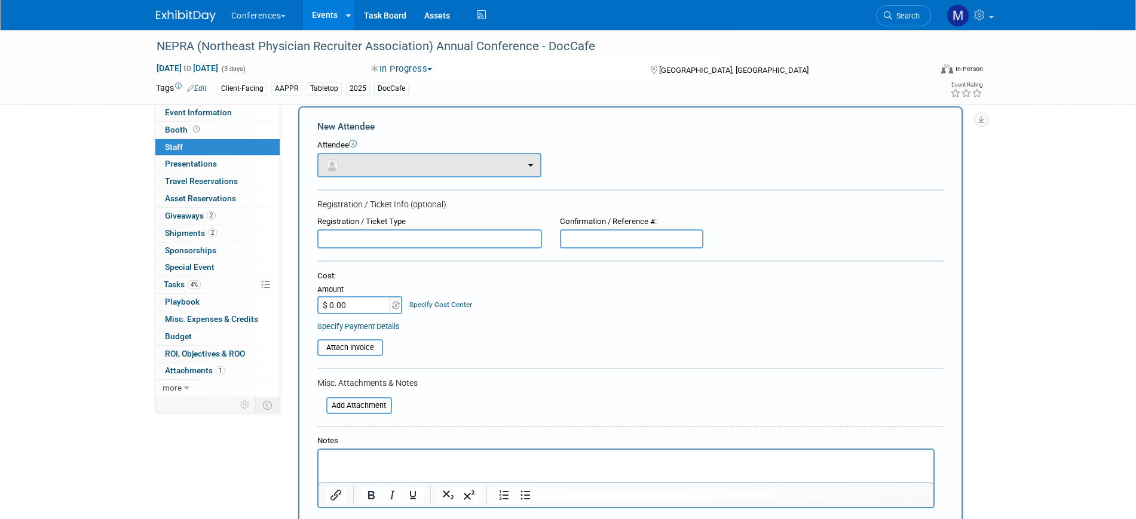
scroll to position [0, 0]
click at [370, 160] on button "button" at bounding box center [429, 165] width 224 height 24
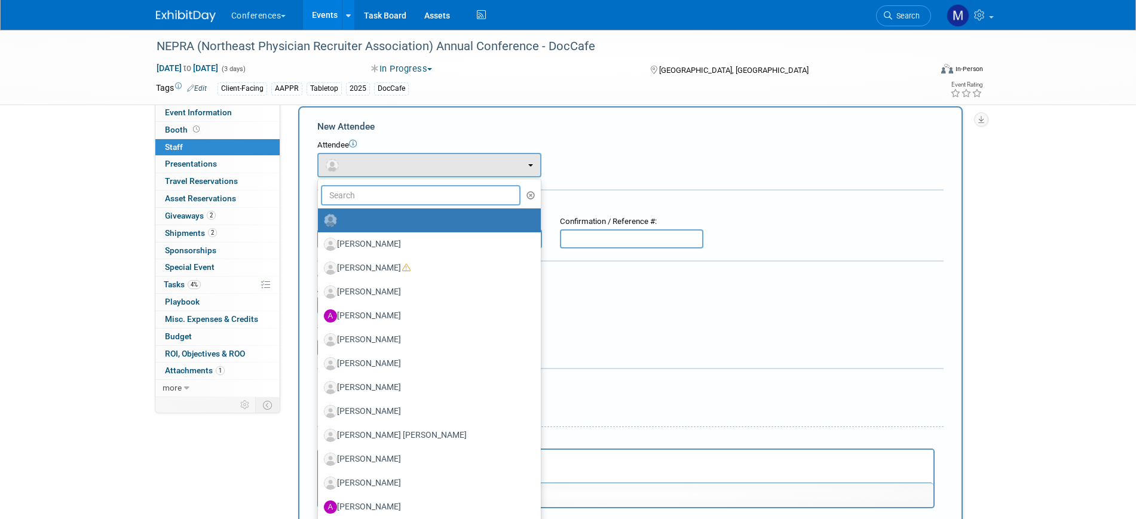
click at [371, 195] on input "text" at bounding box center [421, 195] width 200 height 20
type input "michae"
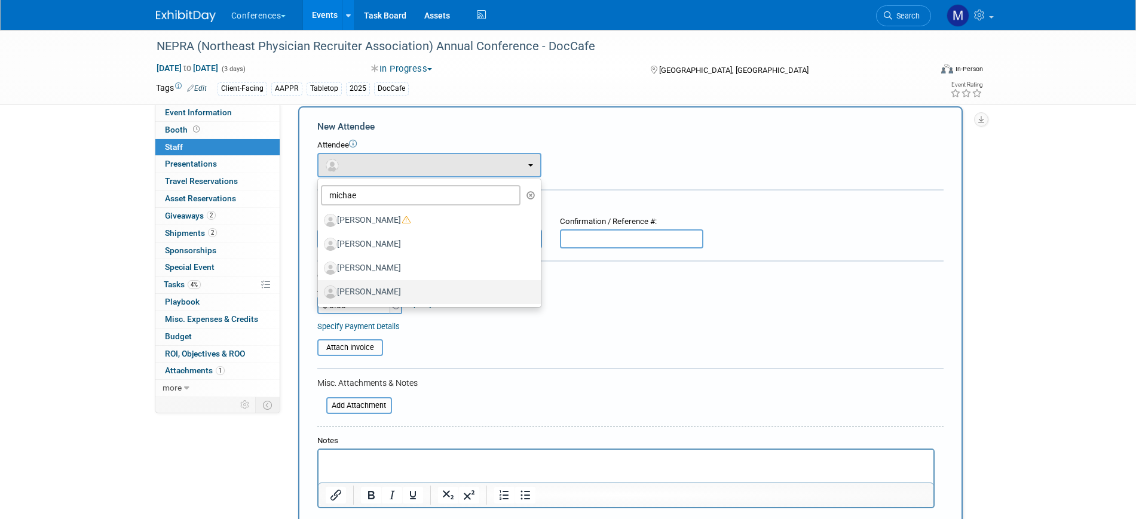
click at [400, 287] on label "[PERSON_NAME]" at bounding box center [426, 292] width 205 height 19
click at [320, 287] on input "[PERSON_NAME]" at bounding box center [316, 291] width 8 height 8
select select "e3b764ae-b429-46db-957f-8d511d79a75f"
select select "4"
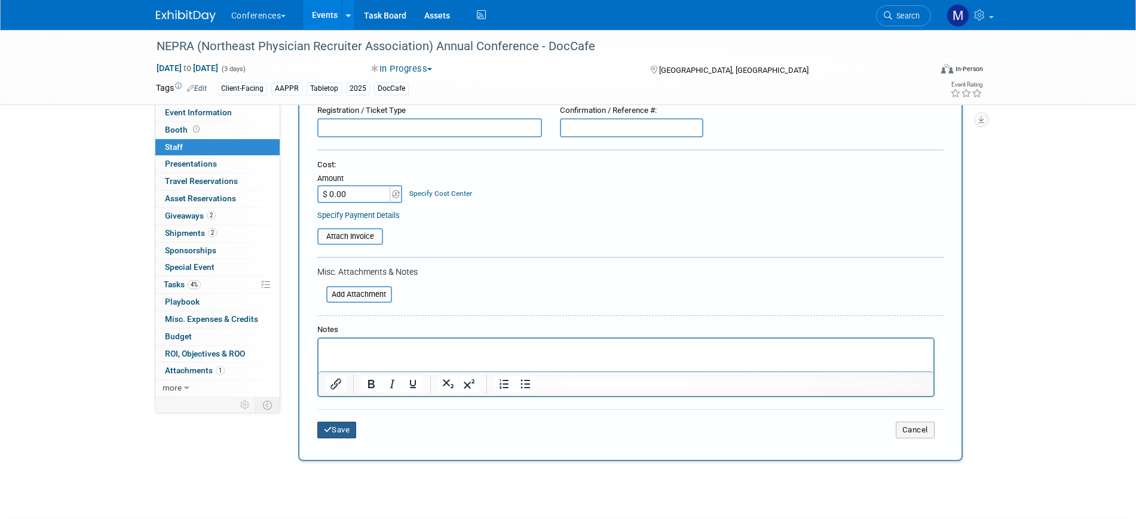
click at [343, 429] on button "Save" at bounding box center [336, 430] width 39 height 17
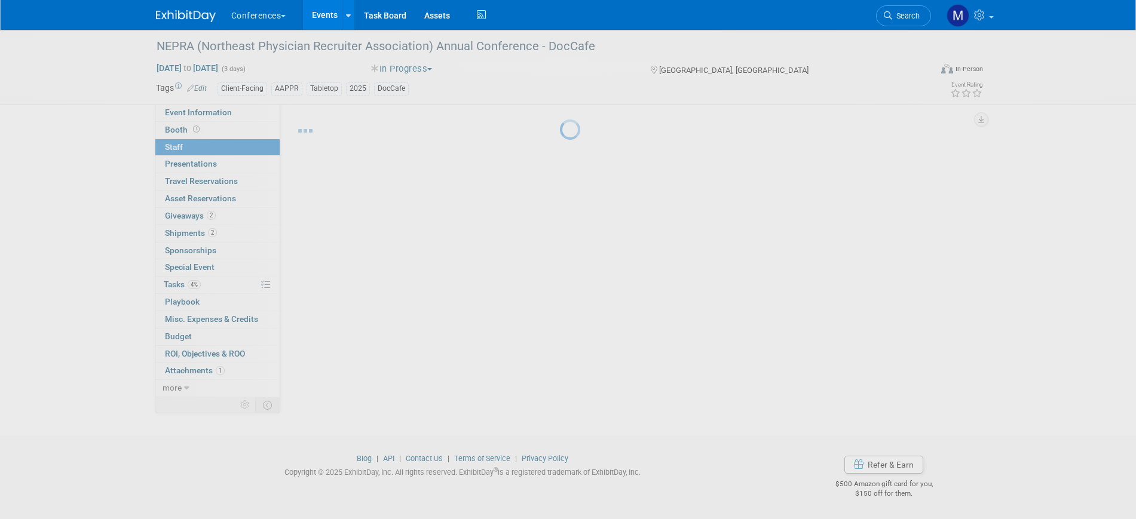
scroll to position [14, 0]
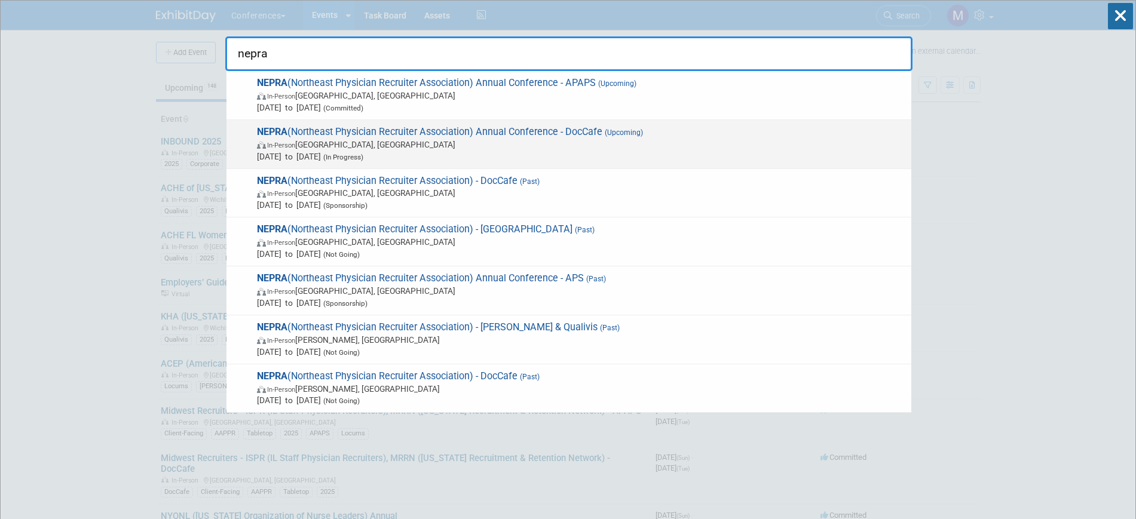
type input "nepra"
click at [528, 139] on span "In-Person [GEOGRAPHIC_DATA], [GEOGRAPHIC_DATA]" at bounding box center [581, 145] width 648 height 12
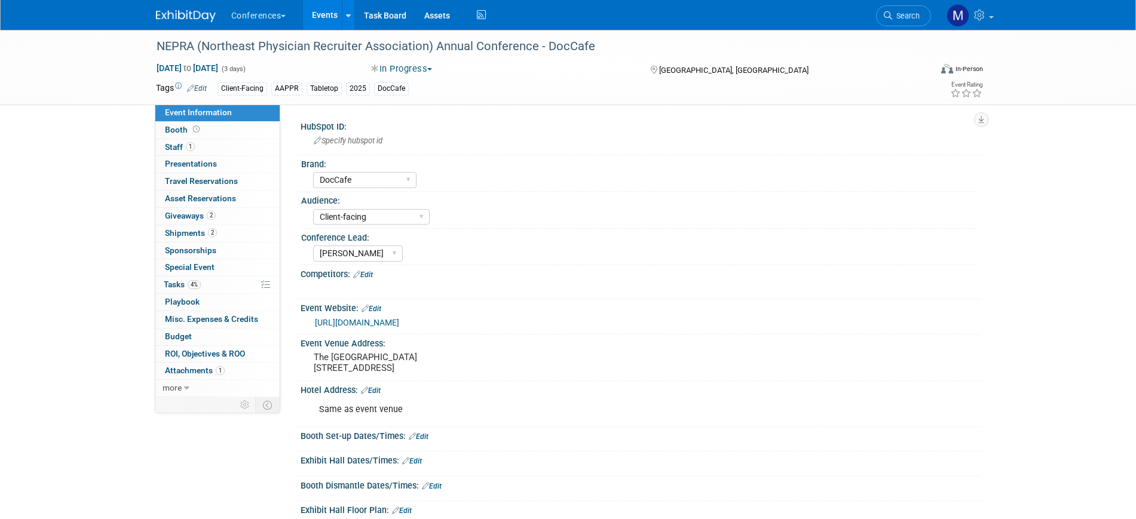
select select "DocCafe"
select select "Client-facing"
select select "[PERSON_NAME]"
click at [413, 70] on button "In Progress" at bounding box center [402, 69] width 70 height 13
click at [420, 138] on link "Walking" at bounding box center [414, 138] width 94 height 17
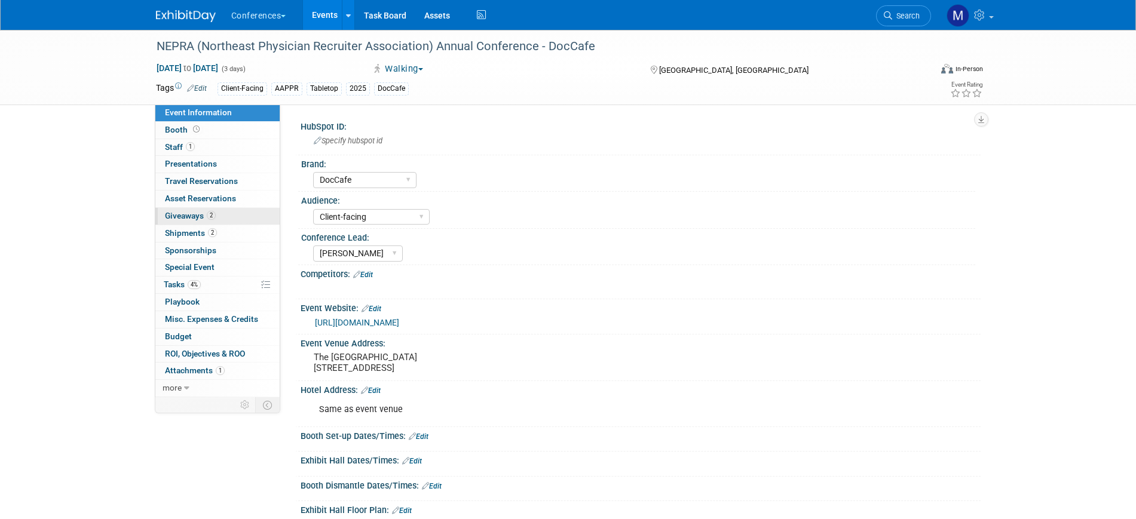
click at [201, 212] on span "Giveaways 2" at bounding box center [190, 216] width 51 height 10
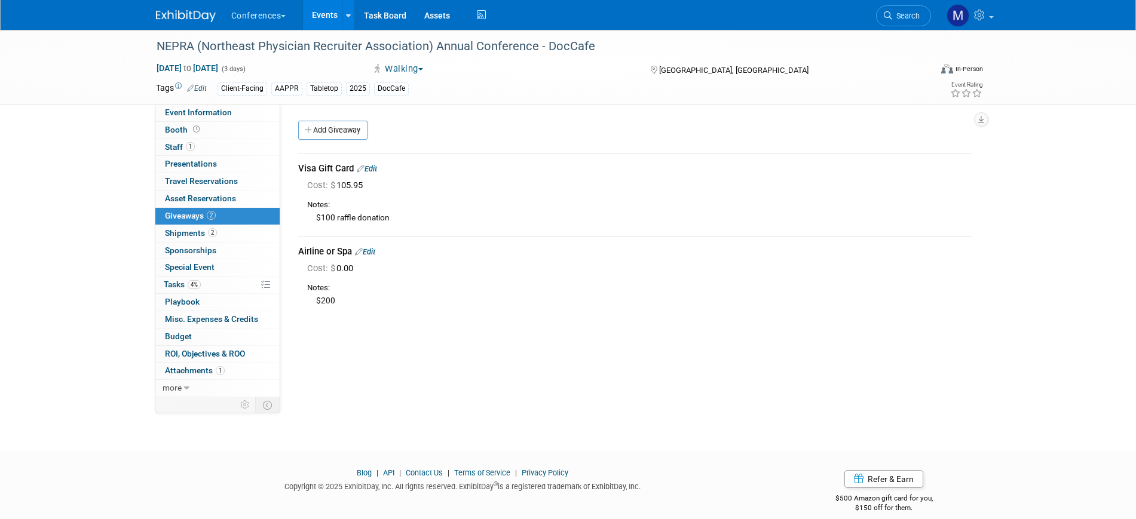
click at [374, 167] on link "Edit" at bounding box center [367, 168] width 20 height 9
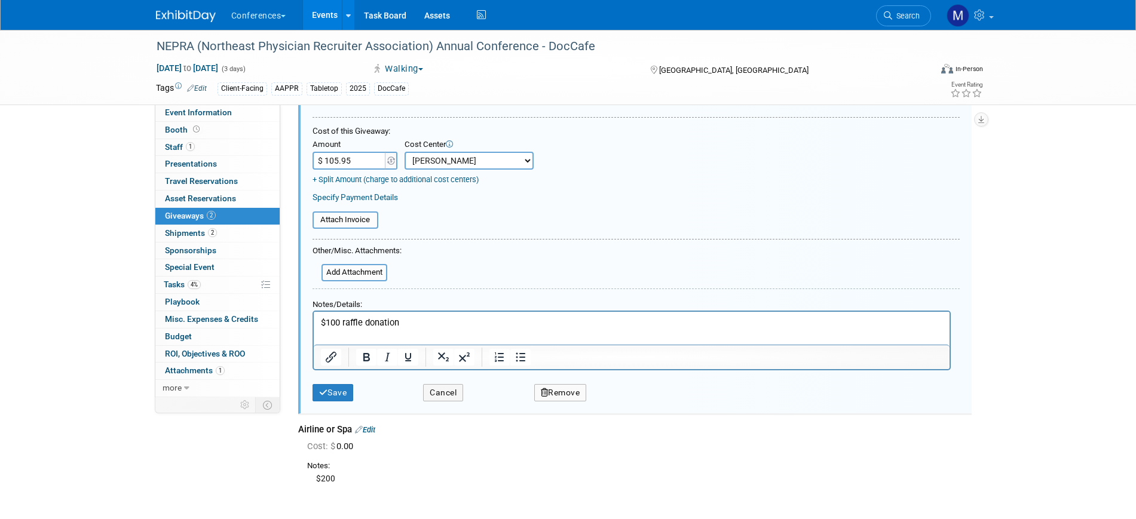
scroll to position [238, 0]
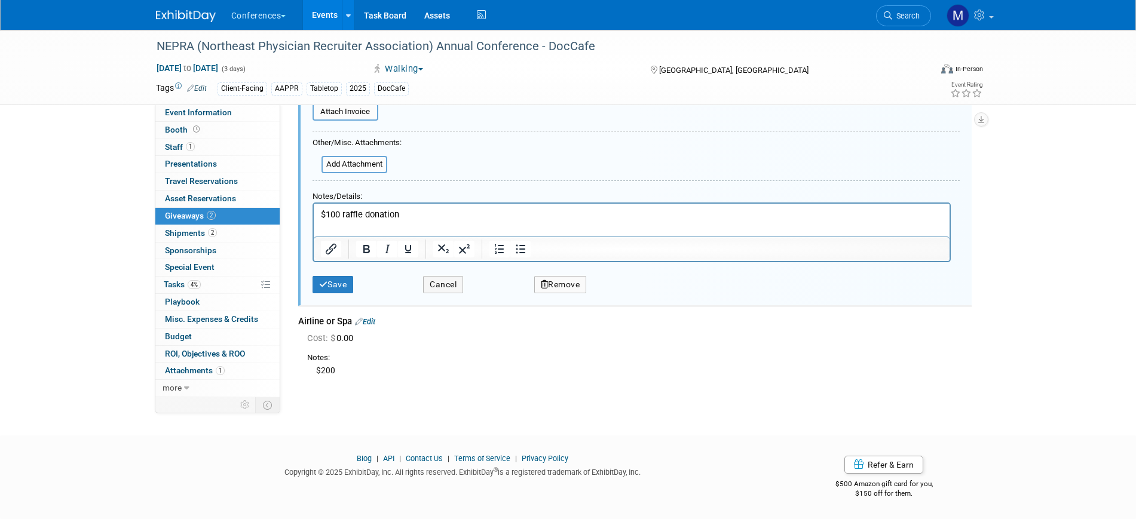
click at [562, 282] on button "Remove" at bounding box center [560, 284] width 53 height 17
click at [622, 295] on icon at bounding box center [618, 295] width 7 height 7
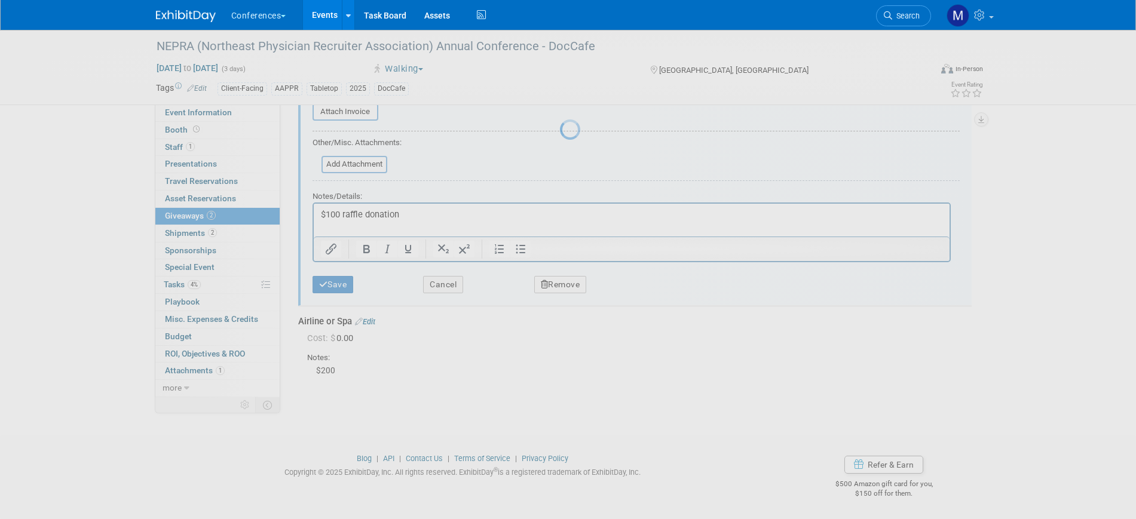
scroll to position [14, 0]
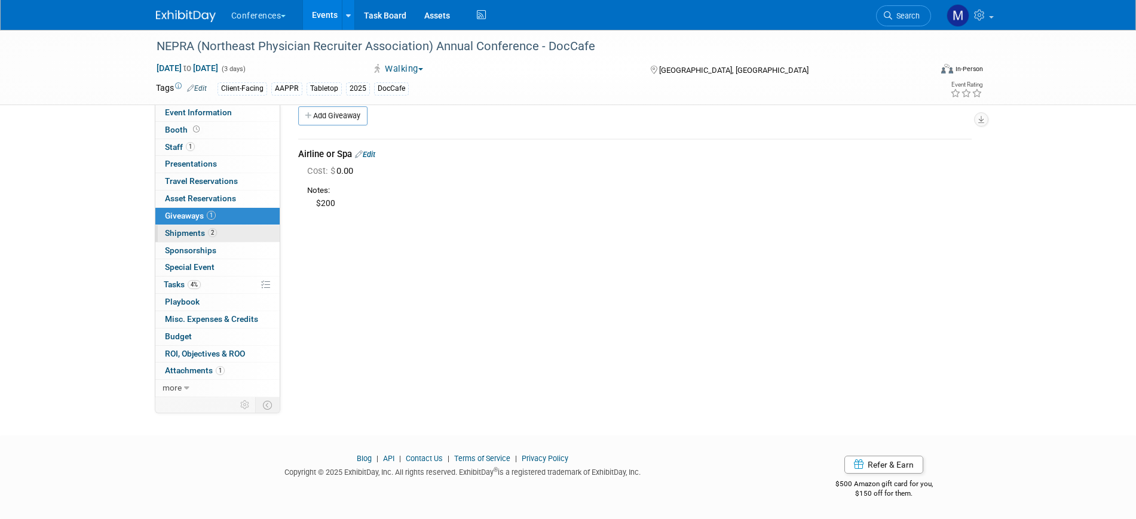
click at [199, 230] on span "Shipments 2" at bounding box center [191, 233] width 52 height 10
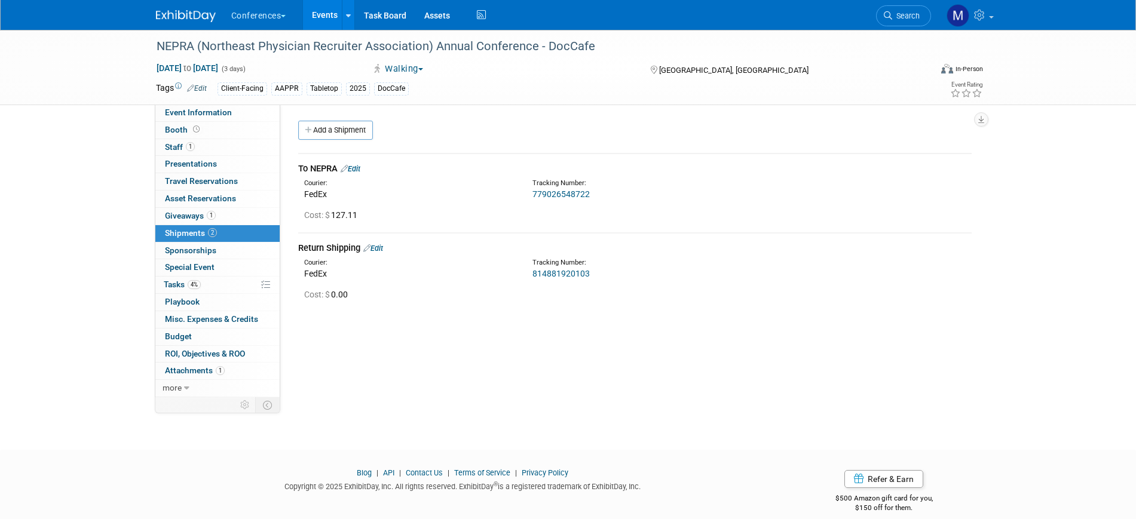
click at [357, 168] on link "Edit" at bounding box center [351, 168] width 20 height 9
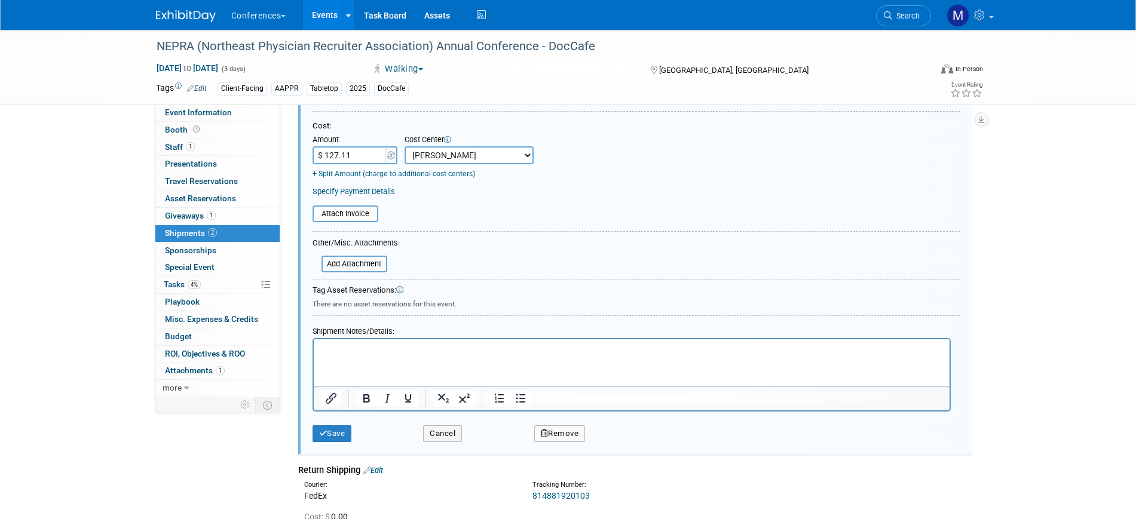
scroll to position [317, 0]
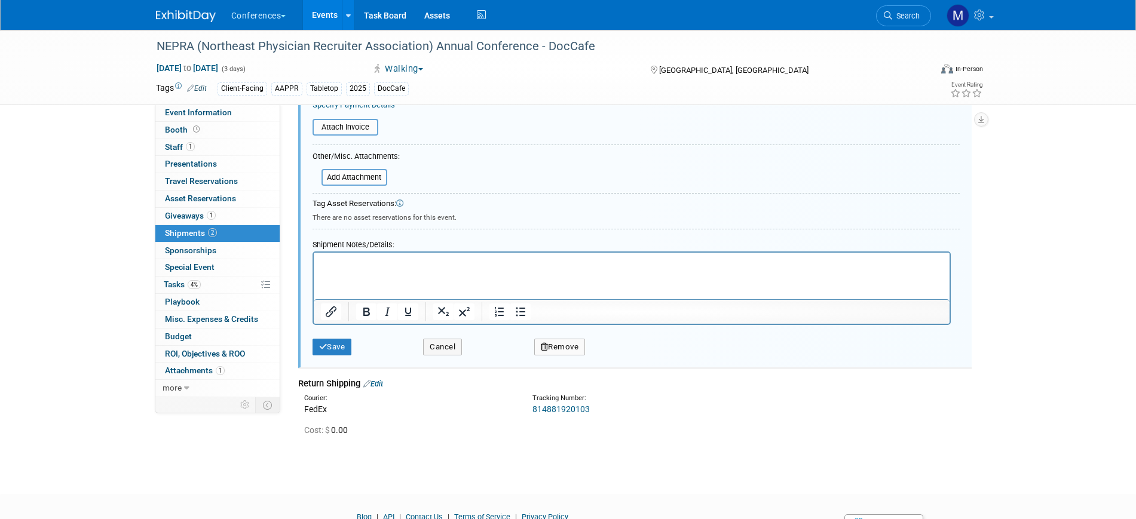
click at [557, 343] on button "Remove" at bounding box center [559, 347] width 51 height 17
click at [625, 358] on link "Yes" at bounding box center [625, 356] width 35 height 19
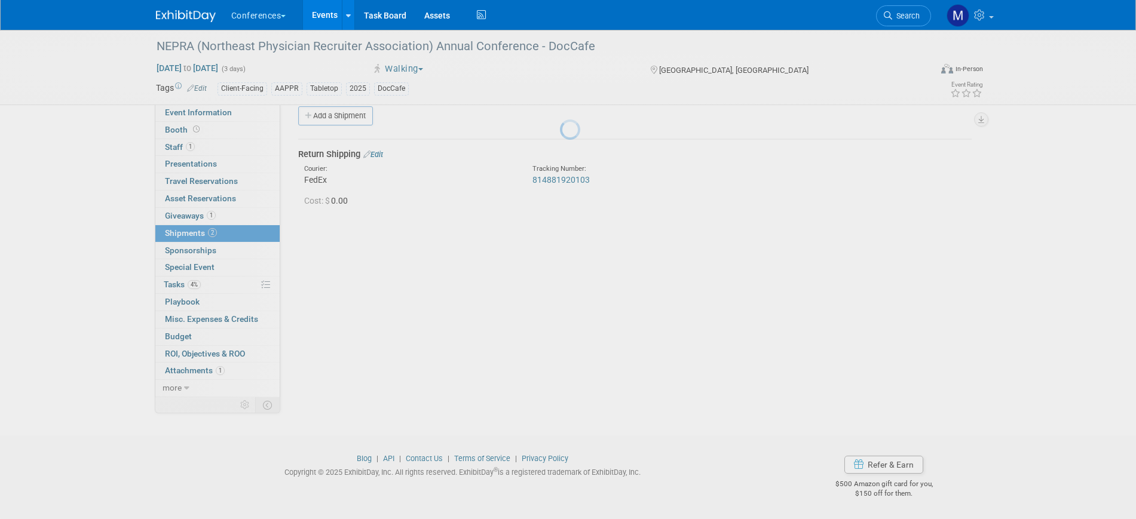
scroll to position [14, 0]
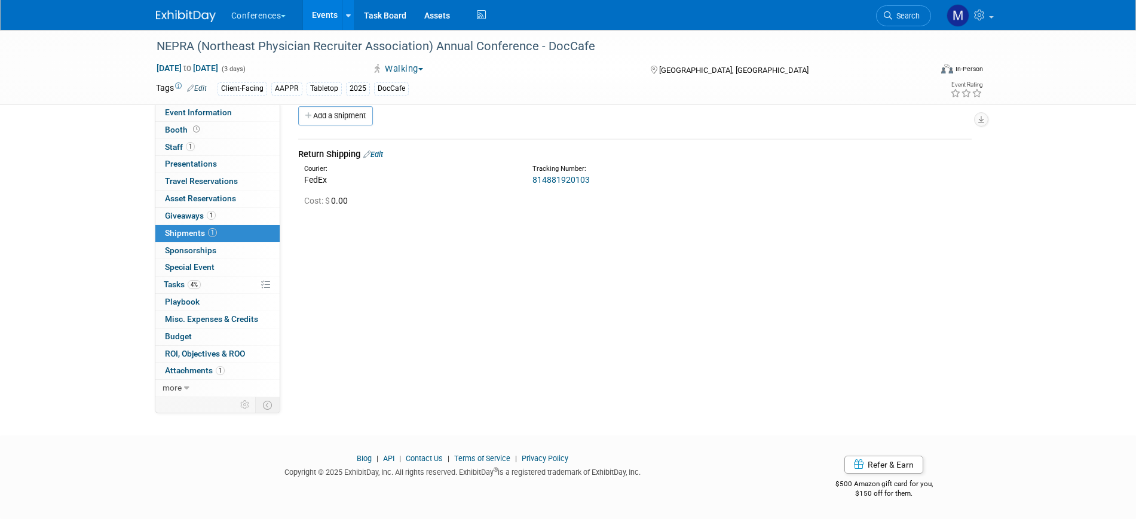
click at [379, 149] on div "Return Shipping Edit" at bounding box center [634, 154] width 673 height 13
click at [379, 154] on link "Edit" at bounding box center [373, 154] width 20 height 9
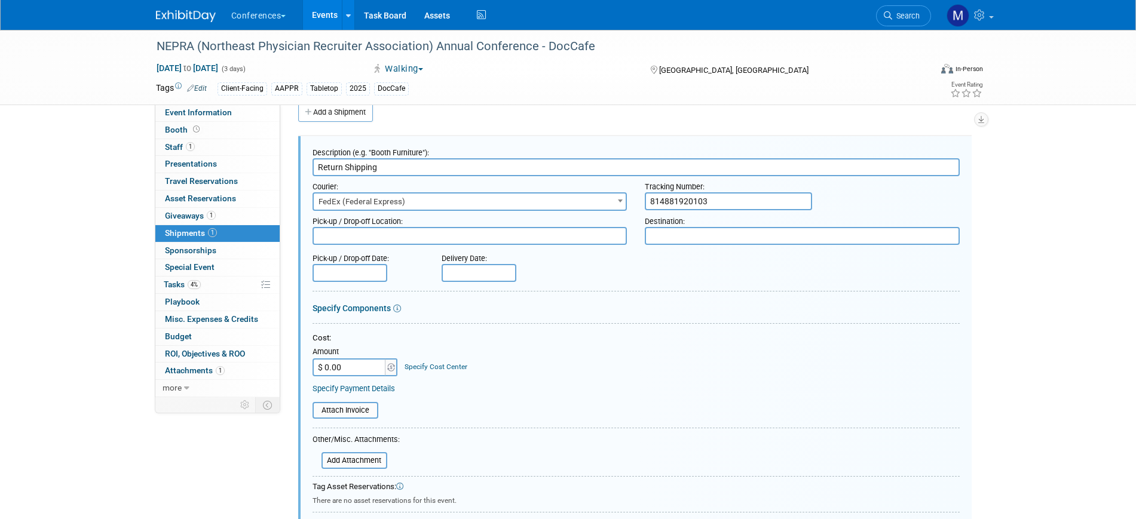
scroll to position [242, 0]
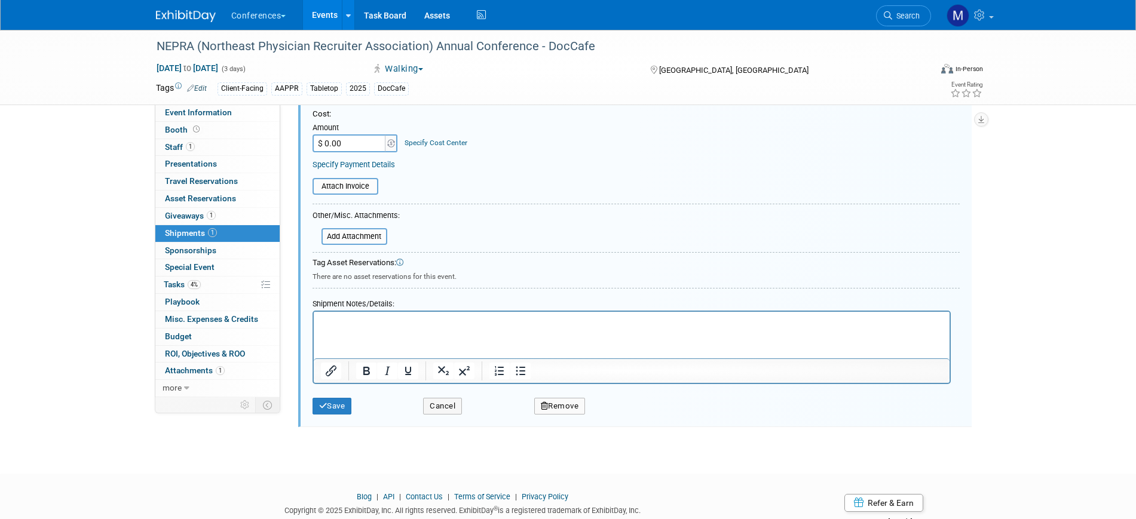
click at [553, 410] on button "Remove" at bounding box center [559, 406] width 51 height 17
click at [631, 410] on link "Yes" at bounding box center [625, 416] width 35 height 19
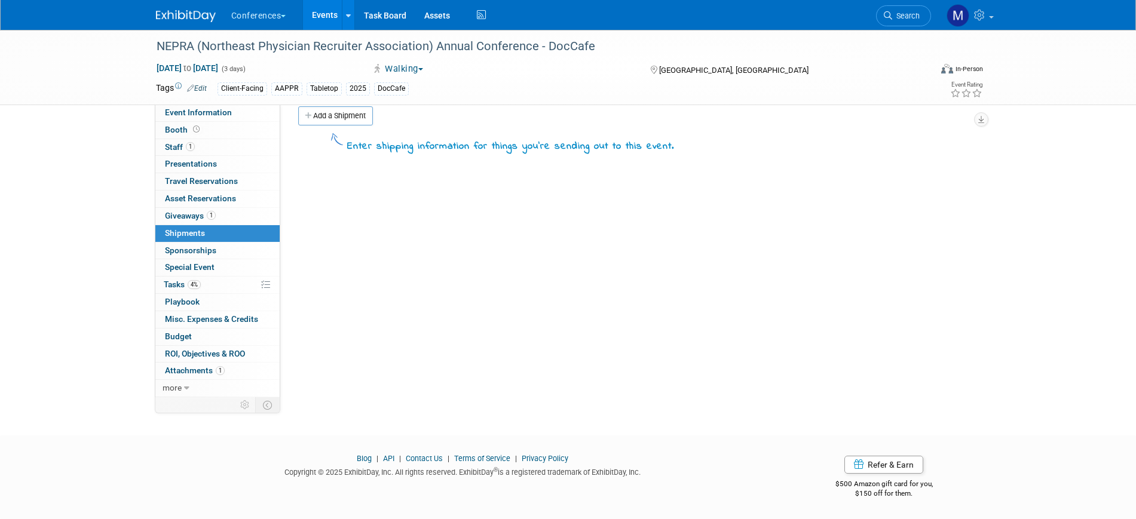
scroll to position [0, 0]
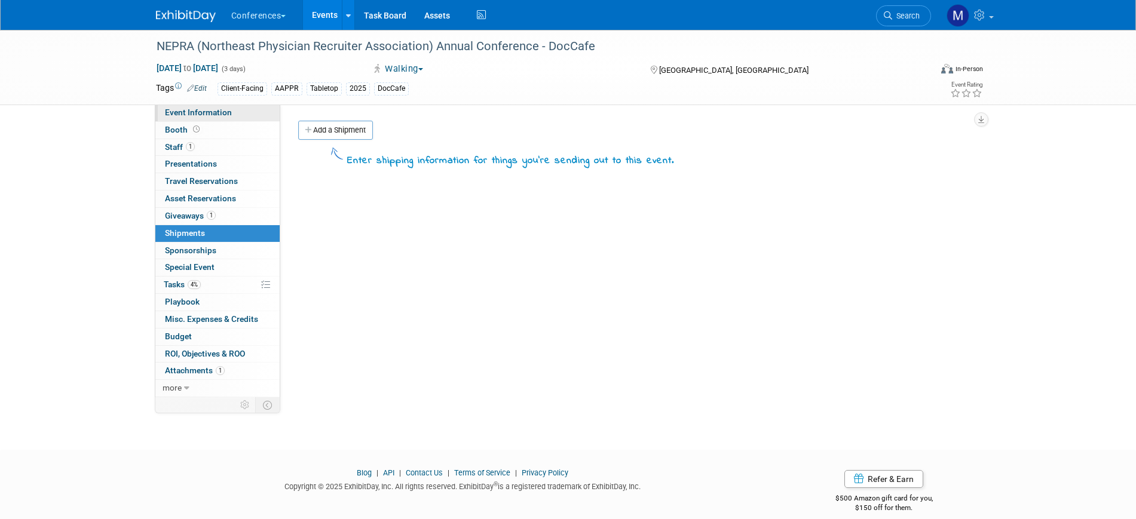
click at [215, 112] on span "Event Information" at bounding box center [198, 113] width 67 height 10
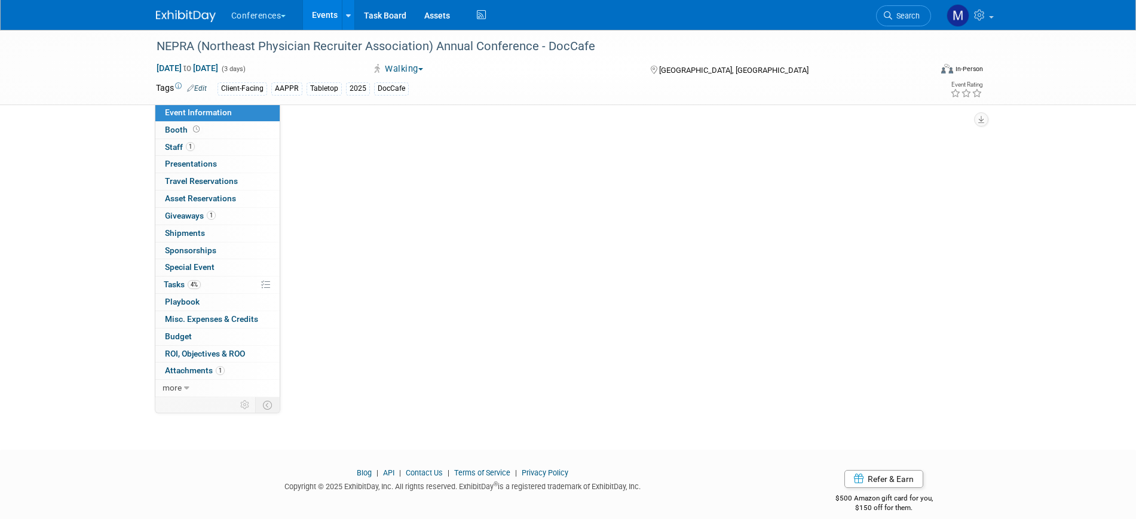
select select "DocCafe"
select select "Client-facing"
select select "[PERSON_NAME]"
